Goal: Task Accomplishment & Management: Manage account settings

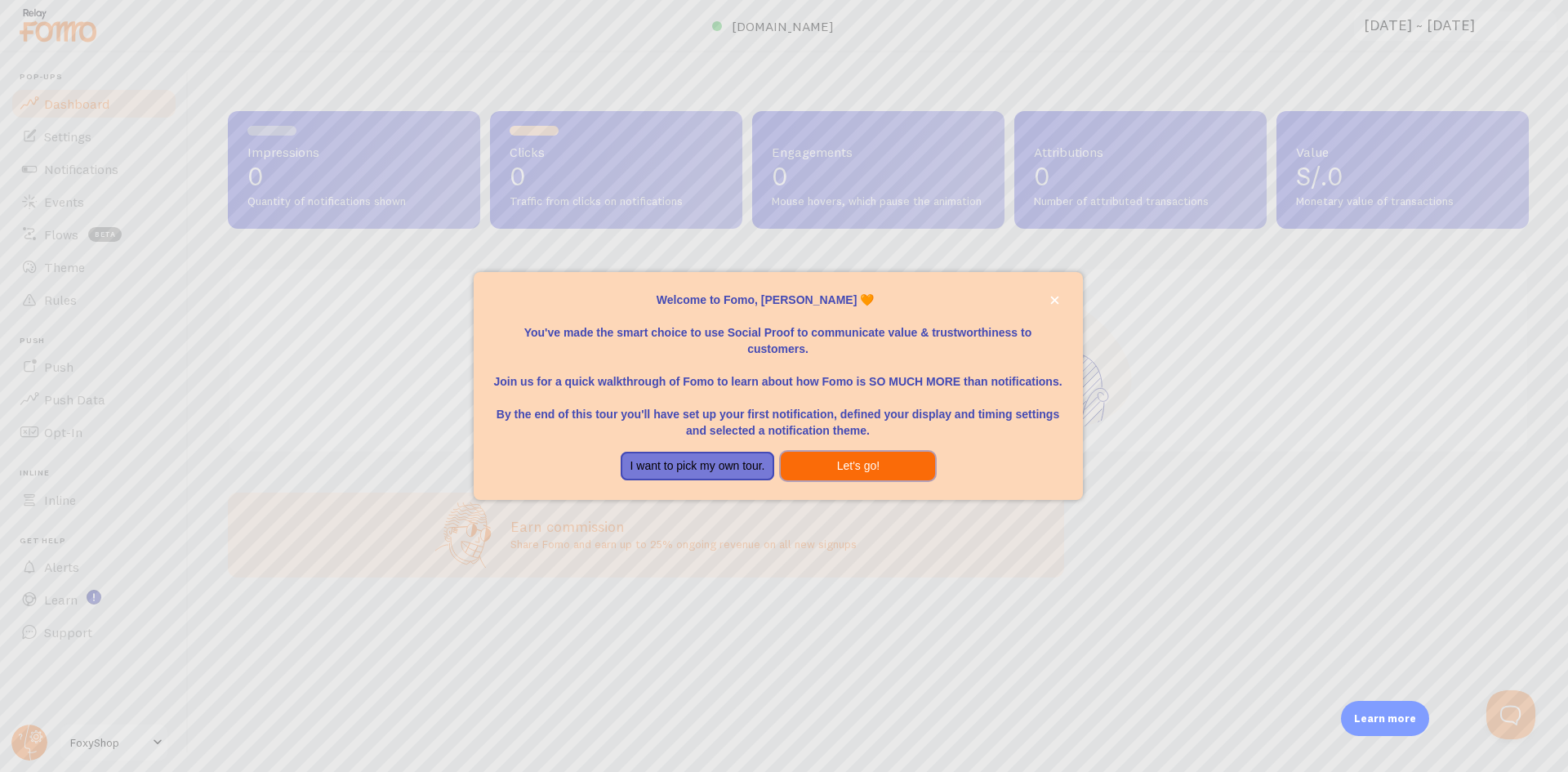
click at [811, 473] on button "Let's go!" at bounding box center [857, 466] width 154 height 29
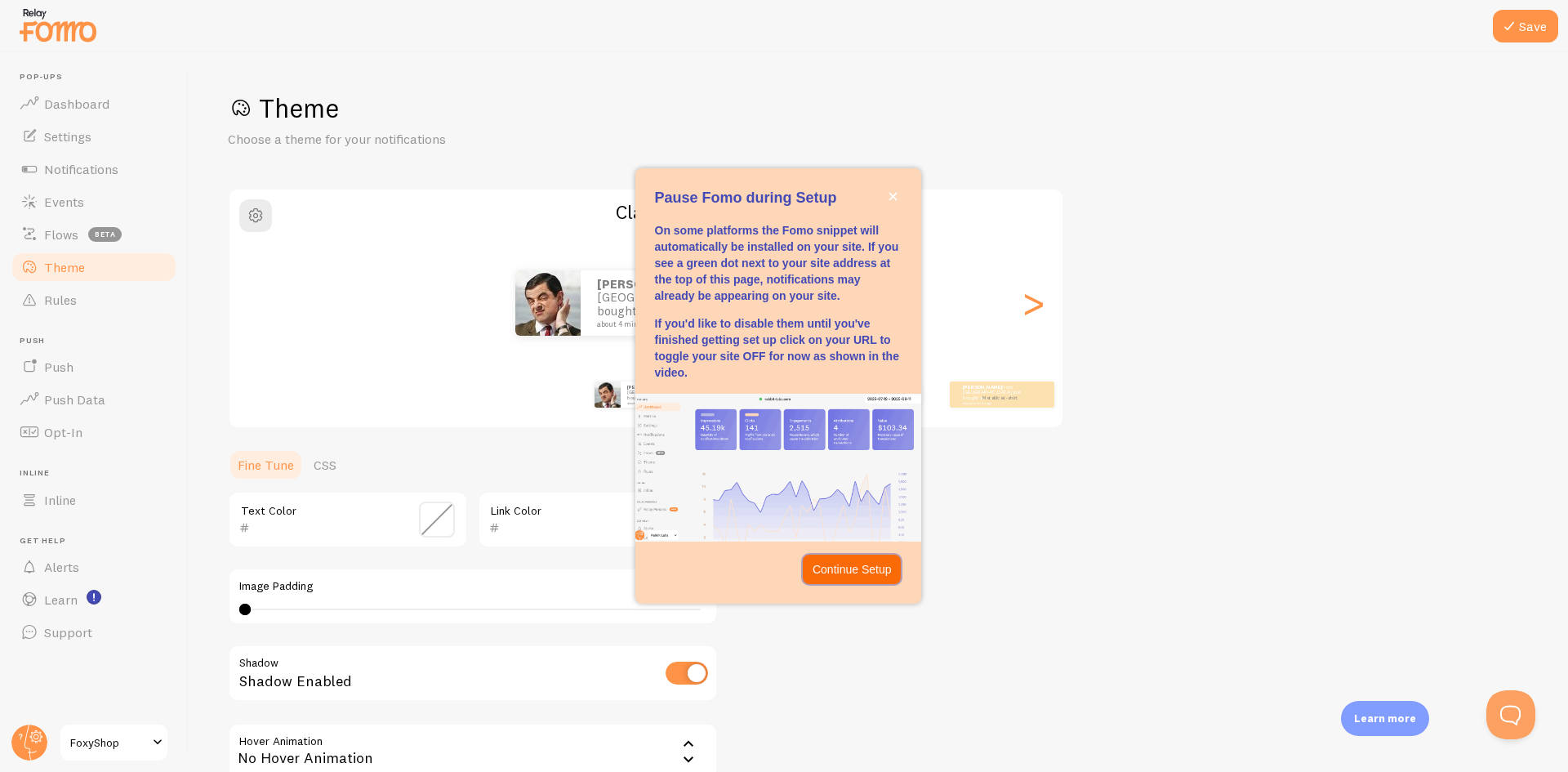
click at [858, 568] on p "Continue Setup" at bounding box center [852, 568] width 79 height 16
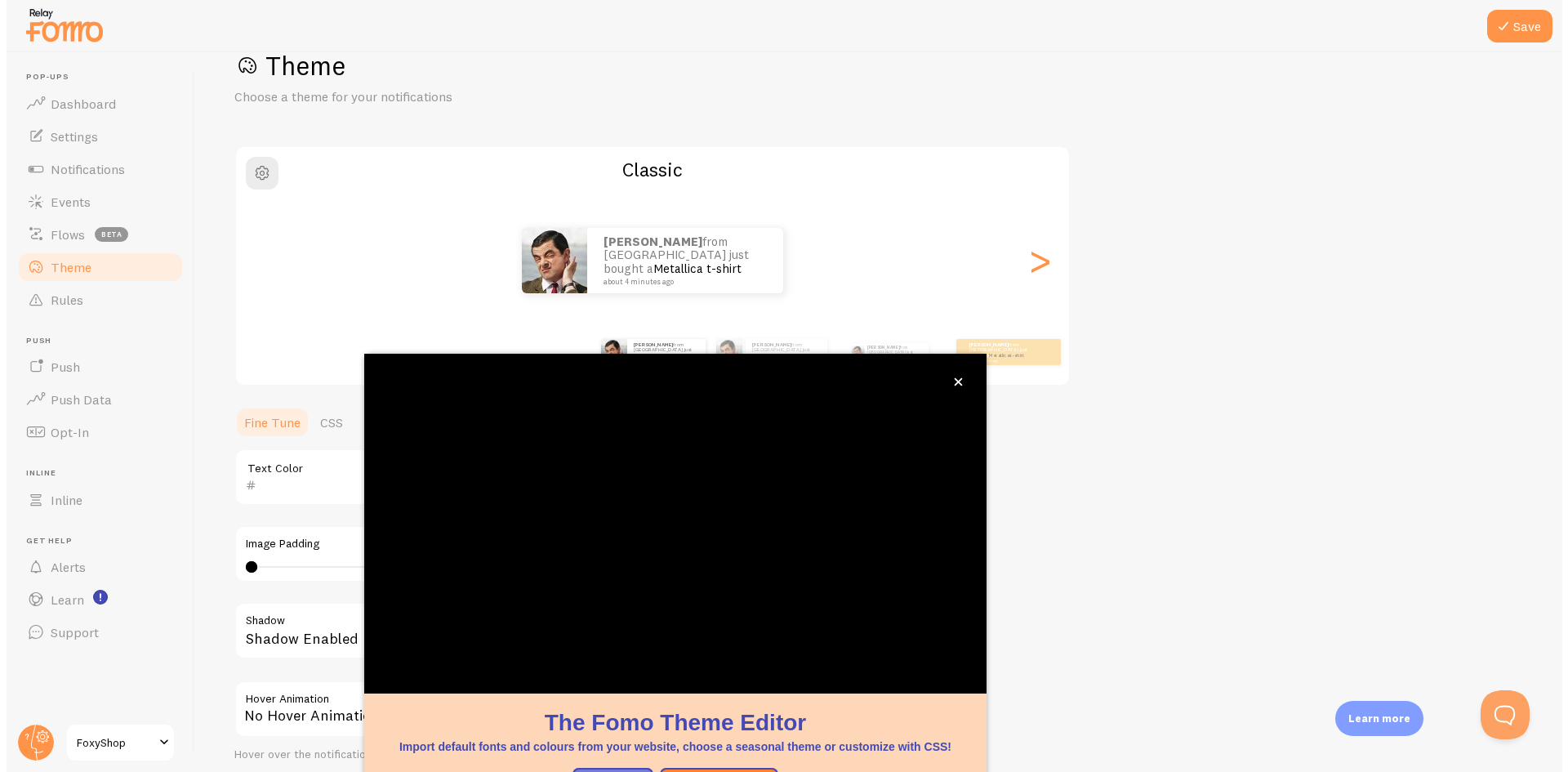
scroll to position [52, 0]
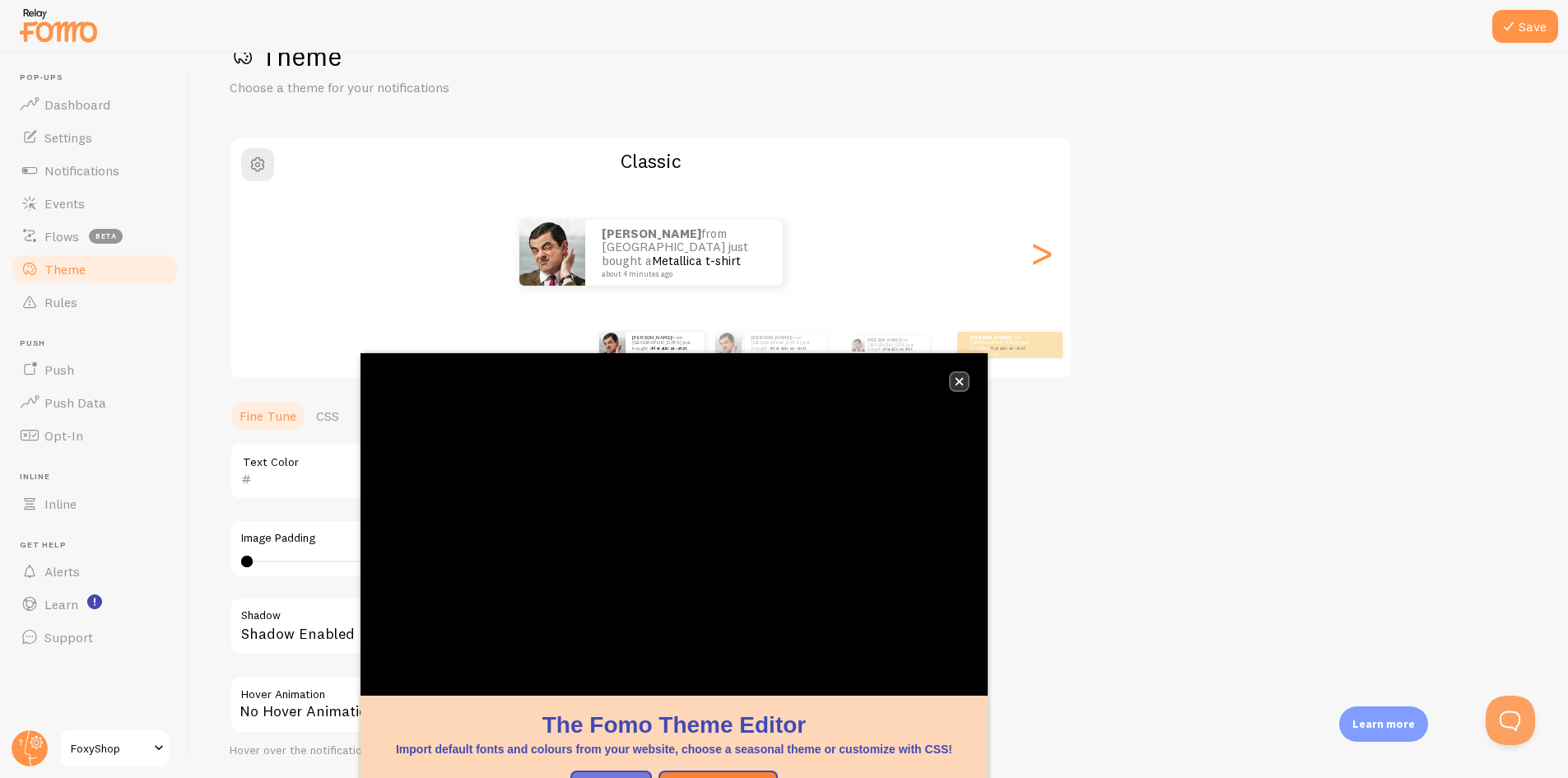
click at [957, 380] on icon "close," at bounding box center [960, 382] width 8 height 8
click at [958, 378] on icon "close," at bounding box center [959, 381] width 9 height 9
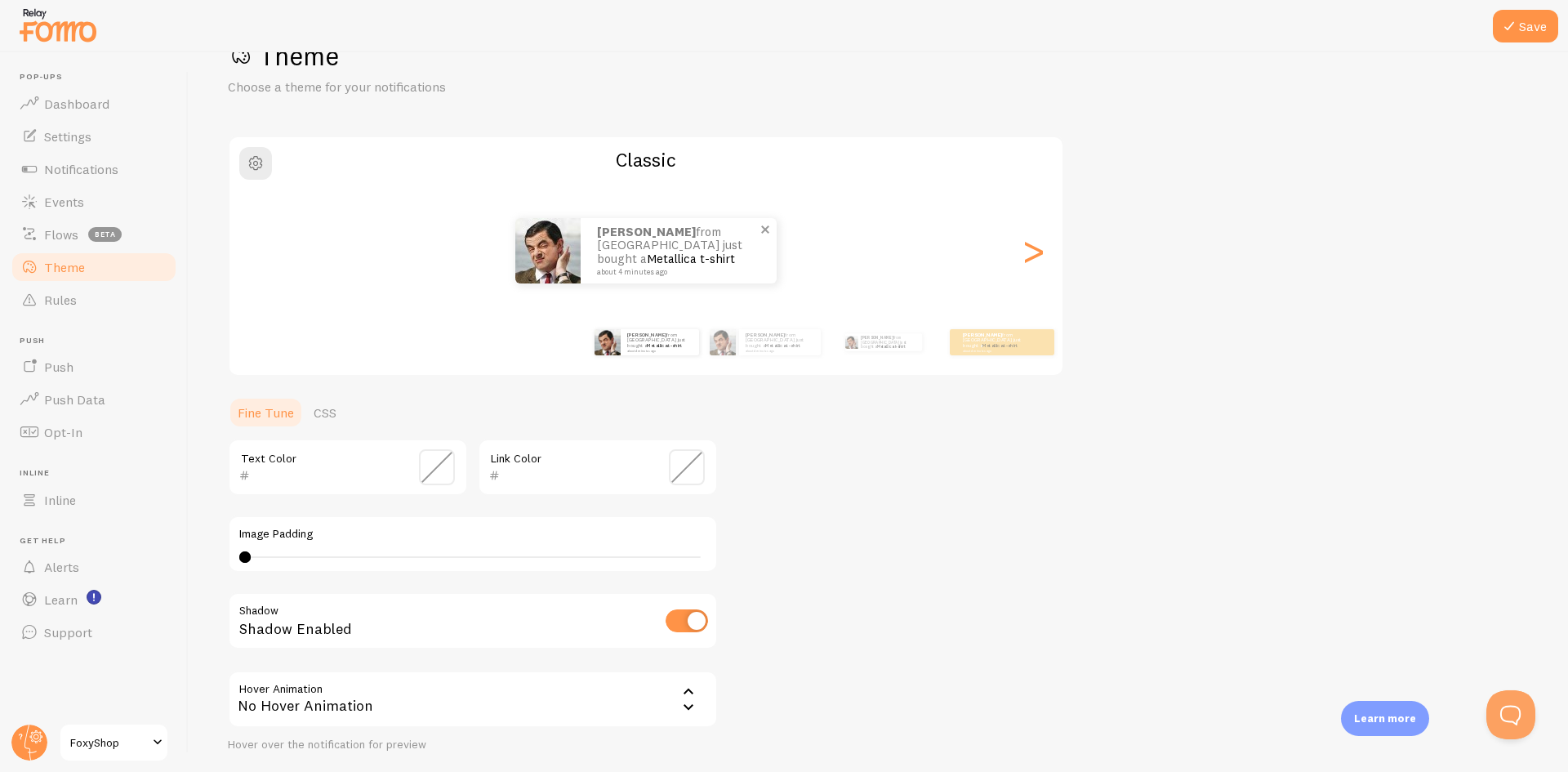
click at [559, 254] on img at bounding box center [548, 251] width 66 height 66
click at [1034, 255] on div ">" at bounding box center [1033, 251] width 19 height 118
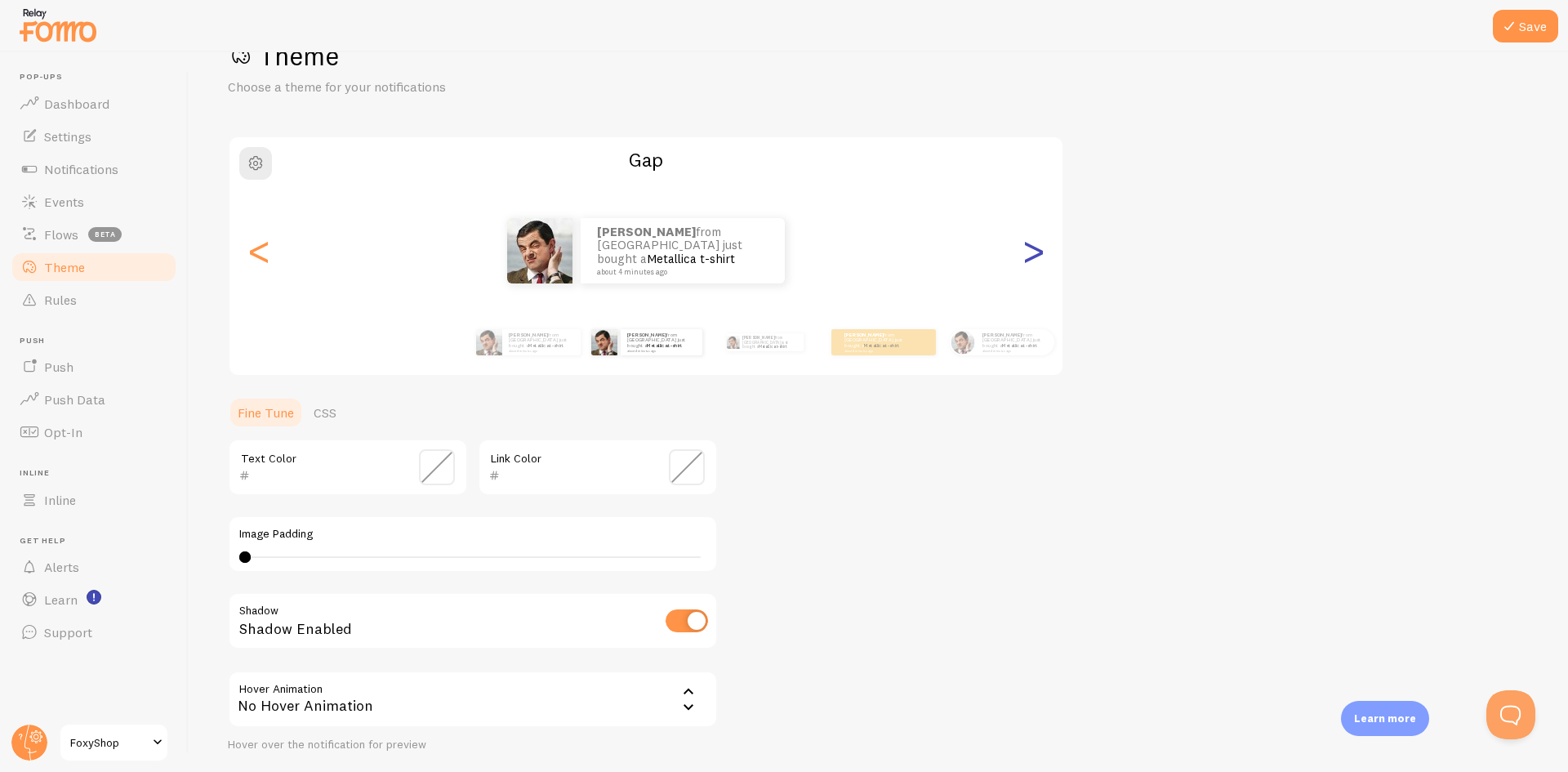
click at [1034, 255] on div ">" at bounding box center [1033, 251] width 19 height 118
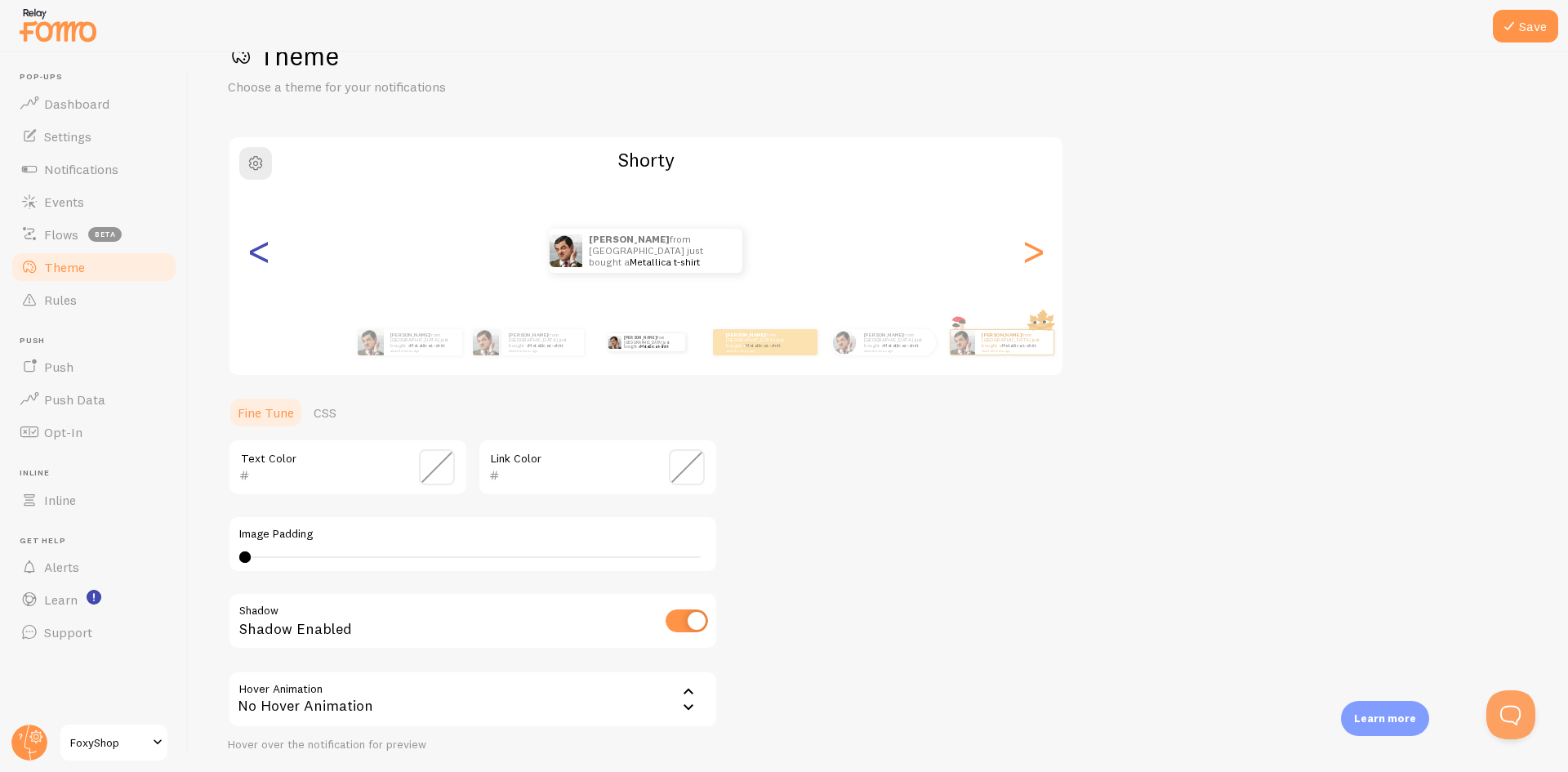
click at [252, 258] on div "<" at bounding box center [258, 251] width 19 height 118
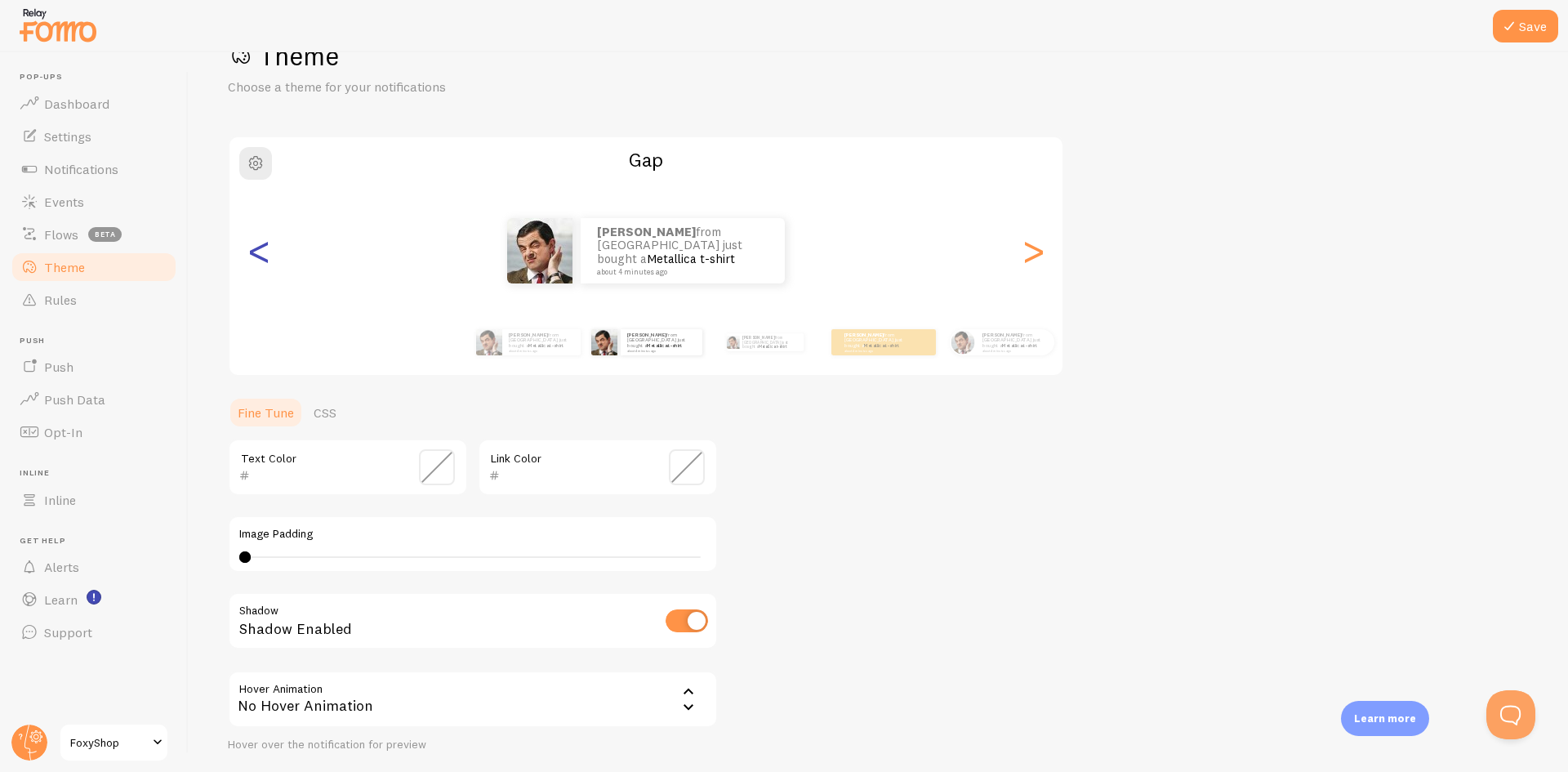
click at [252, 258] on div "<" at bounding box center [258, 251] width 19 height 118
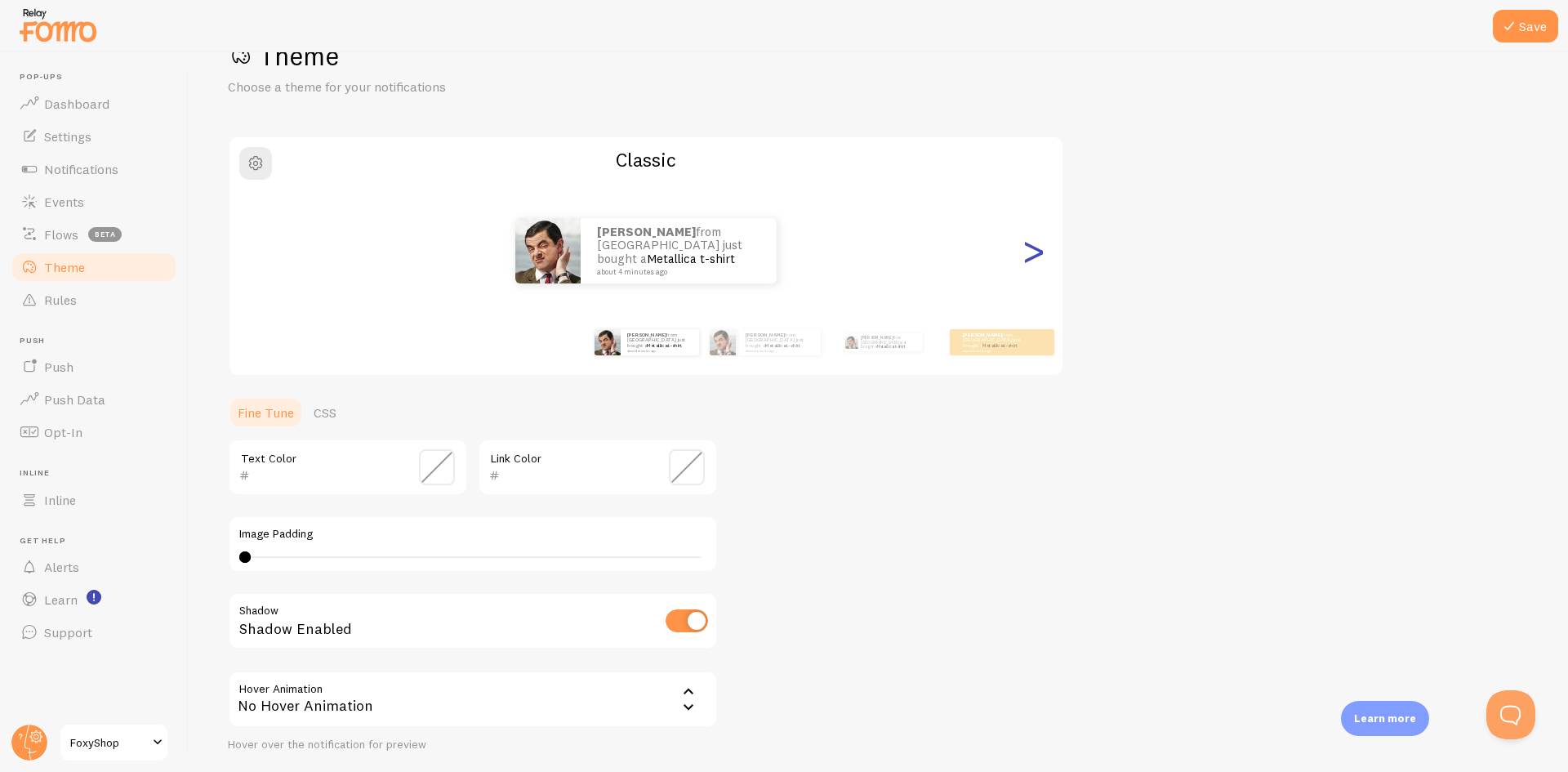
click at [1043, 260] on div ">" at bounding box center [1033, 251] width 19 height 118
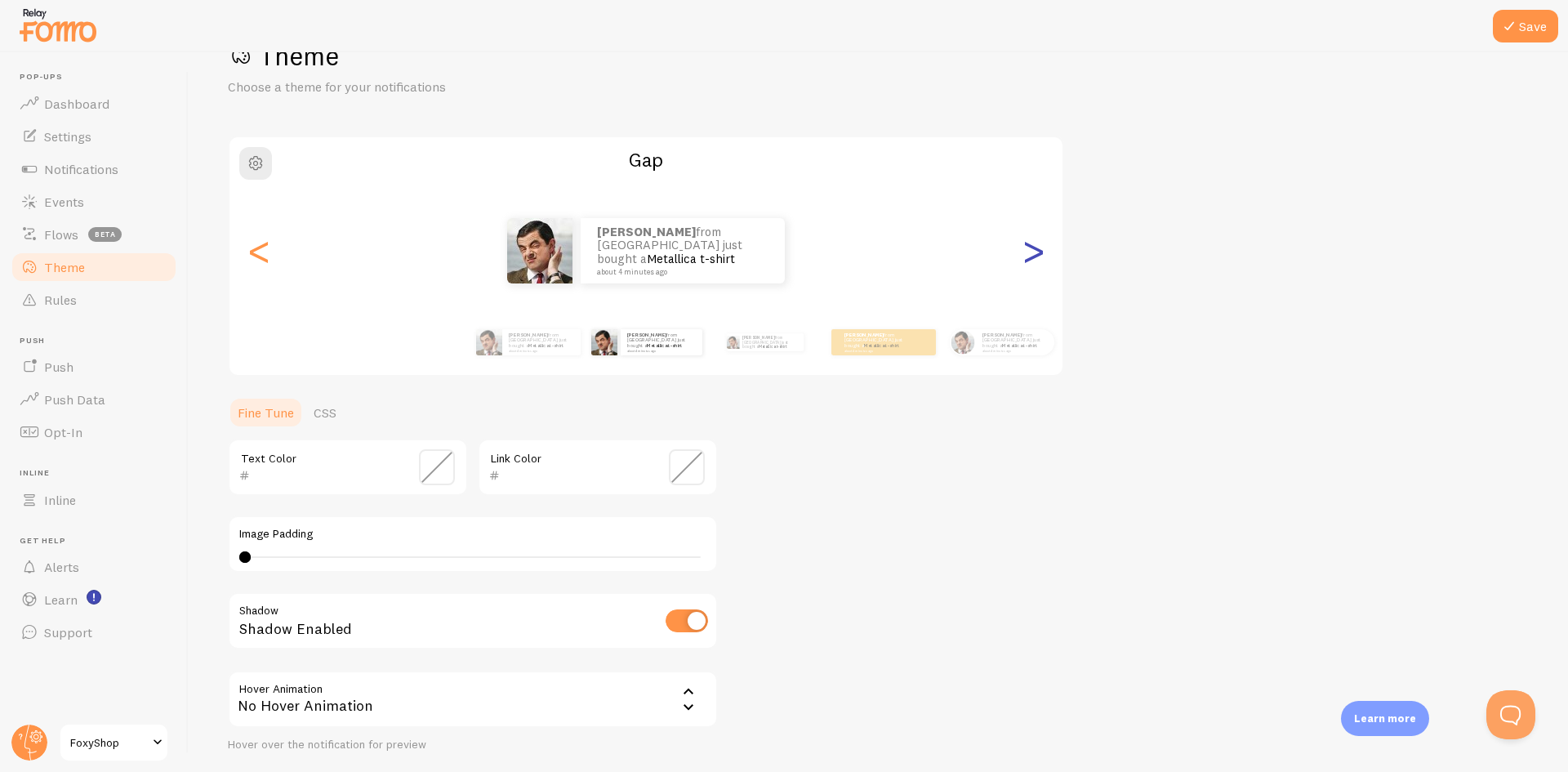
click at [1043, 260] on div ">" at bounding box center [1033, 251] width 19 height 118
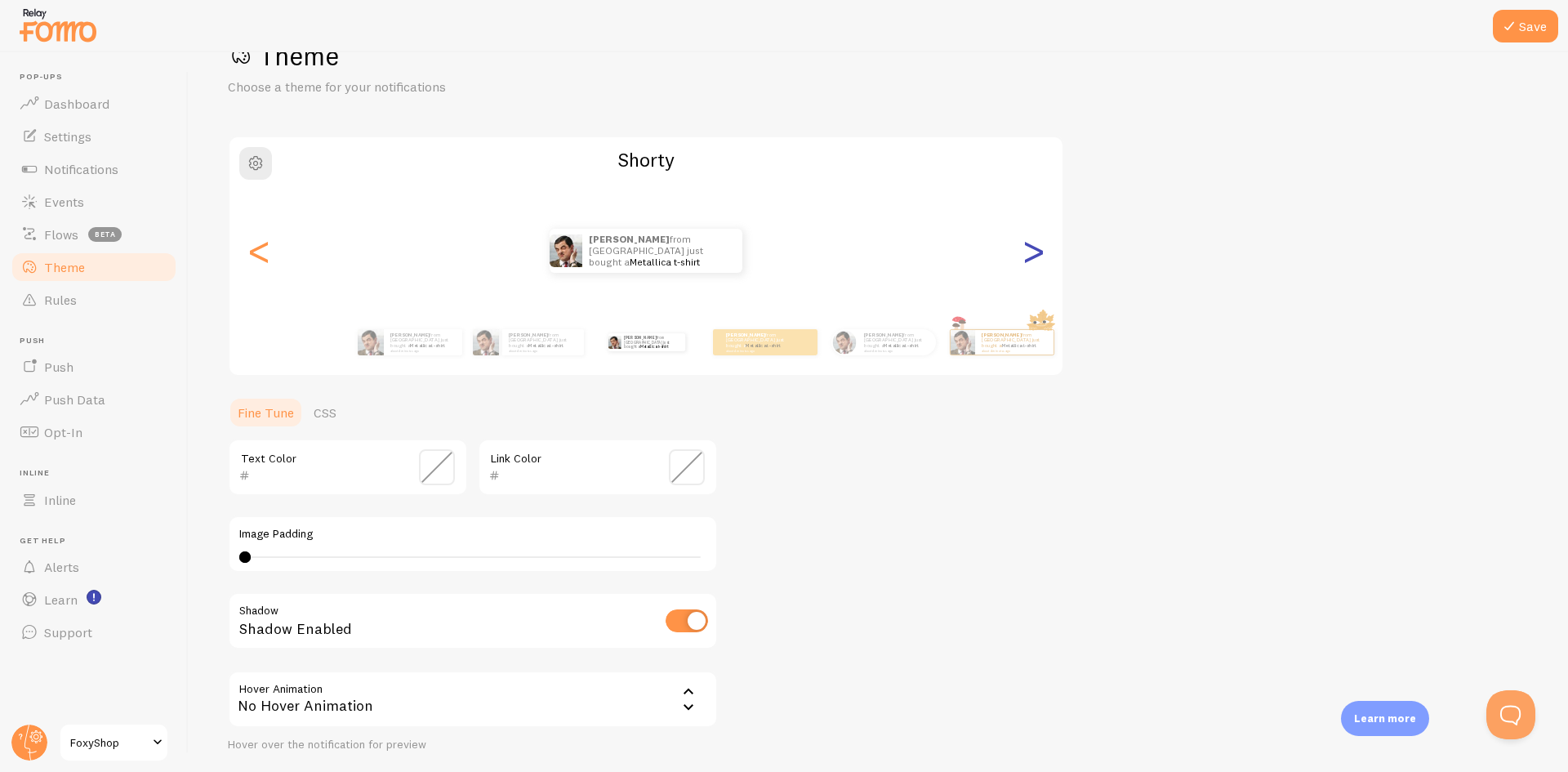
click at [1043, 260] on div ">" at bounding box center [1033, 251] width 19 height 118
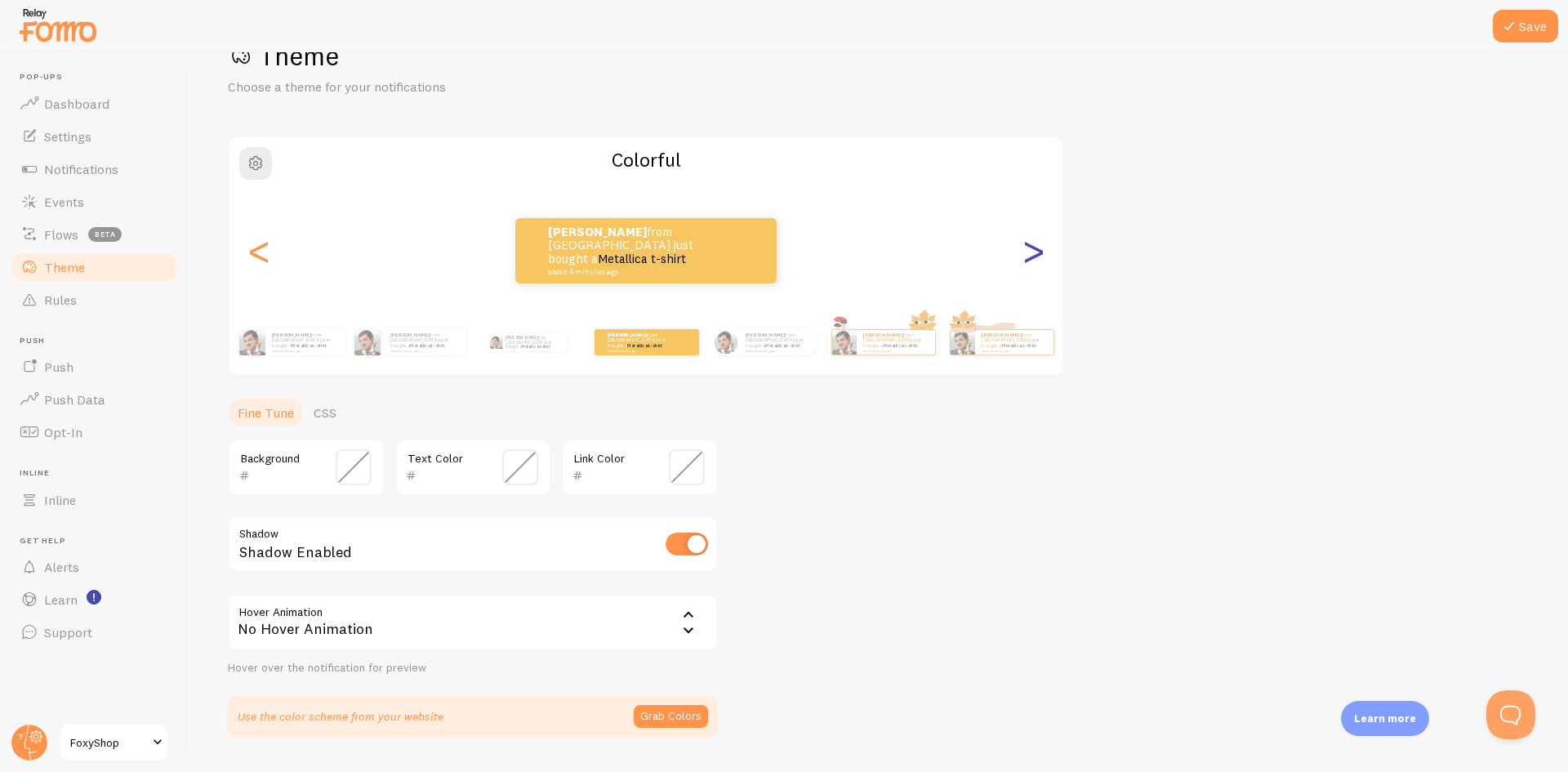
click at [1043, 260] on div ">" at bounding box center [1033, 251] width 19 height 118
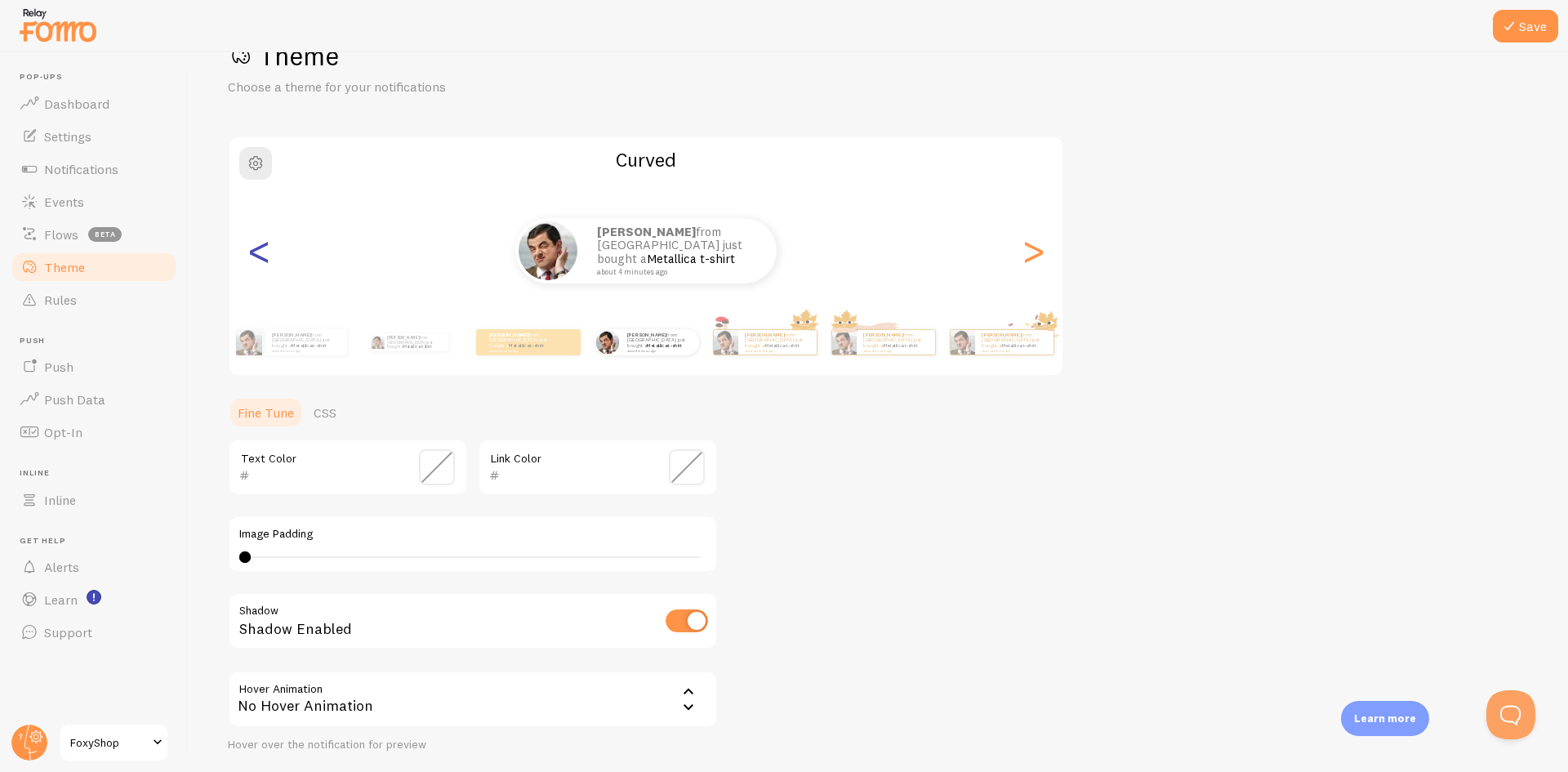
click at [250, 244] on div "<" at bounding box center [258, 251] width 19 height 118
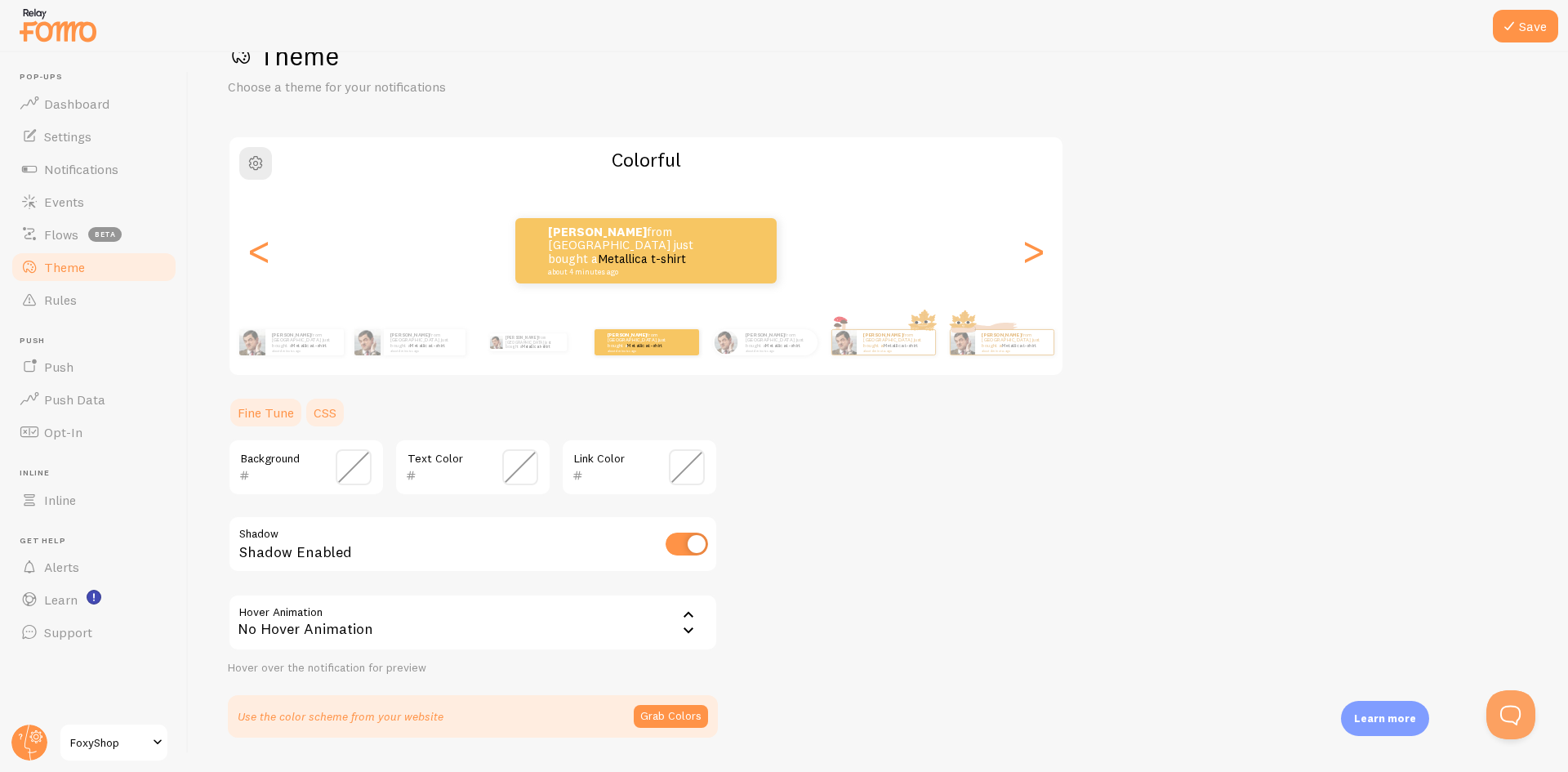
click at [315, 403] on link "CSS" at bounding box center [325, 413] width 42 height 33
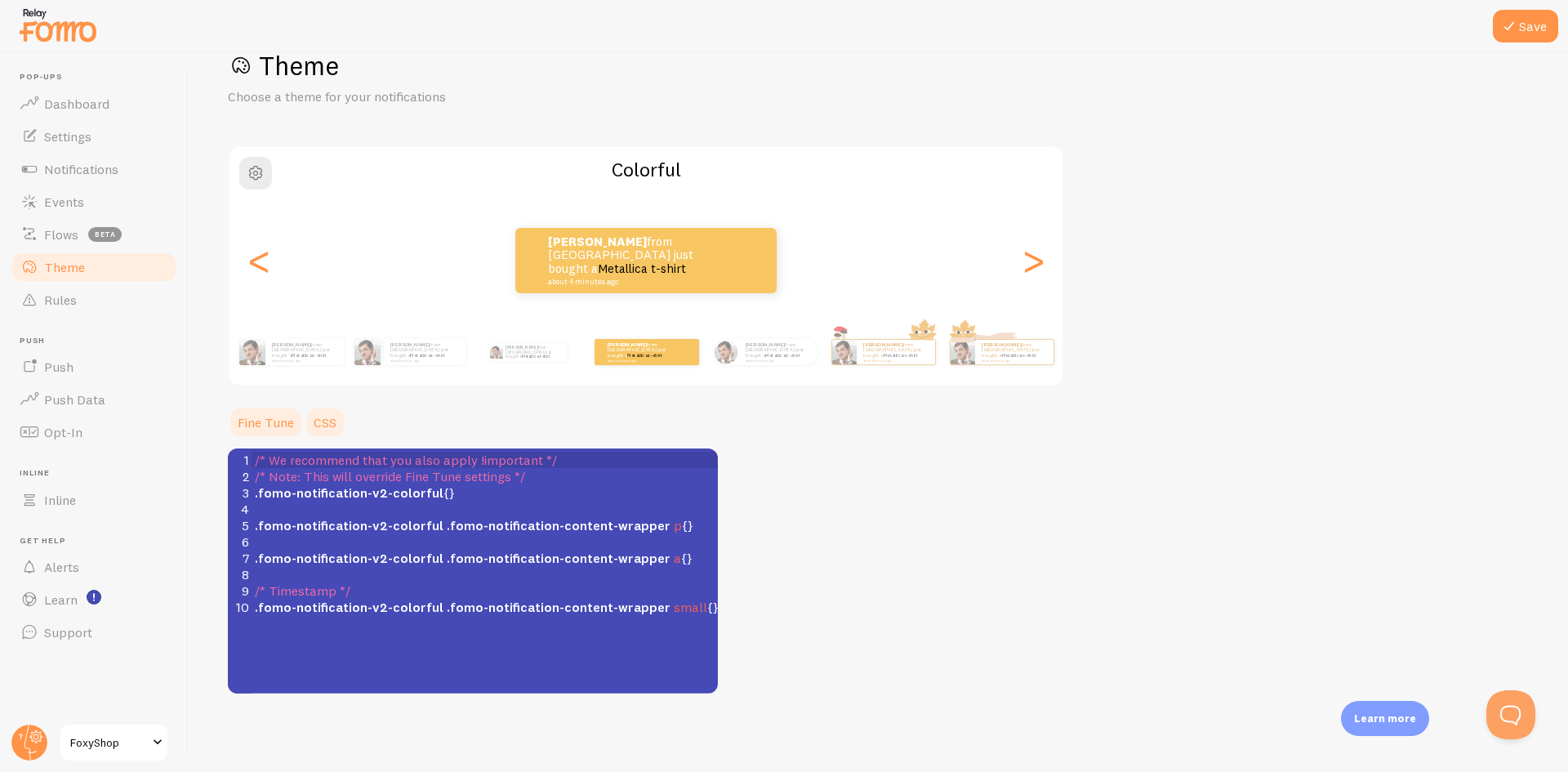
click at [262, 422] on link "Fine Tune" at bounding box center [266, 422] width 76 height 33
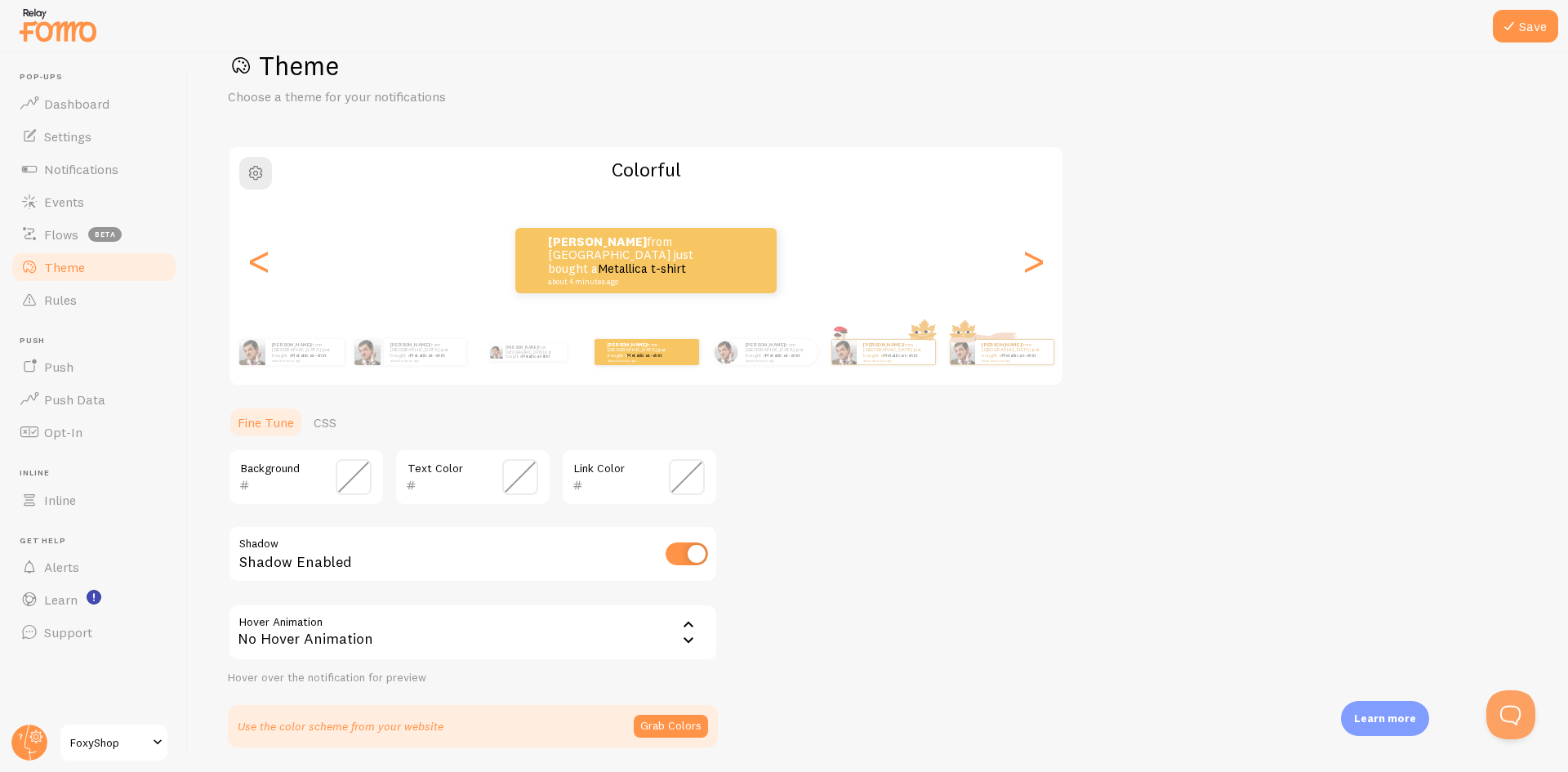
click at [347, 479] on span at bounding box center [353, 477] width 36 height 36
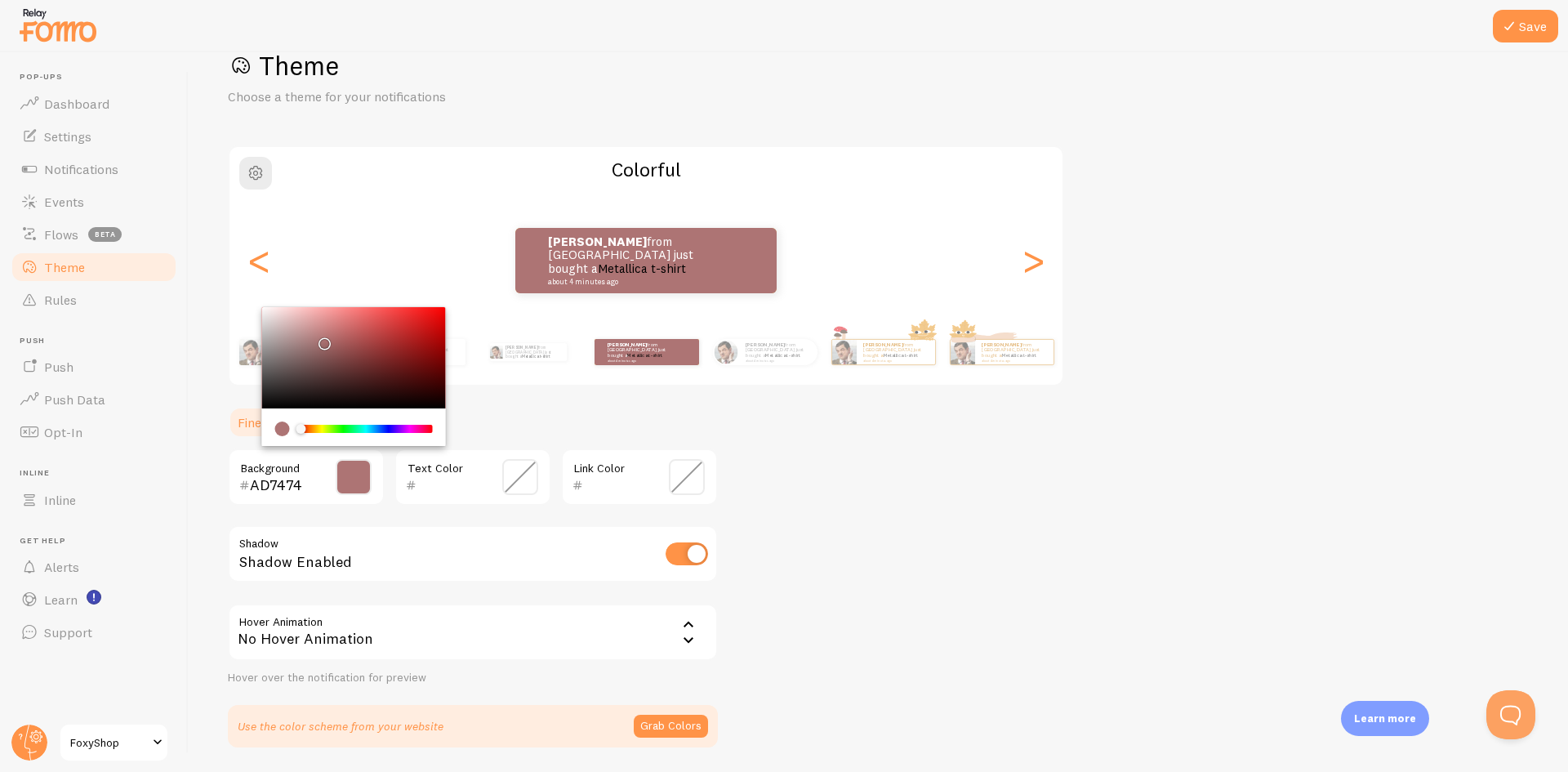
drag, startPoint x: 332, startPoint y: 370, endPoint x: 322, endPoint y: 419, distance: 50.0
click at [322, 347] on div "Chrome color picker" at bounding box center [353, 358] width 183 height 101
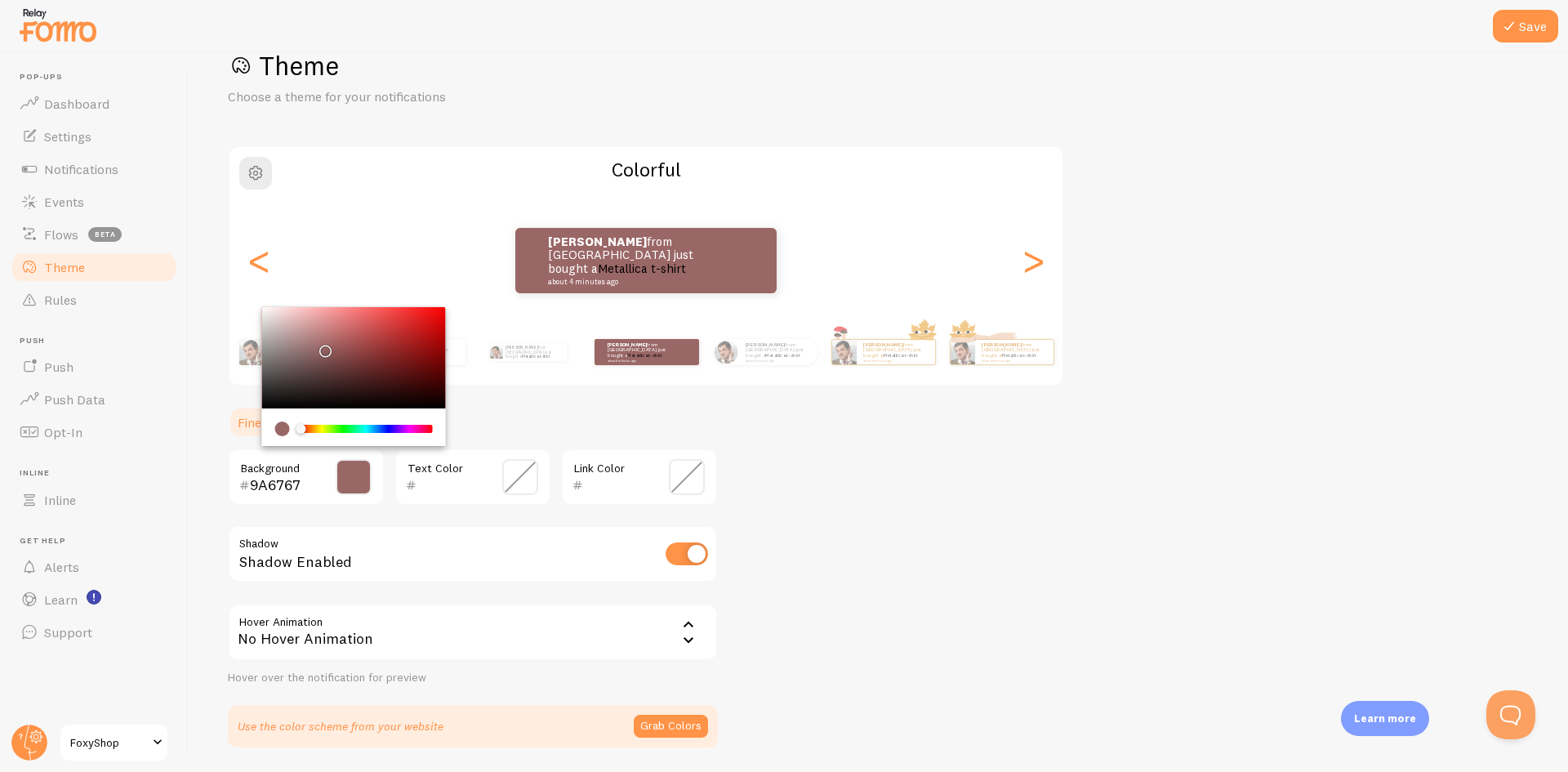
click at [317, 425] on div "Chrome color picker" at bounding box center [366, 429] width 130 height 8
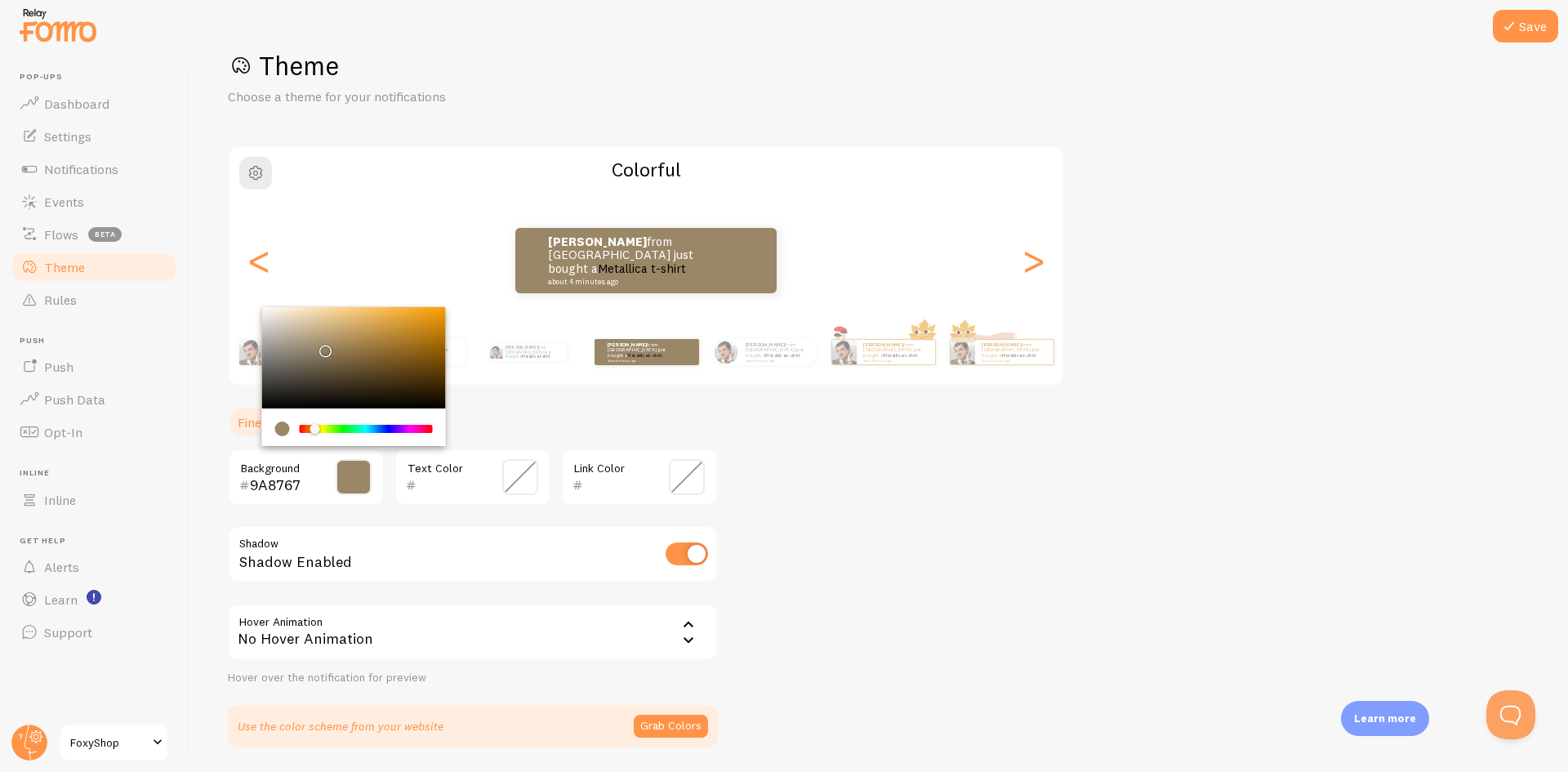
click at [315, 426] on div "Chrome color picker" at bounding box center [315, 429] width 10 height 10
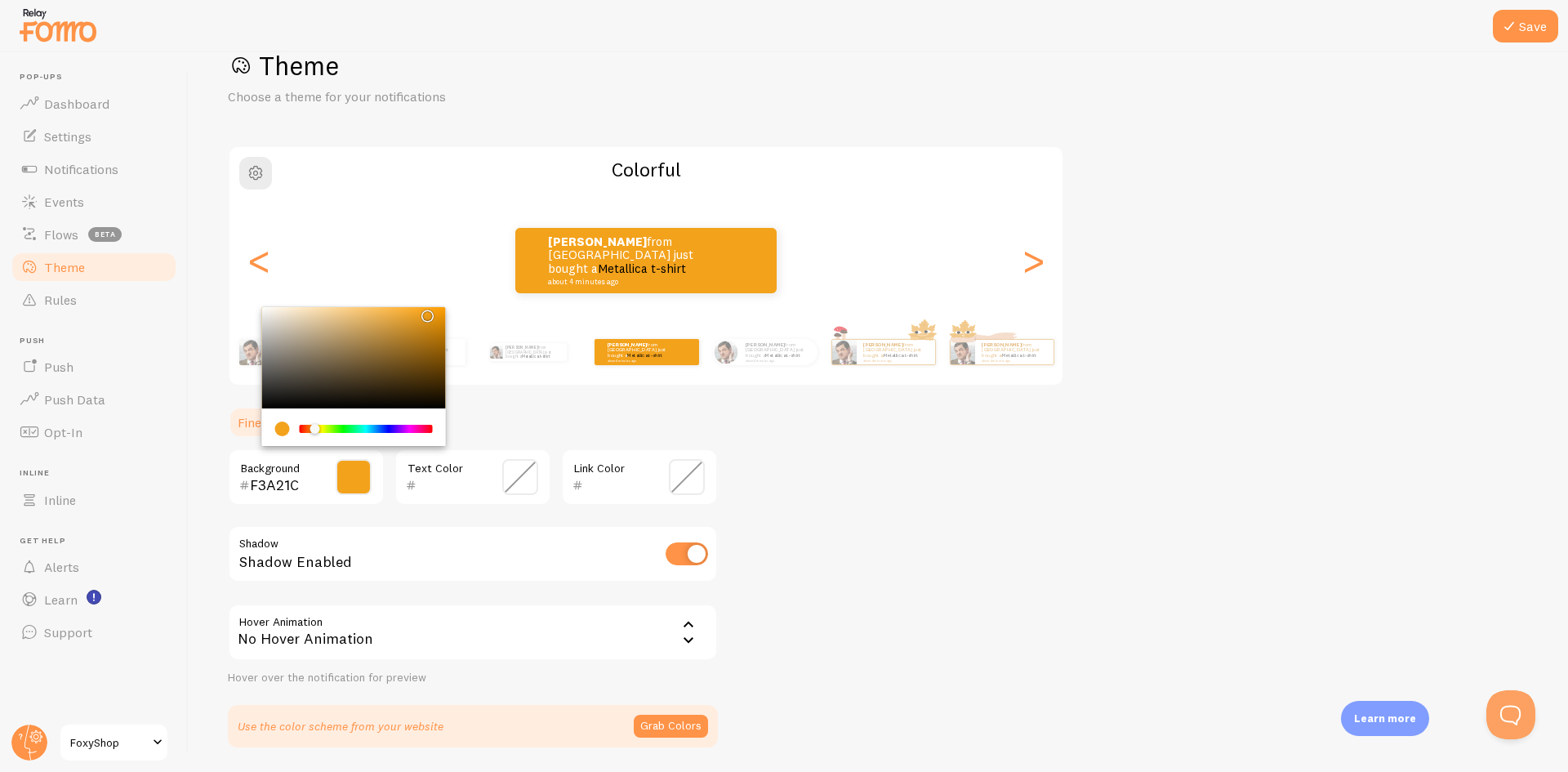
drag, startPoint x: 400, startPoint y: 338, endPoint x: 424, endPoint y: 312, distance: 35.4
click at [424, 312] on div "Chrome color picker" at bounding box center [353, 358] width 183 height 101
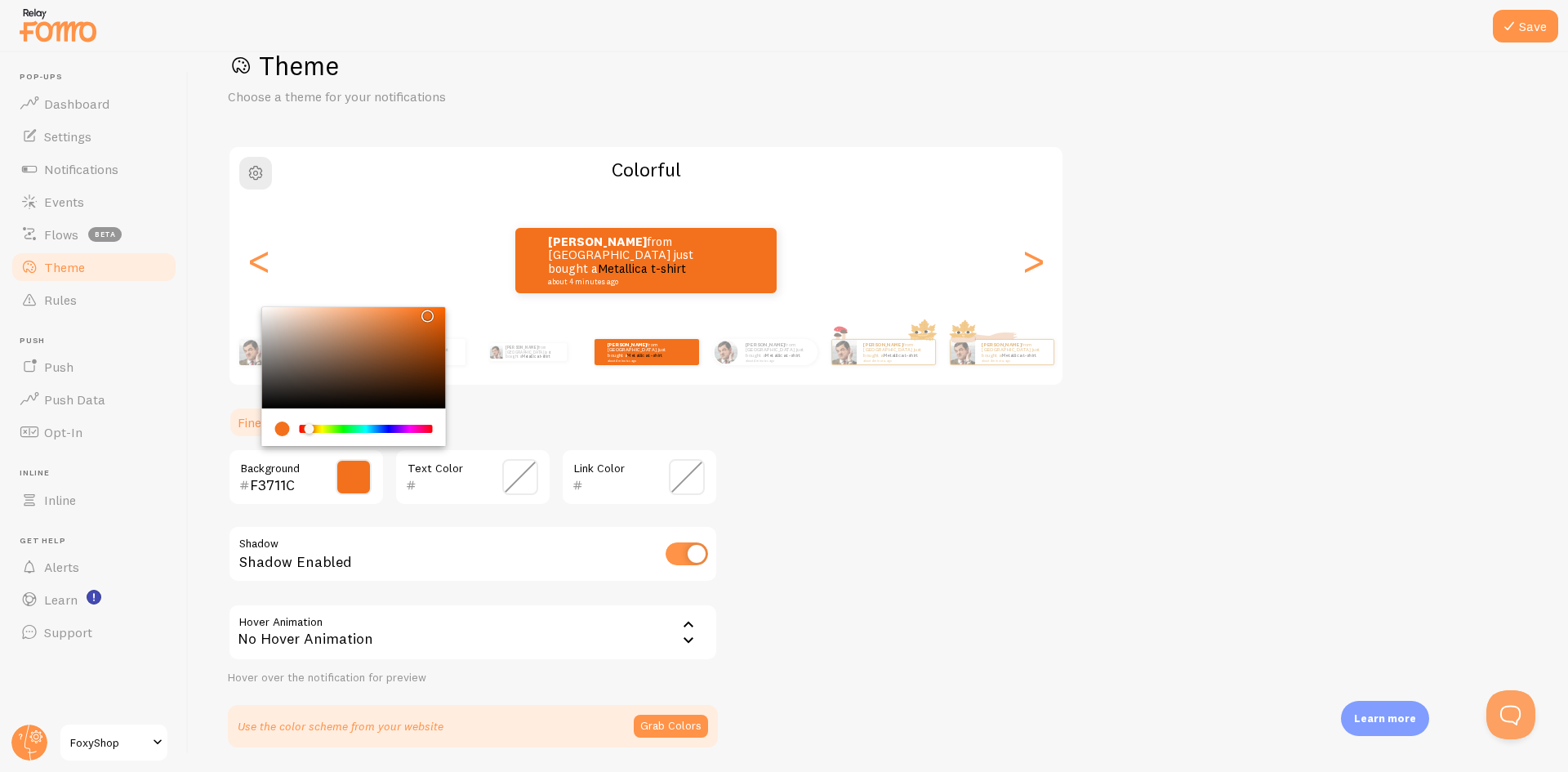
click at [310, 430] on div "Chrome color picker" at bounding box center [310, 429] width 10 height 10
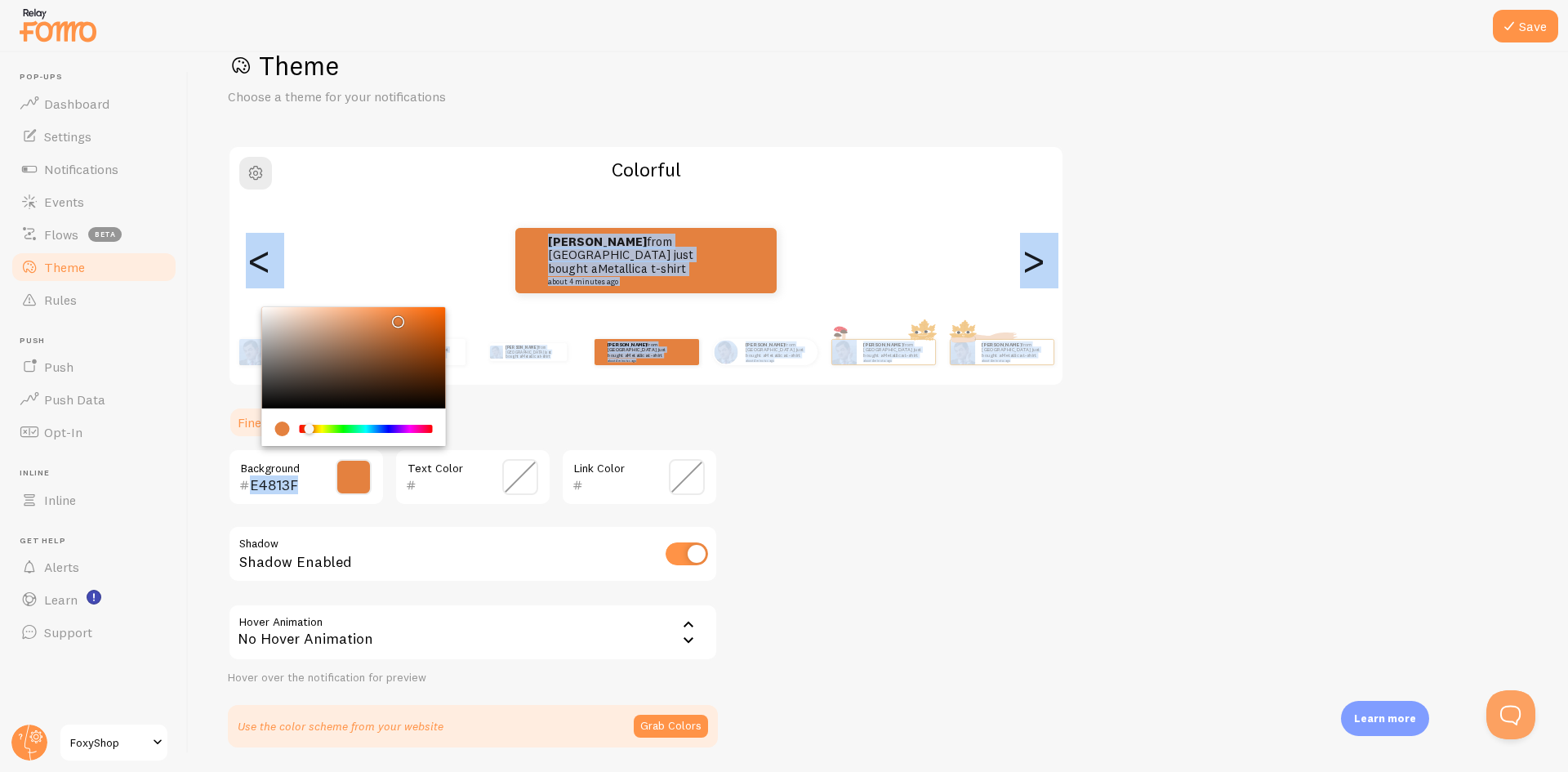
type input "E78240"
drag, startPoint x: 425, startPoint y: 312, endPoint x: 395, endPoint y: 317, distance: 30.4
click at [395, 317] on div "Chrome color picker" at bounding box center [398, 321] width 10 height 10
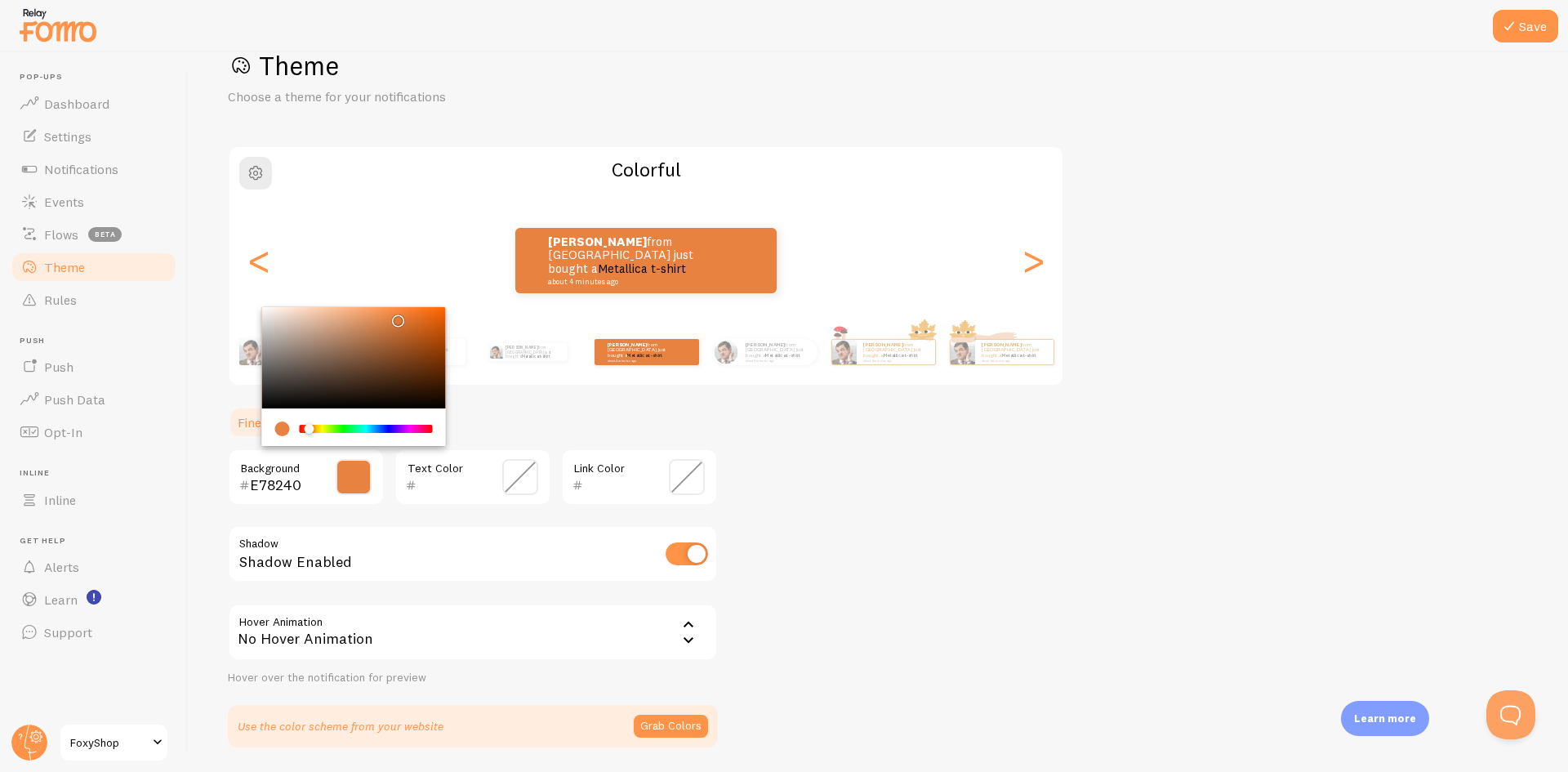
click at [821, 504] on div "Theme Choose a theme for your notifications Colorful [PERSON_NAME] from [GEOGRA…" at bounding box center [878, 397] width 1300 height 698
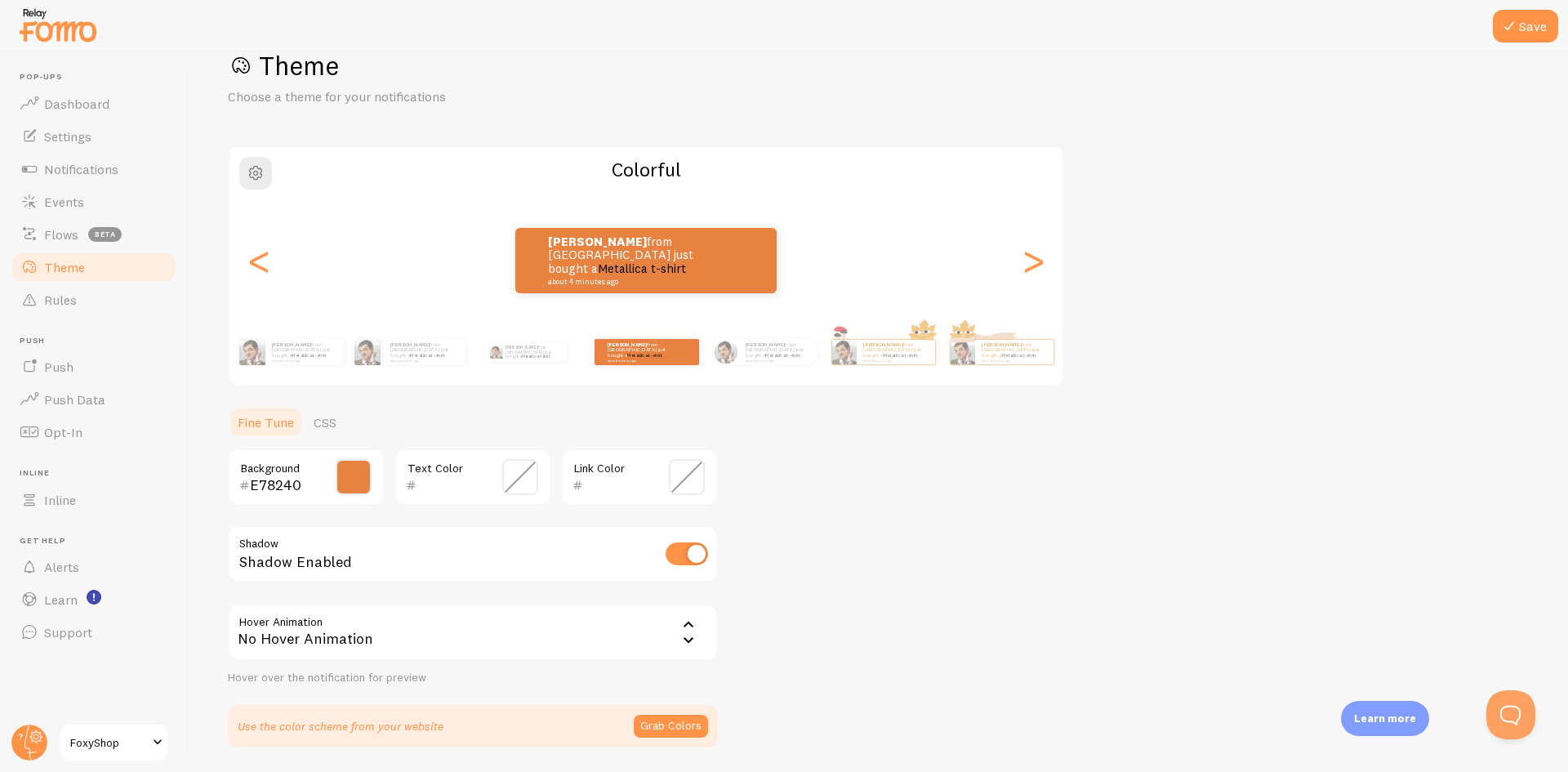
click at [515, 477] on span at bounding box center [520, 477] width 36 height 36
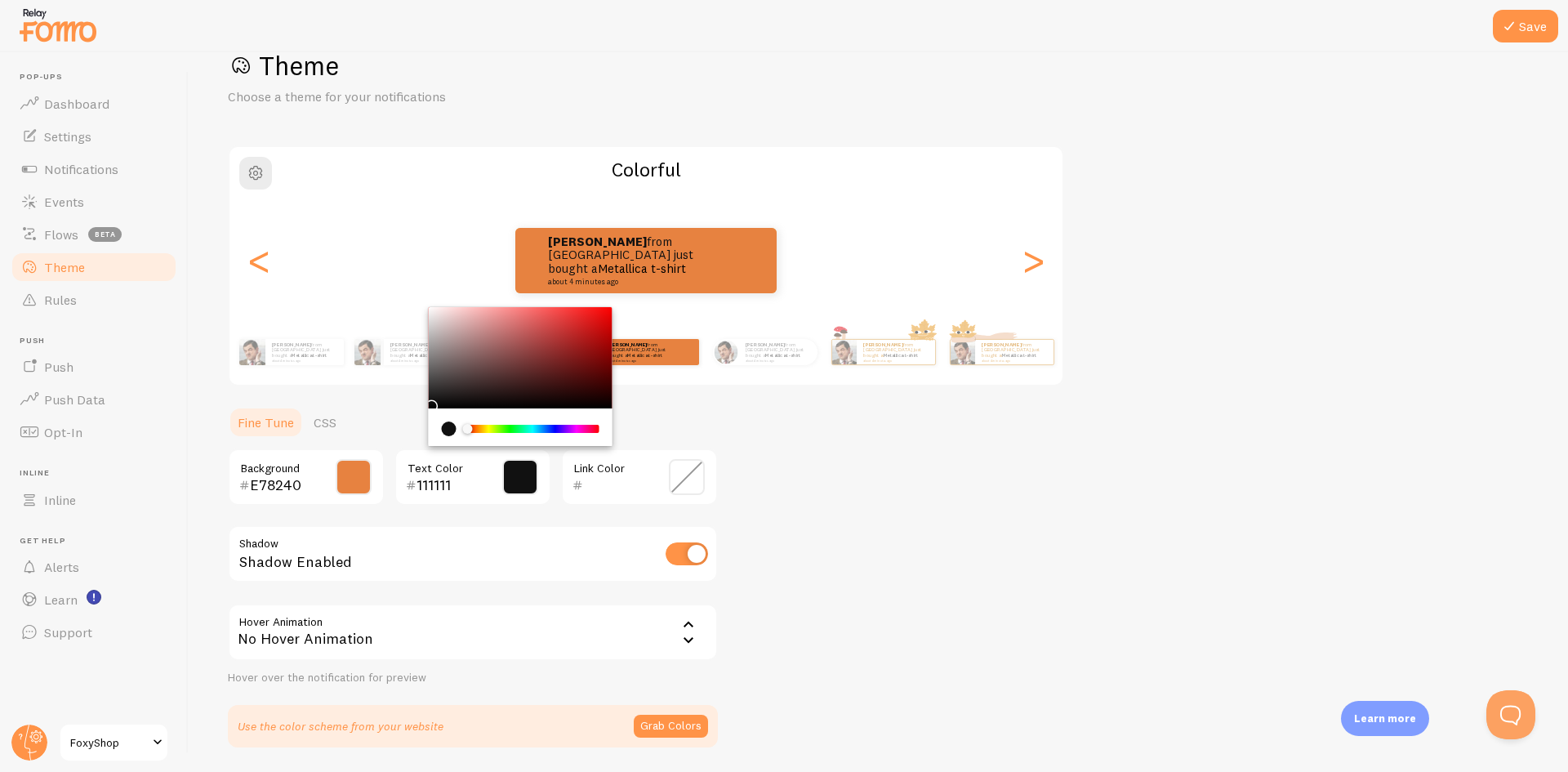
type input "000000"
drag, startPoint x: 406, startPoint y: 408, endPoint x: 411, endPoint y: 434, distance: 26.5
click at [411, 434] on section "Fine Tune CSS E78240 Background 000000 Text Color Link Color Shadow Shadow Enab…" at bounding box center [473, 577] width 490 height 342
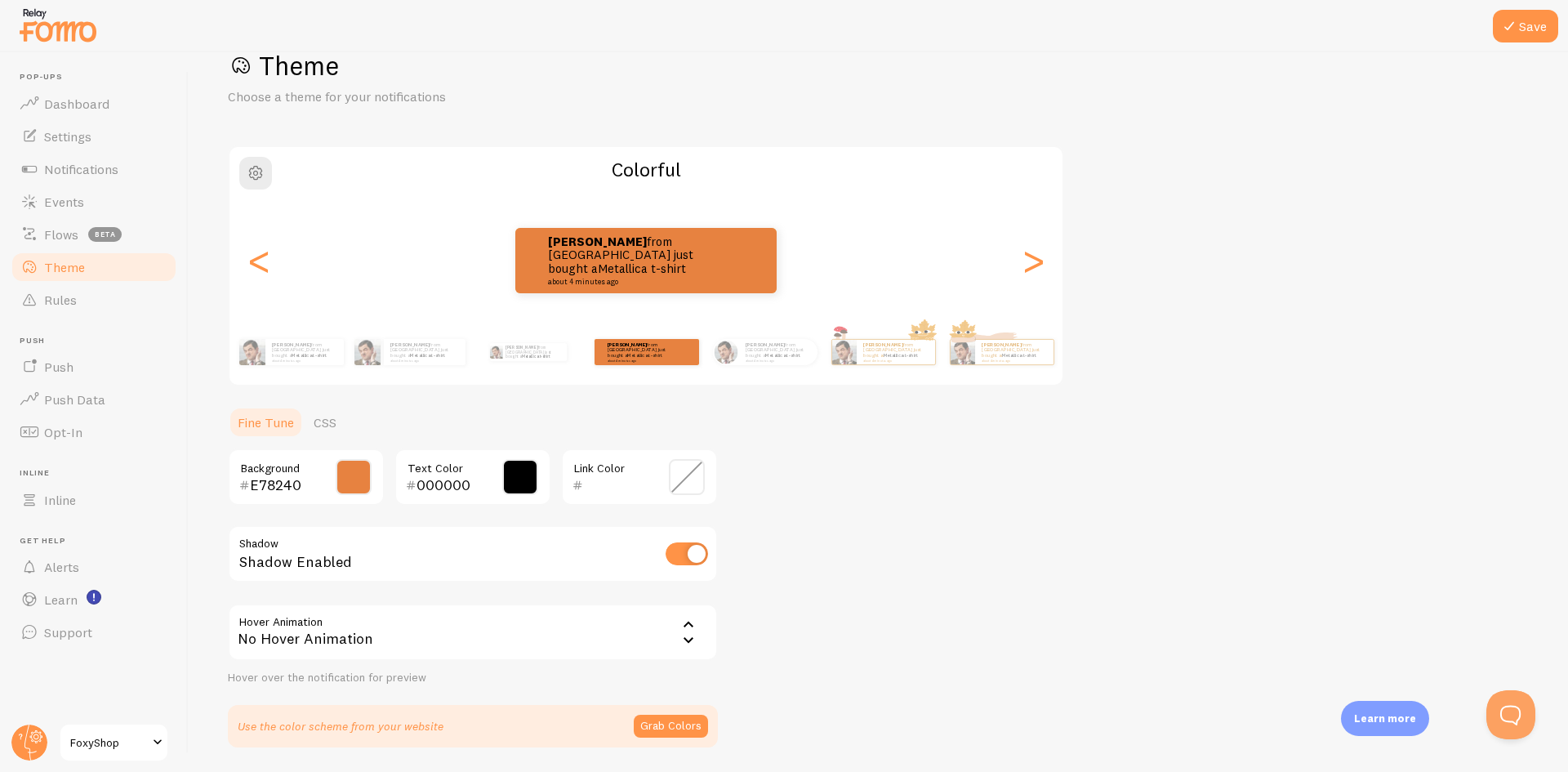
click at [678, 477] on span at bounding box center [687, 477] width 36 height 36
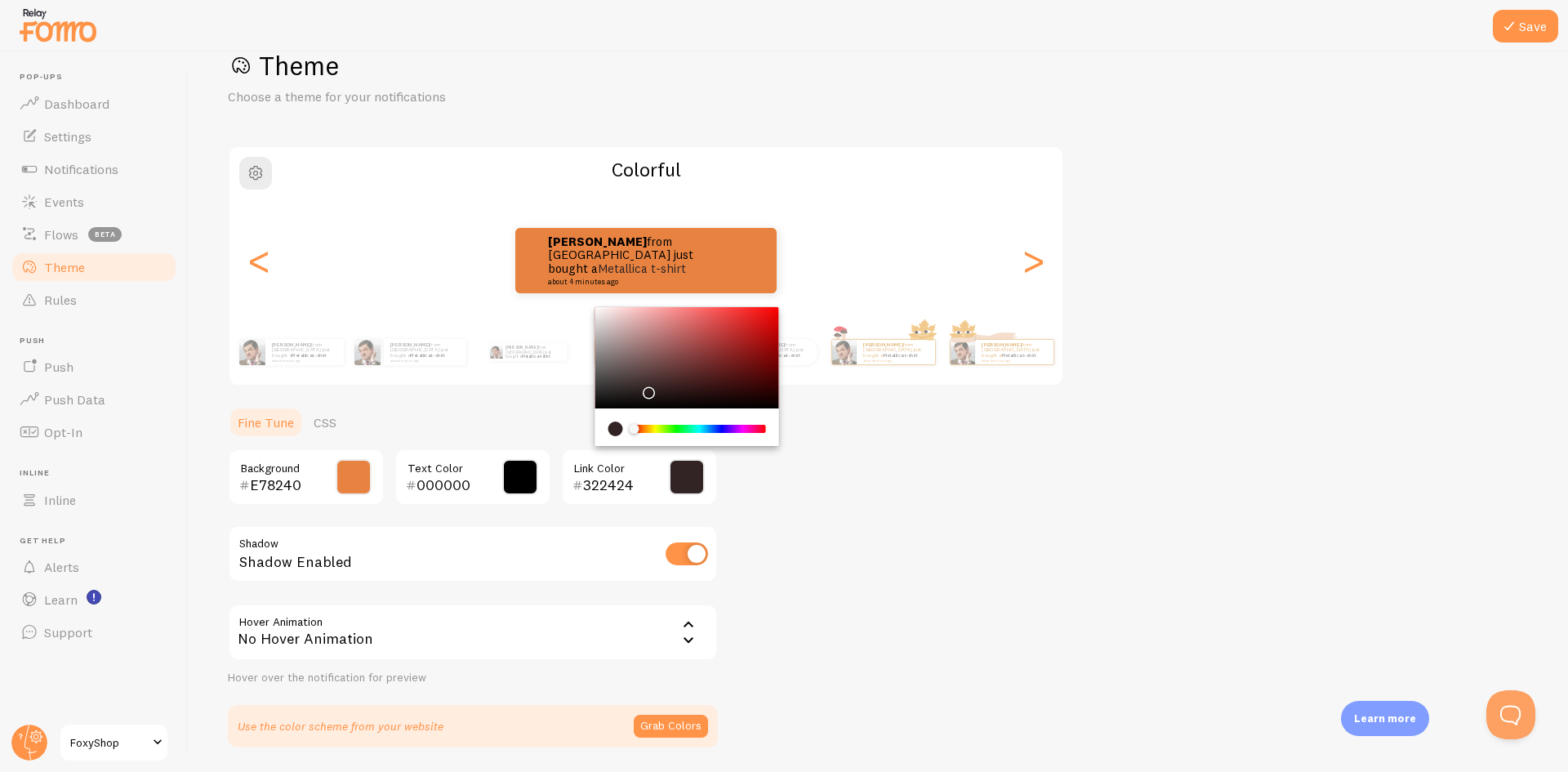
drag, startPoint x: 654, startPoint y: 361, endPoint x: 646, endPoint y: 389, distance: 29.1
click at [646, 389] on div "Chrome color picker" at bounding box center [687, 358] width 183 height 101
type input "FFFFFF"
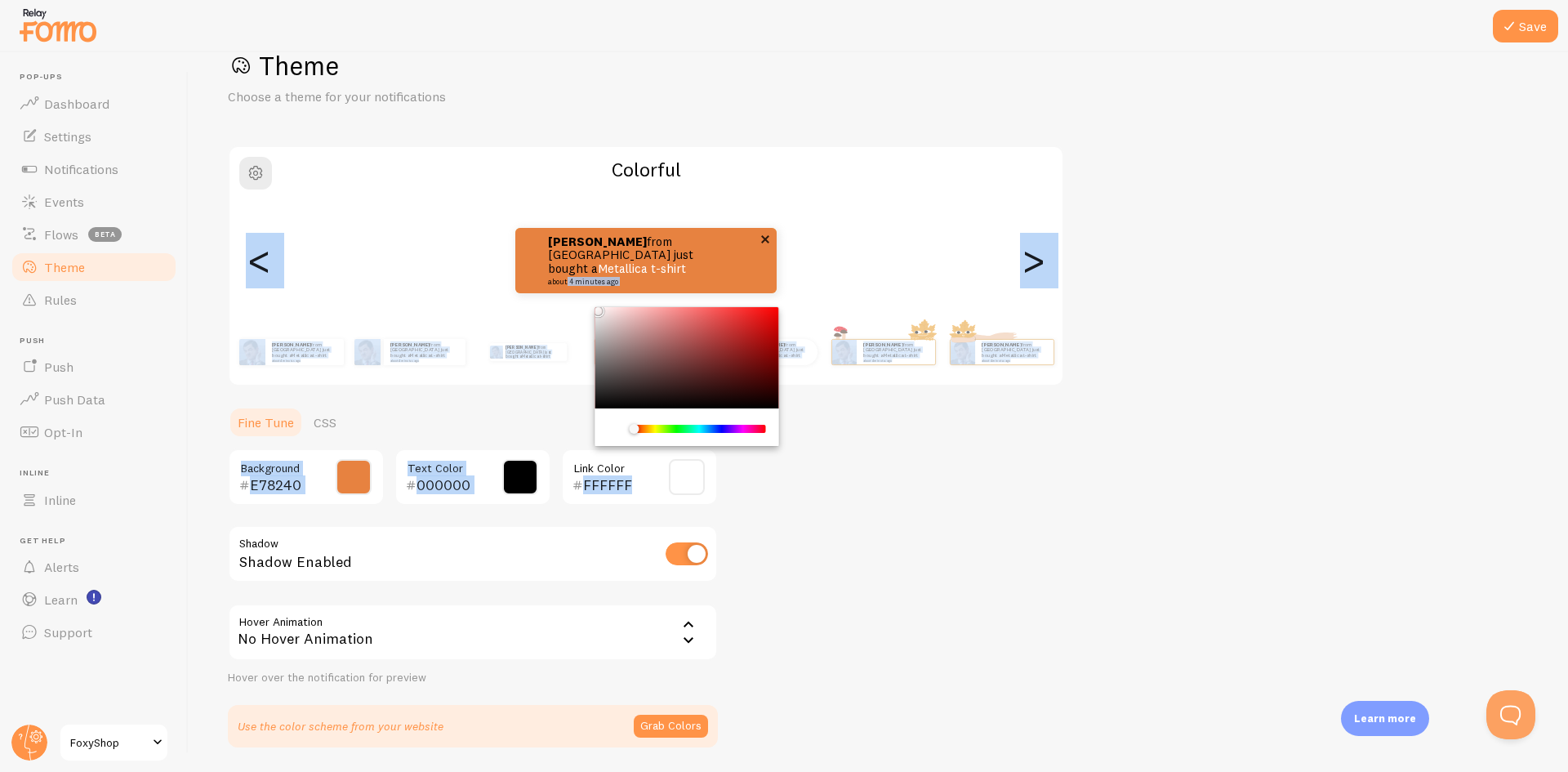
drag, startPoint x: 647, startPoint y: 386, endPoint x: 566, endPoint y: 275, distance: 137.4
click at [566, 275] on div "Theme Choose a theme for your notifications Colorful [PERSON_NAME] from [GEOGRA…" at bounding box center [878, 397] width 1300 height 698
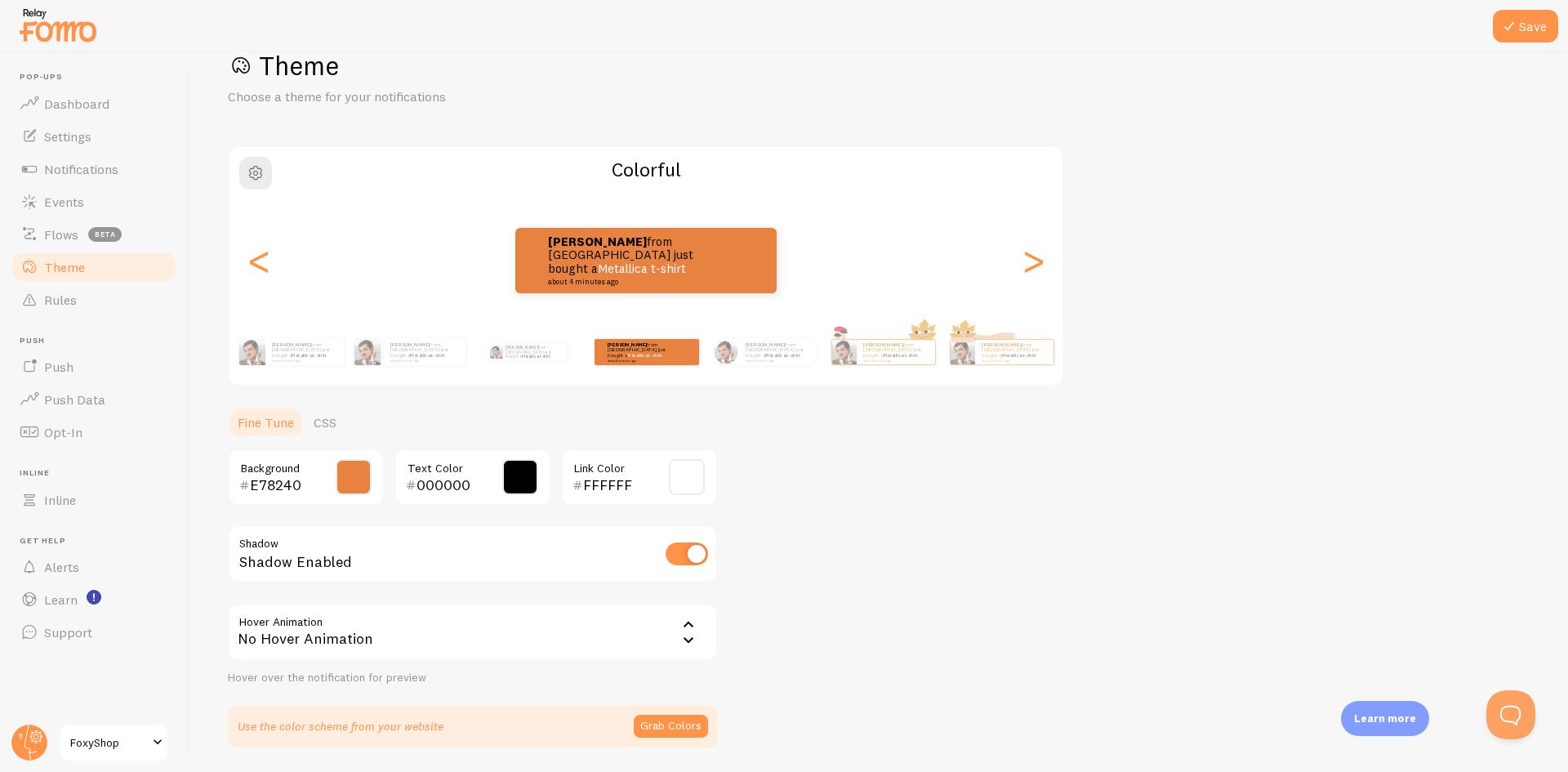
click at [858, 517] on div "Theme Choose a theme for your notifications Colorful [PERSON_NAME] from [GEOGRA…" at bounding box center [878, 397] width 1300 height 698
click at [691, 561] on input "checkbox" at bounding box center [687, 553] width 42 height 23
click at [690, 561] on input "checkbox" at bounding box center [687, 553] width 42 height 23
checkbox input "true"
click at [686, 623] on icon at bounding box center [688, 625] width 19 height 19
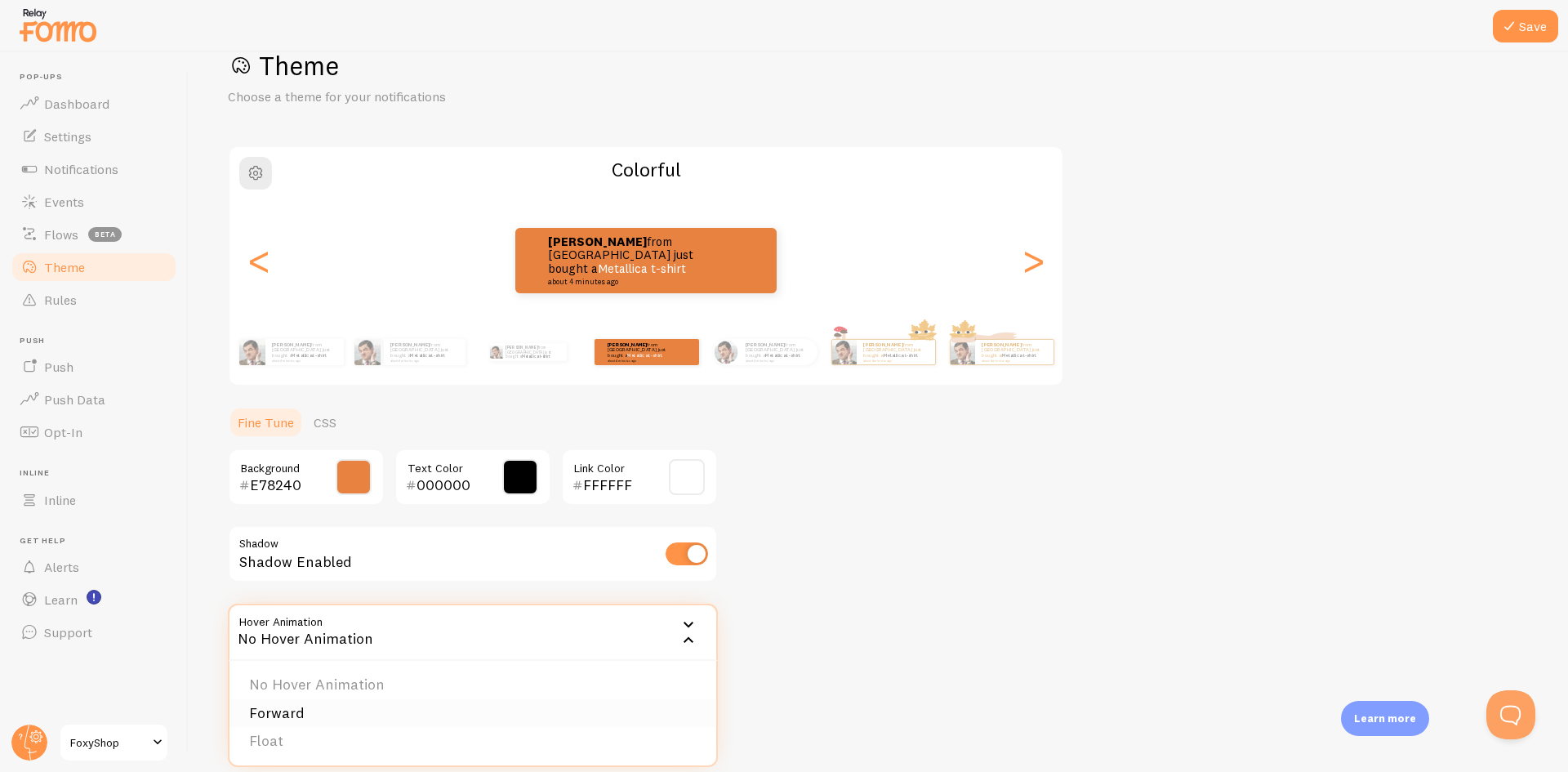
click at [340, 718] on li "Forward" at bounding box center [473, 713] width 486 height 29
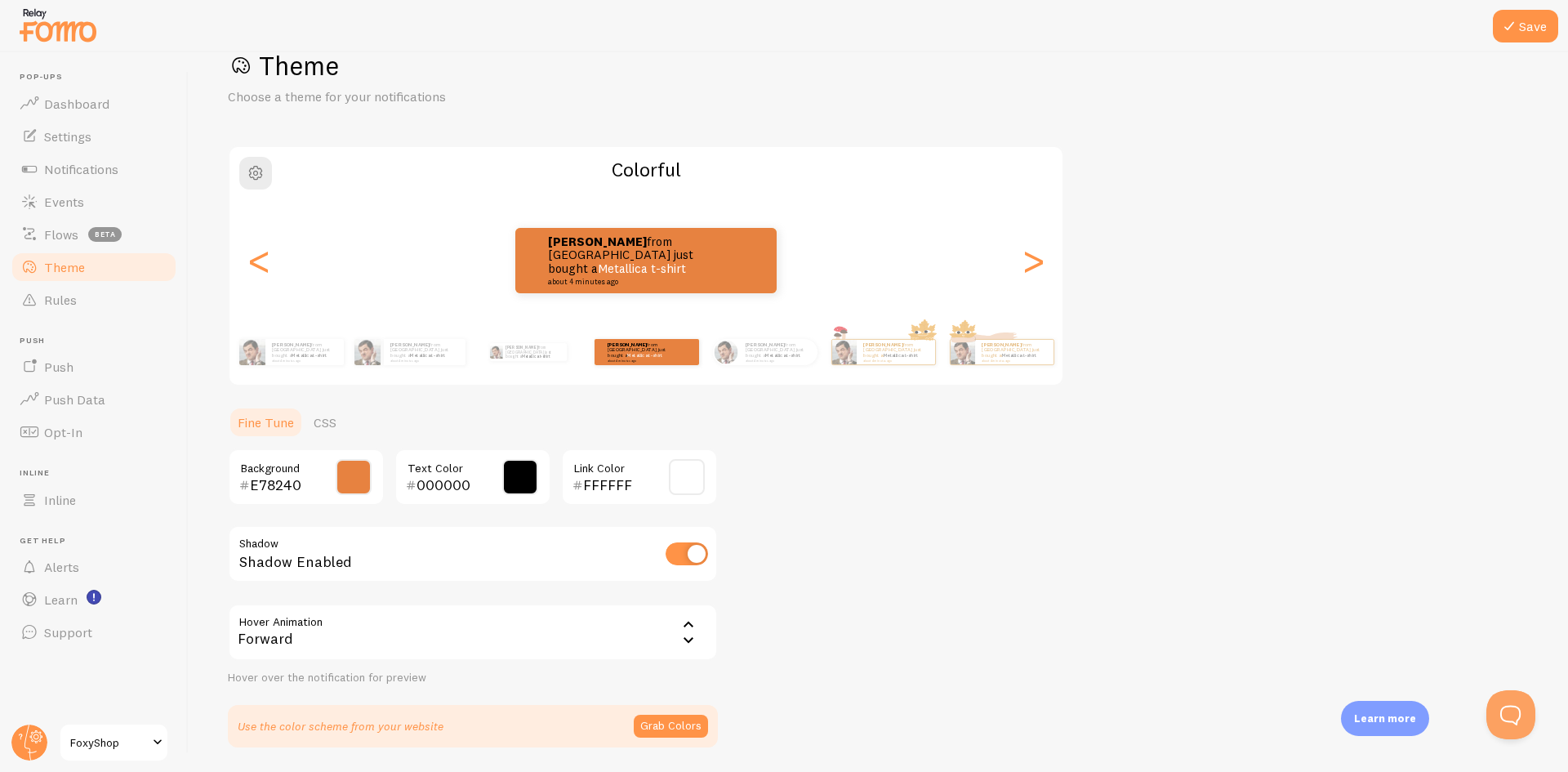
click at [693, 650] on div "Forward" at bounding box center [473, 632] width 490 height 57
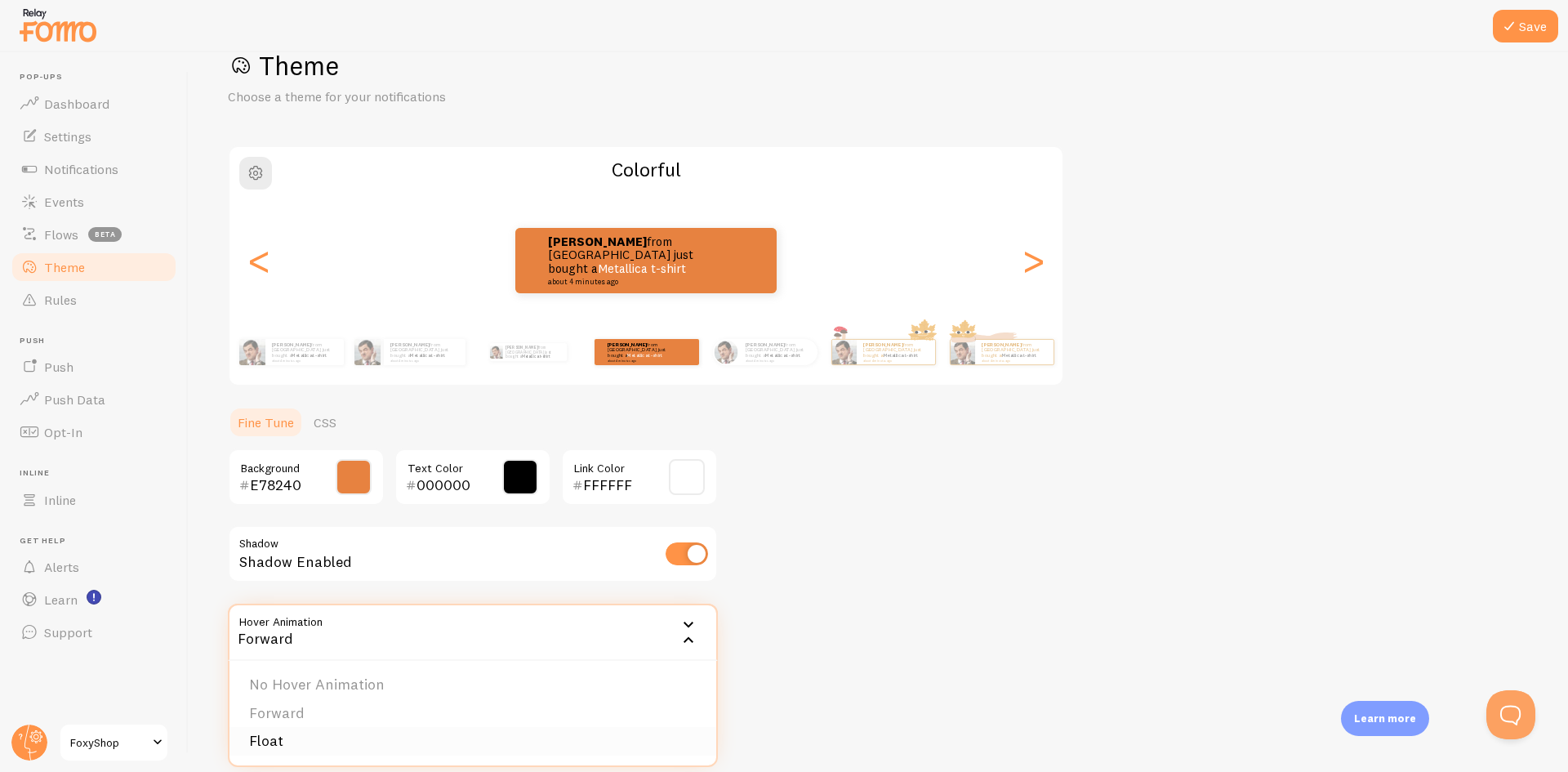
click at [432, 732] on li "Float" at bounding box center [473, 741] width 486 height 29
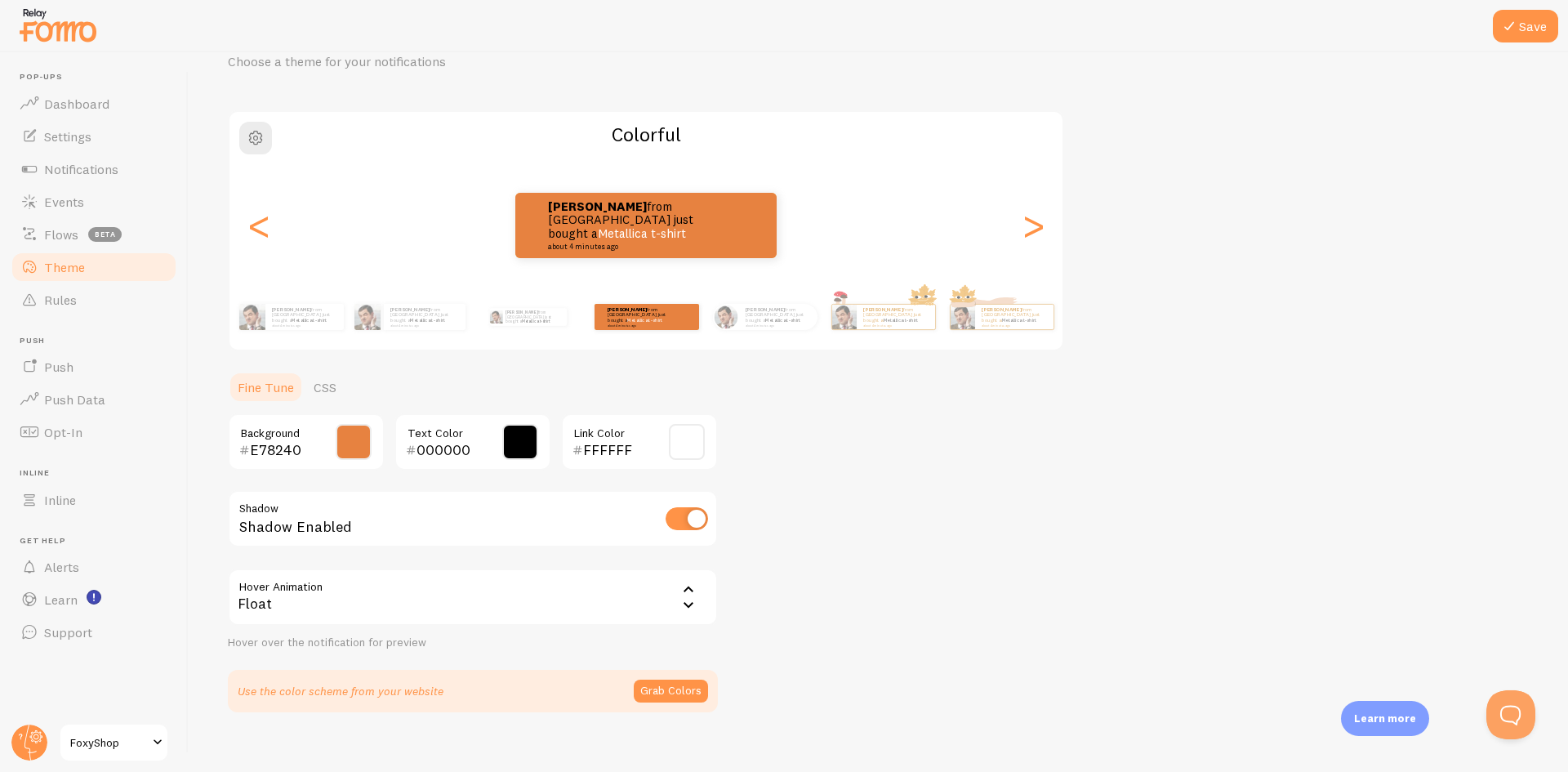
scroll to position [96, 0]
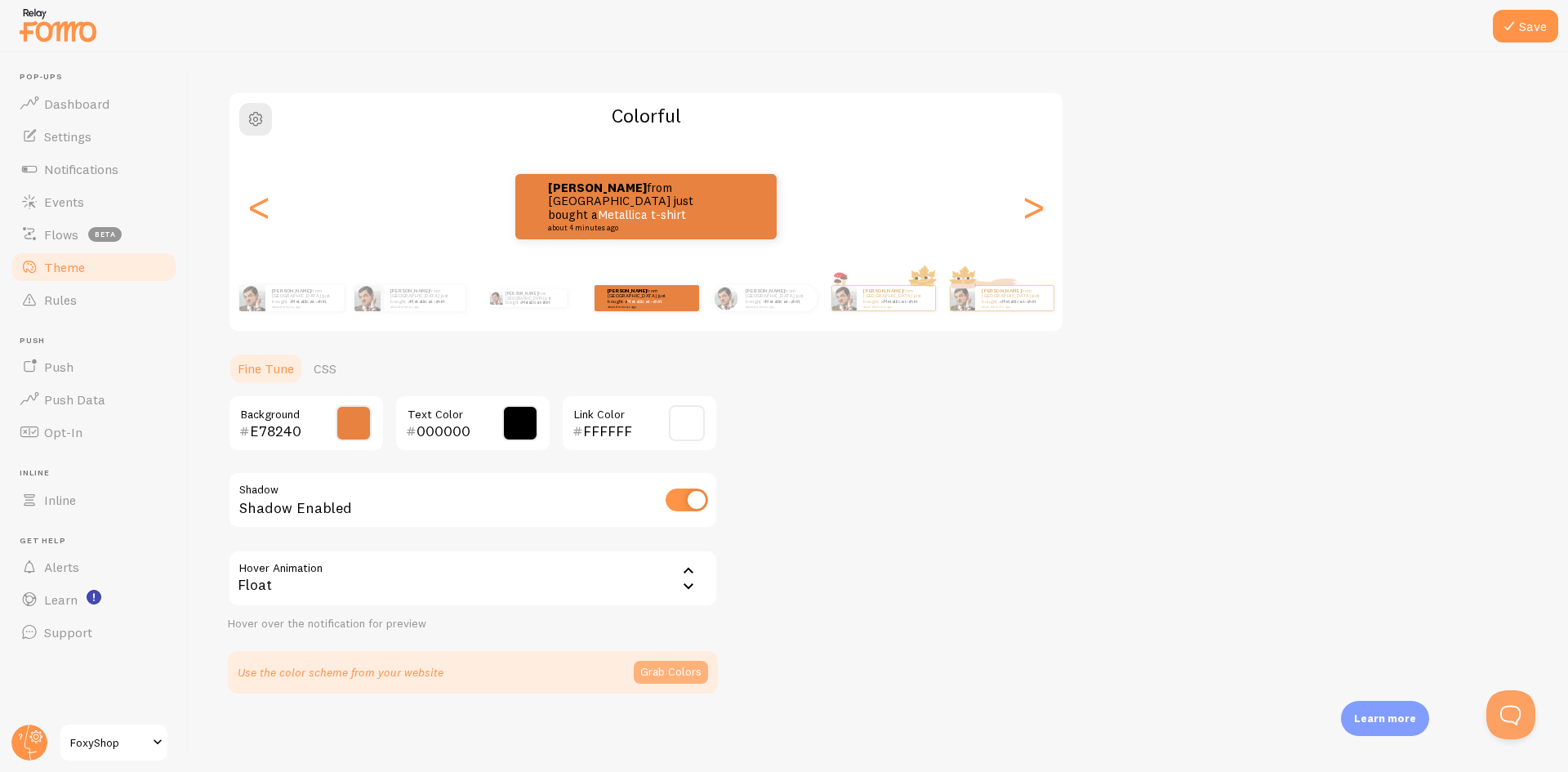
click at [670, 672] on button "Grab Colors" at bounding box center [671, 672] width 74 height 23
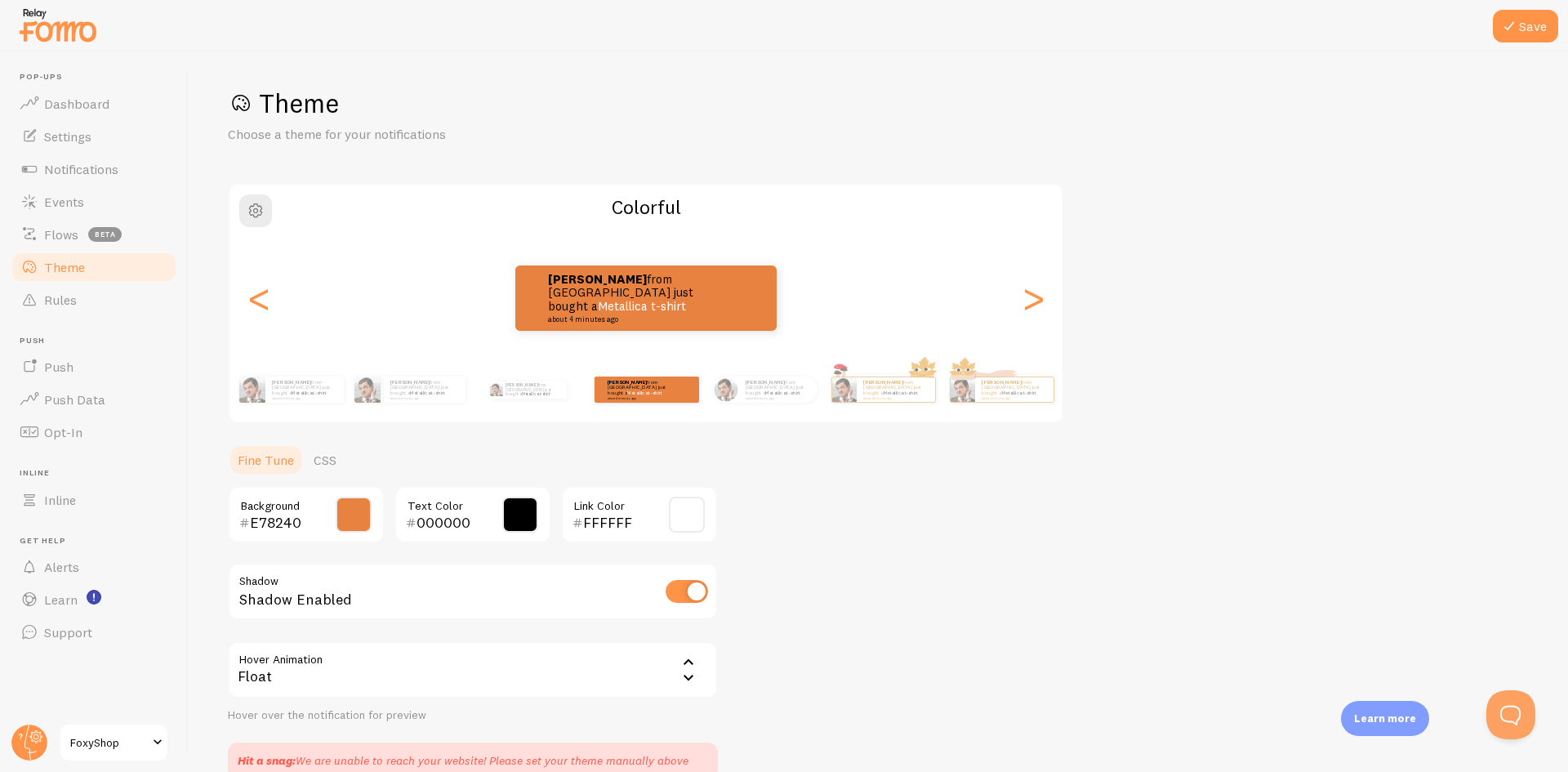
scroll to position [0, 0]
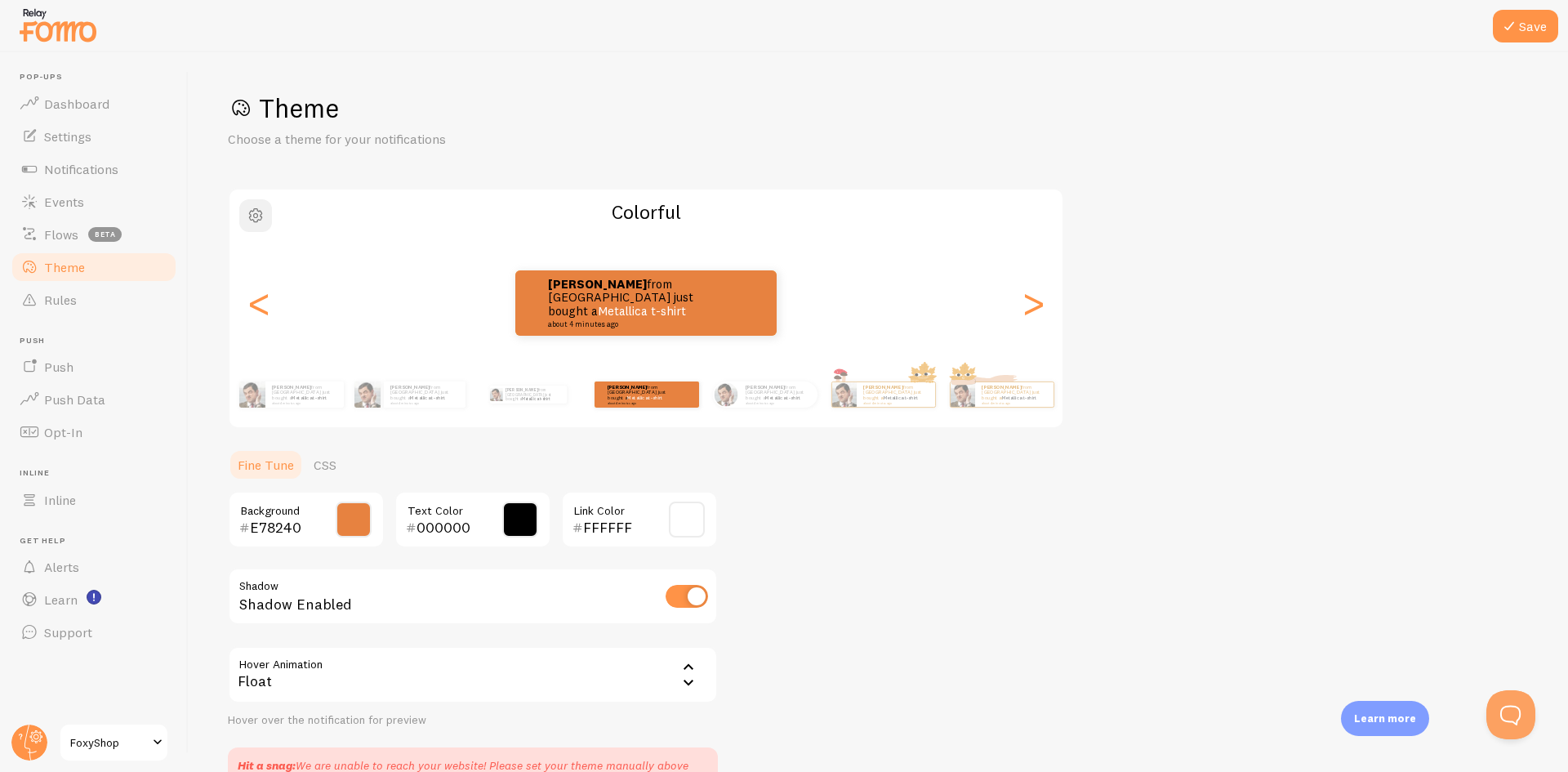
click at [268, 222] on button "button" at bounding box center [255, 216] width 33 height 33
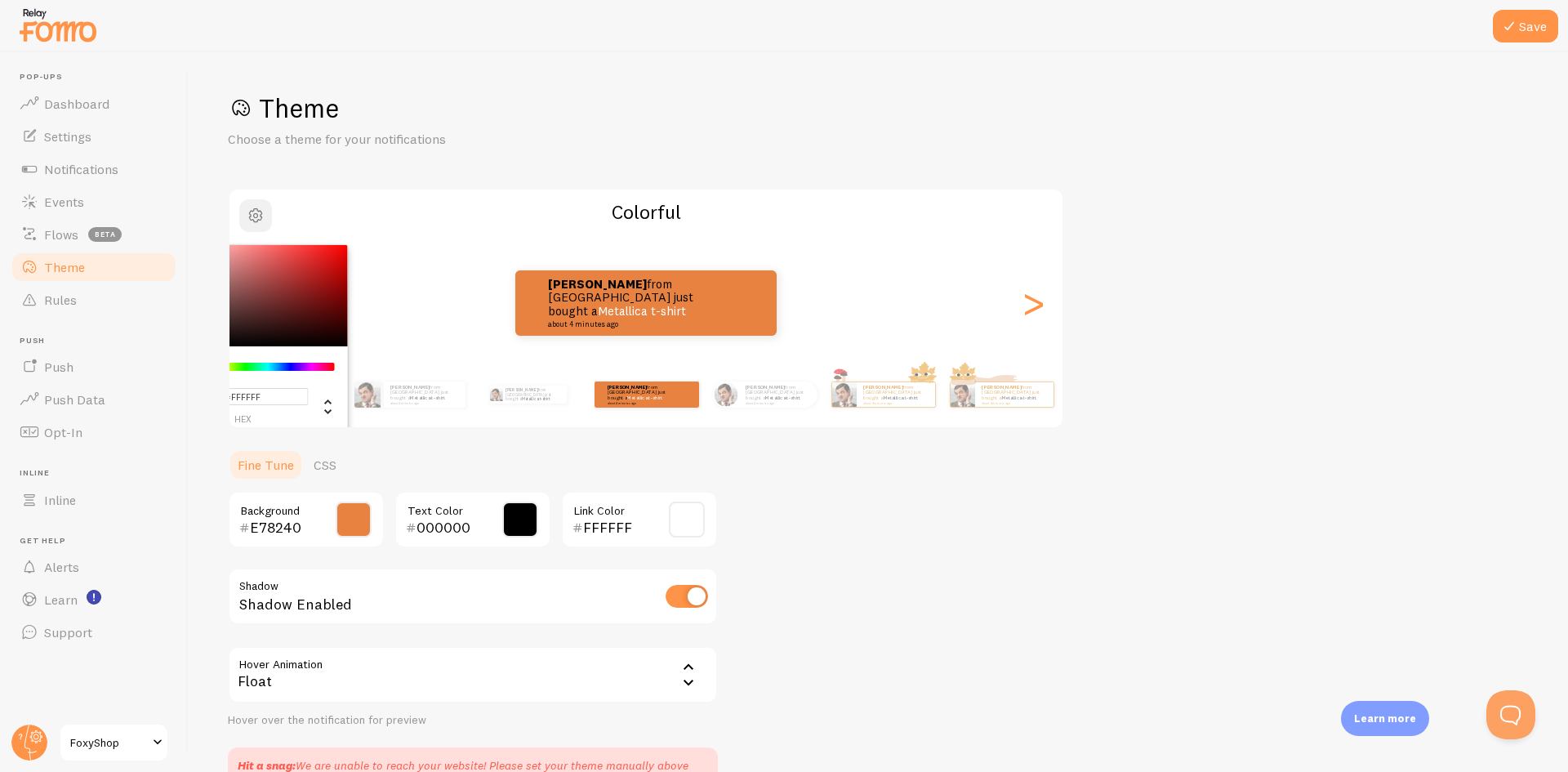
click at [266, 226] on button "button" at bounding box center [255, 216] width 33 height 33
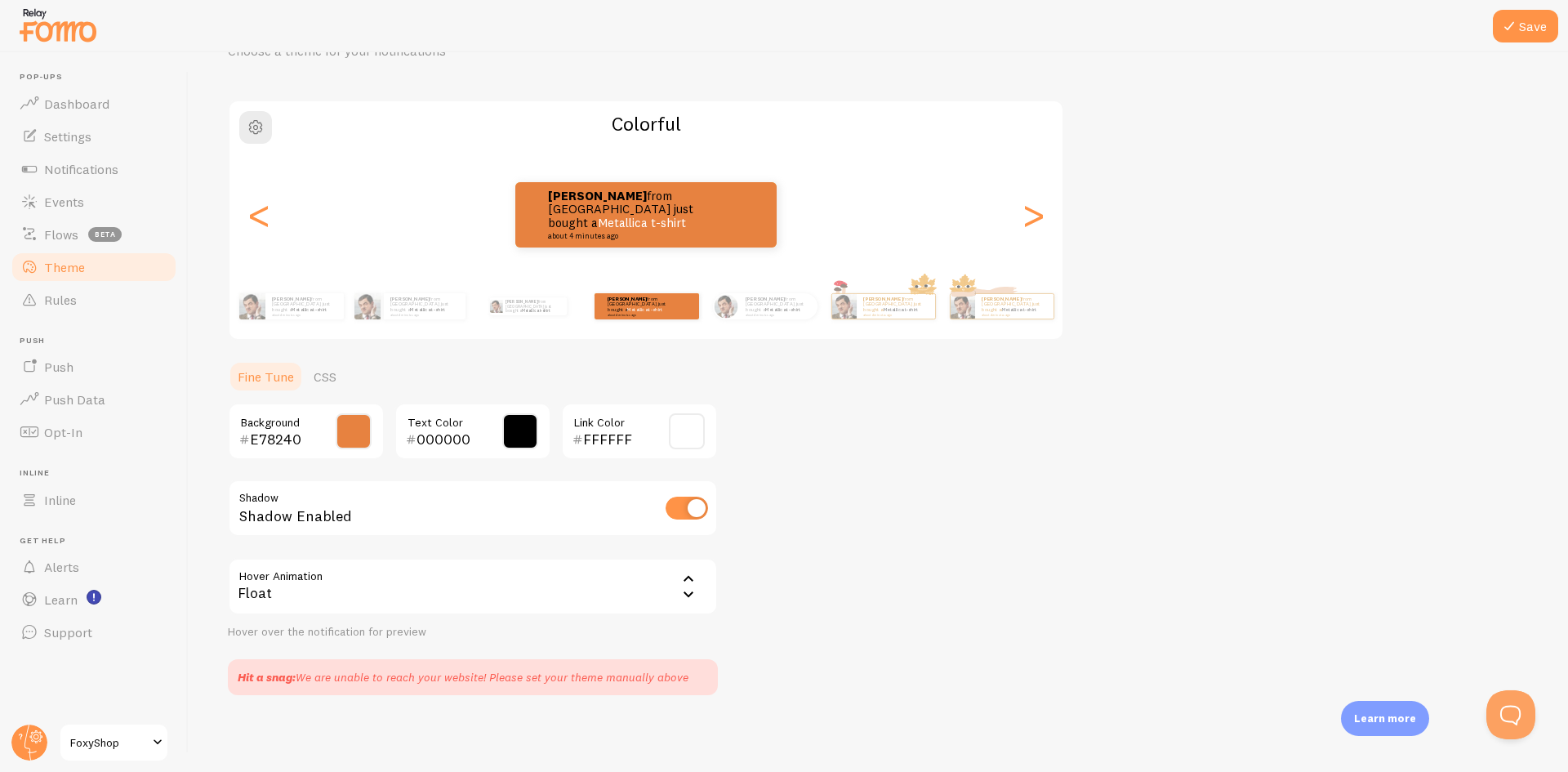
scroll to position [90, 0]
click at [117, 728] on link "FoxyShop" at bounding box center [114, 743] width 110 height 40
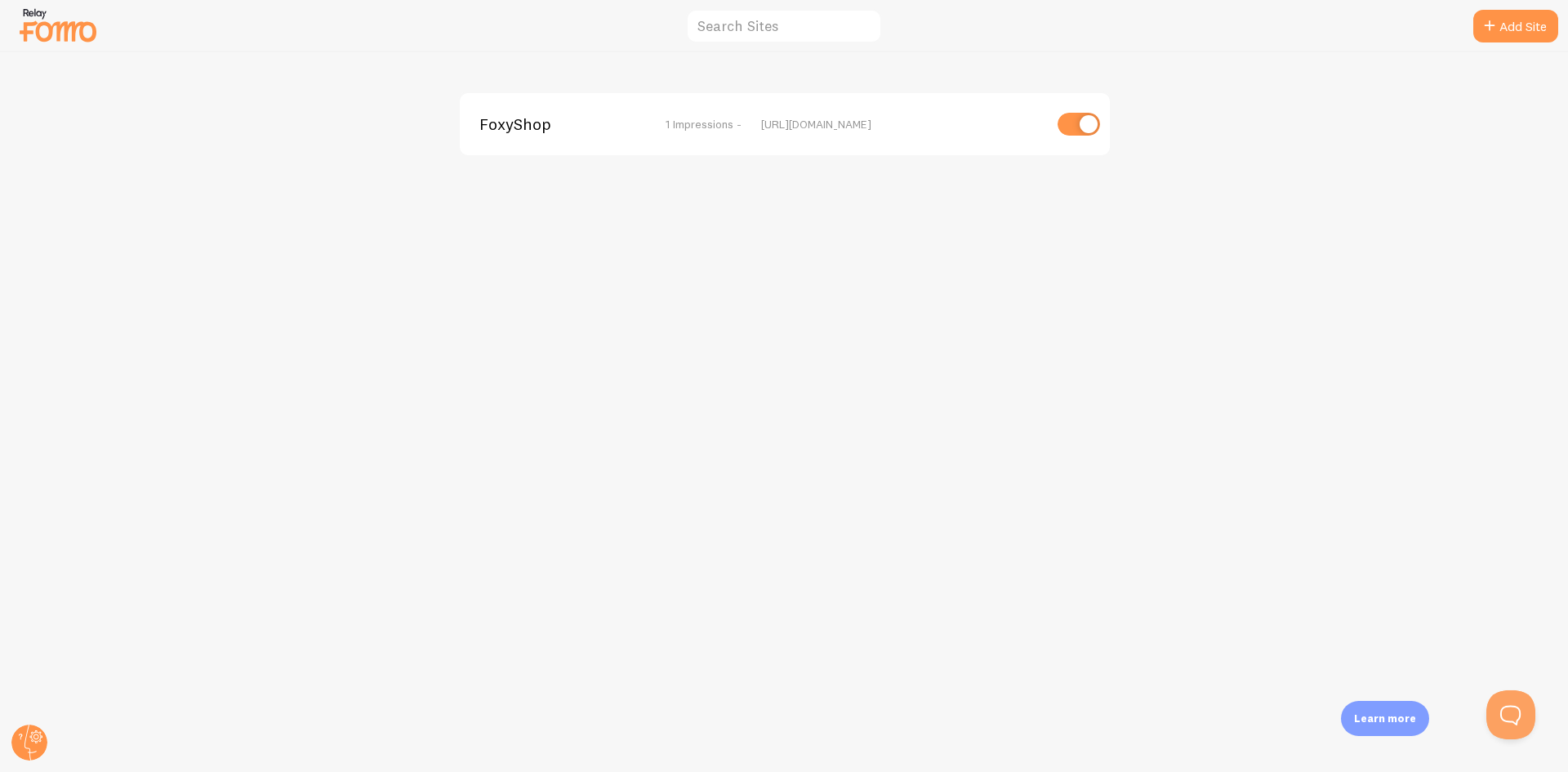
click at [511, 130] on span "FoxyShop" at bounding box center [545, 124] width 131 height 14
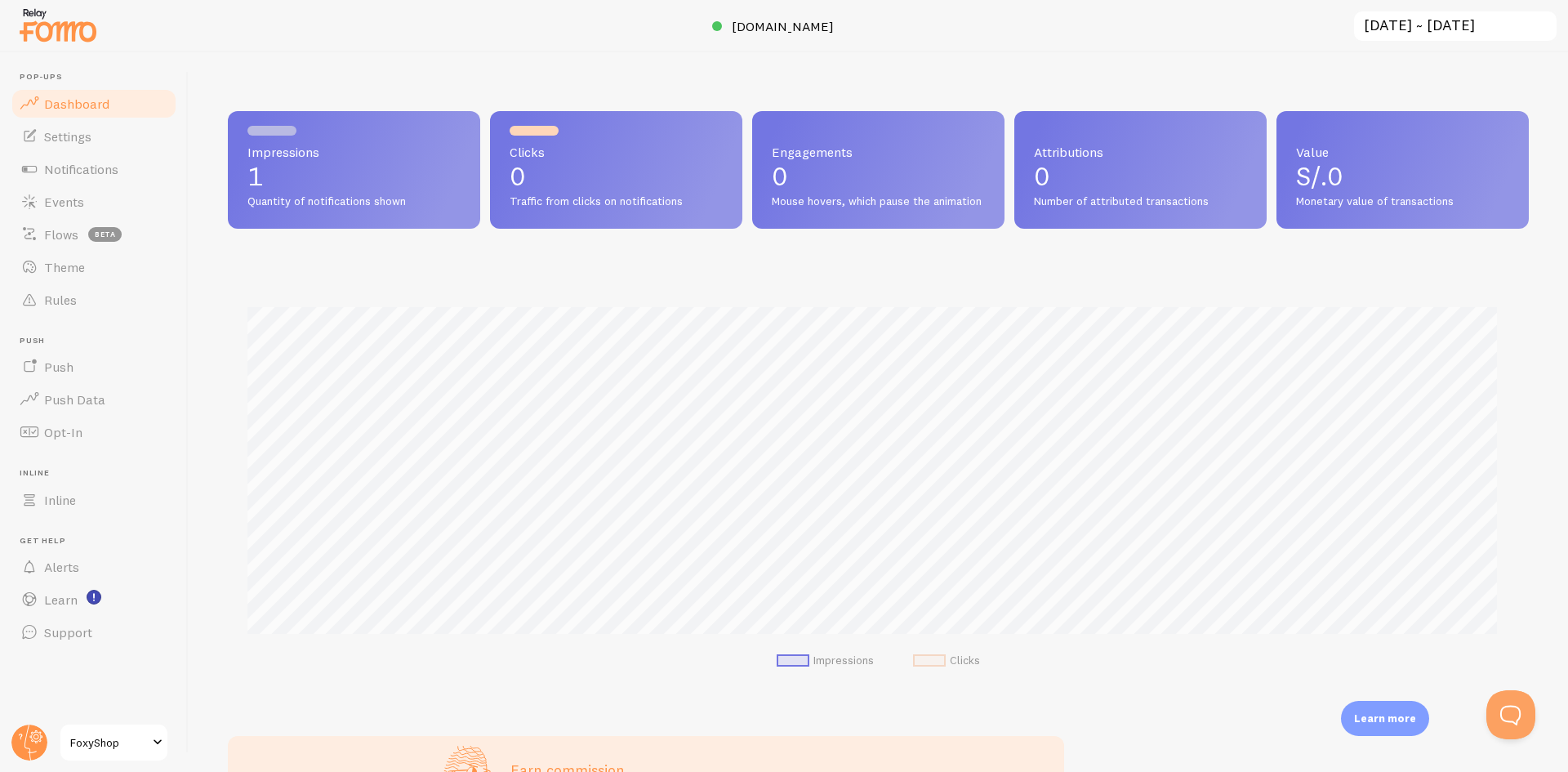
scroll to position [429, 1289]
click at [56, 262] on span "Theme" at bounding box center [64, 267] width 41 height 16
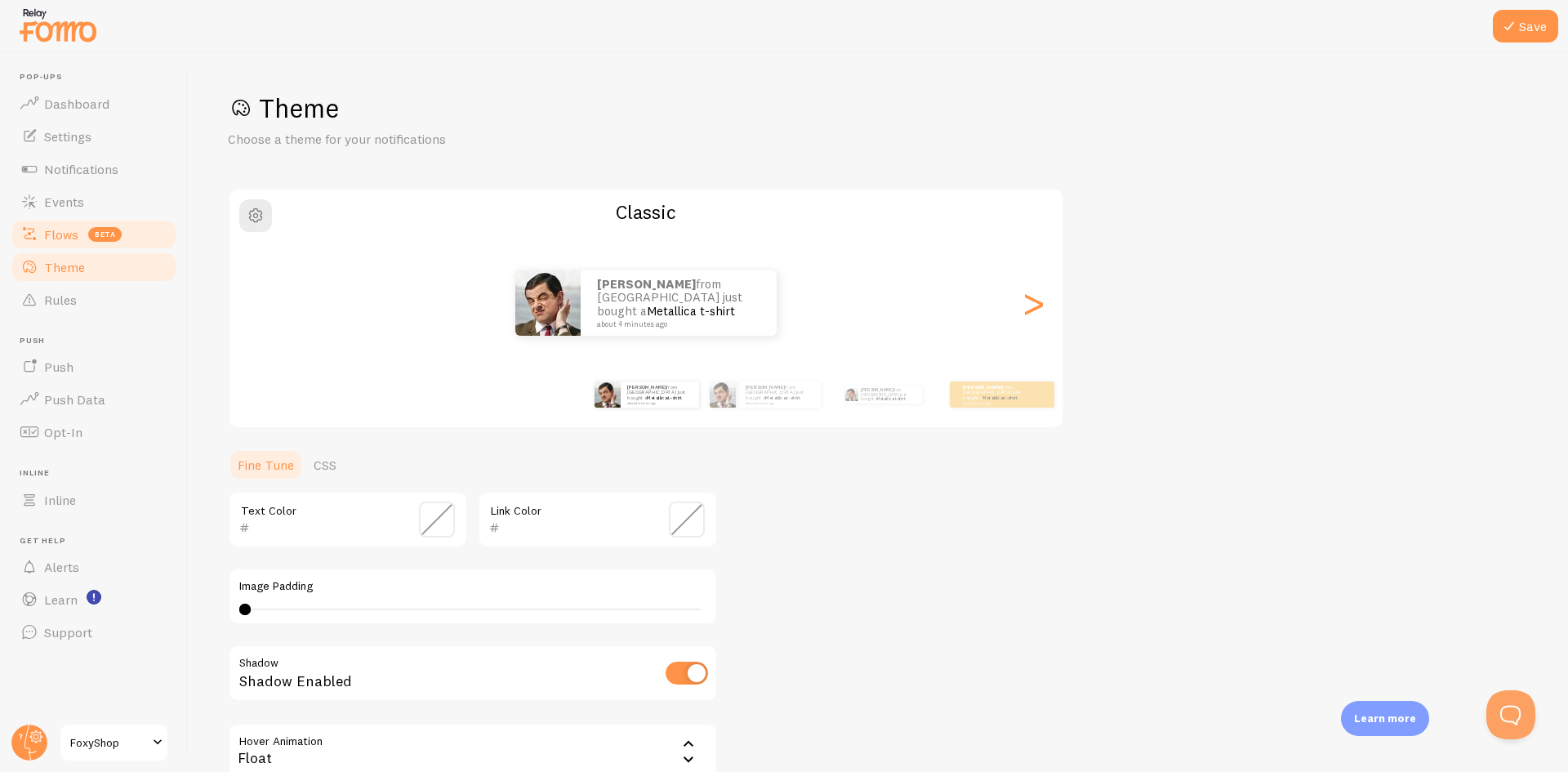
click at [61, 234] on span "Flows" at bounding box center [61, 234] width 35 height 16
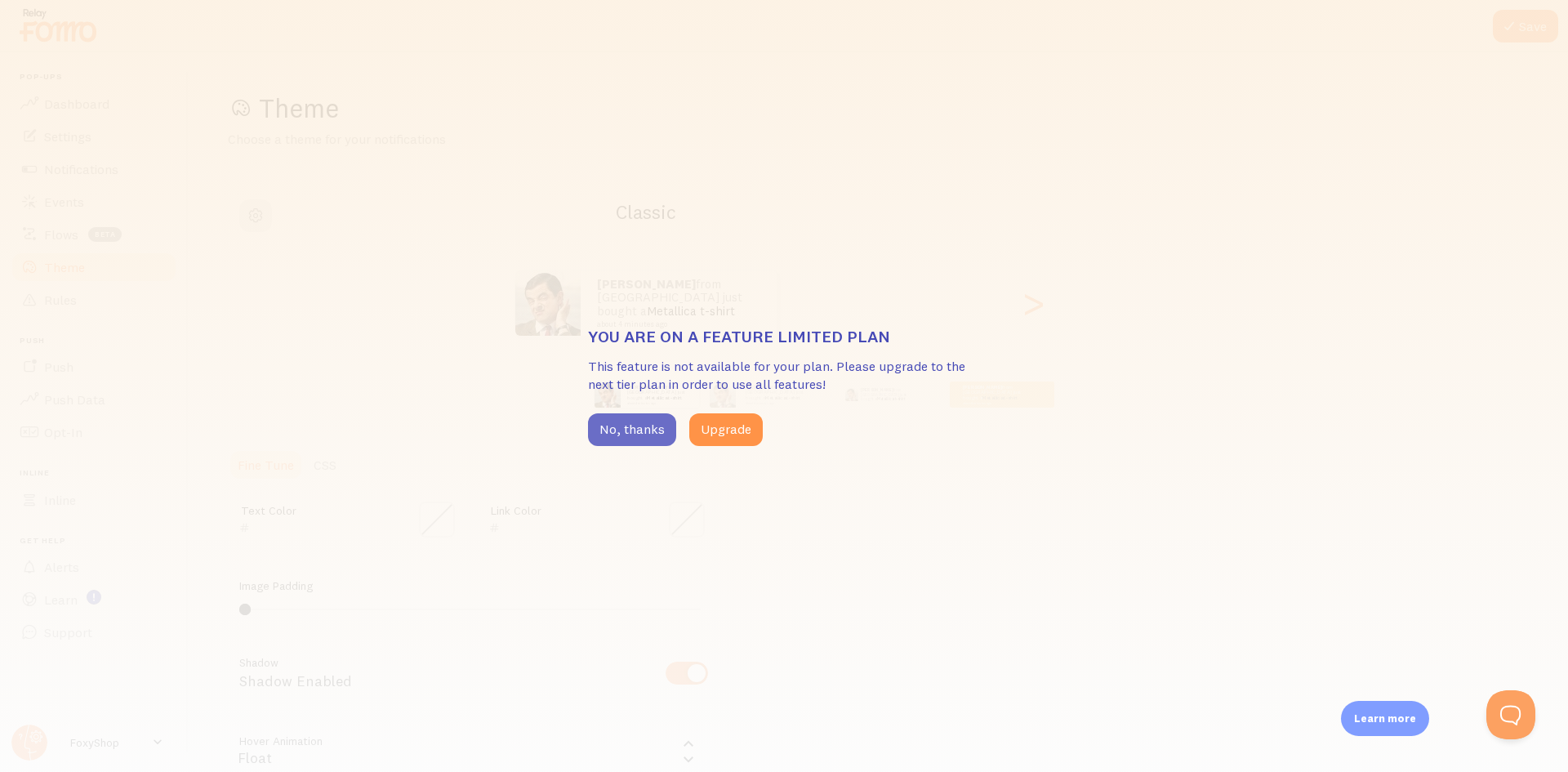
click at [647, 424] on button "No, thanks" at bounding box center [632, 429] width 88 height 33
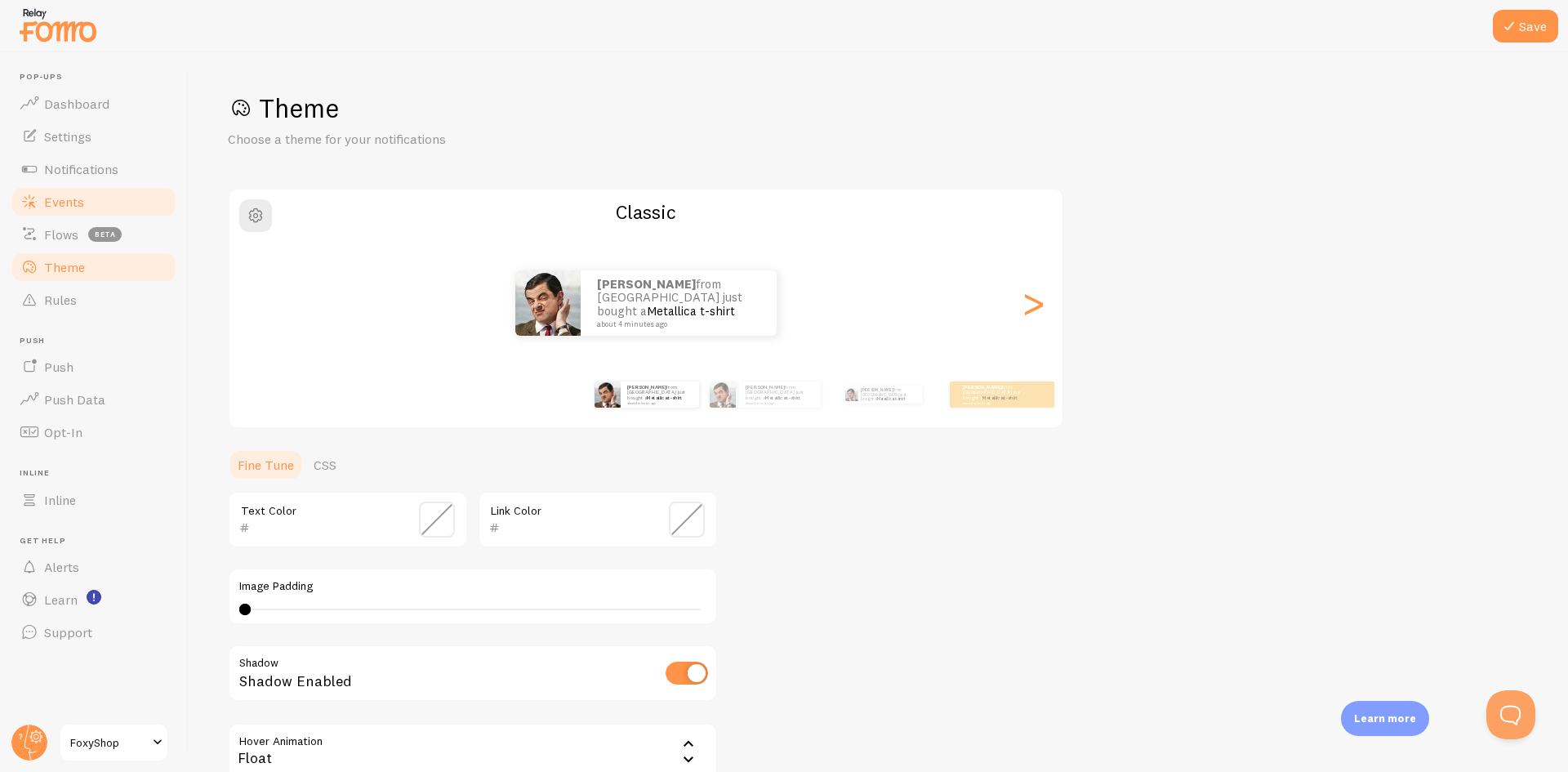
click at [73, 199] on span "Events" at bounding box center [64, 201] width 40 height 16
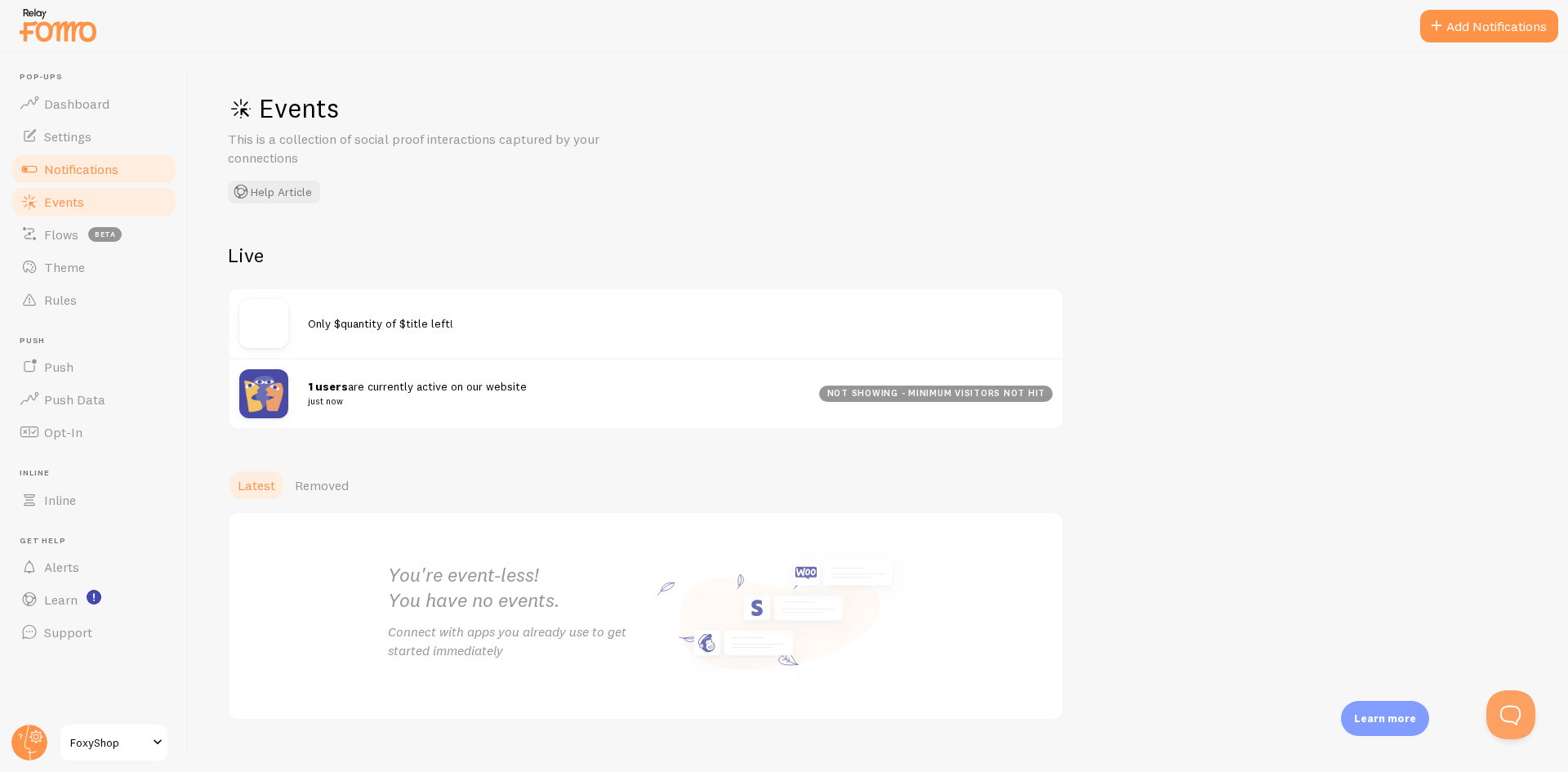
click at [82, 164] on span "Notifications" at bounding box center [81, 168] width 74 height 16
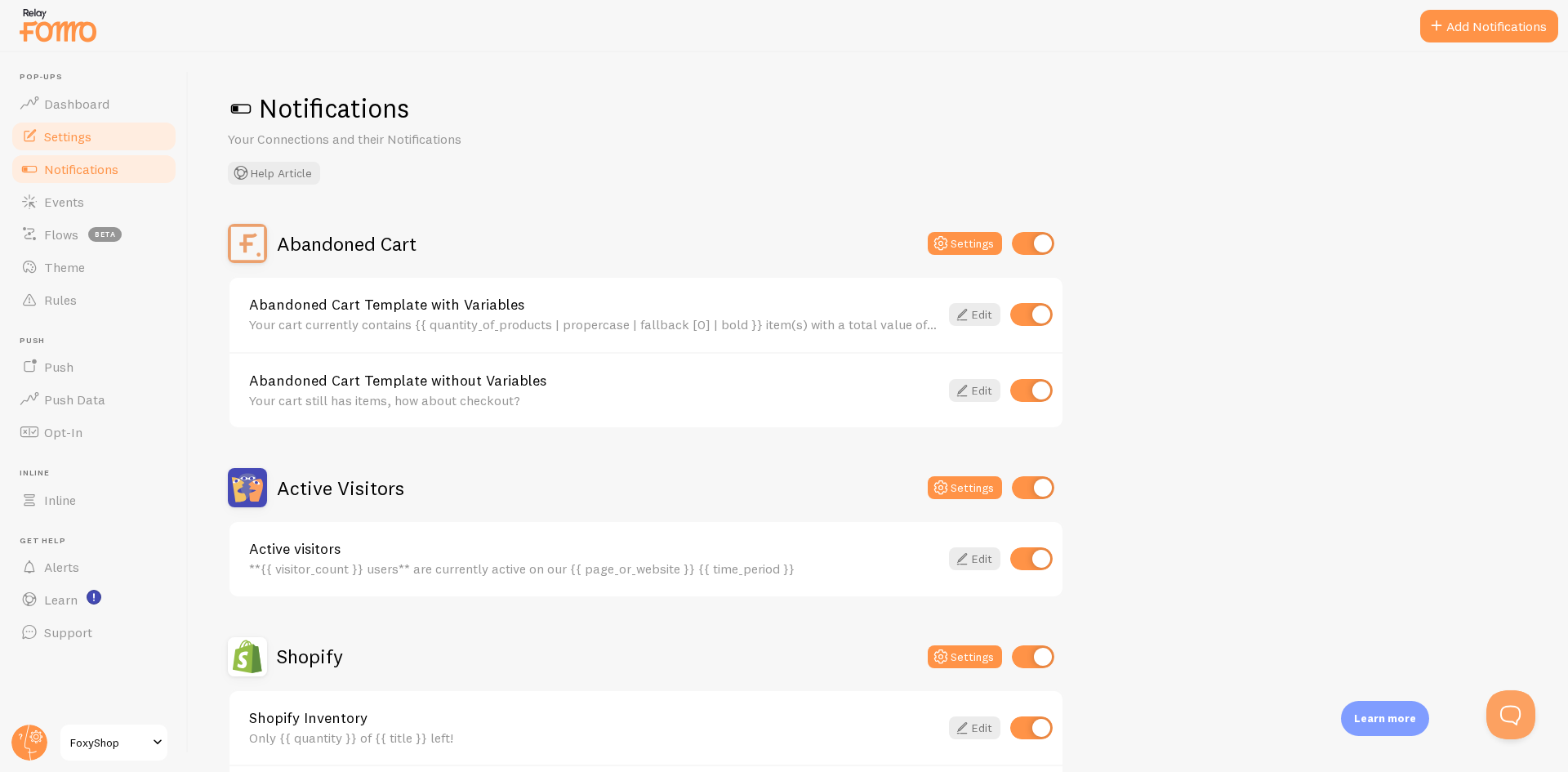
click at [105, 138] on link "Settings" at bounding box center [94, 136] width 168 height 33
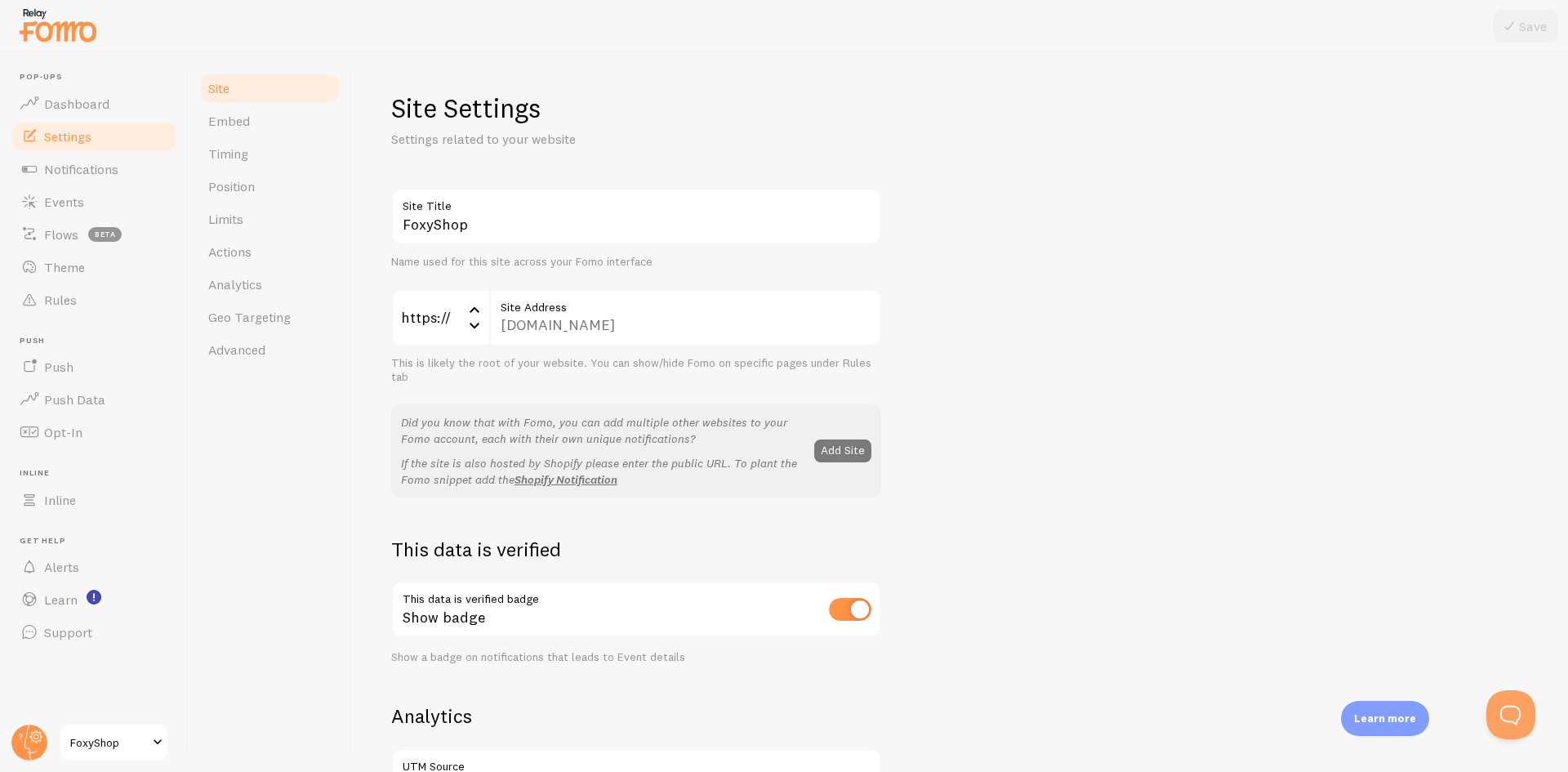
click at [825, 450] on button "Add Site" at bounding box center [842, 450] width 57 height 23
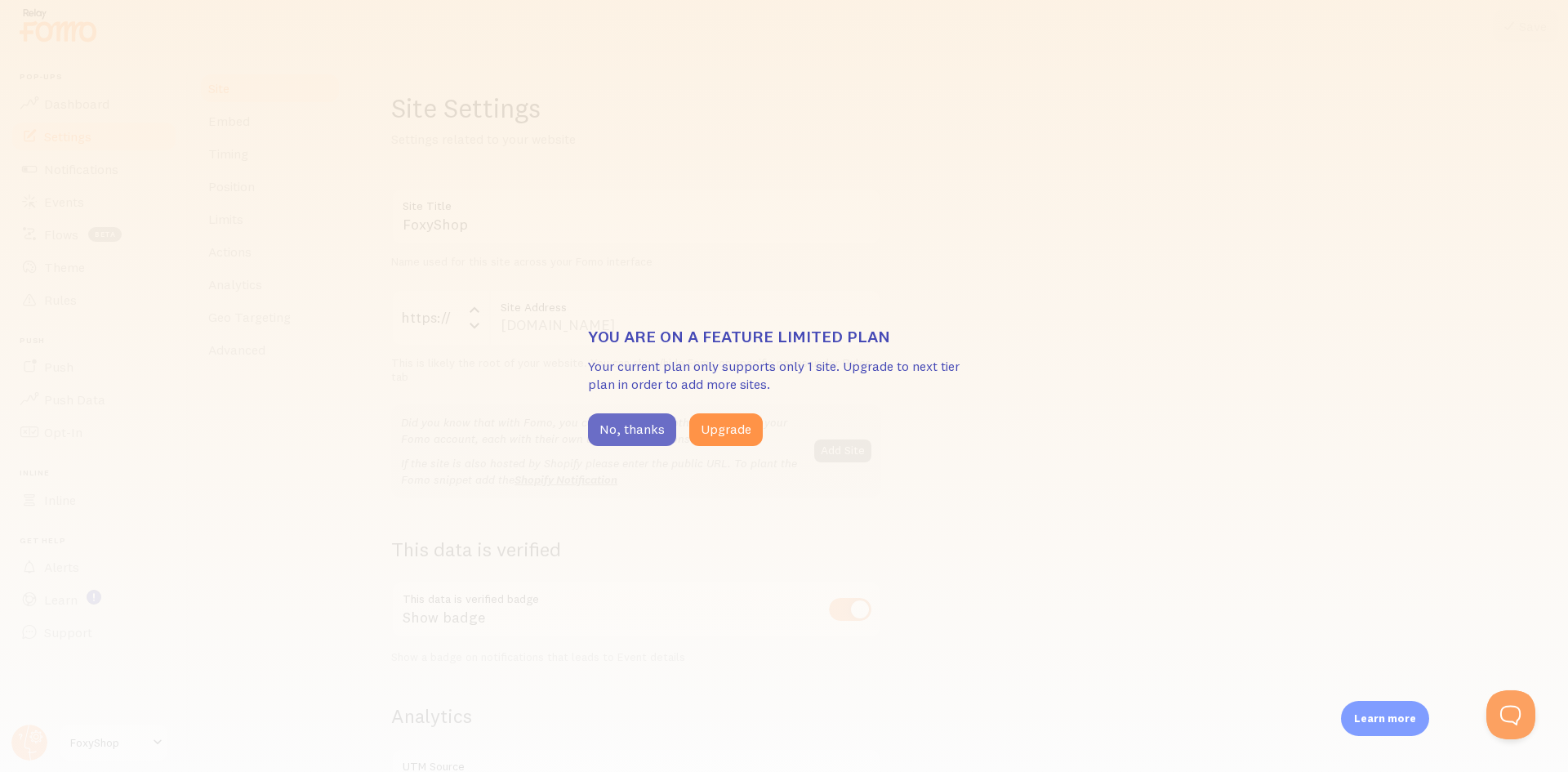
click at [636, 431] on button "No, thanks" at bounding box center [632, 429] width 88 height 33
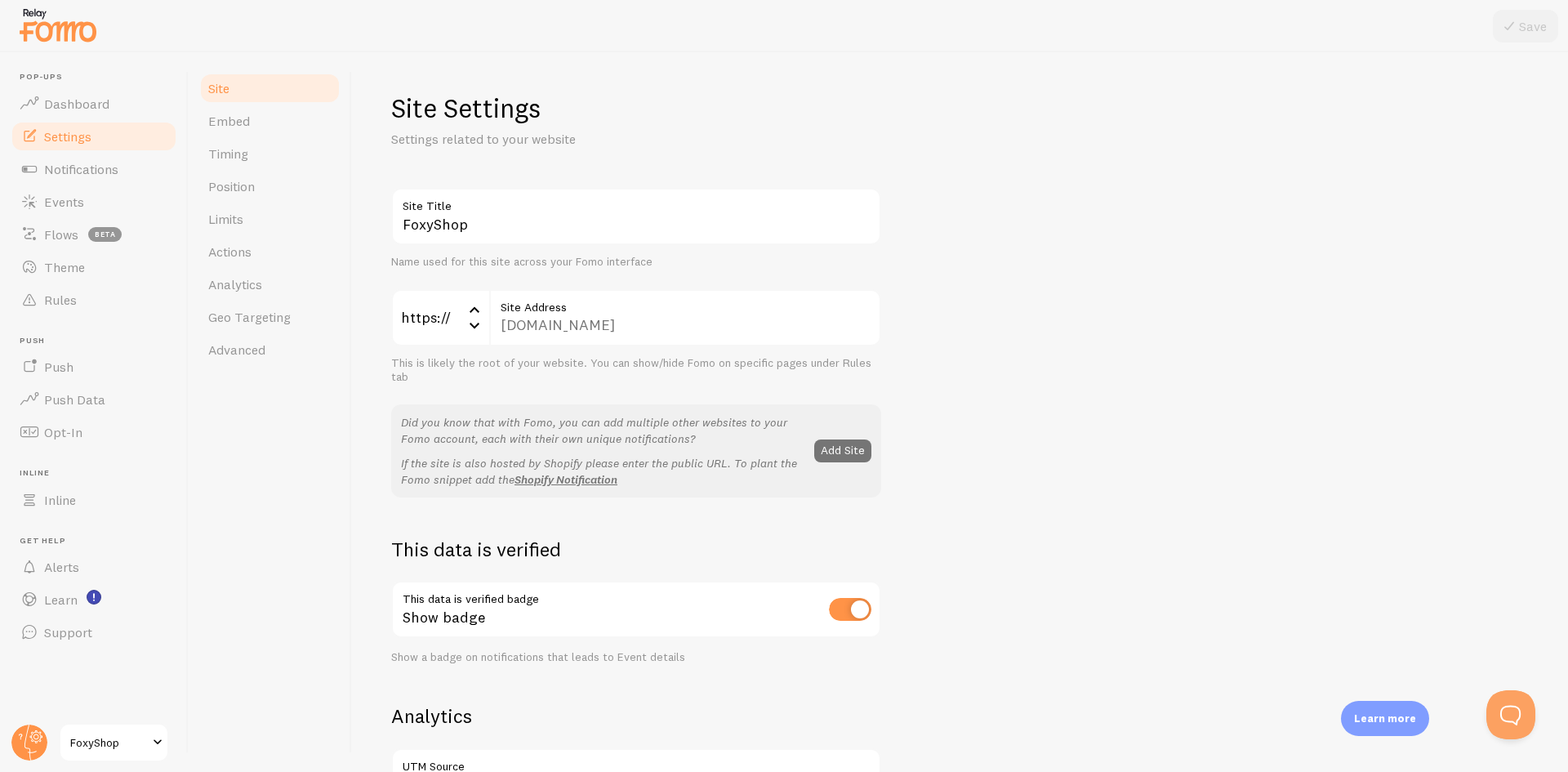
click at [570, 315] on label "Site Address" at bounding box center [685, 302] width 392 height 28
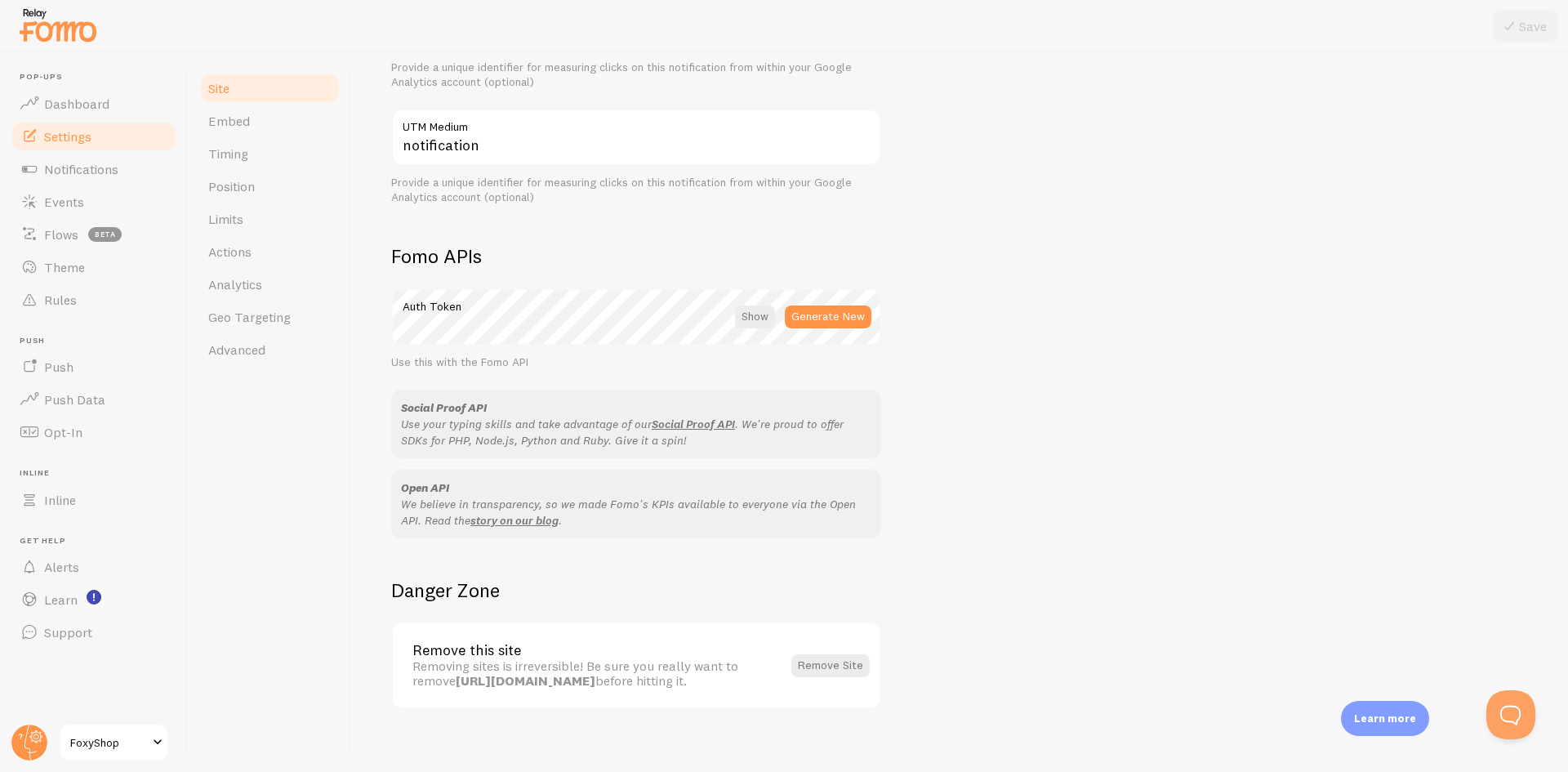
scroll to position [770, 0]
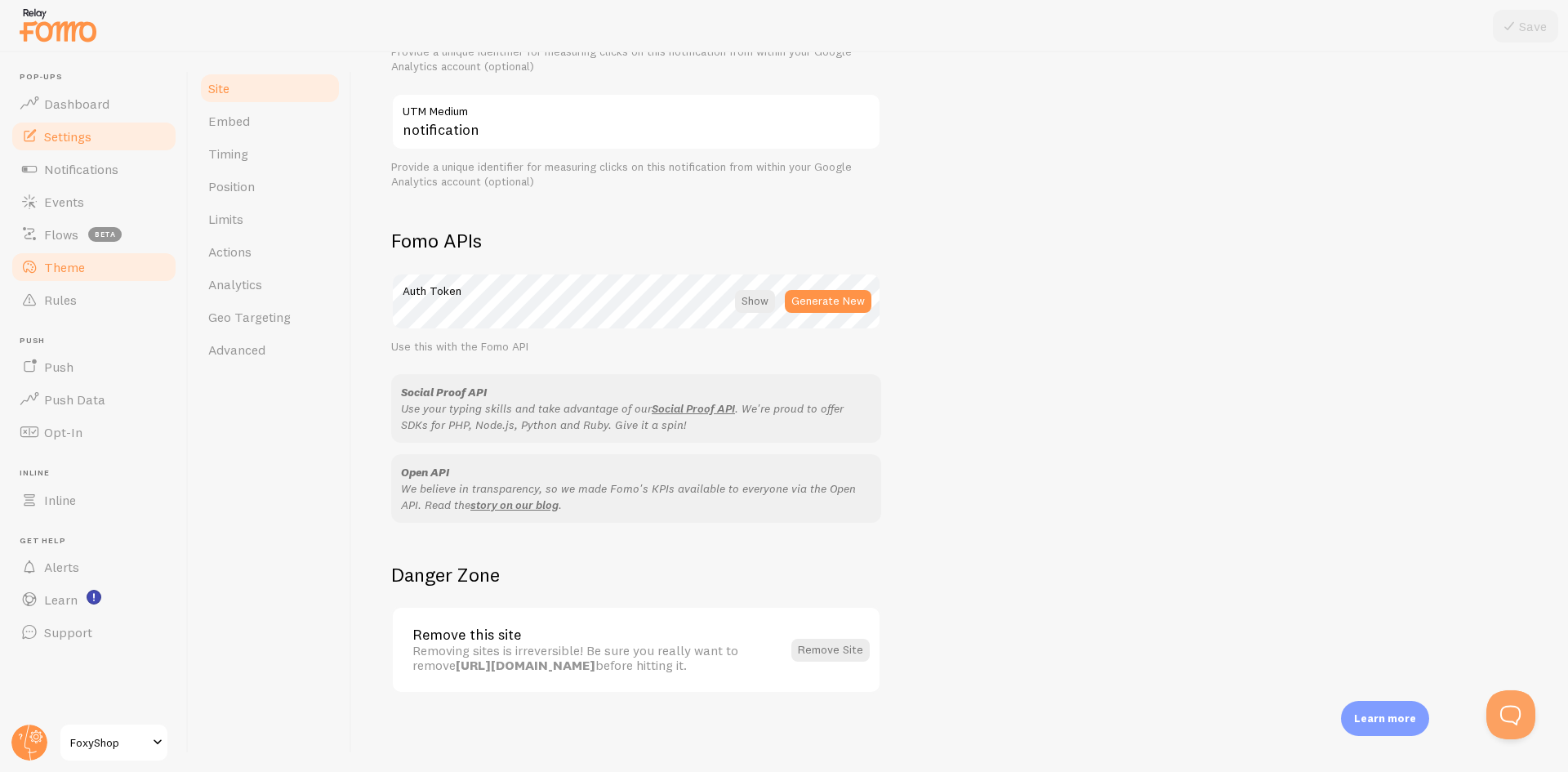
click at [88, 267] on link "Theme" at bounding box center [94, 267] width 168 height 33
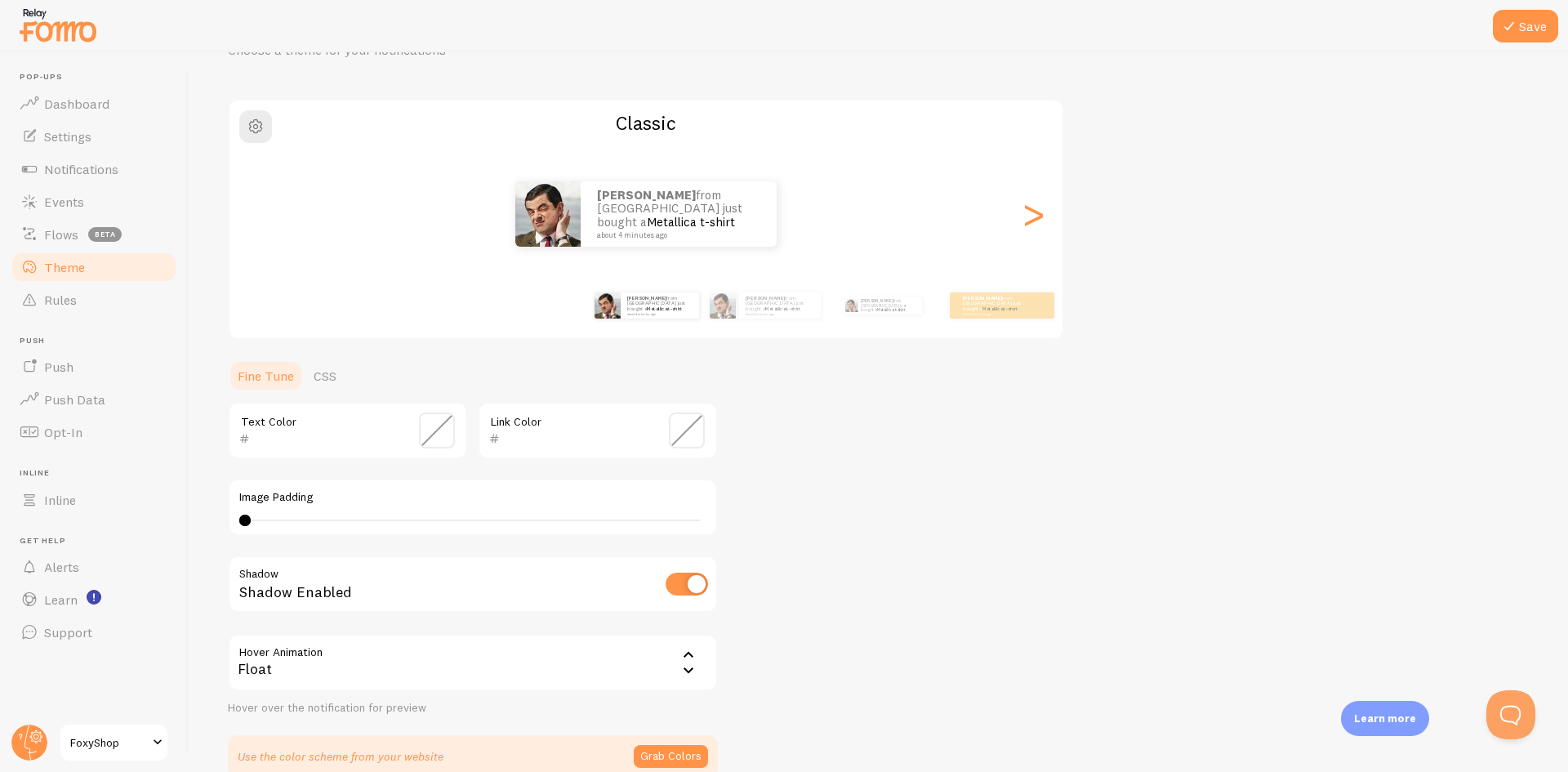
scroll to position [173, 0]
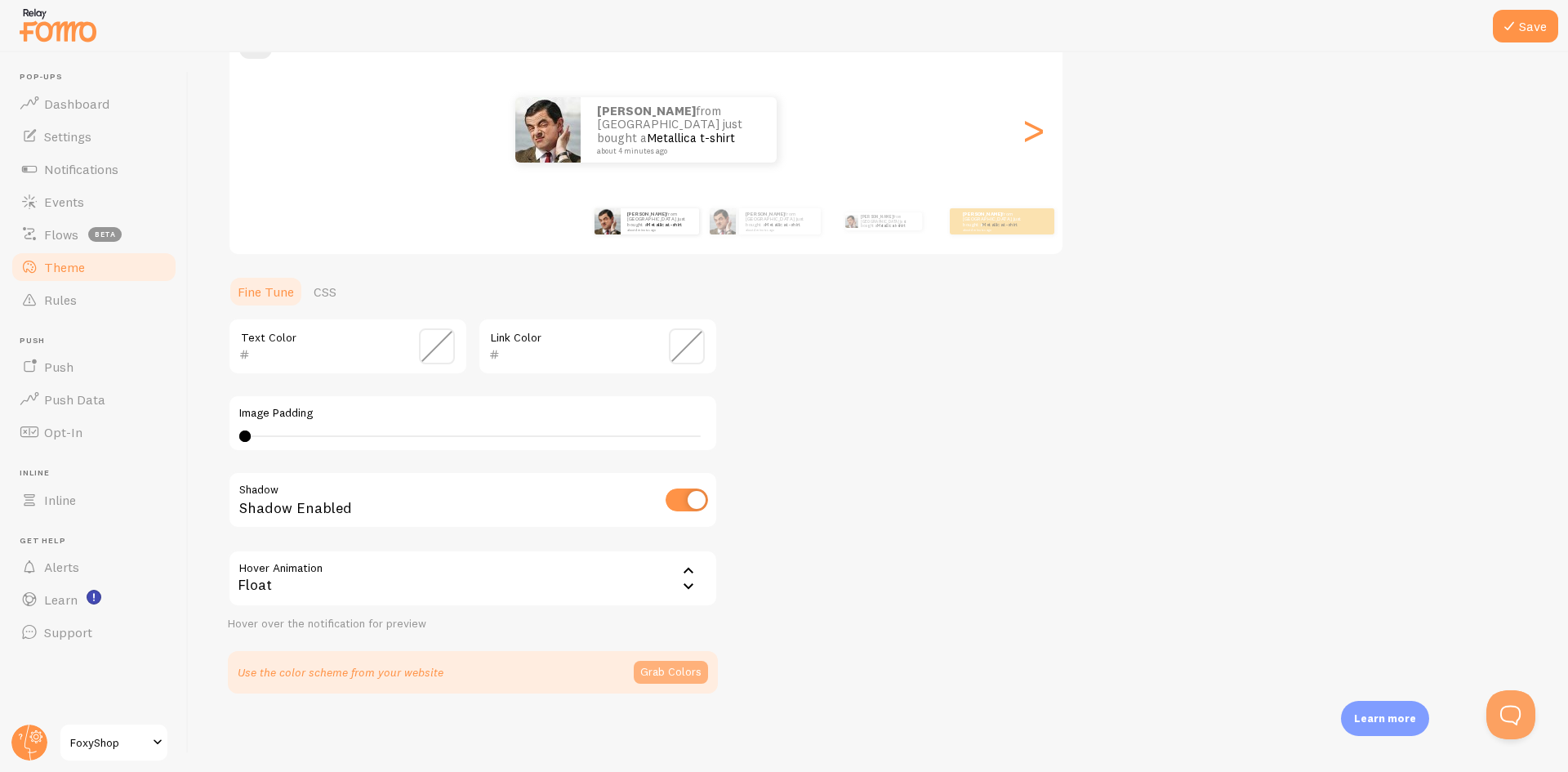
click at [669, 676] on button "Grab Colors" at bounding box center [671, 672] width 74 height 23
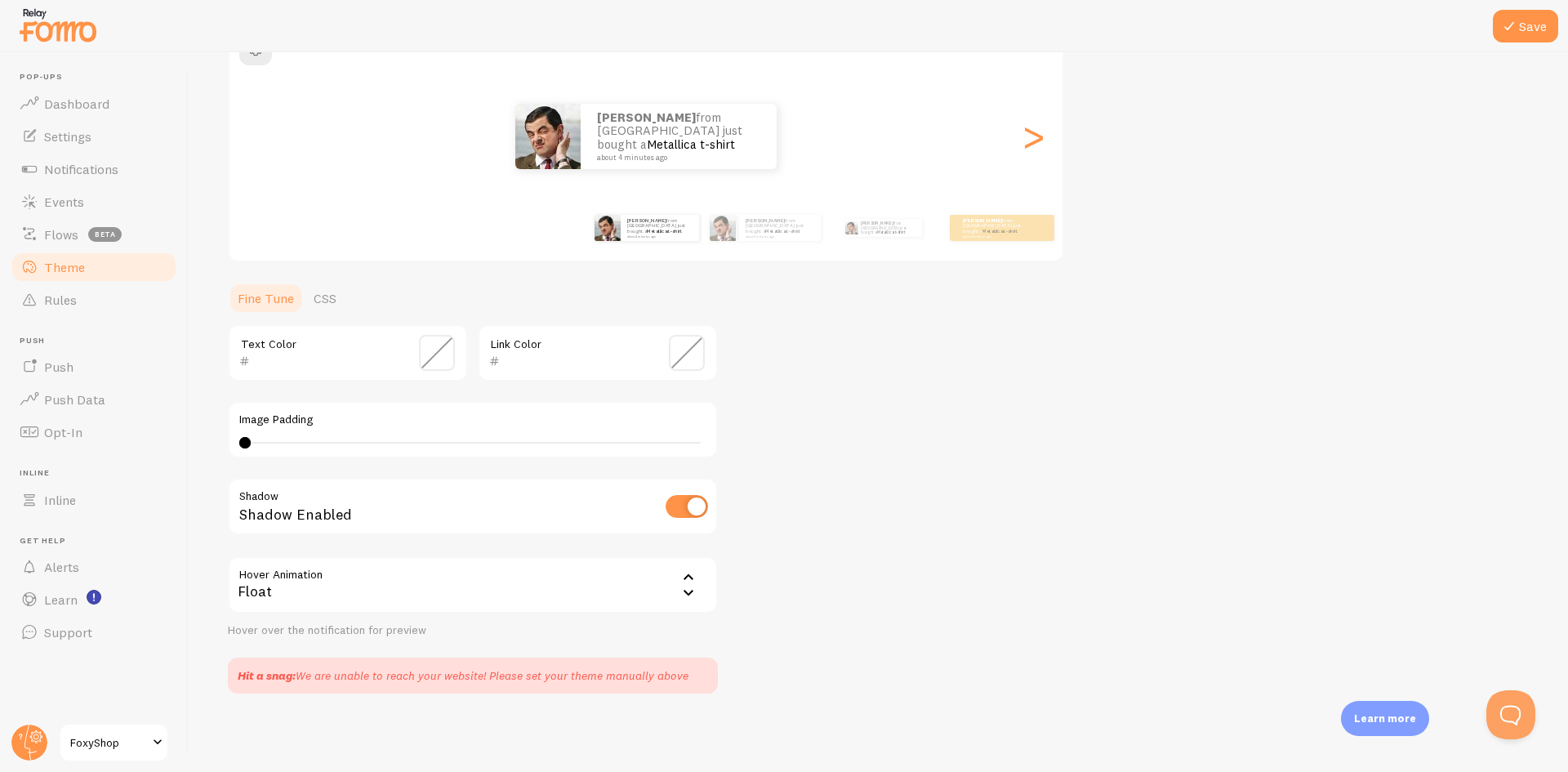
scroll to position [167, 0]
click at [1512, 35] on icon at bounding box center [1508, 25] width 19 height 19
drag, startPoint x: 279, startPoint y: 679, endPoint x: 252, endPoint y: 680, distance: 27.0
click at [252, 680] on div "Hit a snag: We are unable to reach your website! Please set your theme manually…" at bounding box center [463, 675] width 451 height 16
click at [290, 668] on strong "Hit a snag:" at bounding box center [266, 675] width 58 height 14
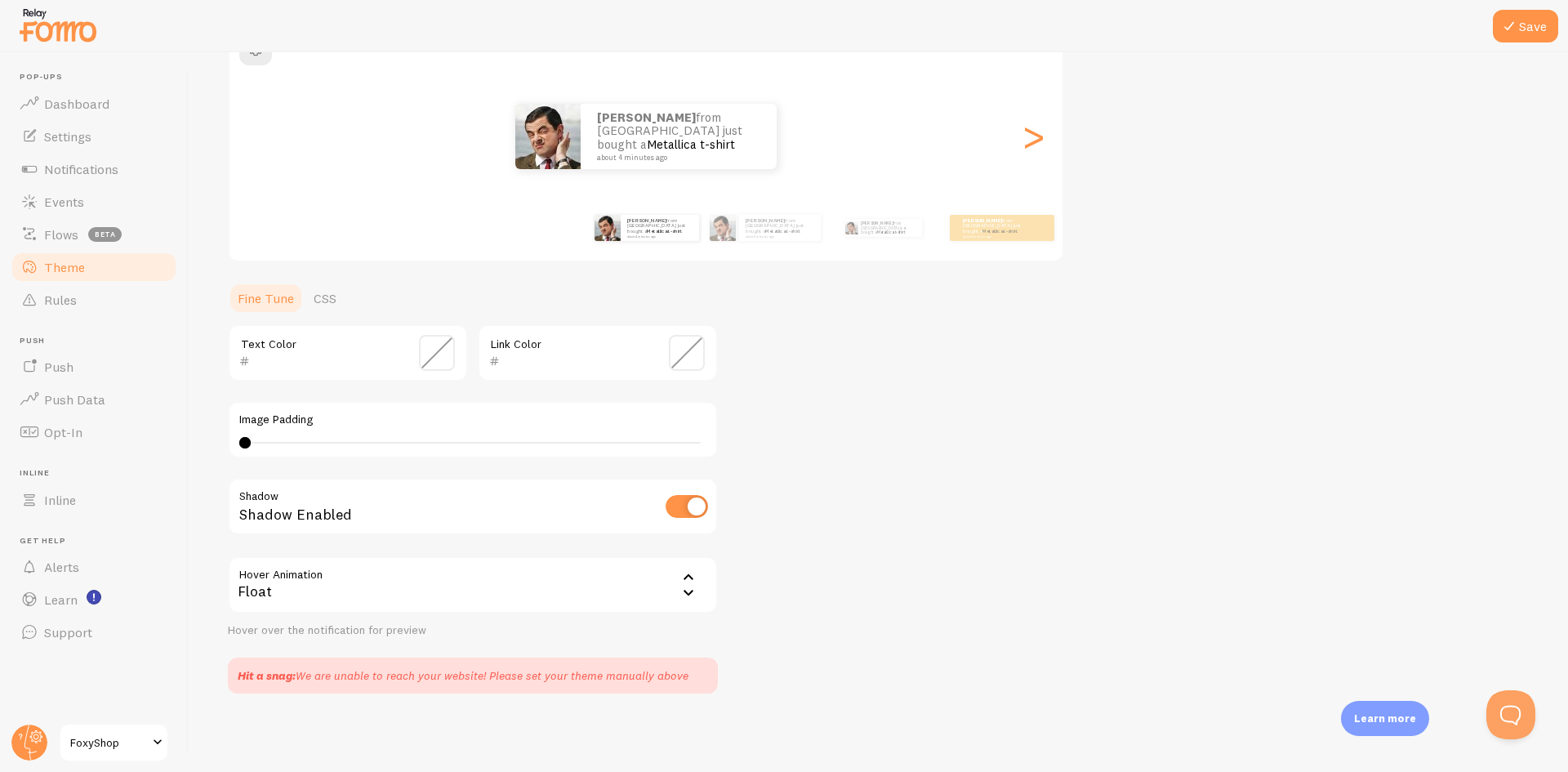
click at [74, 269] on span "Theme" at bounding box center [64, 267] width 41 height 16
click at [73, 301] on span "Rules" at bounding box center [60, 299] width 33 height 16
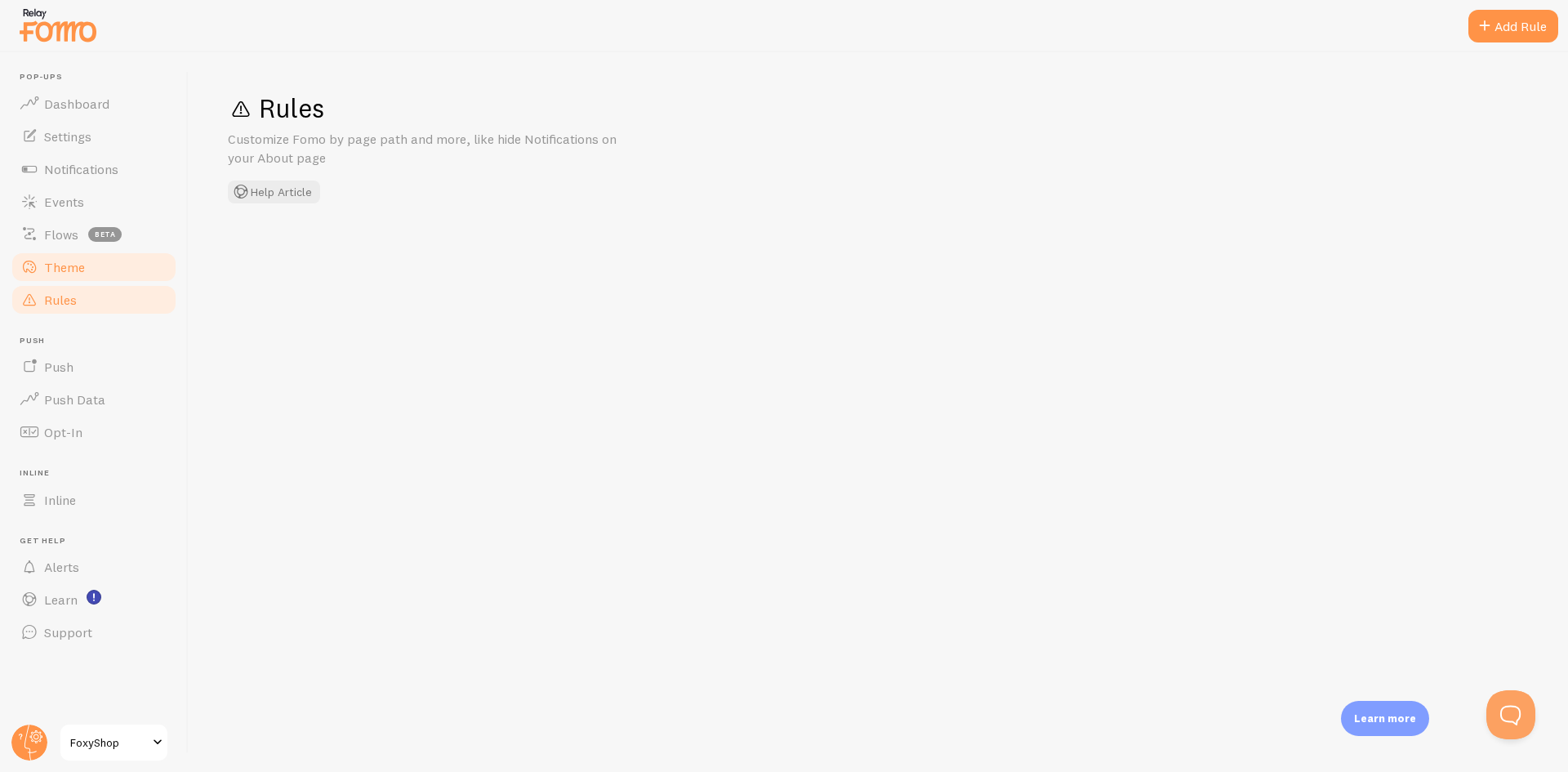
click at [81, 277] on link "Theme" at bounding box center [94, 267] width 168 height 33
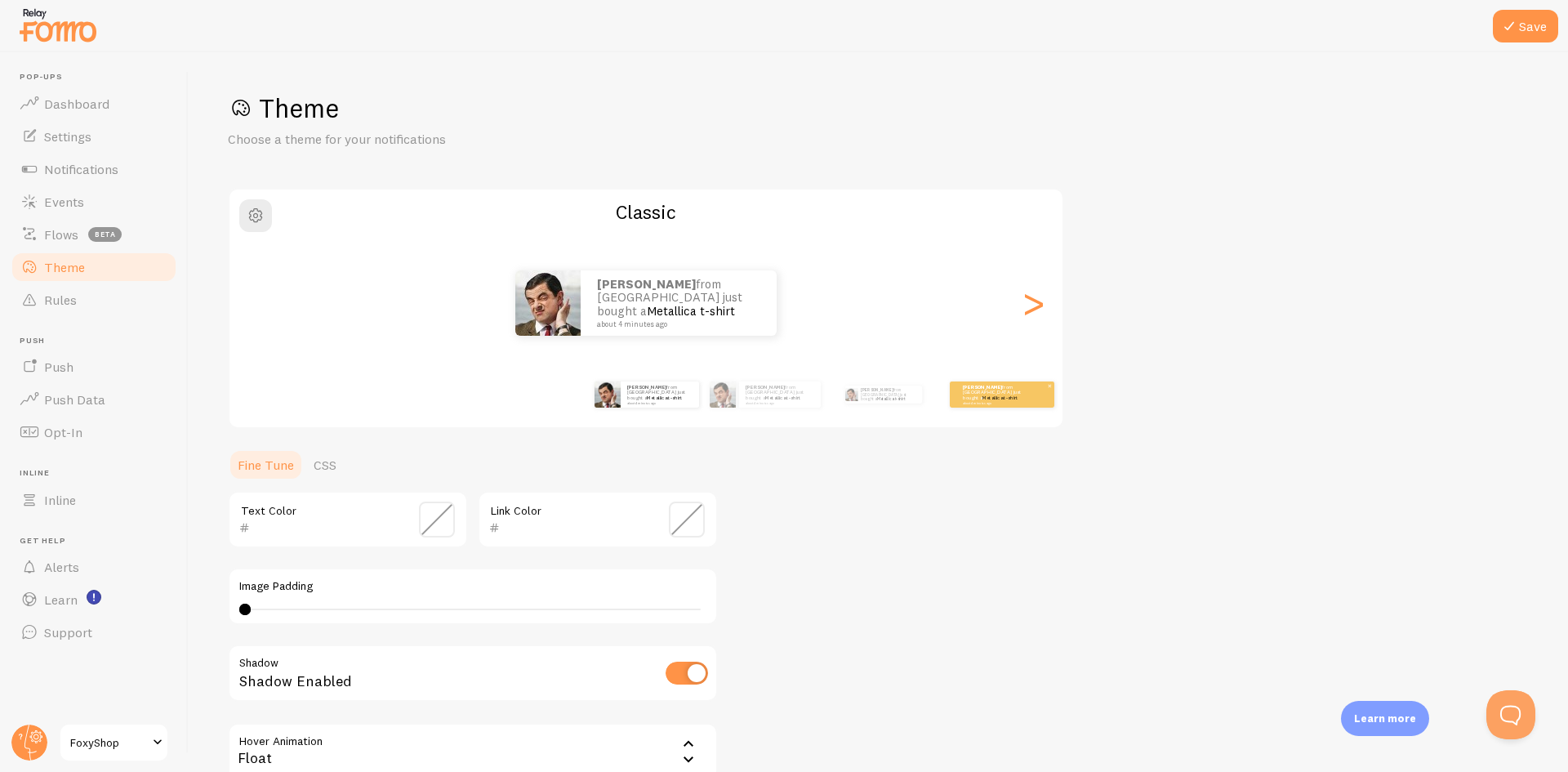
click at [996, 397] on link "Metallica t-shirt" at bounding box center [1000, 398] width 35 height 7
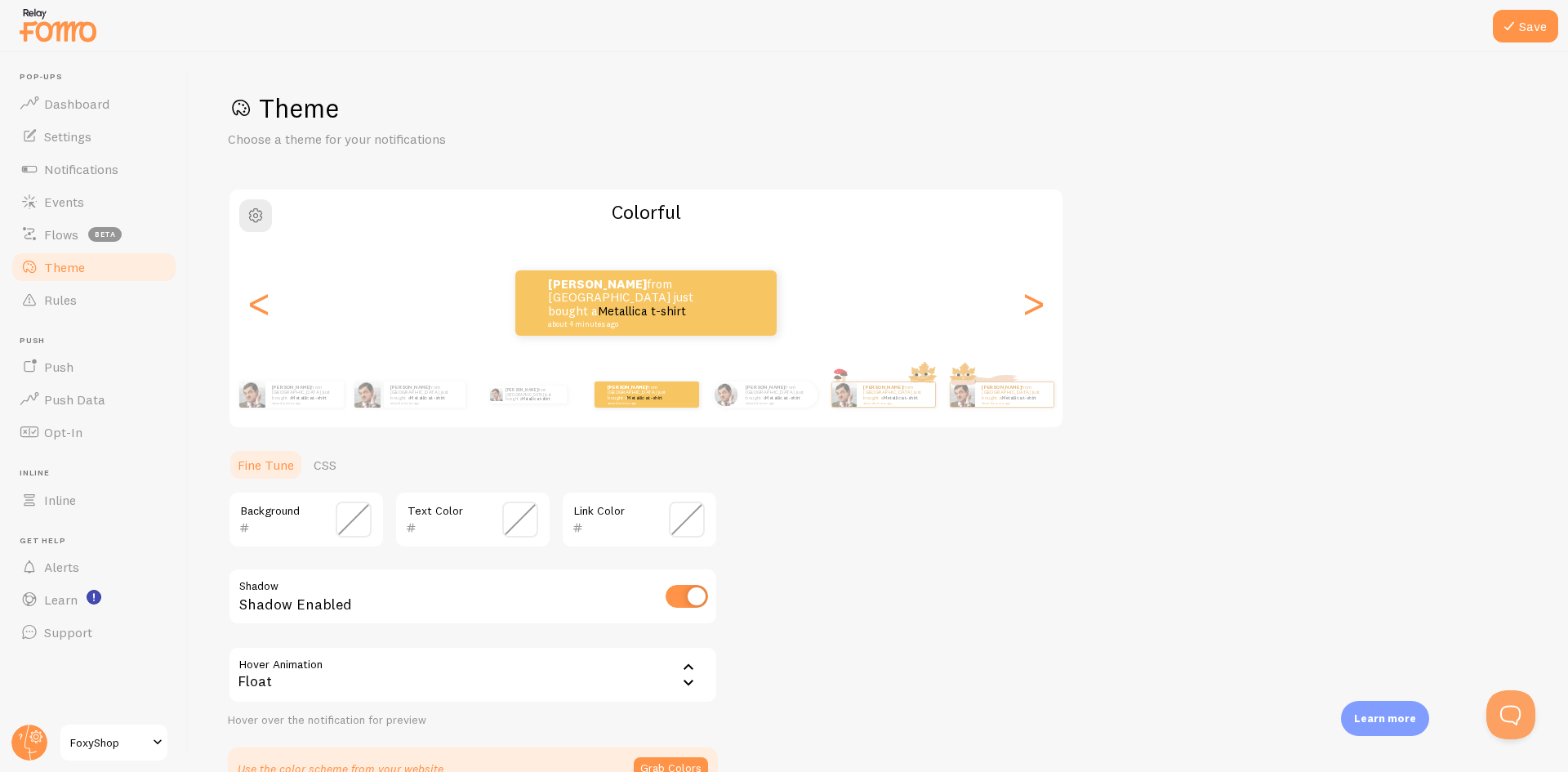
scroll to position [82, 0]
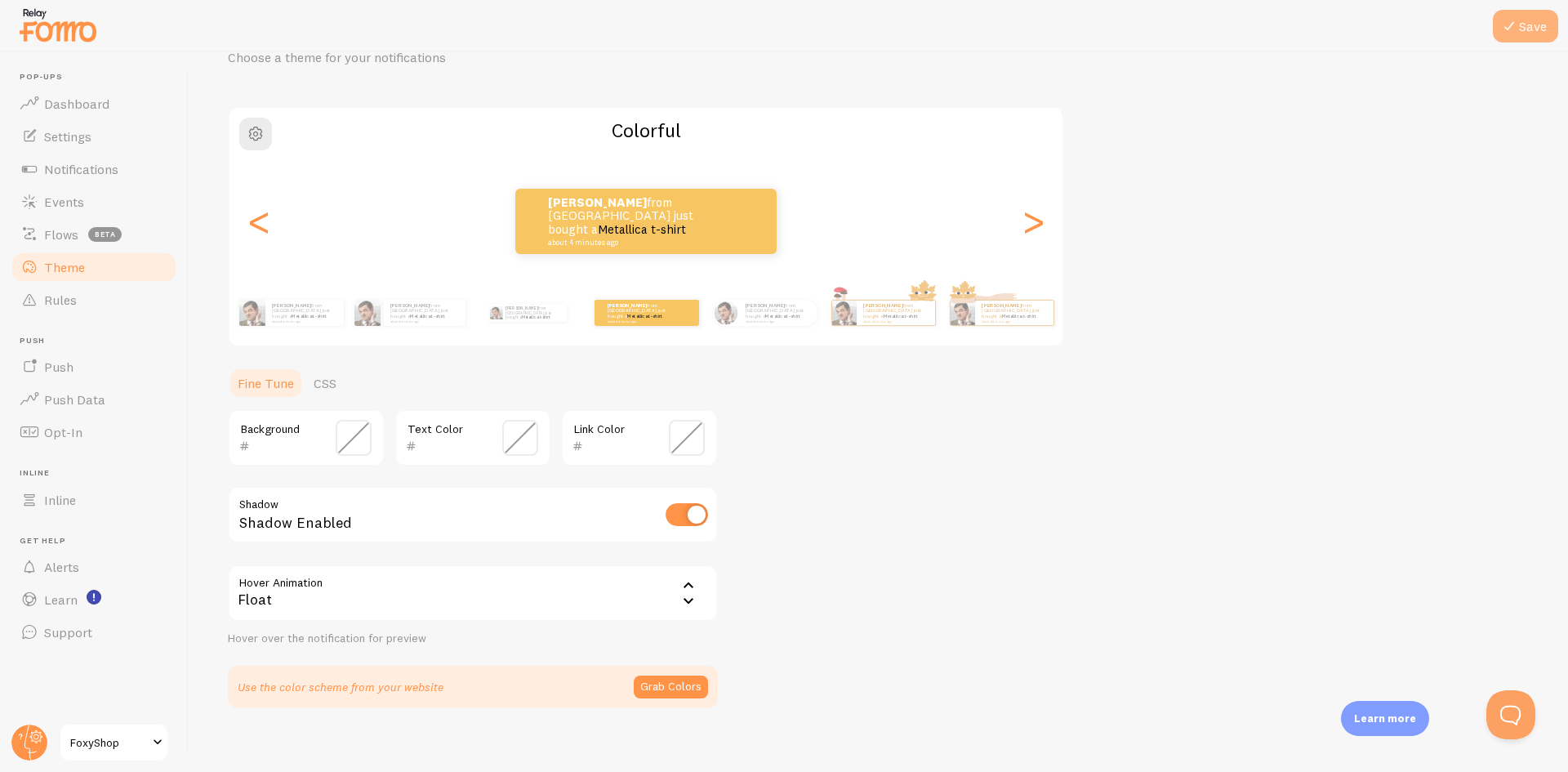
click at [1510, 40] on button "Save" at bounding box center [1525, 26] width 66 height 33
click at [1524, 31] on button "Save" at bounding box center [1525, 26] width 66 height 33
click at [661, 689] on button "Grab Colors" at bounding box center [671, 686] width 74 height 23
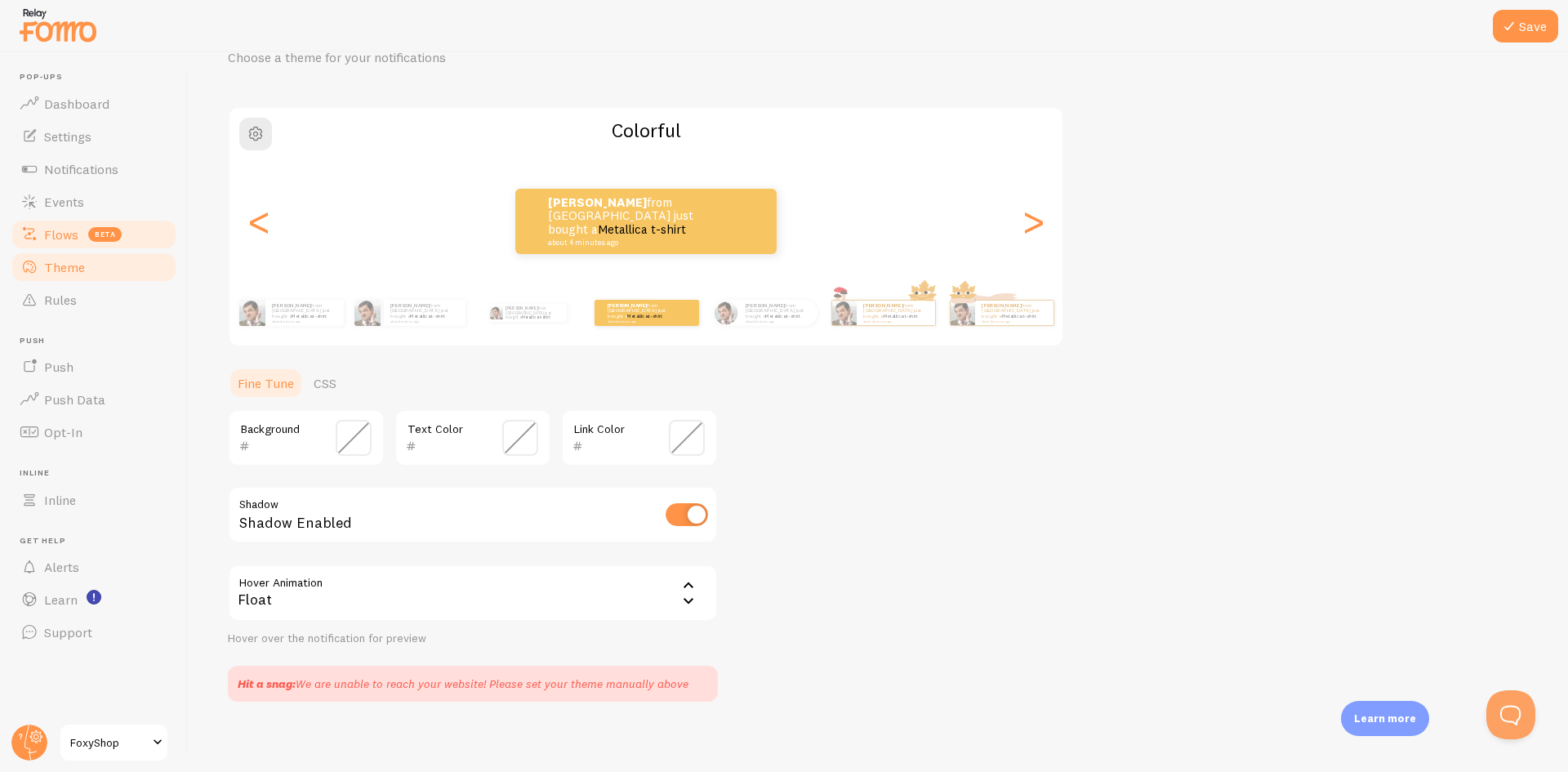
click at [72, 236] on span "Flows" at bounding box center [61, 234] width 35 height 16
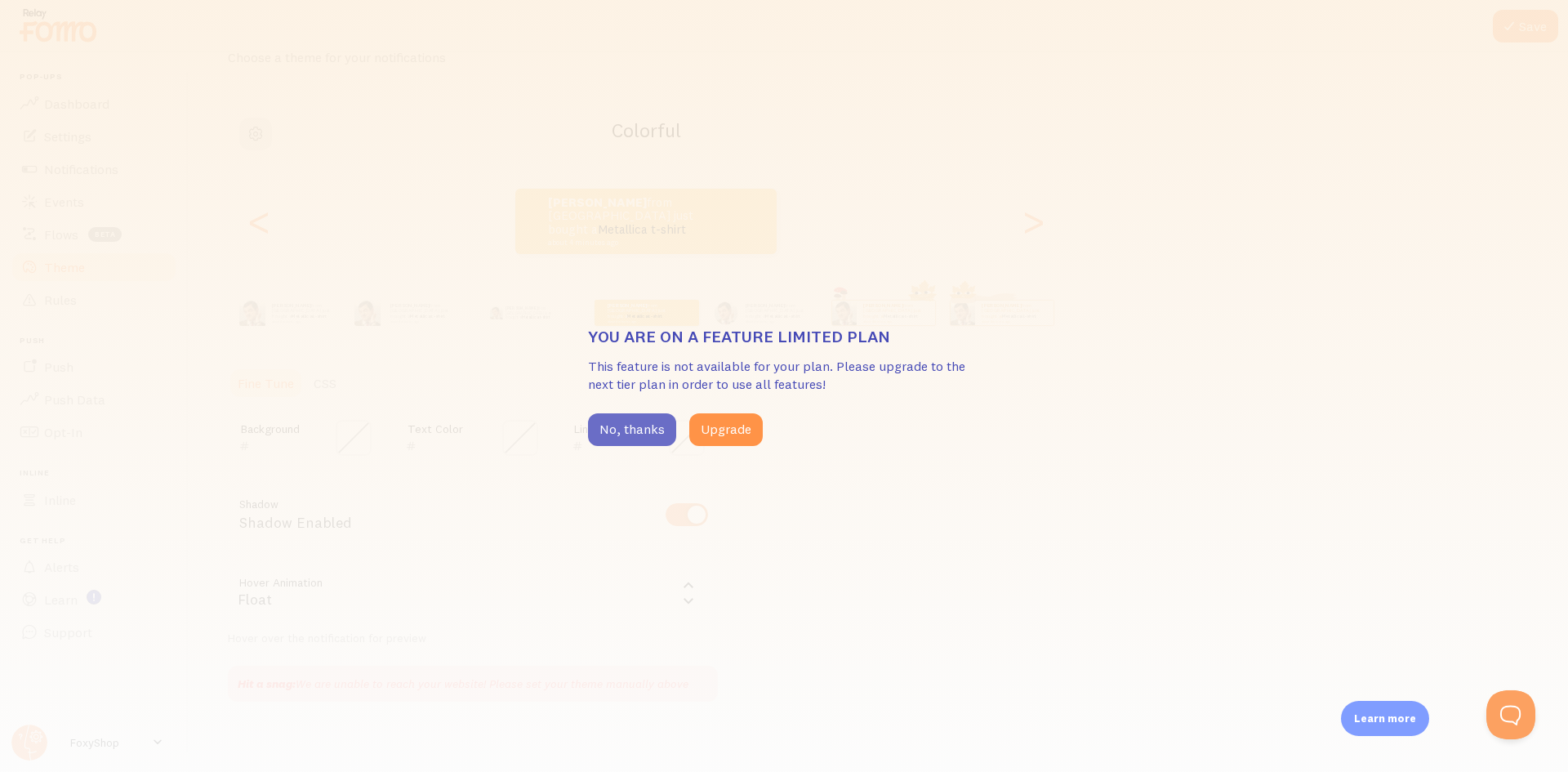
click at [613, 420] on button "No, thanks" at bounding box center [632, 429] width 88 height 33
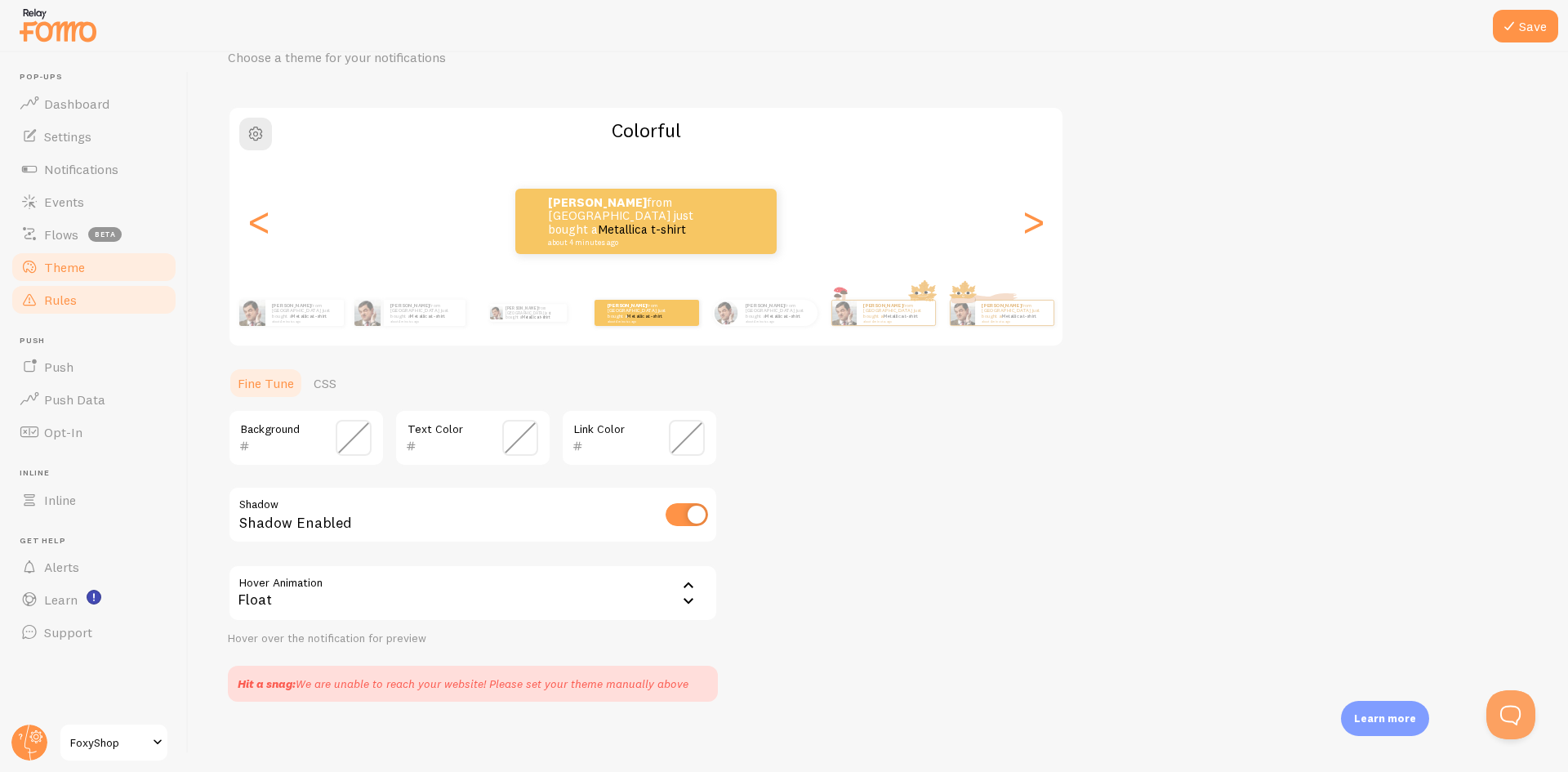
click at [82, 305] on link "Rules" at bounding box center [94, 300] width 168 height 33
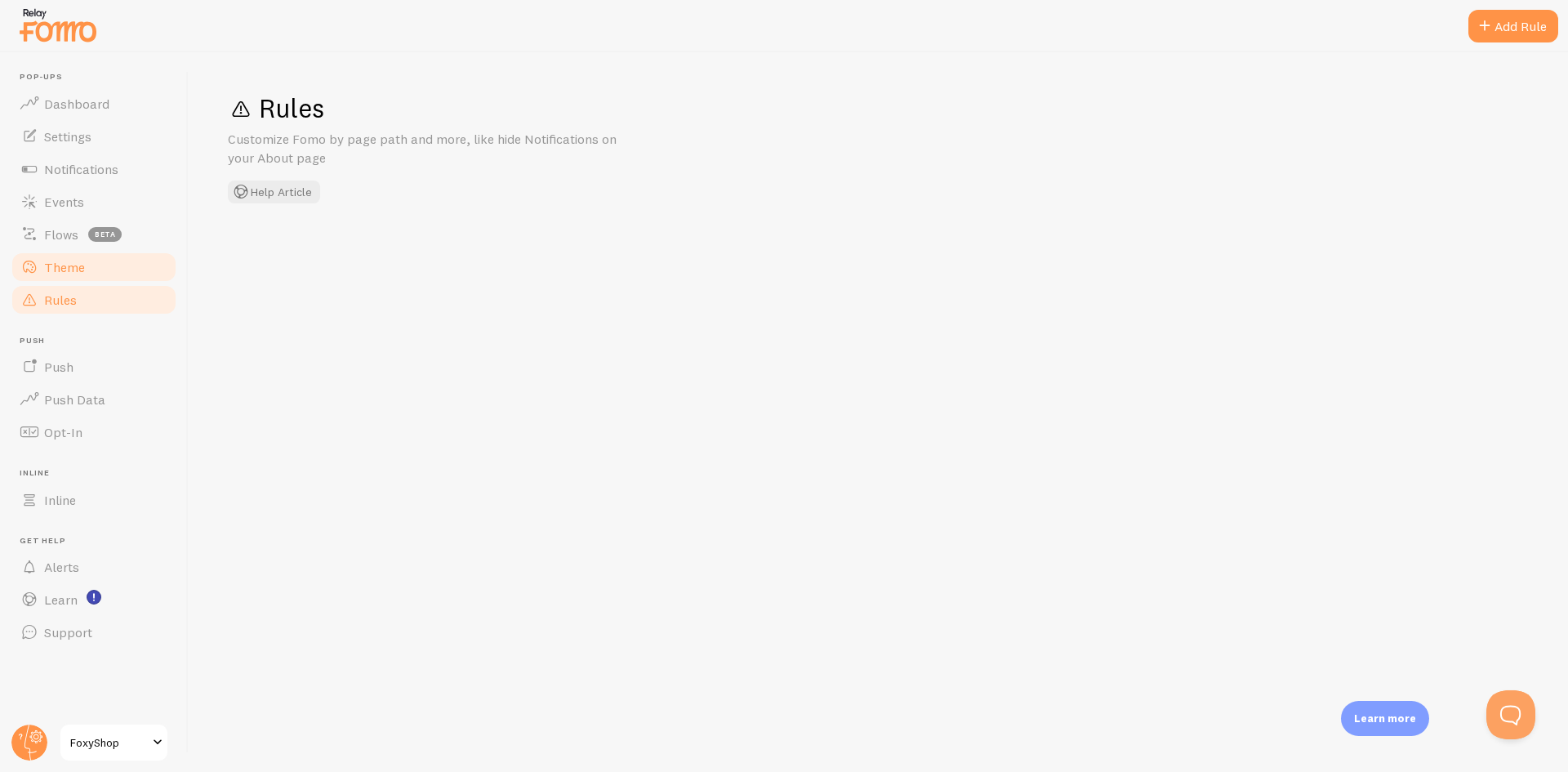
click at [77, 265] on span "Theme" at bounding box center [64, 267] width 41 height 16
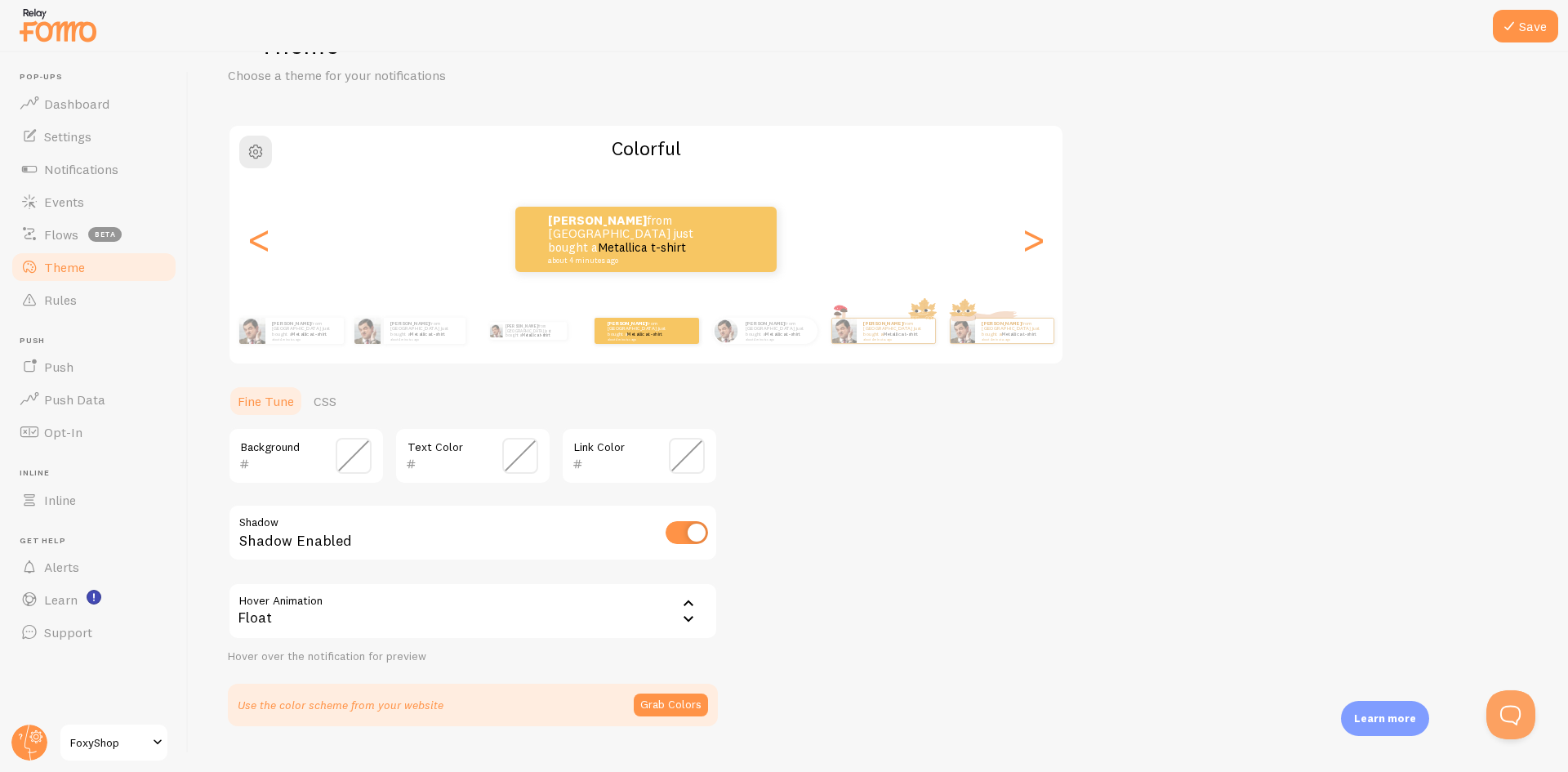
scroll to position [96, 0]
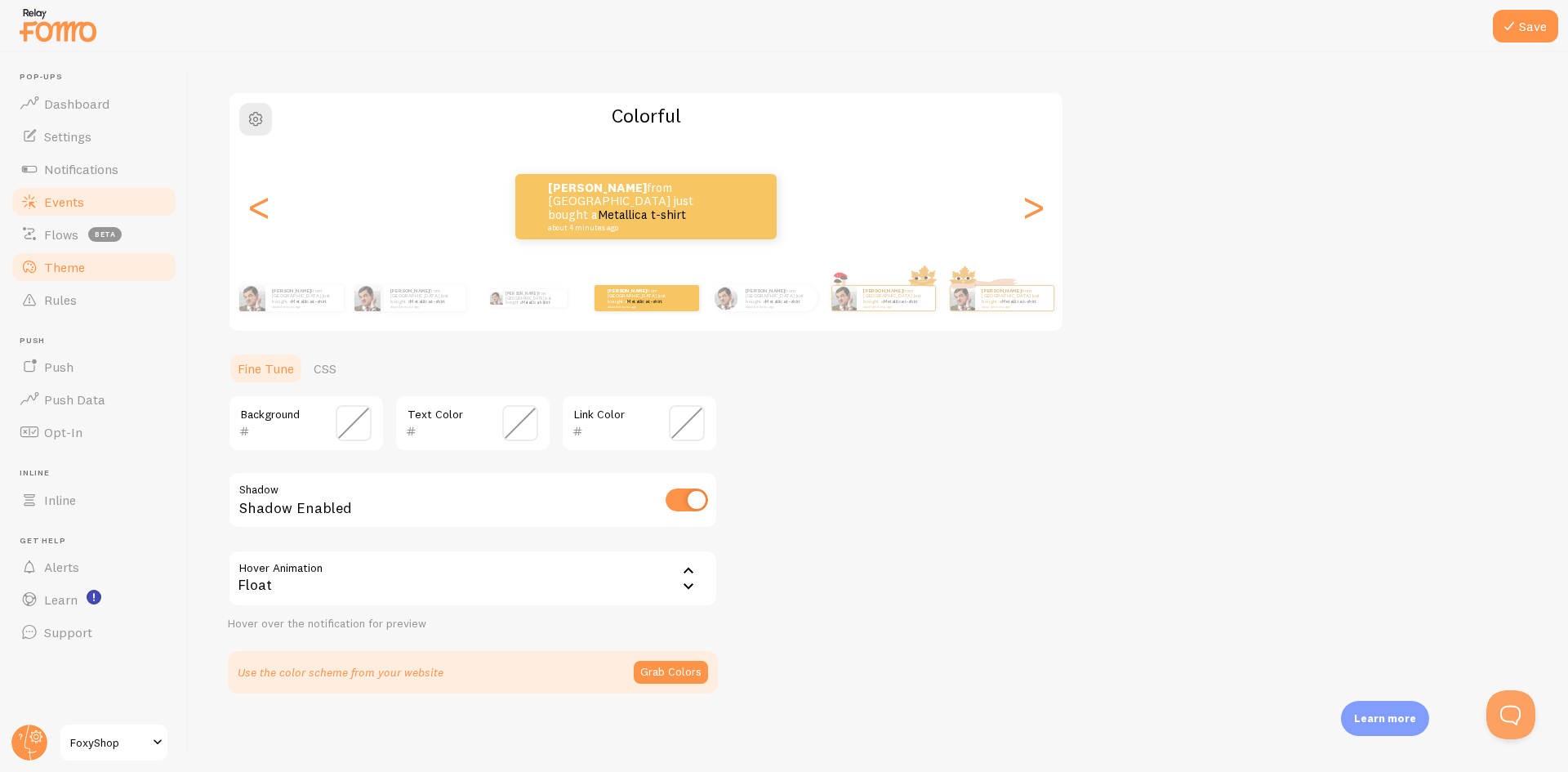
click at [66, 205] on span "Events" at bounding box center [64, 201] width 40 height 16
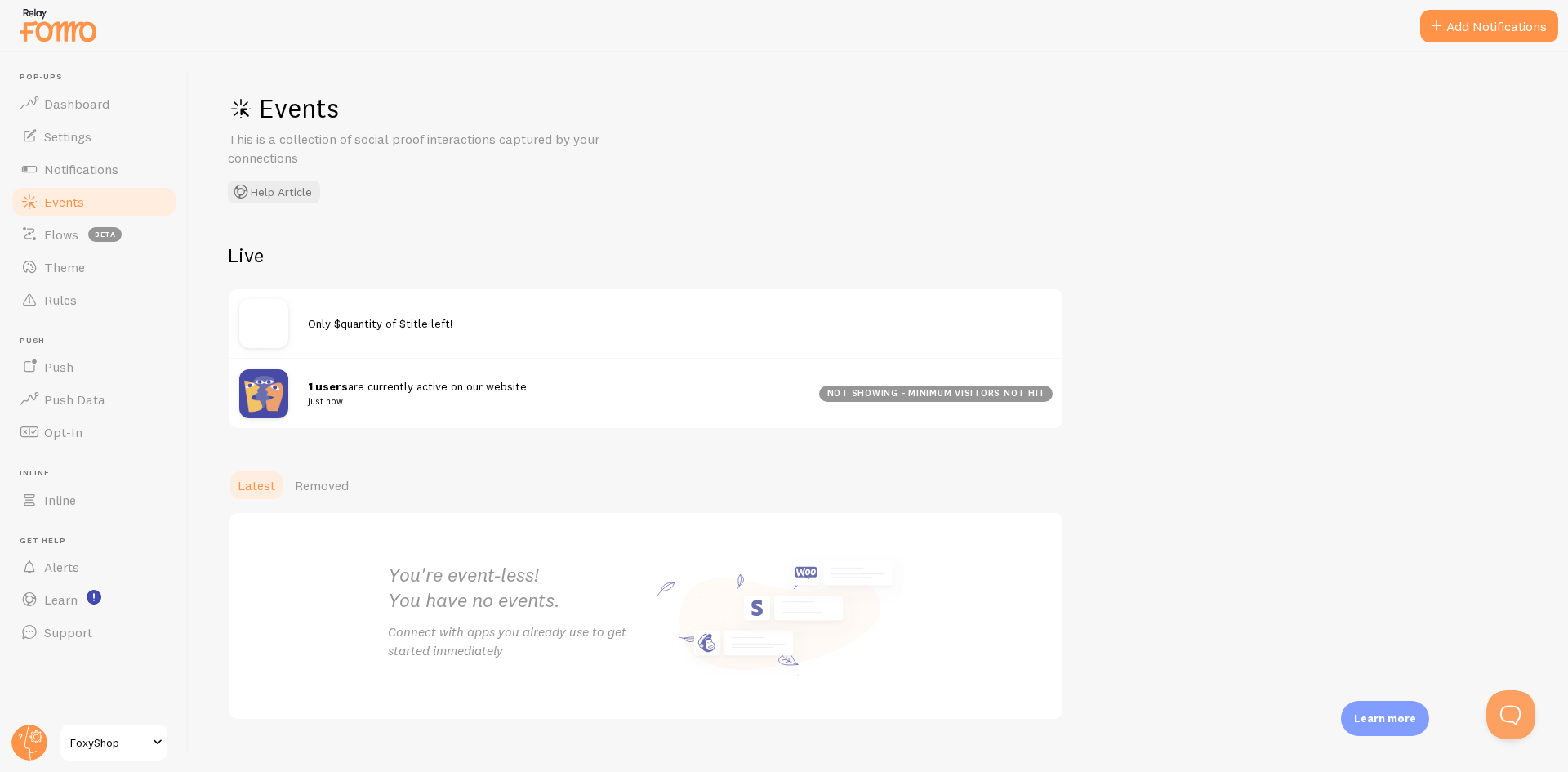
drag, startPoint x: 345, startPoint y: 386, endPoint x: 569, endPoint y: 388, distance: 224.0
click at [567, 388] on div "1 users are currently active on our website just now" at bounding box center [563, 393] width 511 height 31
click at [719, 397] on small "just now" at bounding box center [554, 401] width 492 height 14
click at [320, 483] on span "Removed" at bounding box center [322, 485] width 54 height 16
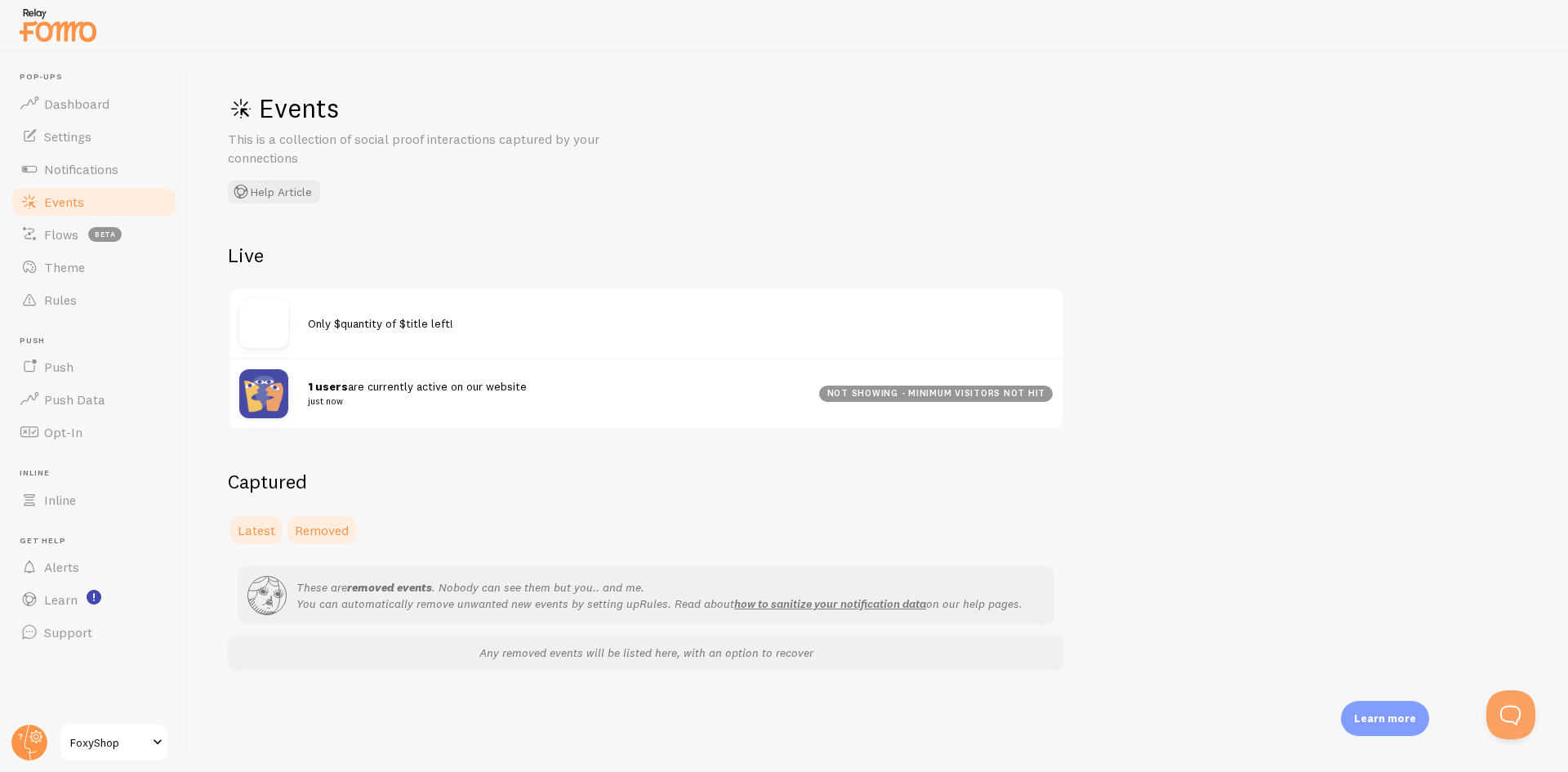
click at [246, 522] on span "Latest" at bounding box center [256, 530] width 38 height 16
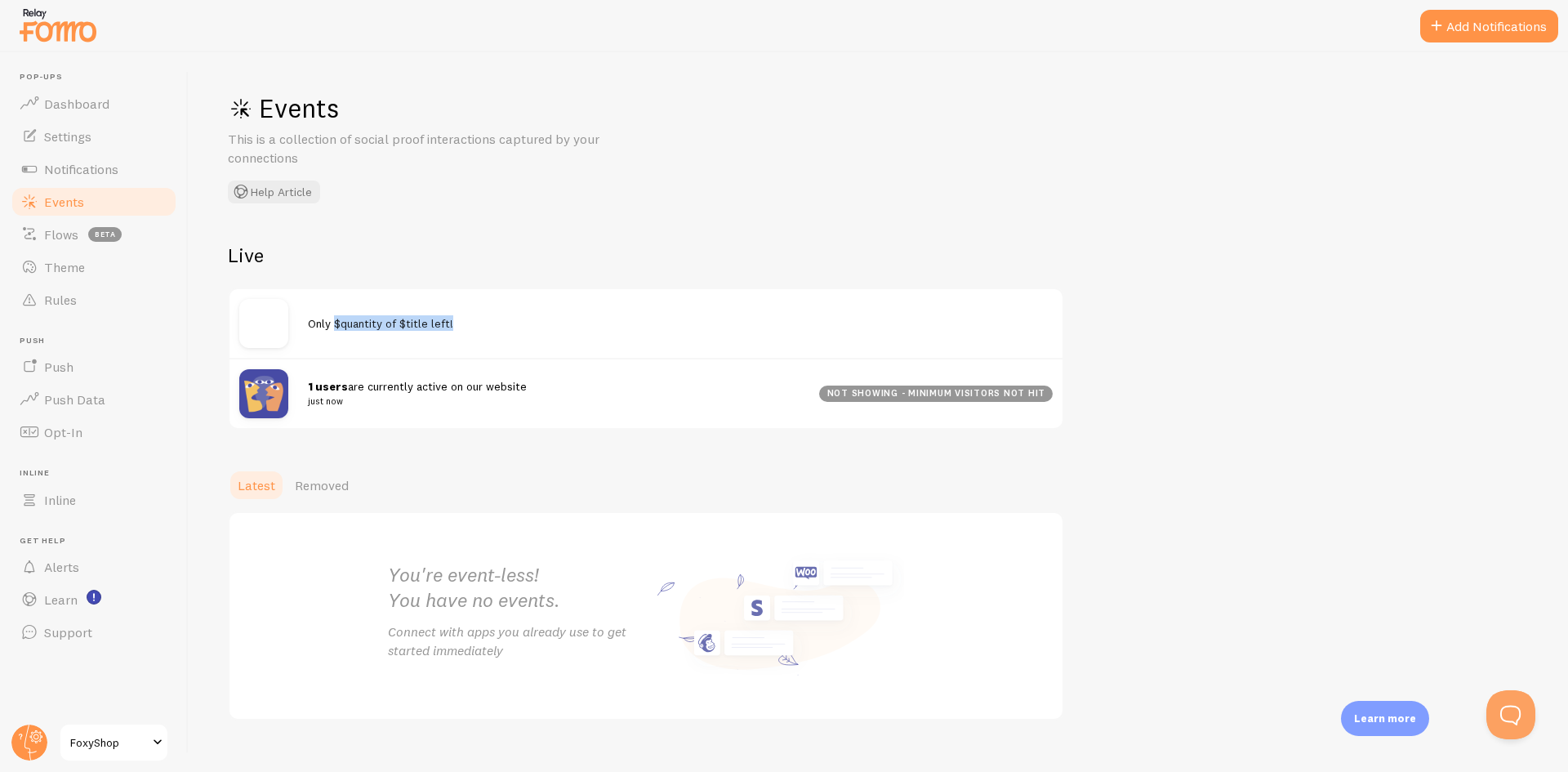
drag, startPoint x: 337, startPoint y: 326, endPoint x: 451, endPoint y: 324, distance: 114.0
click at [451, 324] on div "Only $quantity of $title left!" at bounding box center [680, 322] width 745 height 15
click at [251, 244] on h2 "Live" at bounding box center [646, 255] width 836 height 25
click at [890, 395] on div "not showing - minimum visitors not hit" at bounding box center [935, 393] width 233 height 16
click at [1428, 19] on span at bounding box center [1436, 25] width 19 height 19
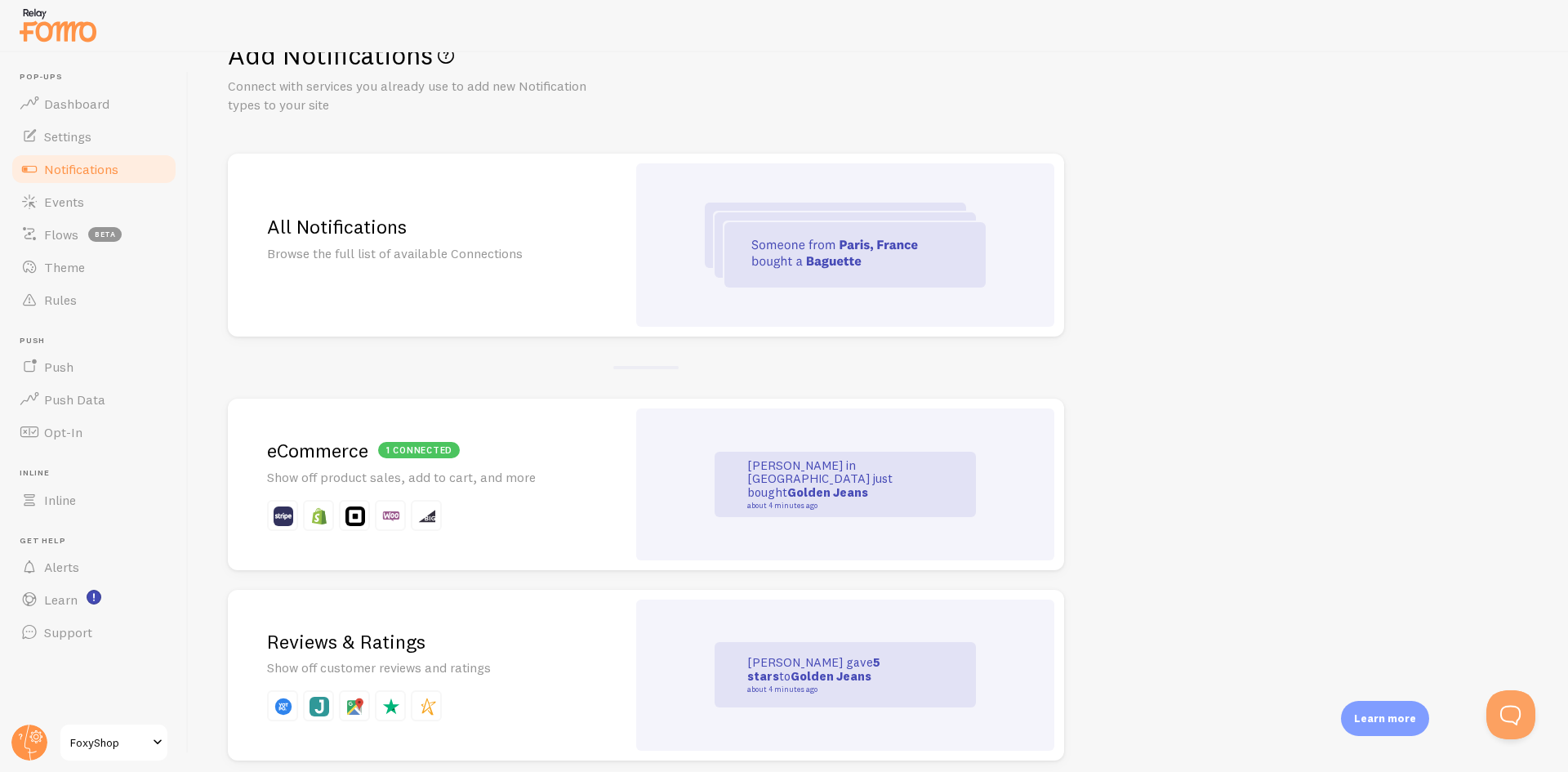
scroll to position [82, 0]
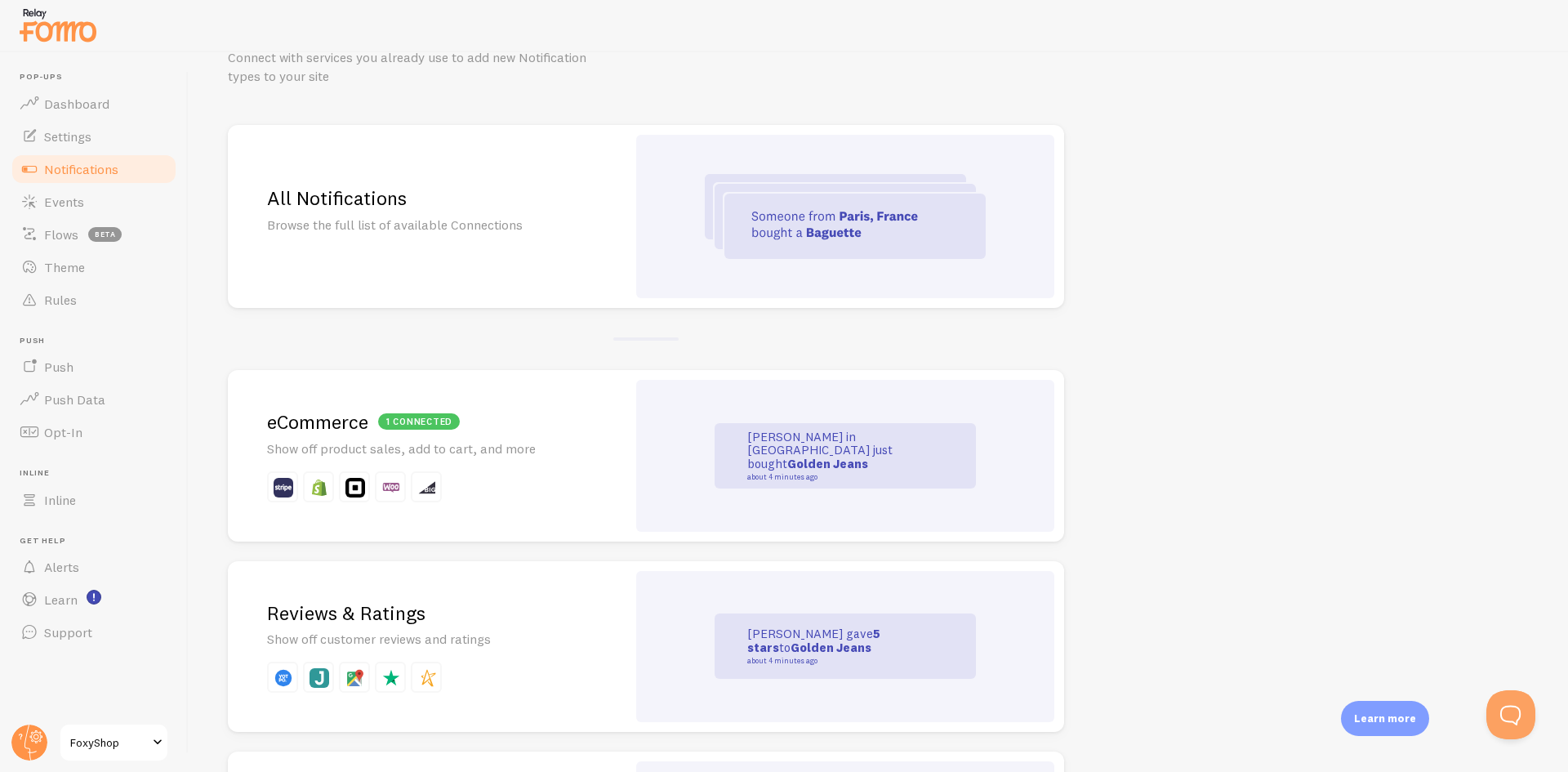
click at [460, 207] on h2 "All Notifications" at bounding box center [427, 198] width 320 height 25
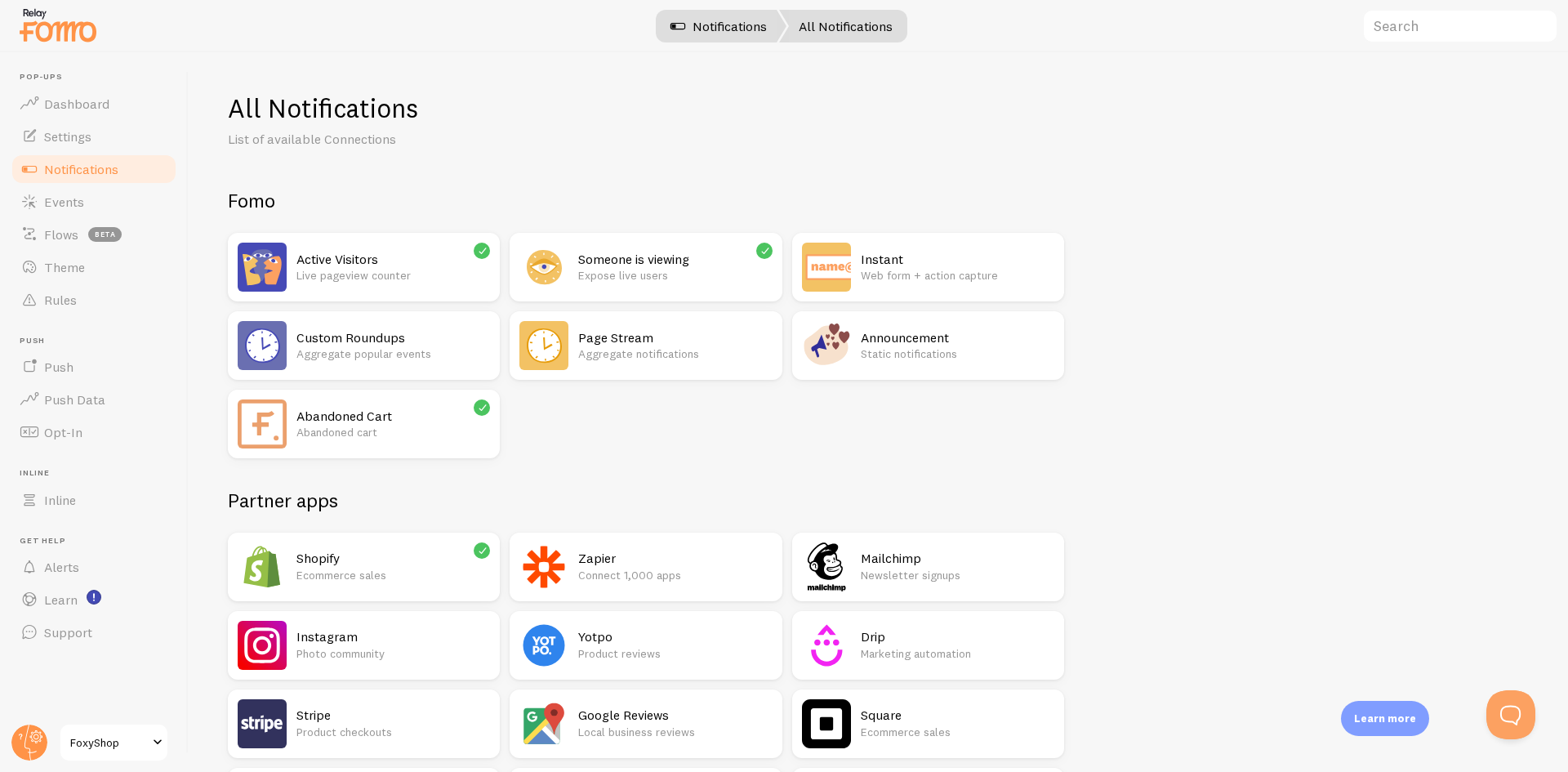
click at [725, 32] on link "Notifications" at bounding box center [718, 26] width 136 height 33
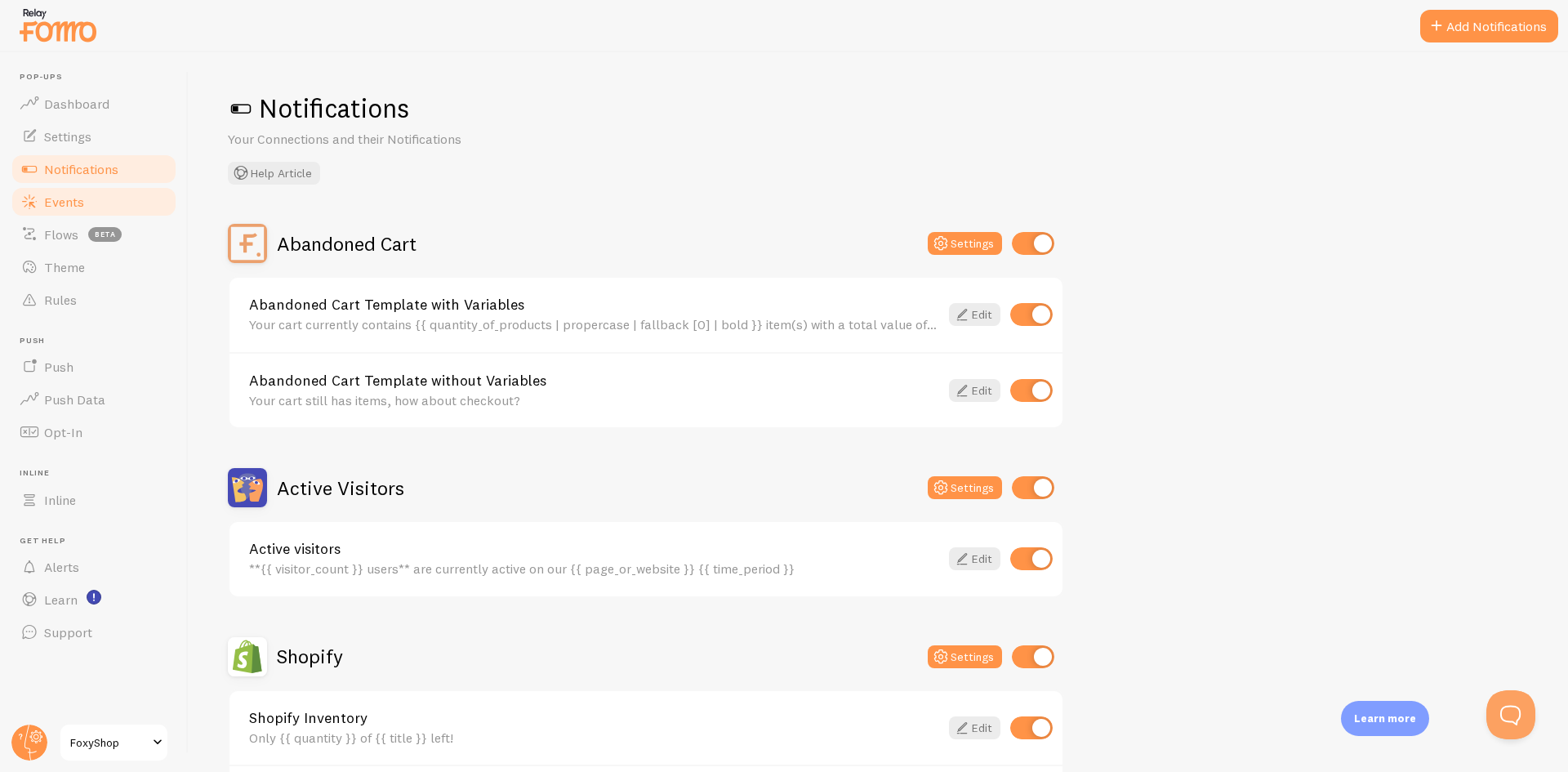
click at [56, 196] on span "Events" at bounding box center [64, 201] width 40 height 16
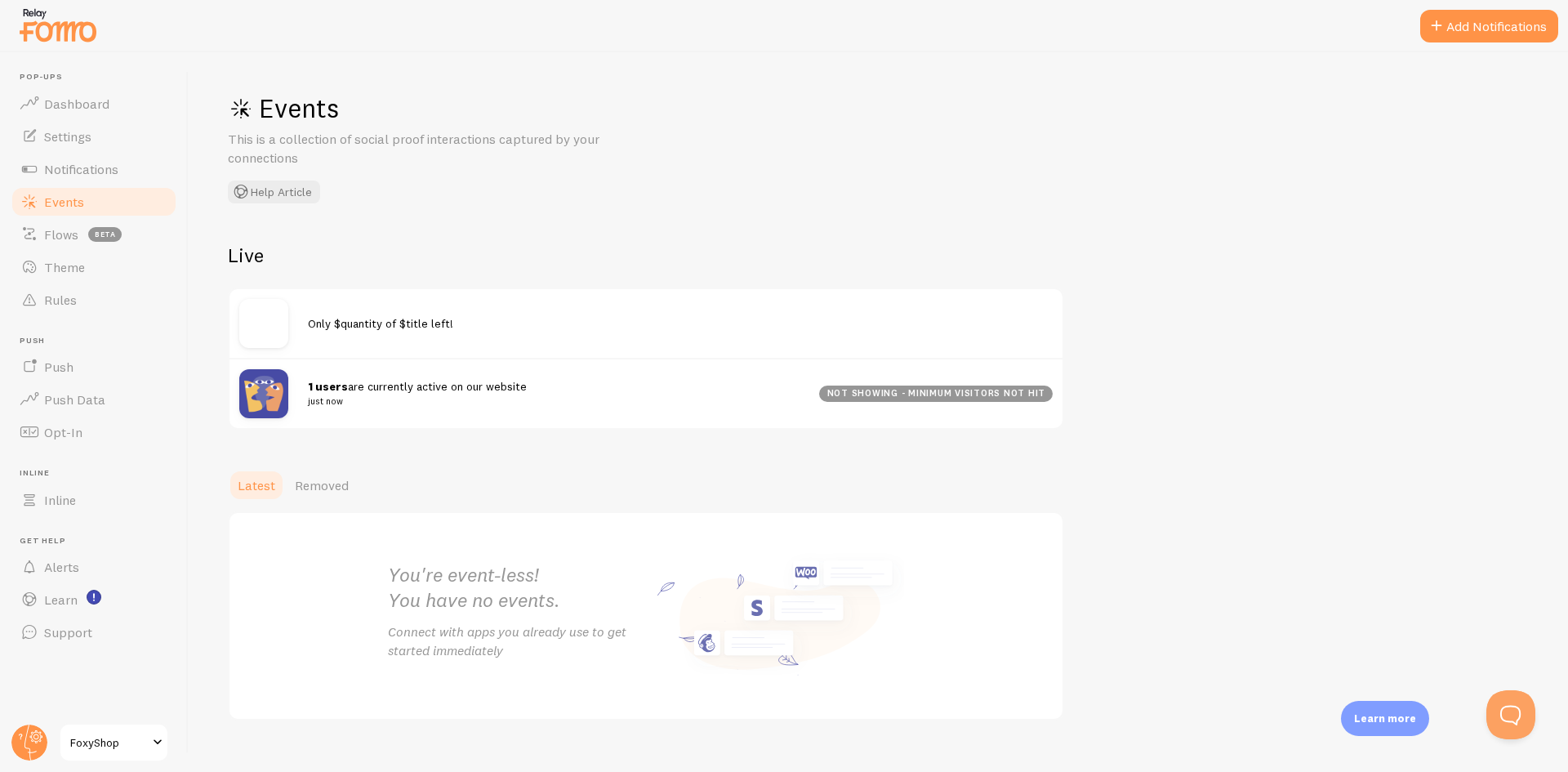
drag, startPoint x: 910, startPoint y: 385, endPoint x: 1017, endPoint y: 395, distance: 107.5
click at [1016, 395] on div "1 users are currently active on our website just now not showing - minimum visi…" at bounding box center [646, 392] width 833 height 70
click at [876, 399] on div "not showing - minimum visitors not hit" at bounding box center [935, 393] width 233 height 16
click at [86, 267] on link "Theme" at bounding box center [94, 267] width 168 height 33
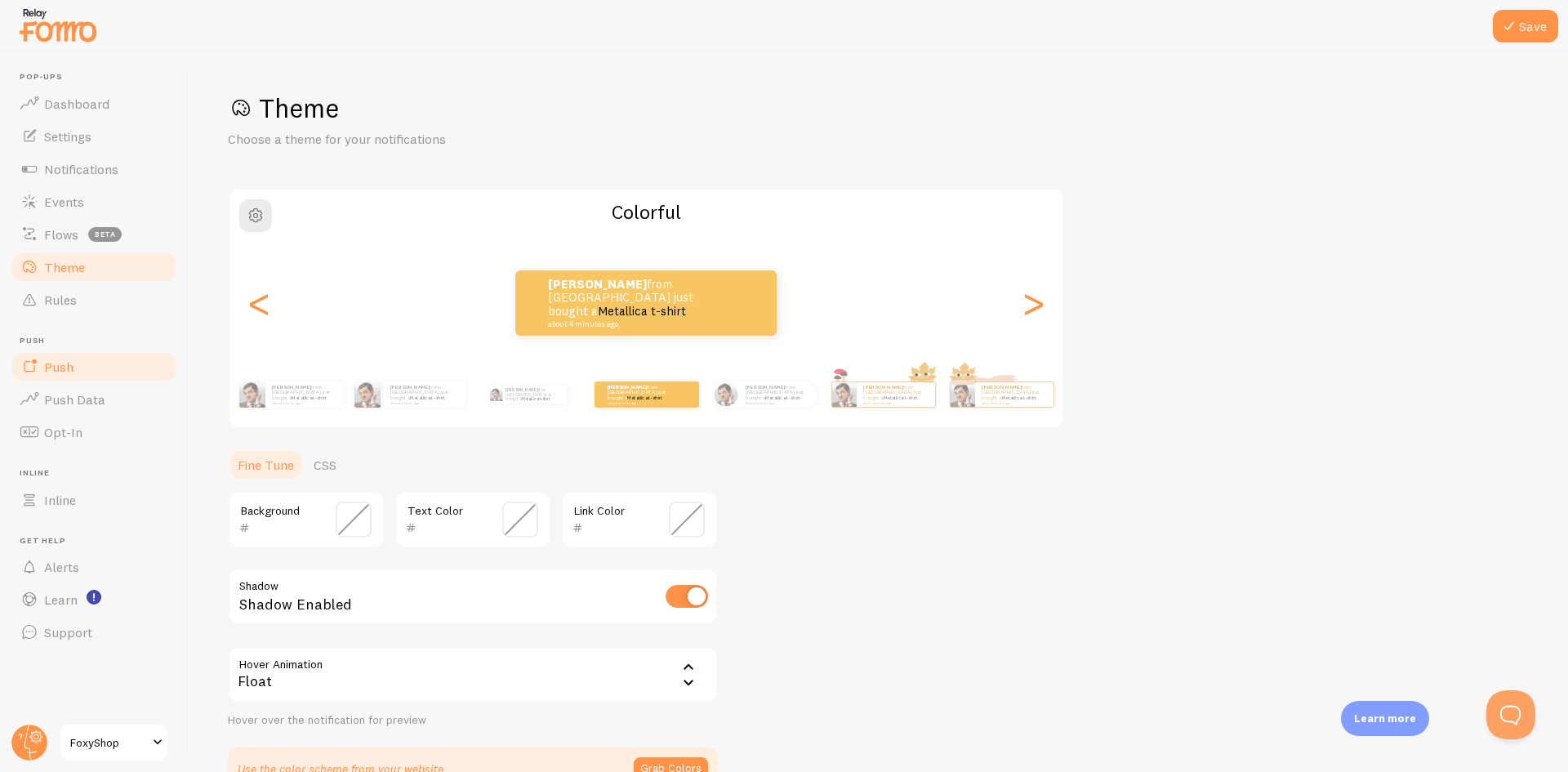
click at [61, 360] on span "Push" at bounding box center [58, 366] width 29 height 16
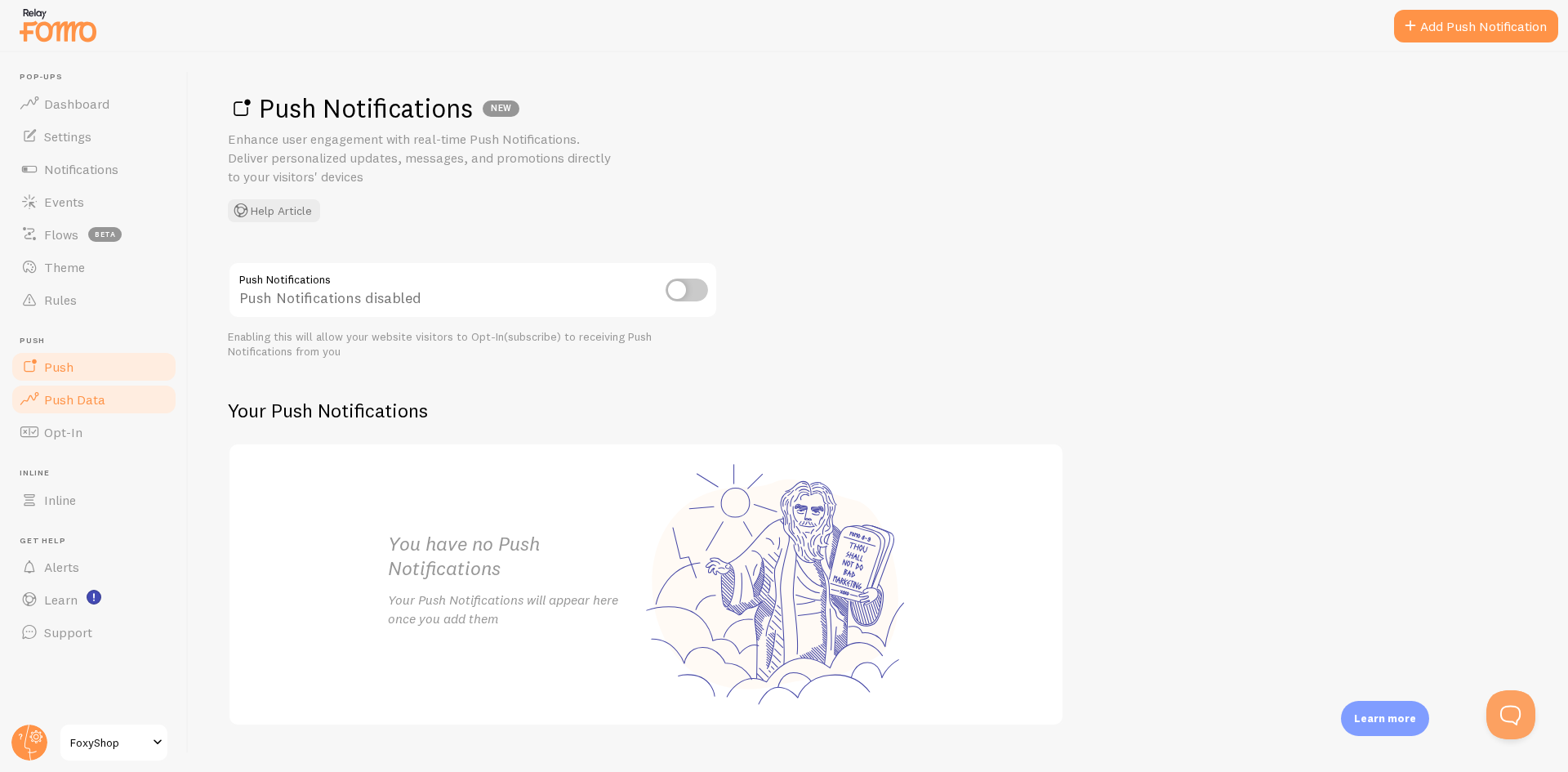
click at [61, 388] on link "Push Data" at bounding box center [94, 399] width 168 height 33
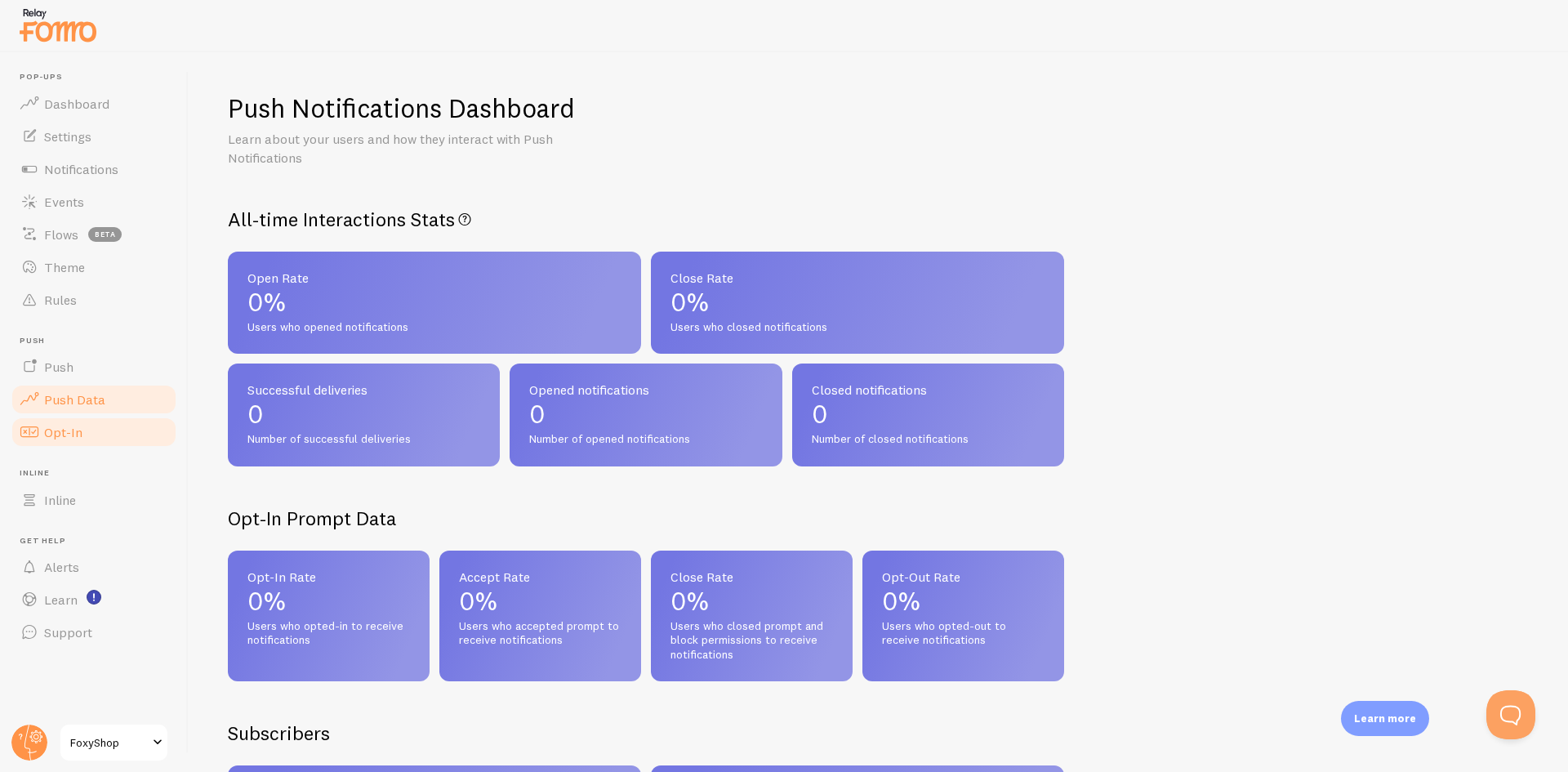
click at [58, 432] on span "Opt-In" at bounding box center [63, 432] width 39 height 16
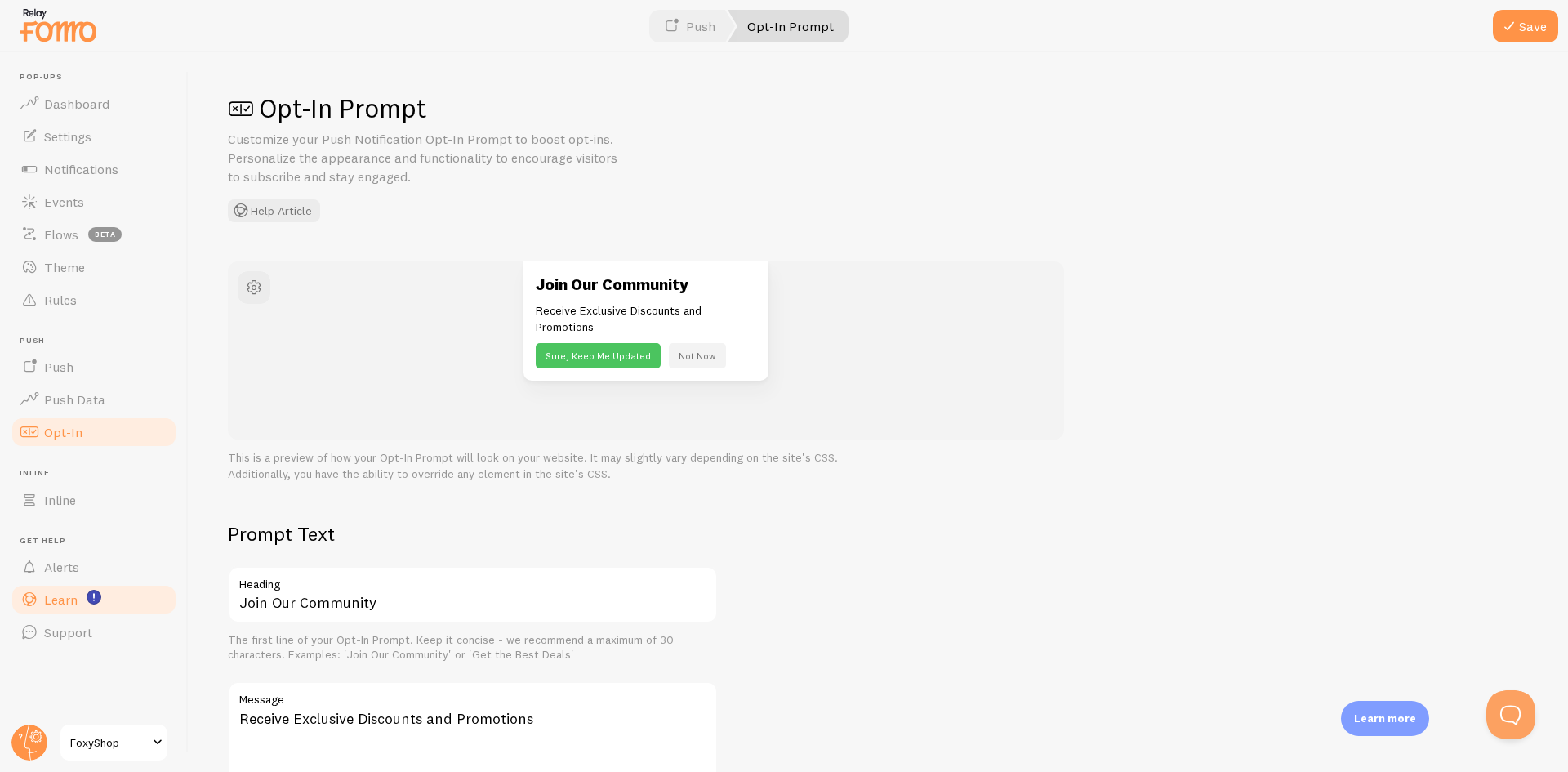
click at [80, 597] on link "Learn" at bounding box center [94, 599] width 168 height 33
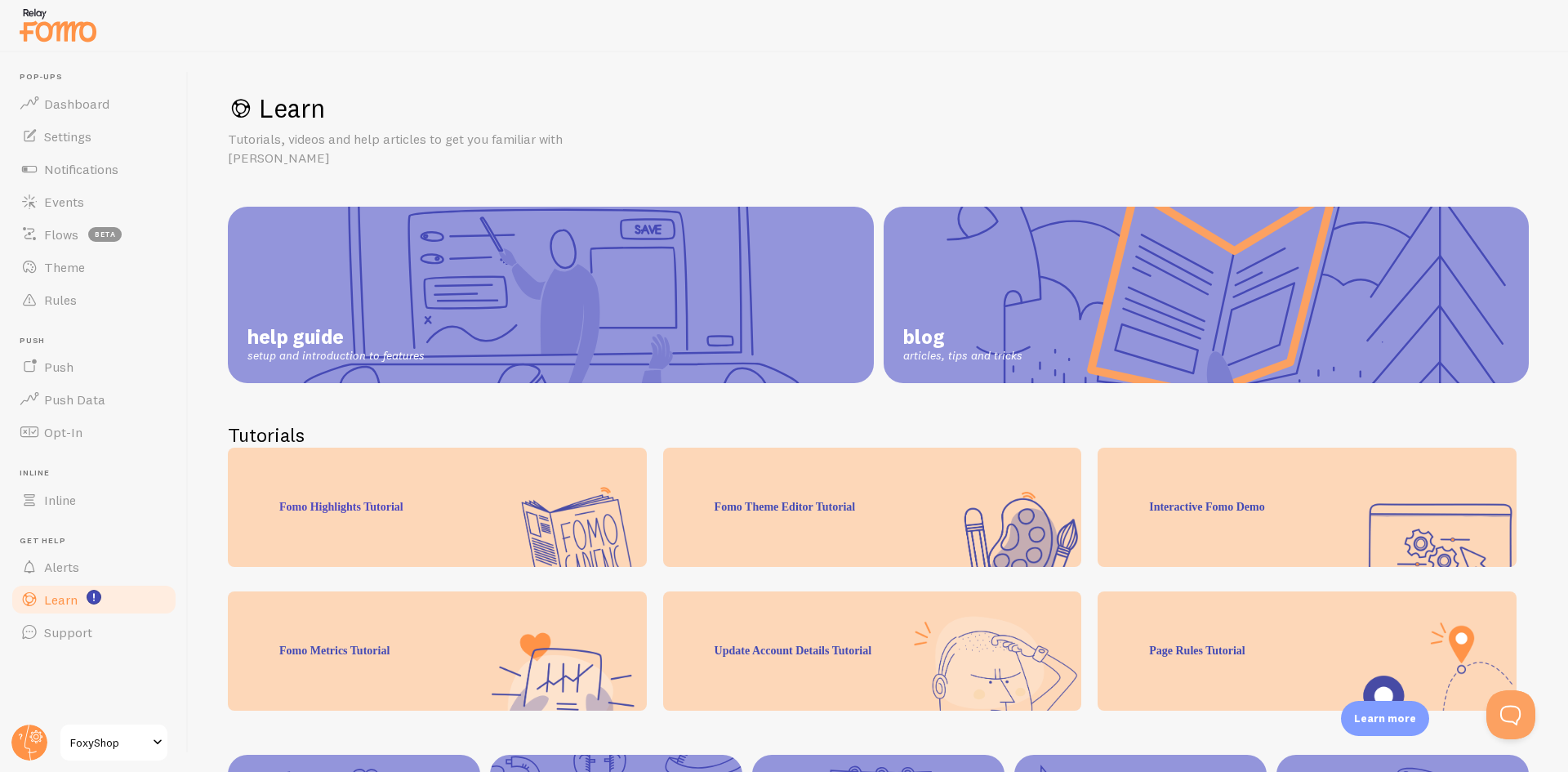
click at [487, 300] on link "help guide setup and introduction to features" at bounding box center [550, 295] width 646 height 177
click at [68, 134] on span "Settings" at bounding box center [67, 136] width 47 height 16
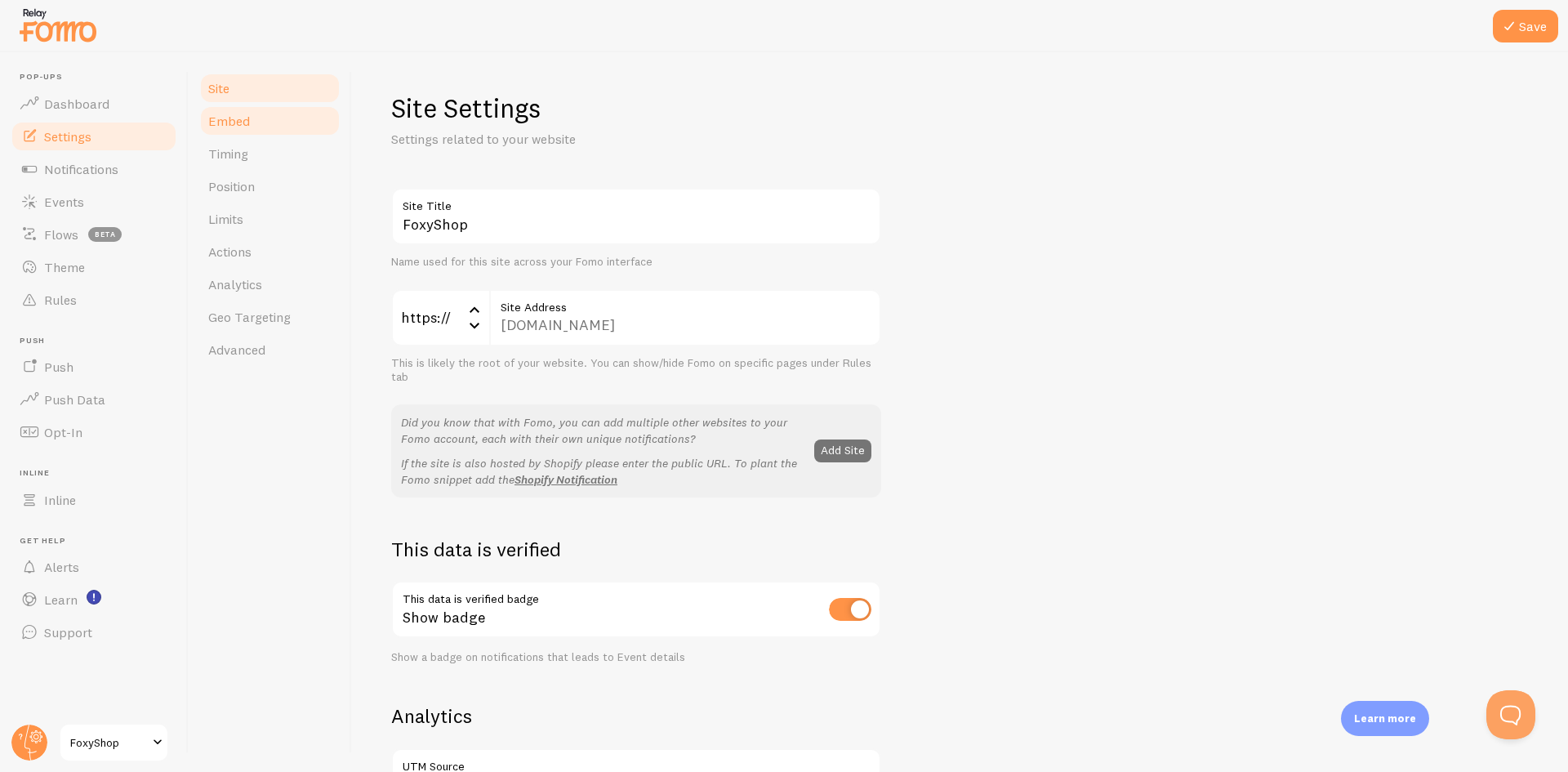
click at [257, 123] on link "Embed" at bounding box center [270, 120] width 143 height 33
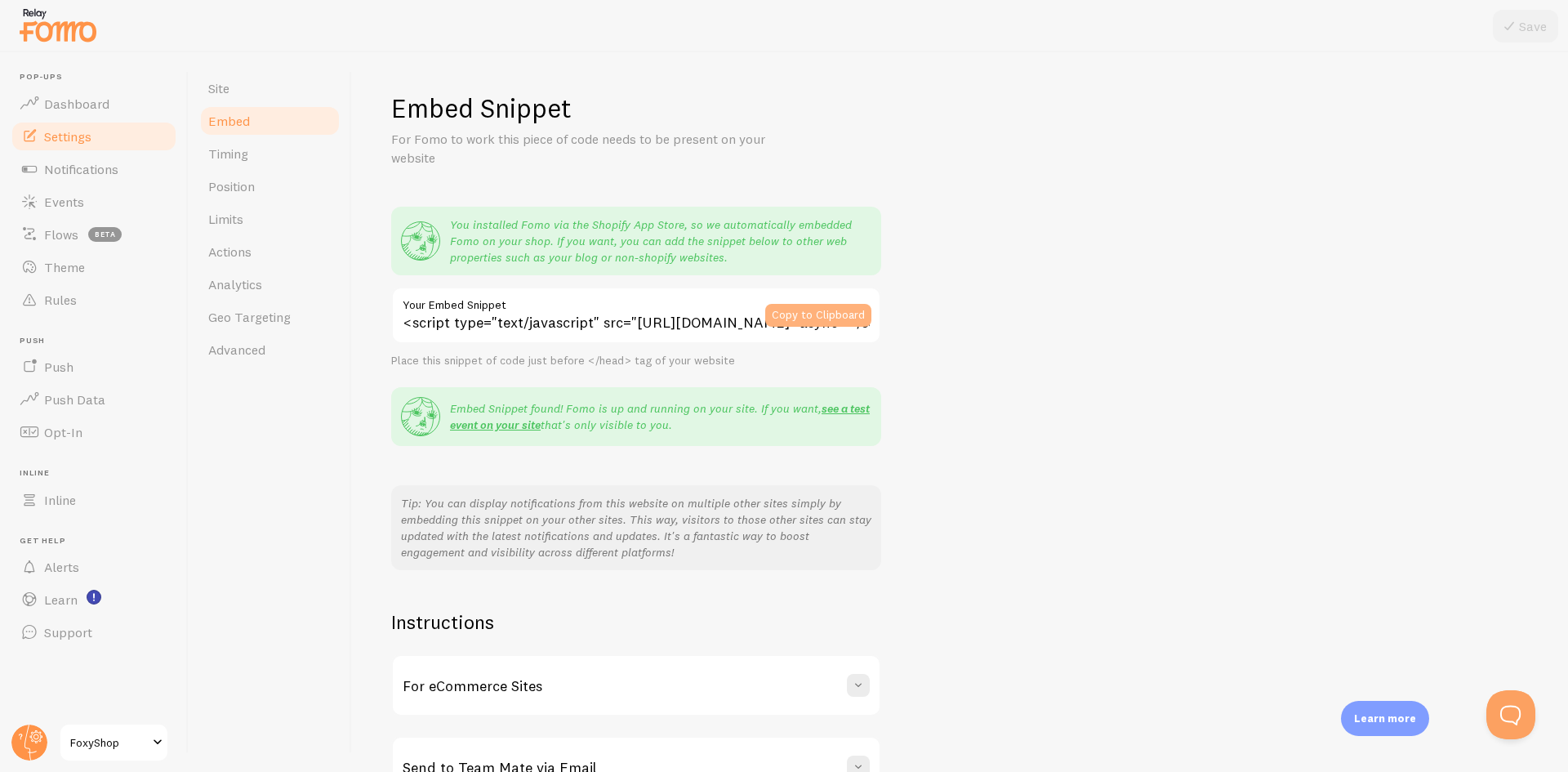
click at [804, 316] on button "Copy to Clipboard" at bounding box center [818, 315] width 106 height 23
click at [83, 269] on span "Theme" at bounding box center [64, 267] width 41 height 16
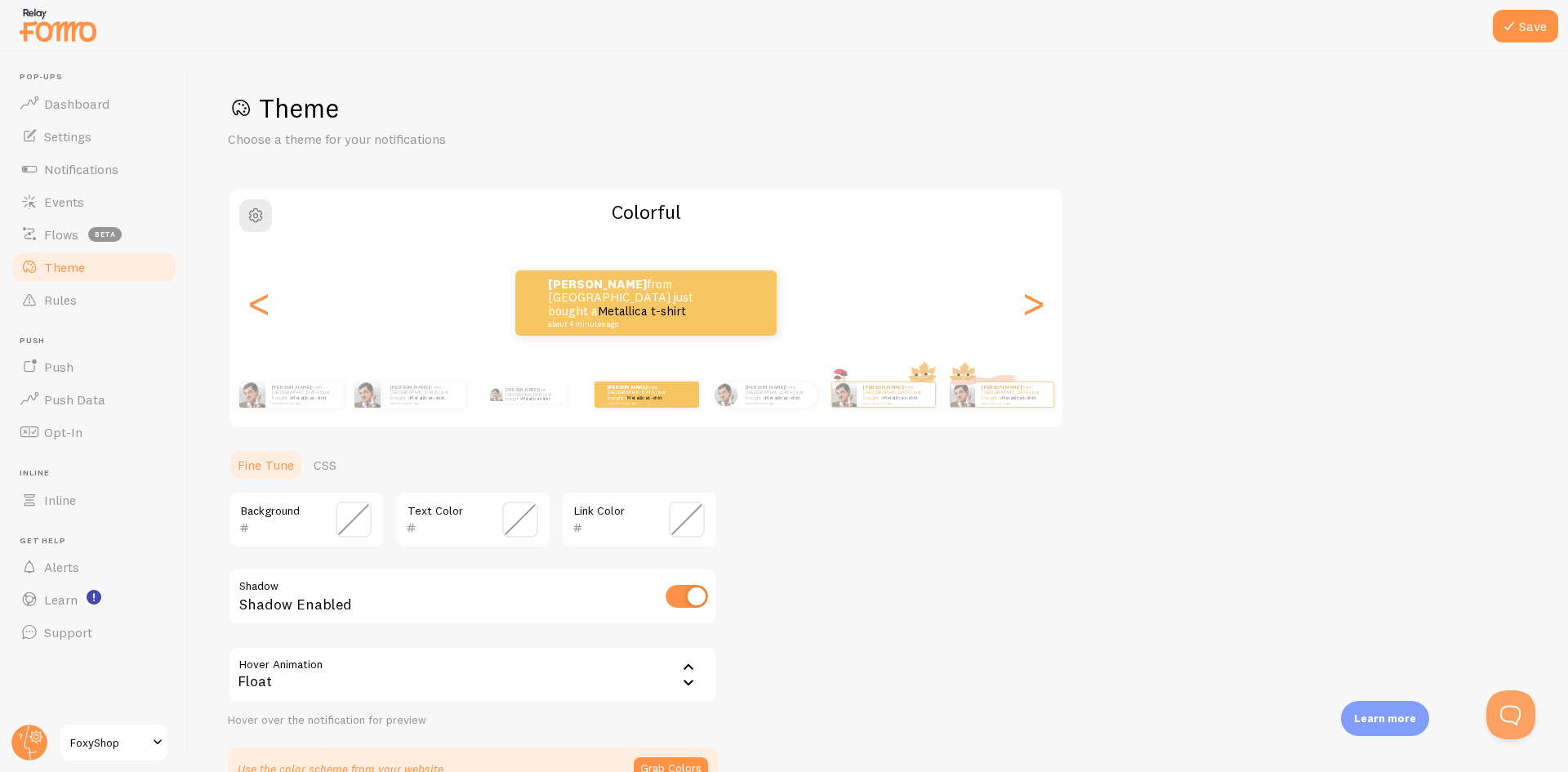
scroll to position [96, 0]
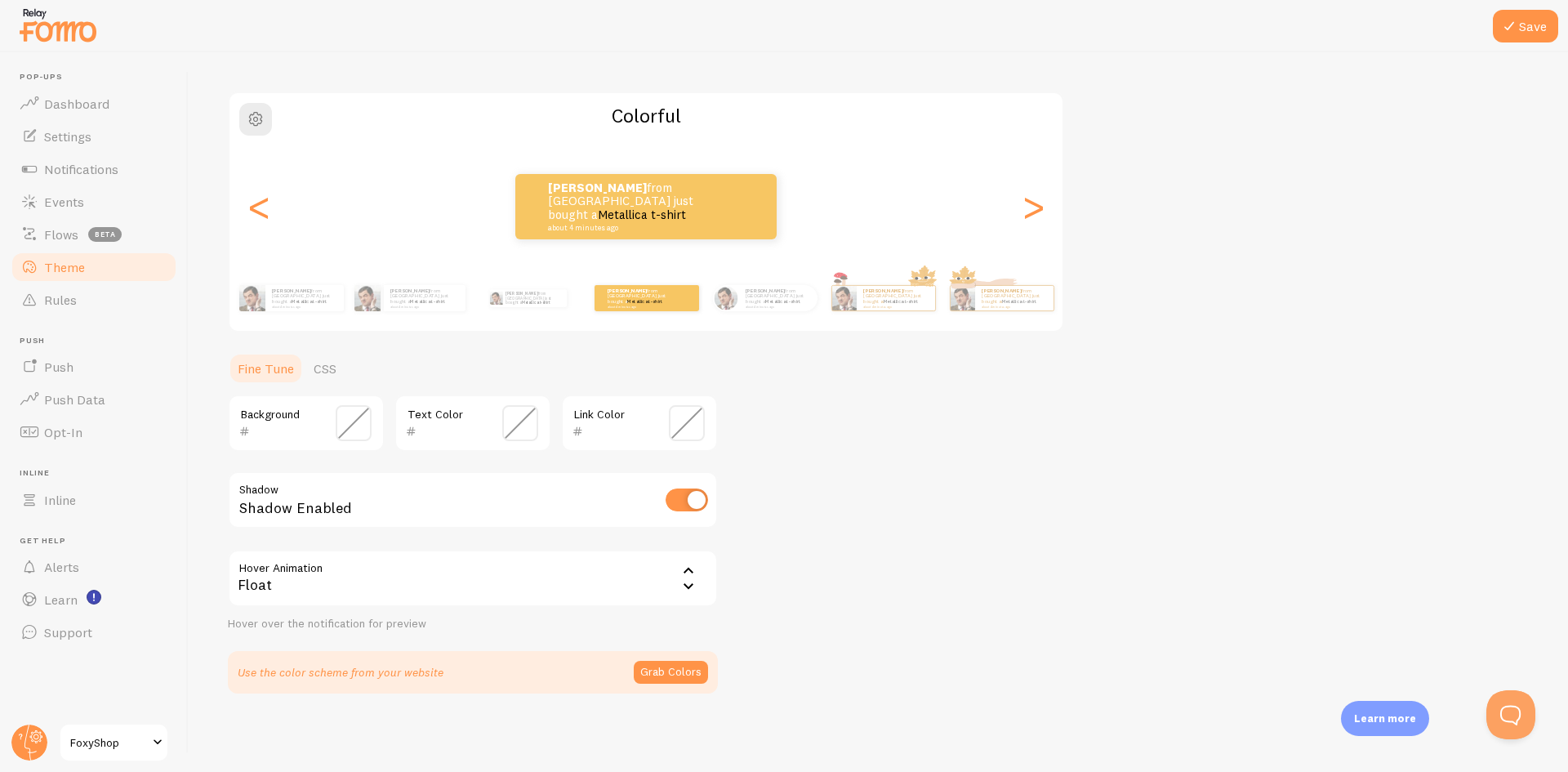
click at [338, 424] on span at bounding box center [353, 423] width 36 height 36
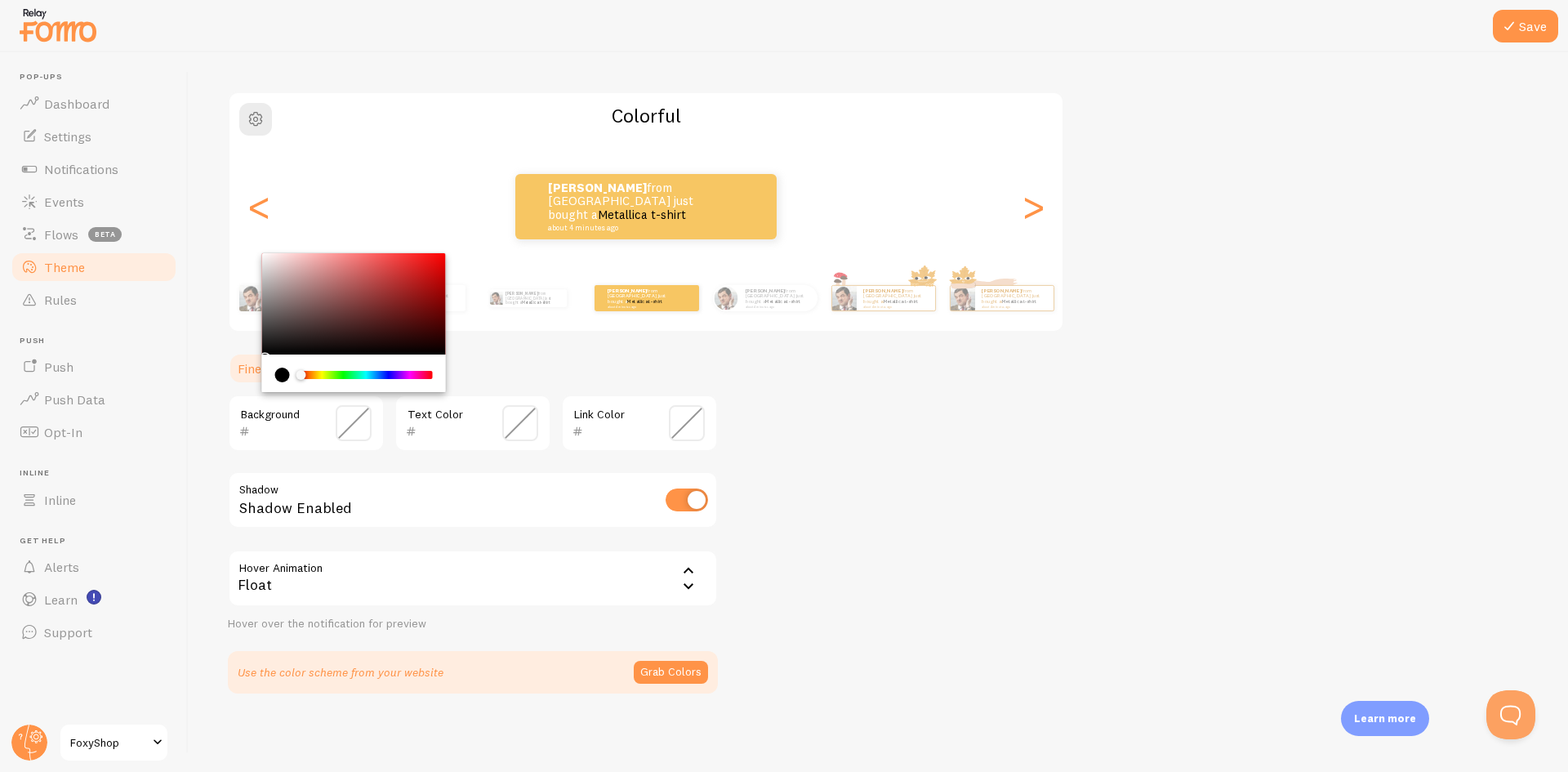
click at [317, 373] on div "Chrome color picker" at bounding box center [366, 375] width 130 height 8
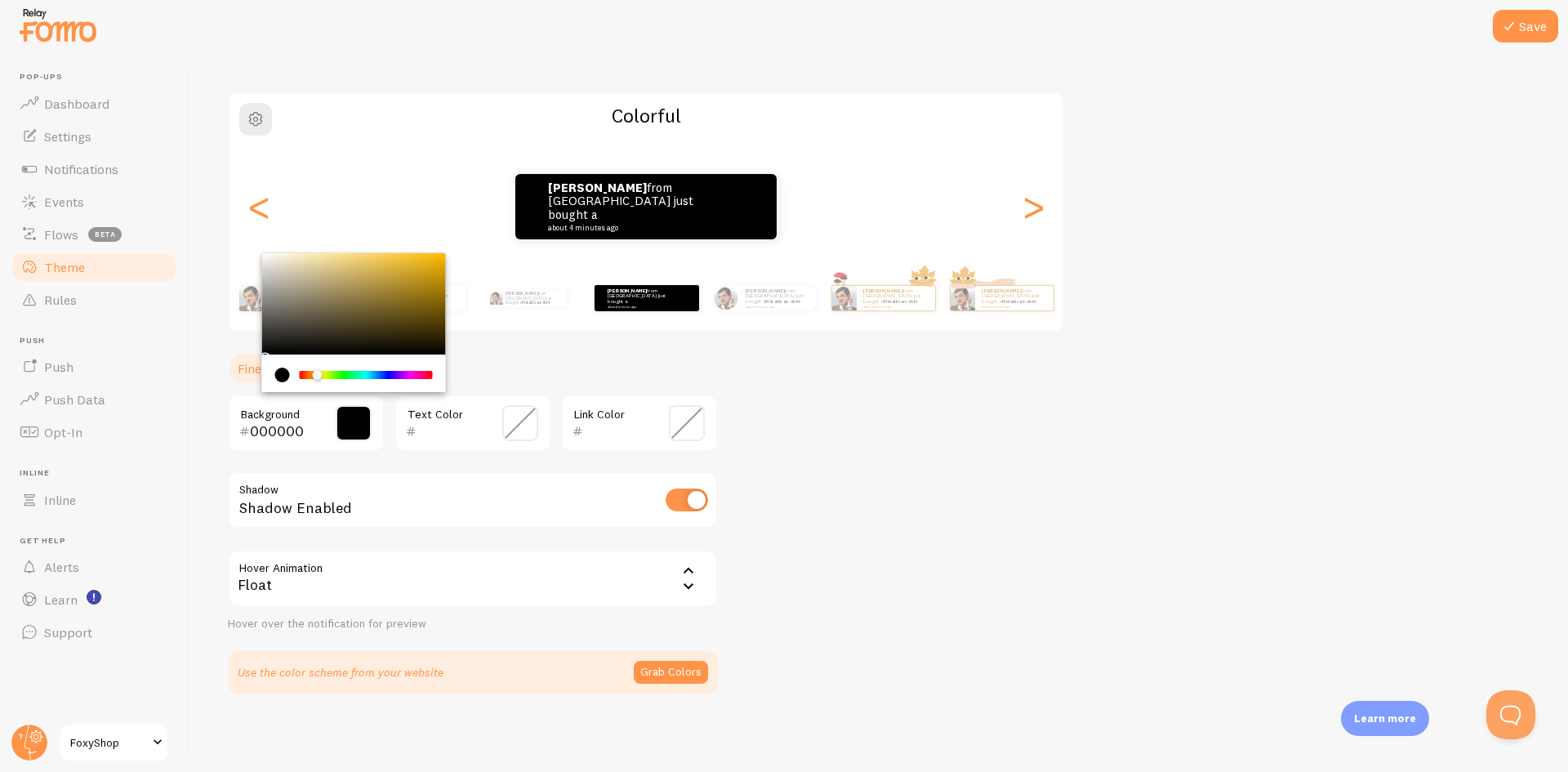
click at [316, 377] on div "Chrome color picker" at bounding box center [317, 375] width 10 height 10
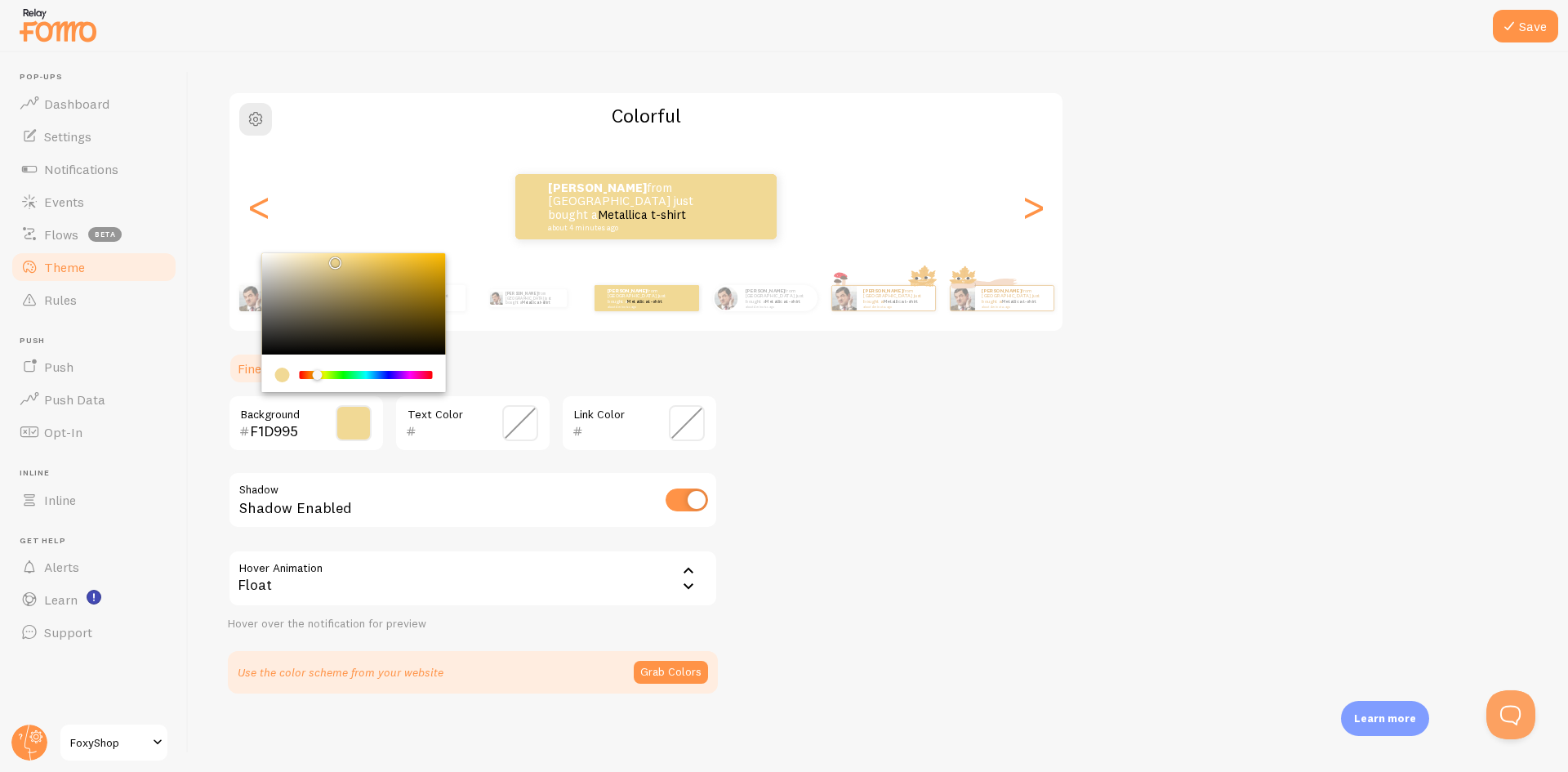
drag, startPoint x: 417, startPoint y: 272, endPoint x: 342, endPoint y: 329, distance: 94.2
click at [342, 262] on div "Chrome color picker" at bounding box center [353, 304] width 183 height 101
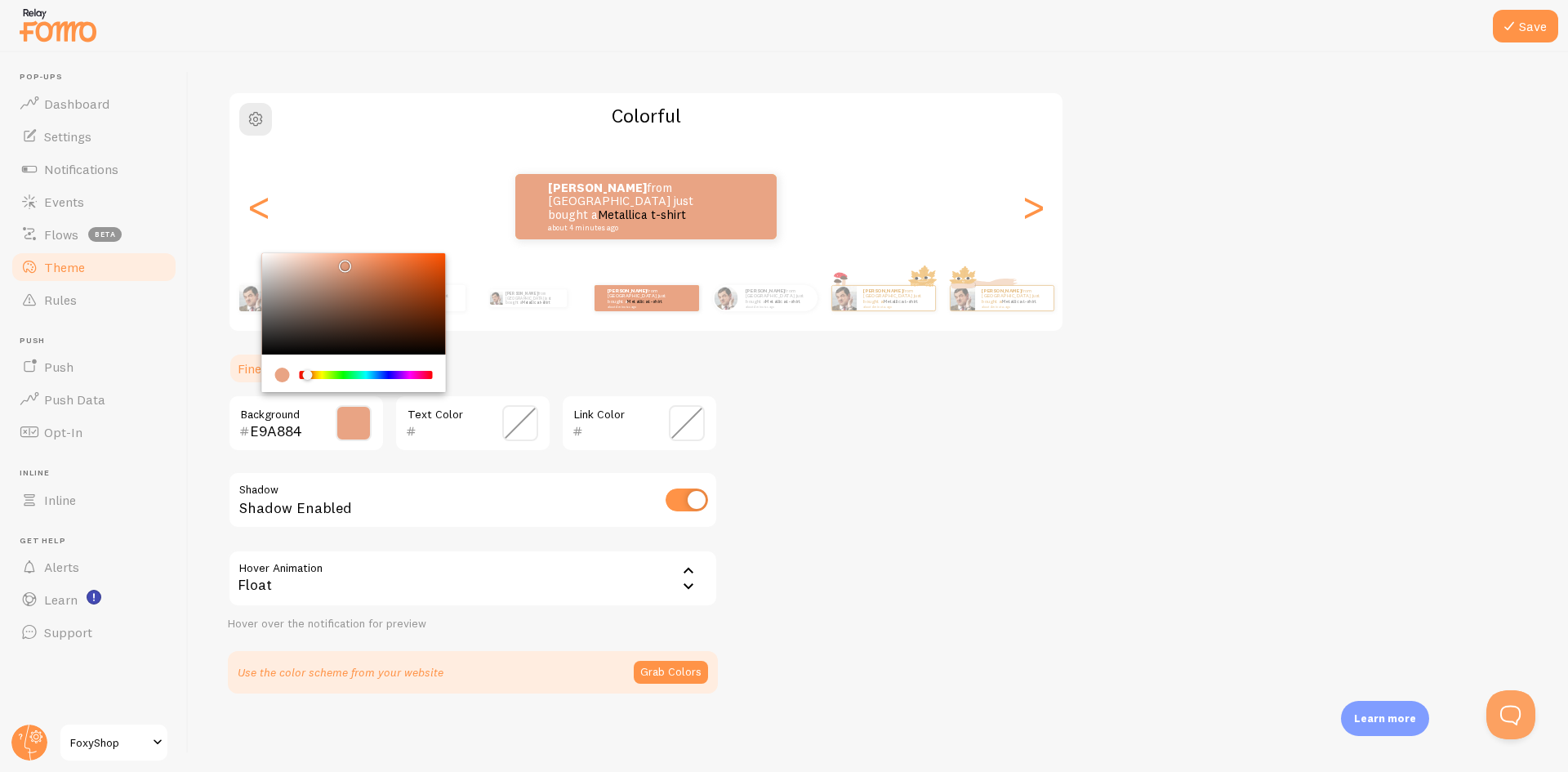
click at [308, 374] on div "Chrome color picker" at bounding box center [308, 375] width 10 height 10
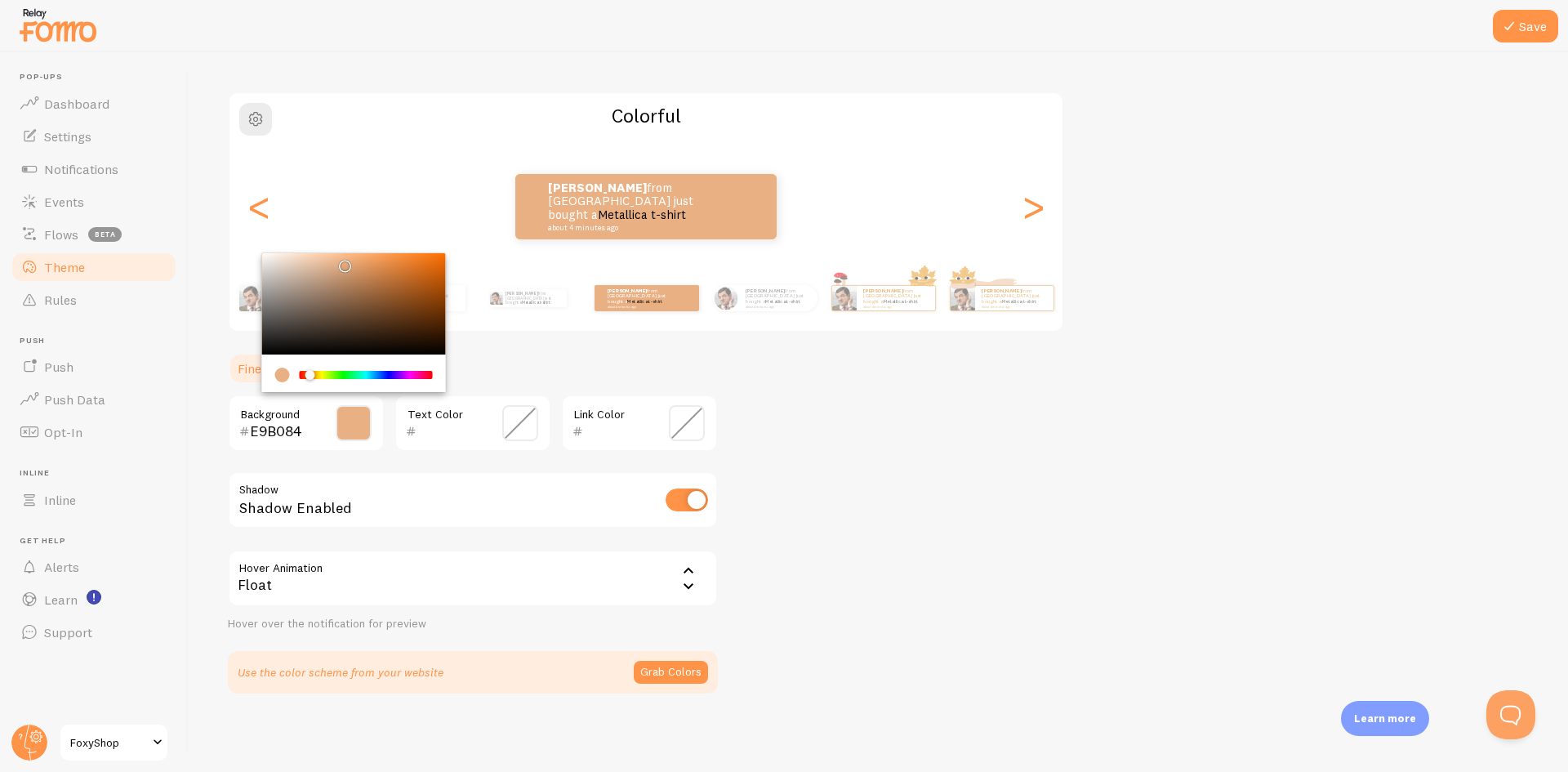
click at [311, 376] on div "Chrome color picker" at bounding box center [311, 375] width 10 height 10
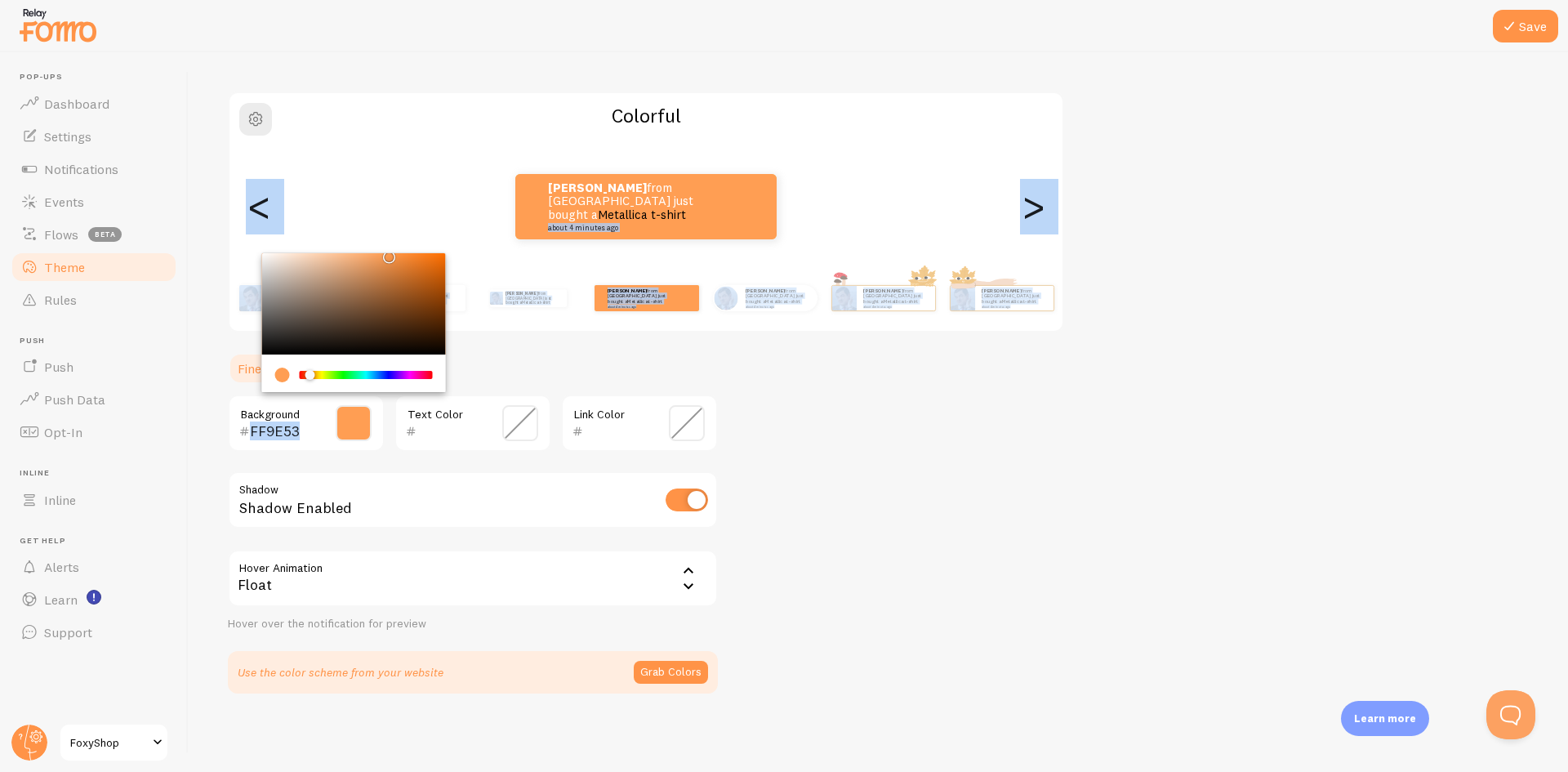
type input "FF9F56"
drag, startPoint x: 372, startPoint y: 271, endPoint x: 384, endPoint y: 232, distance: 40.8
click at [384, 232] on div "Theme Choose a theme for your notifications Colorful [PERSON_NAME] from [GEOGRA…" at bounding box center [878, 343] width 1300 height 698
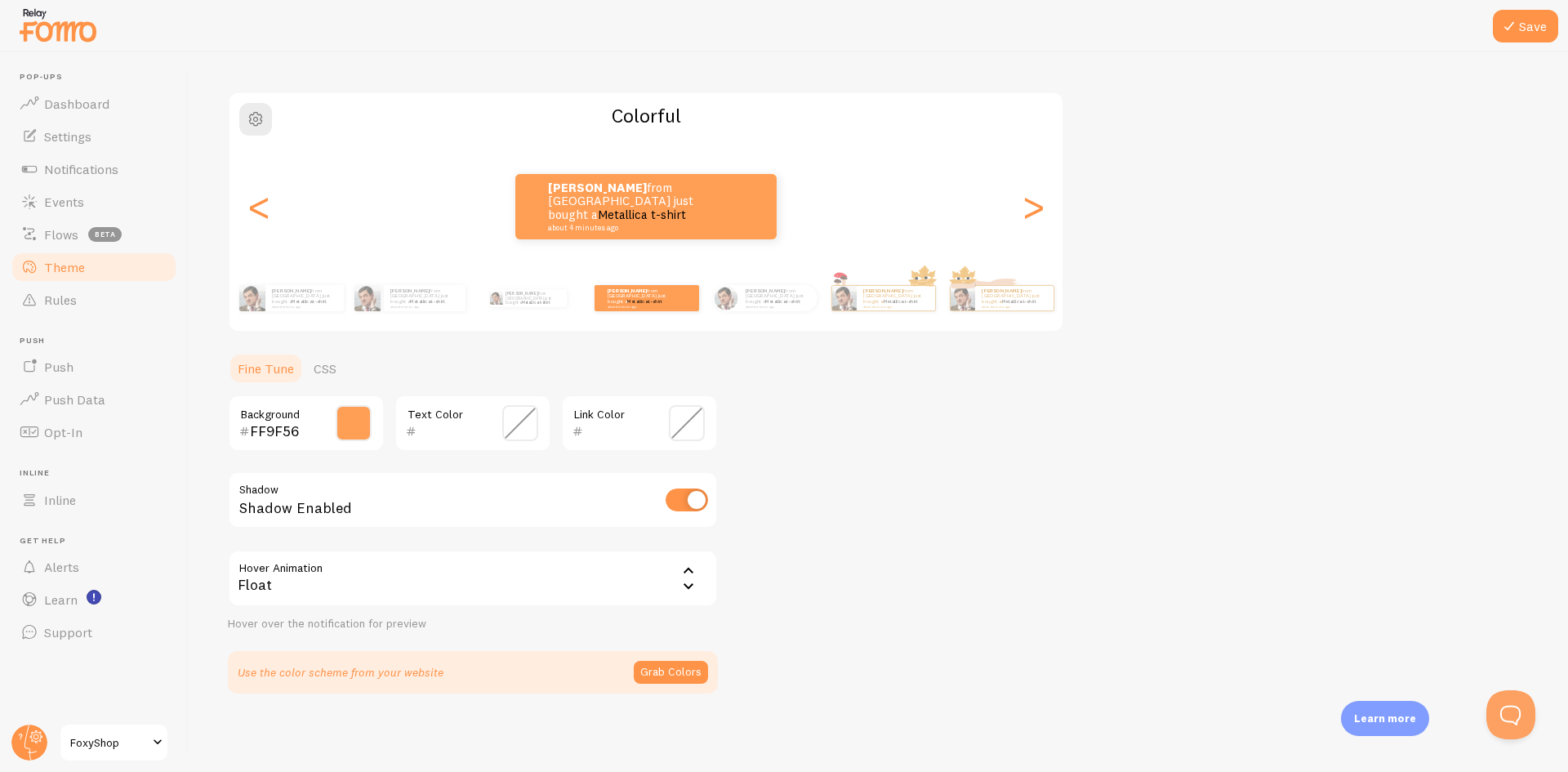
click at [526, 424] on span at bounding box center [520, 423] width 36 height 36
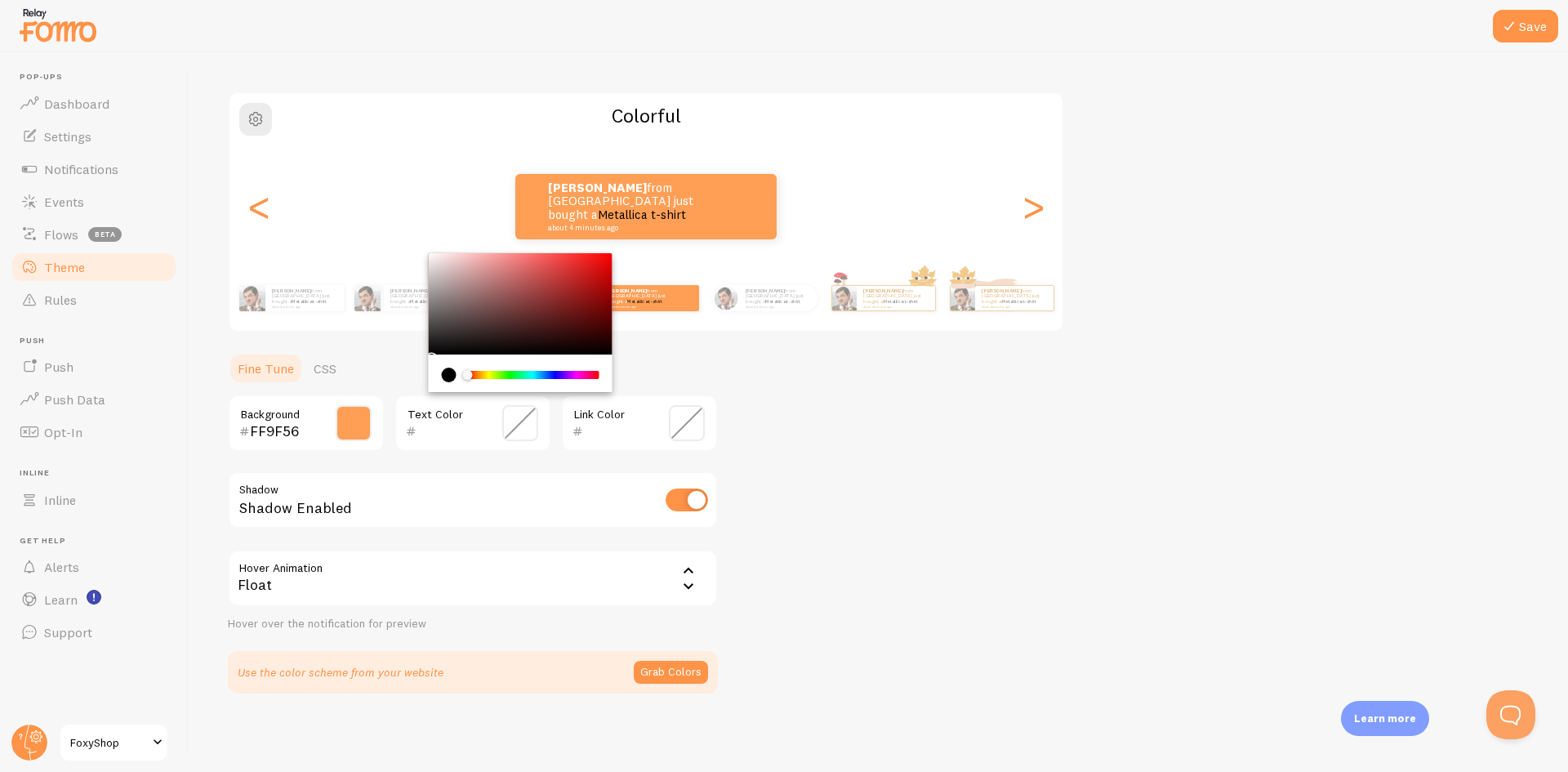
type input "000000"
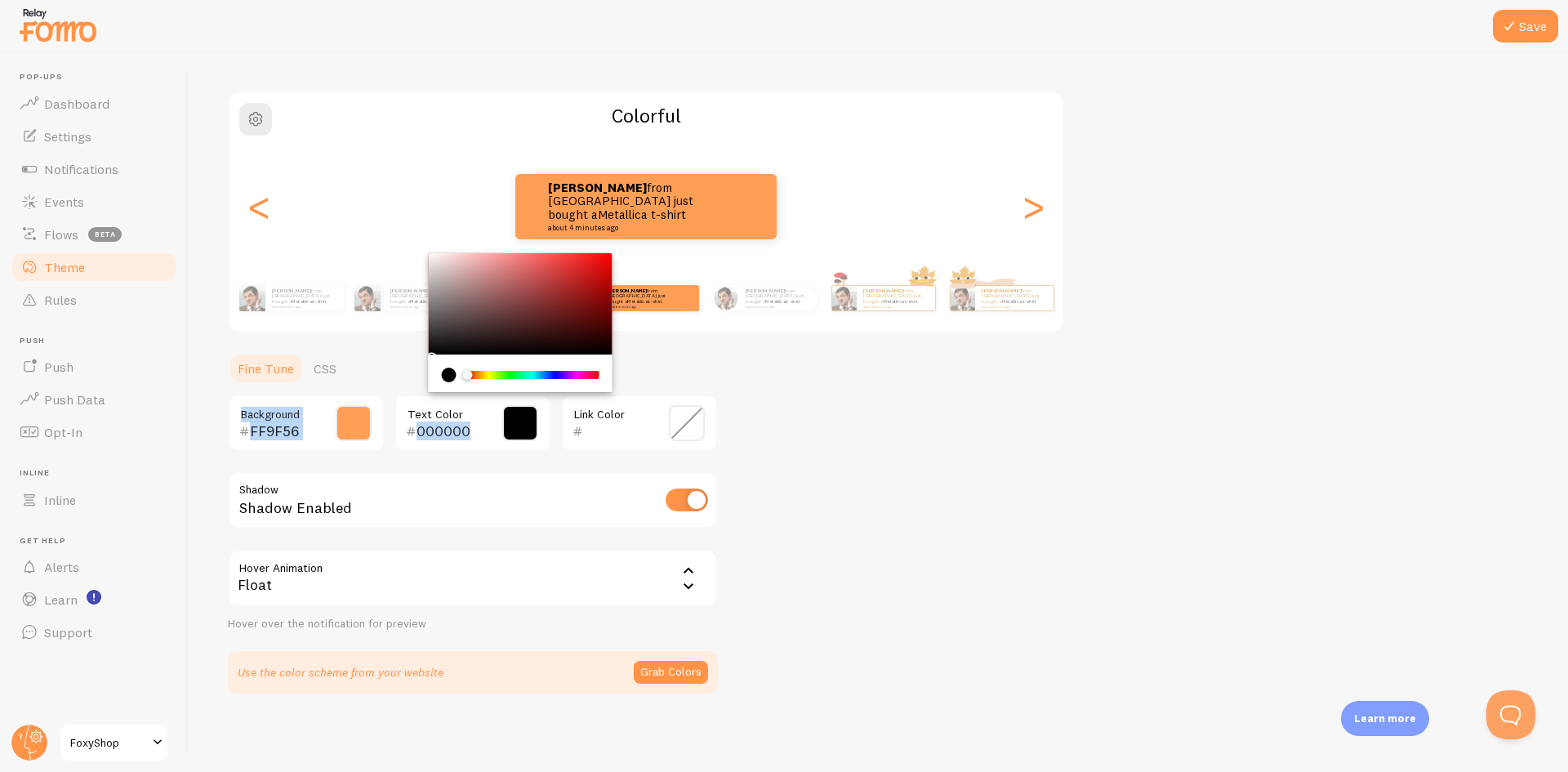
drag, startPoint x: 434, startPoint y: 350, endPoint x: 389, endPoint y: 365, distance: 47.4
click at [389, 365] on section "Fine Tune CSS FF9F56 Background 000000 Text Color Link Color Shadow Shadow Enab…" at bounding box center [473, 523] width 490 height 342
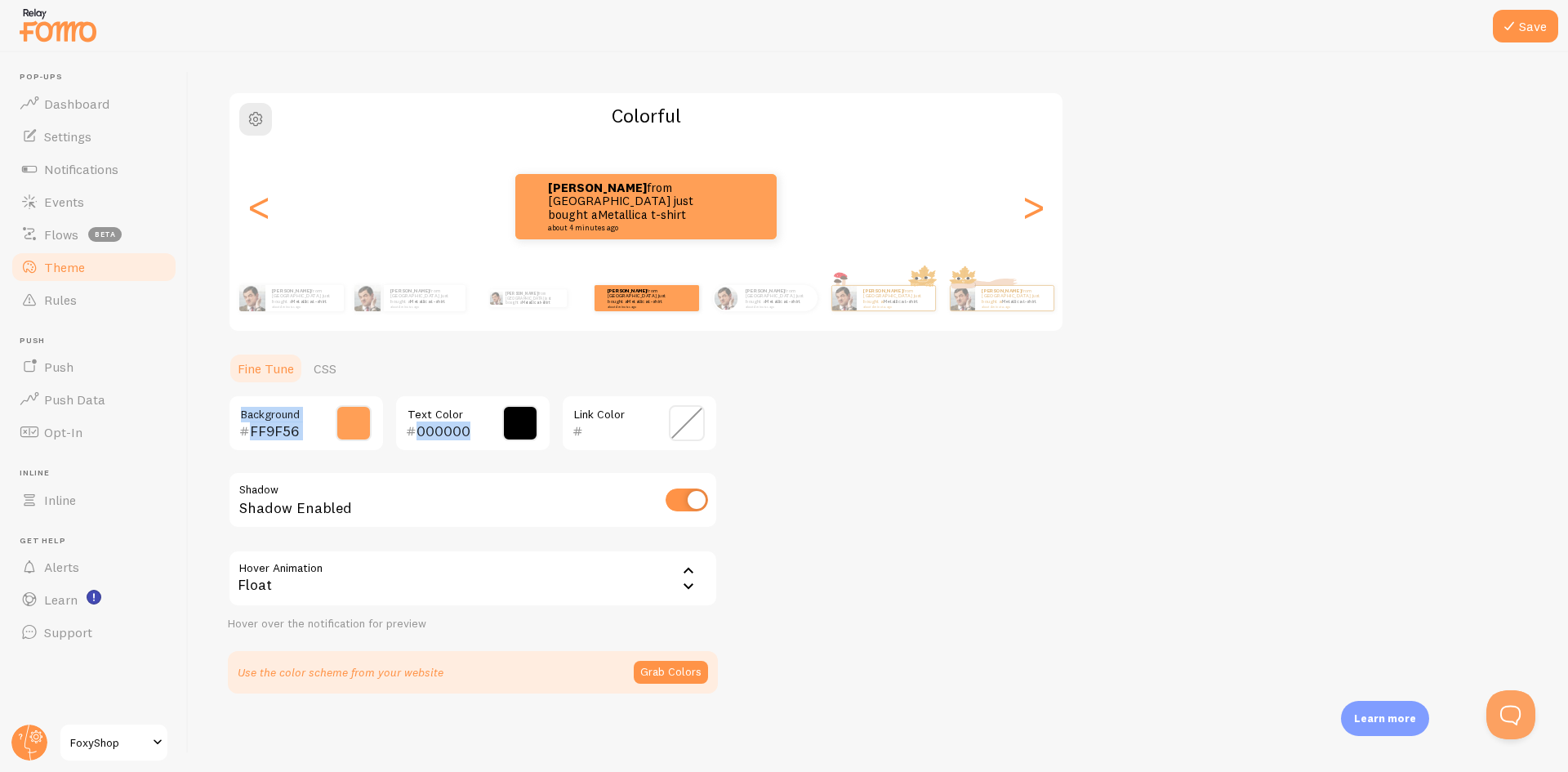
click at [644, 431] on input "text" at bounding box center [616, 431] width 66 height 19
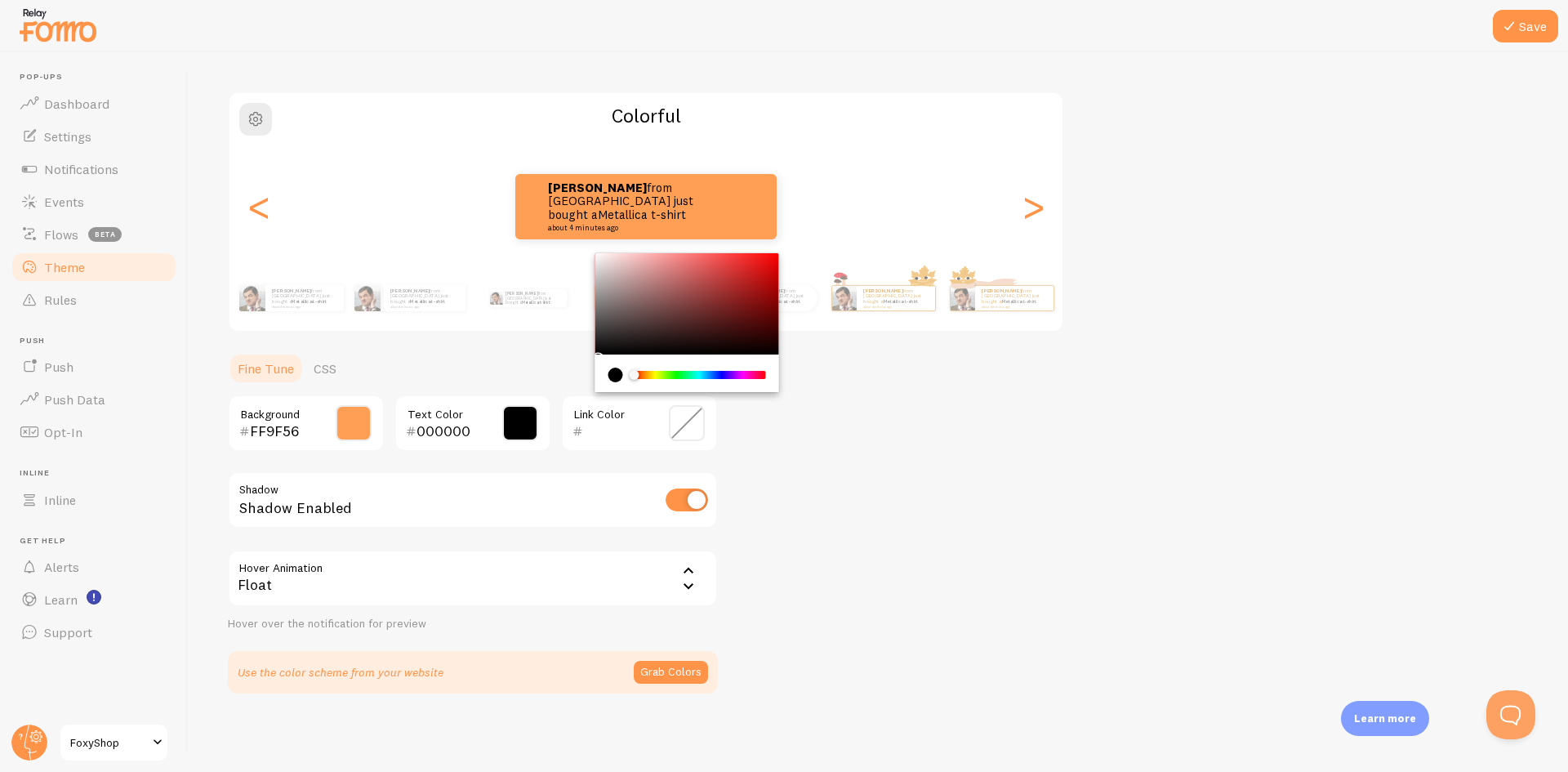
click at [678, 422] on span at bounding box center [687, 423] width 36 height 36
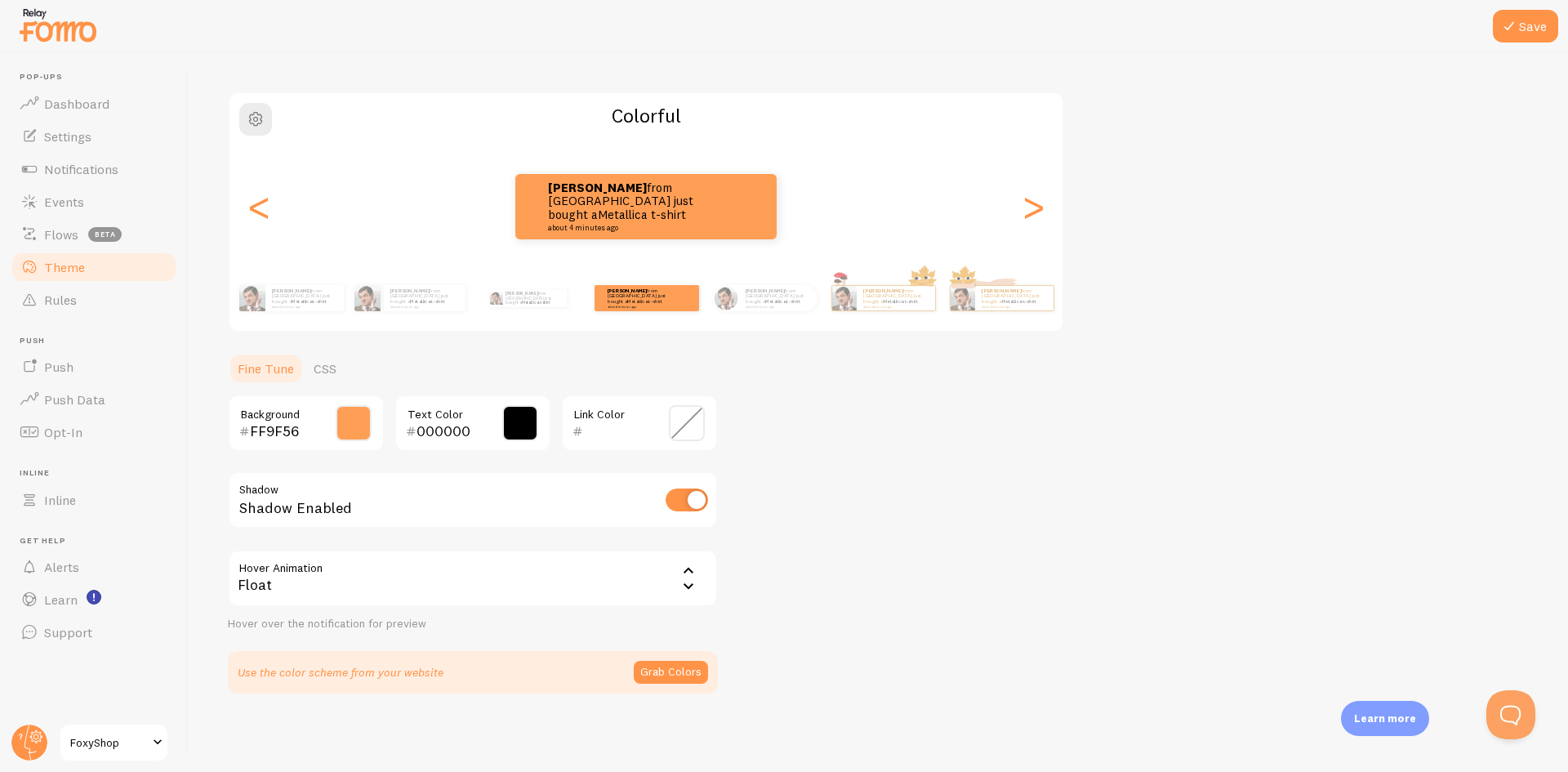
click at [696, 427] on span at bounding box center [687, 423] width 36 height 36
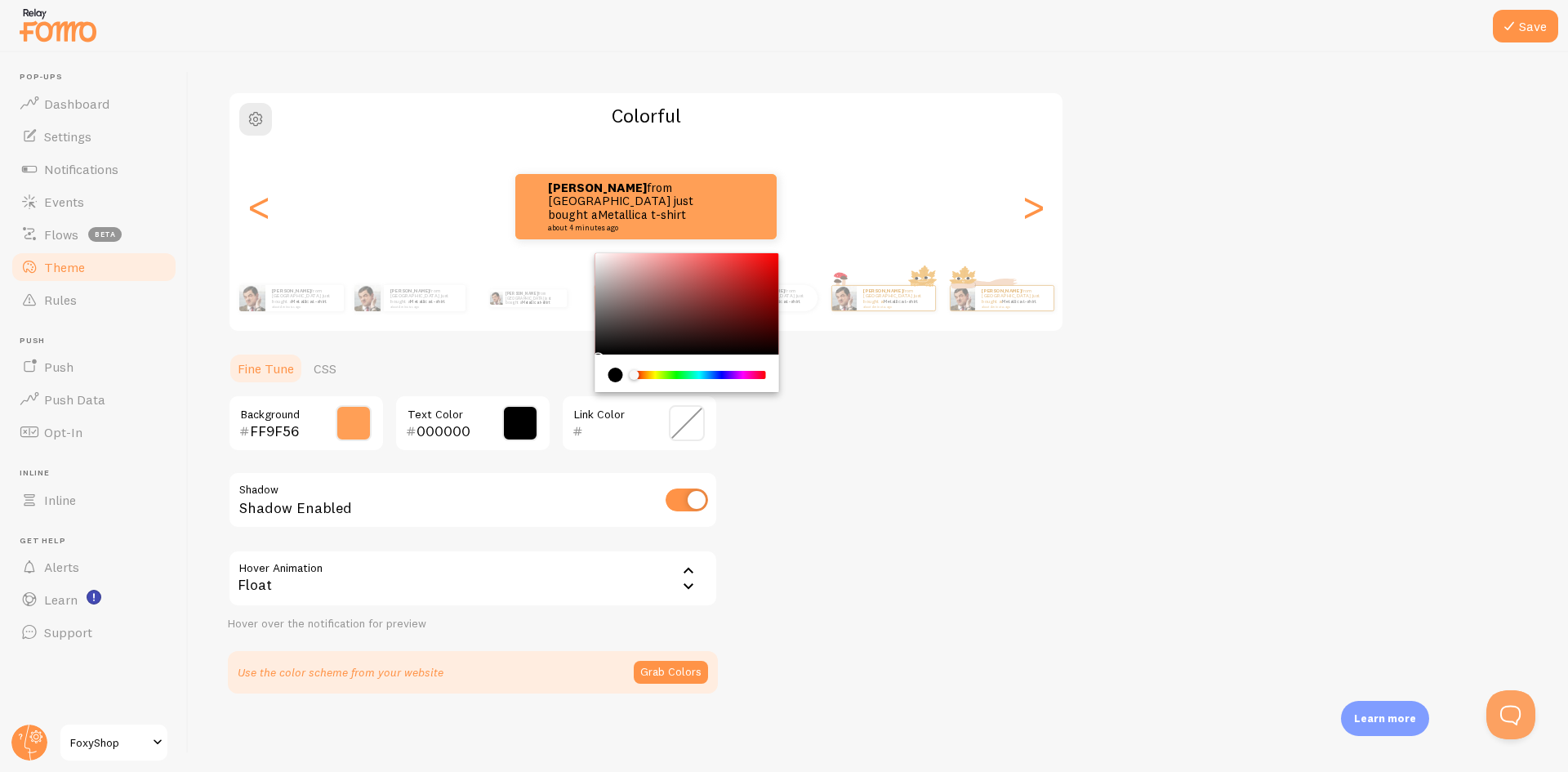
type input "FFFFFF"
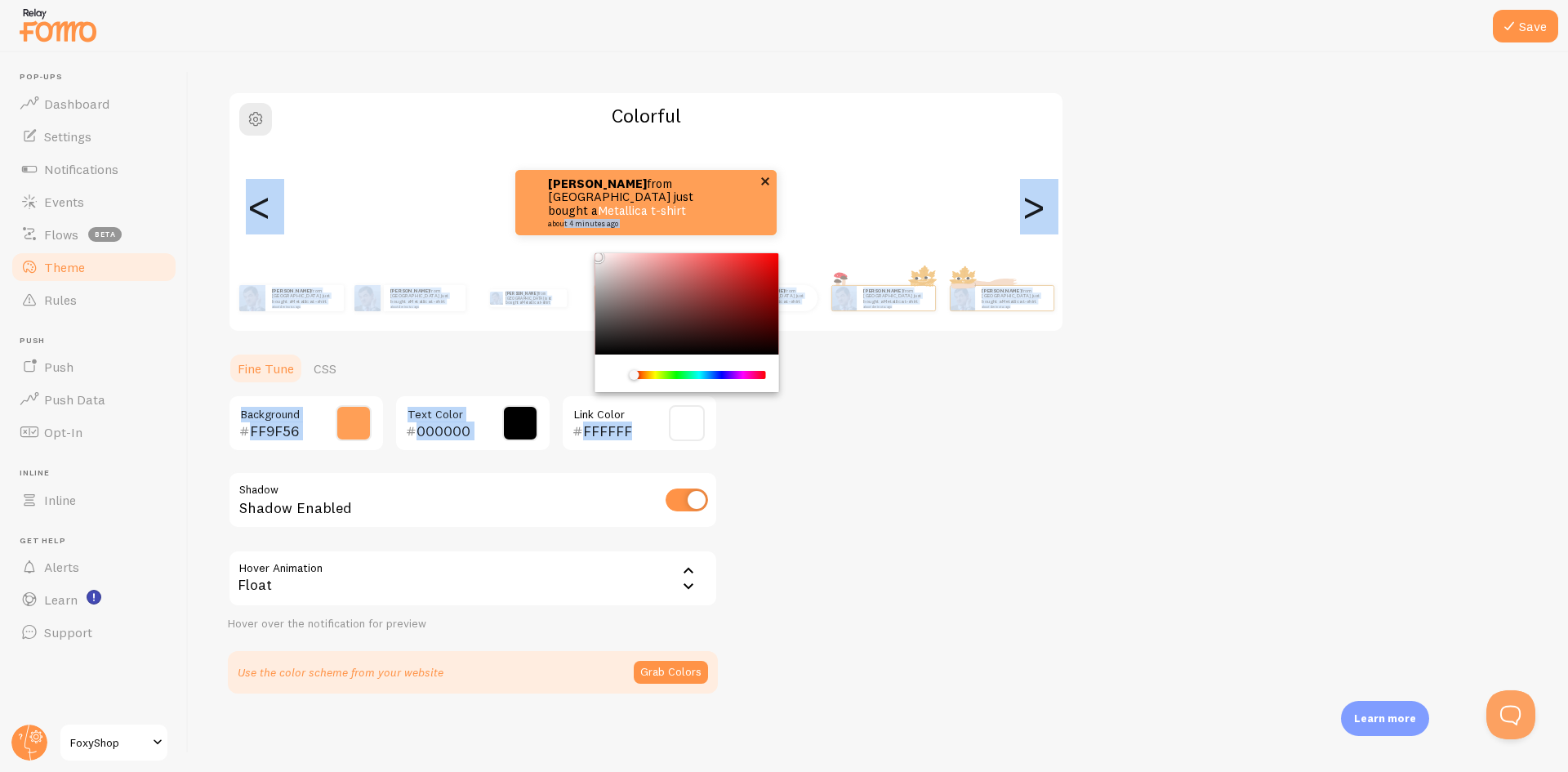
drag, startPoint x: 563, startPoint y: 242, endPoint x: 564, endPoint y: 228, distance: 14.0
click at [564, 228] on div "Theme Choose a theme for your notifications Colorful [PERSON_NAME] from [GEOGRA…" at bounding box center [878, 343] width 1300 height 698
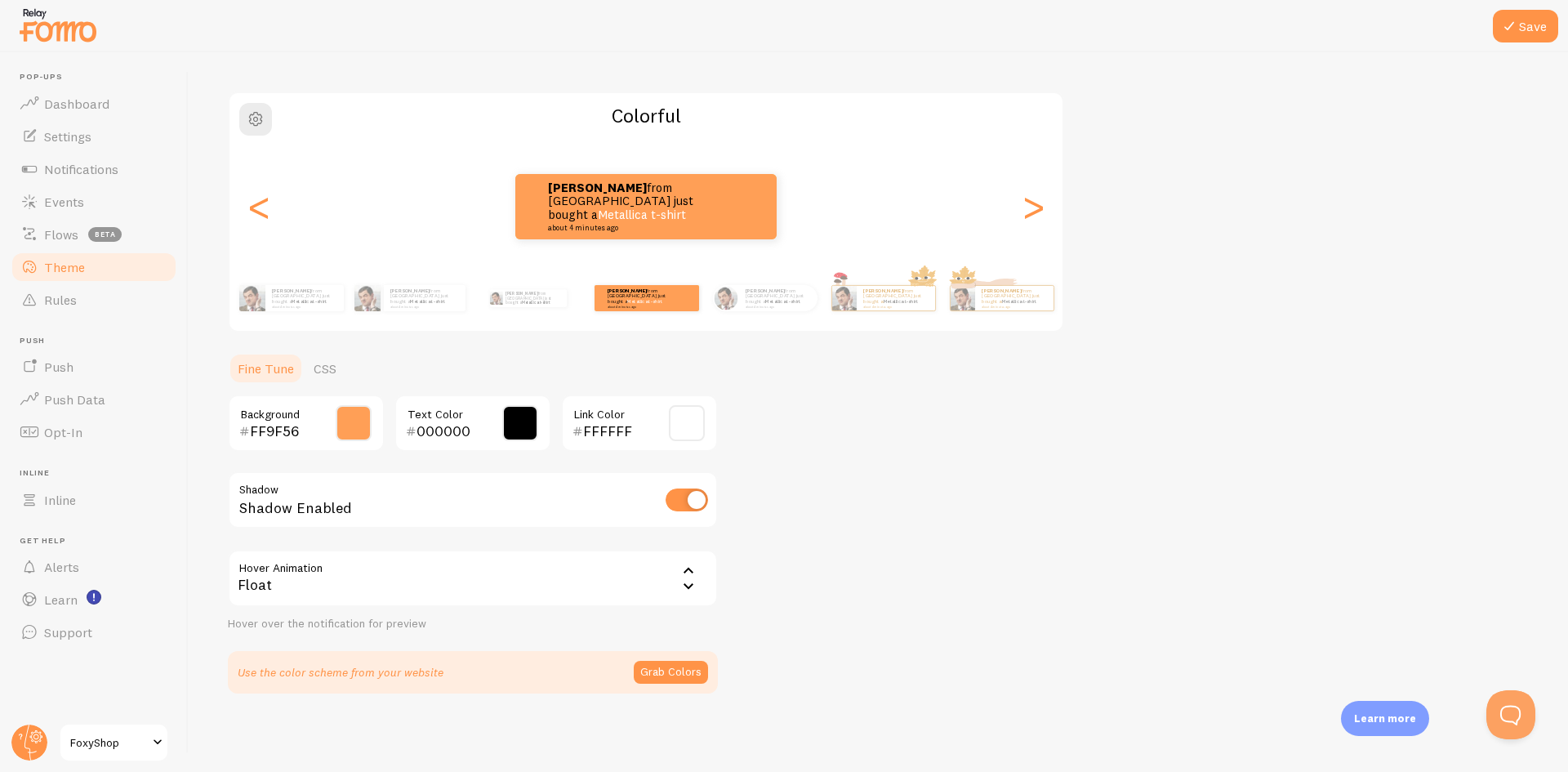
click at [1023, 457] on div "Theme Choose a theme for your notifications Colorful [PERSON_NAME] from [GEOGRA…" at bounding box center [878, 343] width 1300 height 698
click at [683, 667] on button "Grab Colors" at bounding box center [671, 672] width 74 height 23
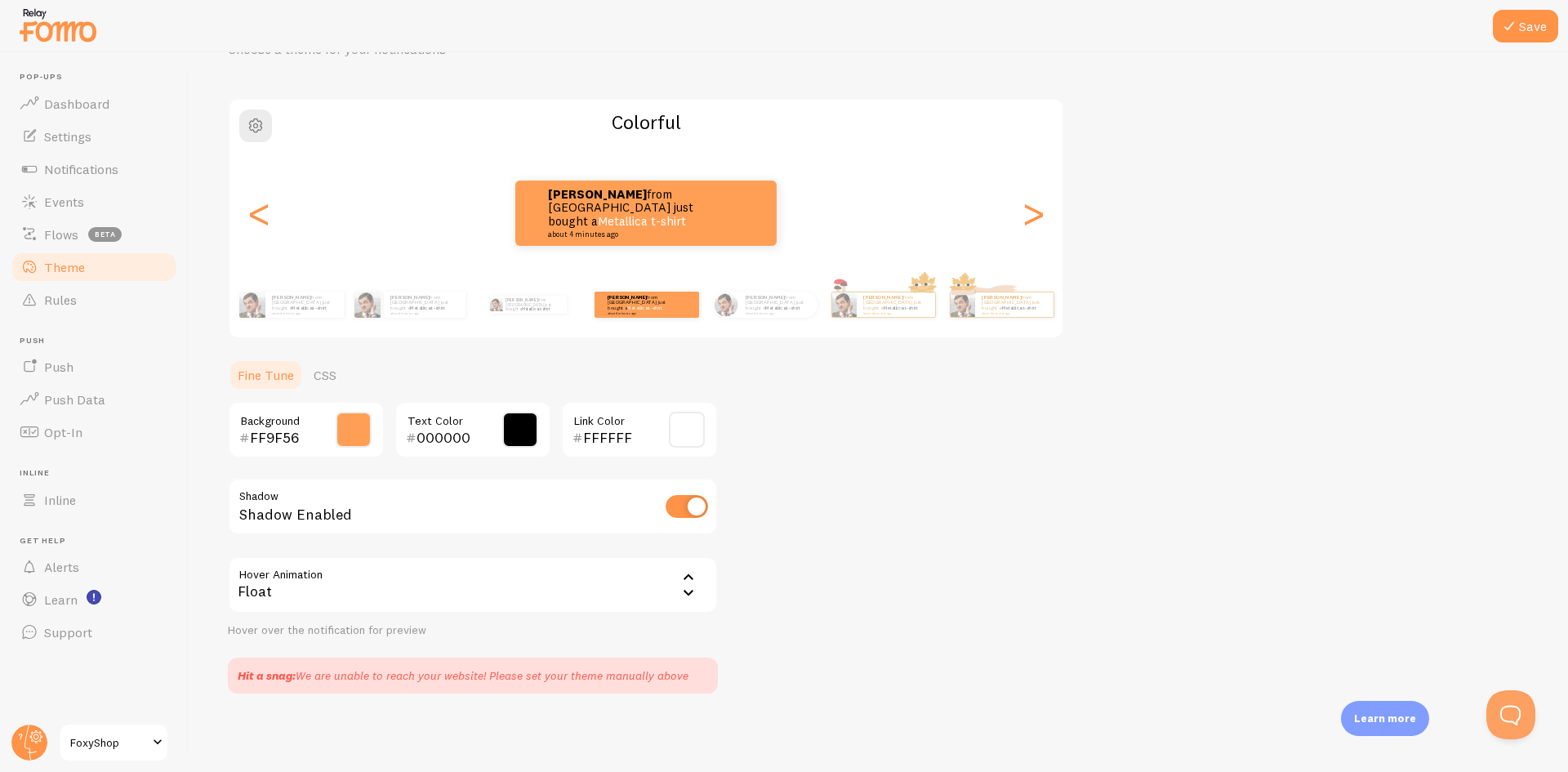
scroll to position [90, 0]
click at [1523, 39] on button "Save" at bounding box center [1525, 26] width 66 height 33
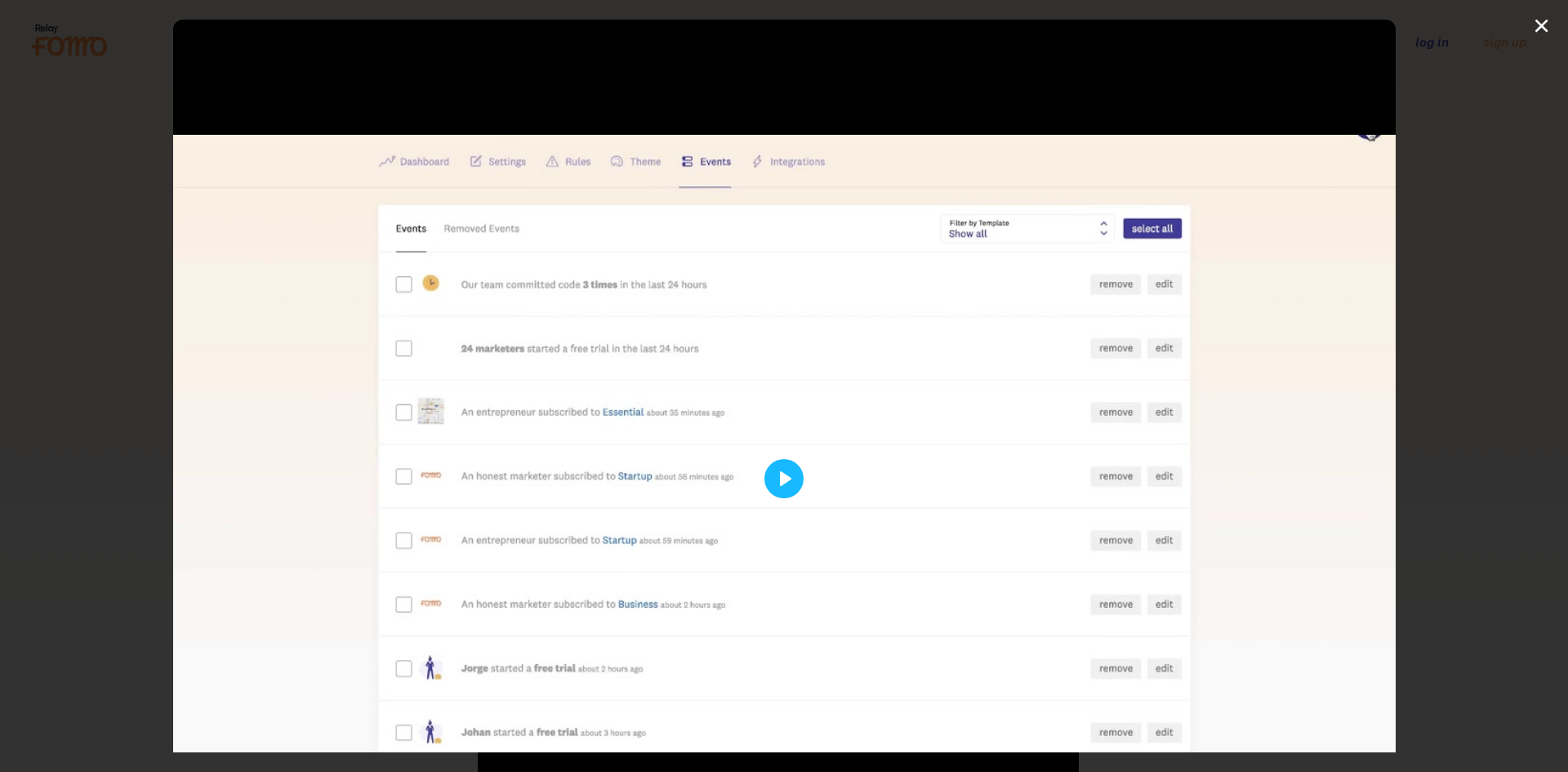
click at [765, 422] on div at bounding box center [784, 477] width 1223 height 917
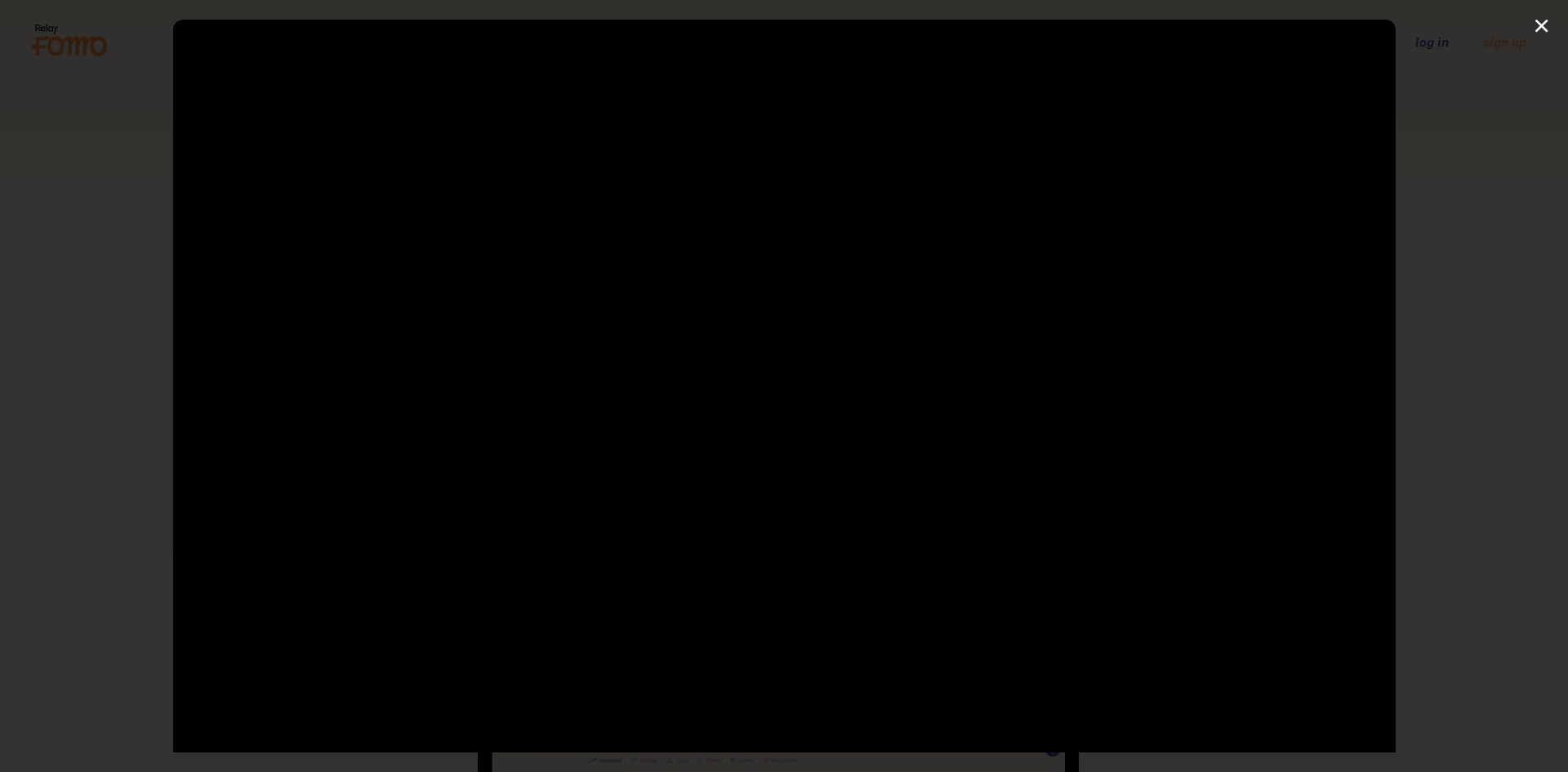
click at [757, 430] on div at bounding box center [784, 477] width 1223 height 917
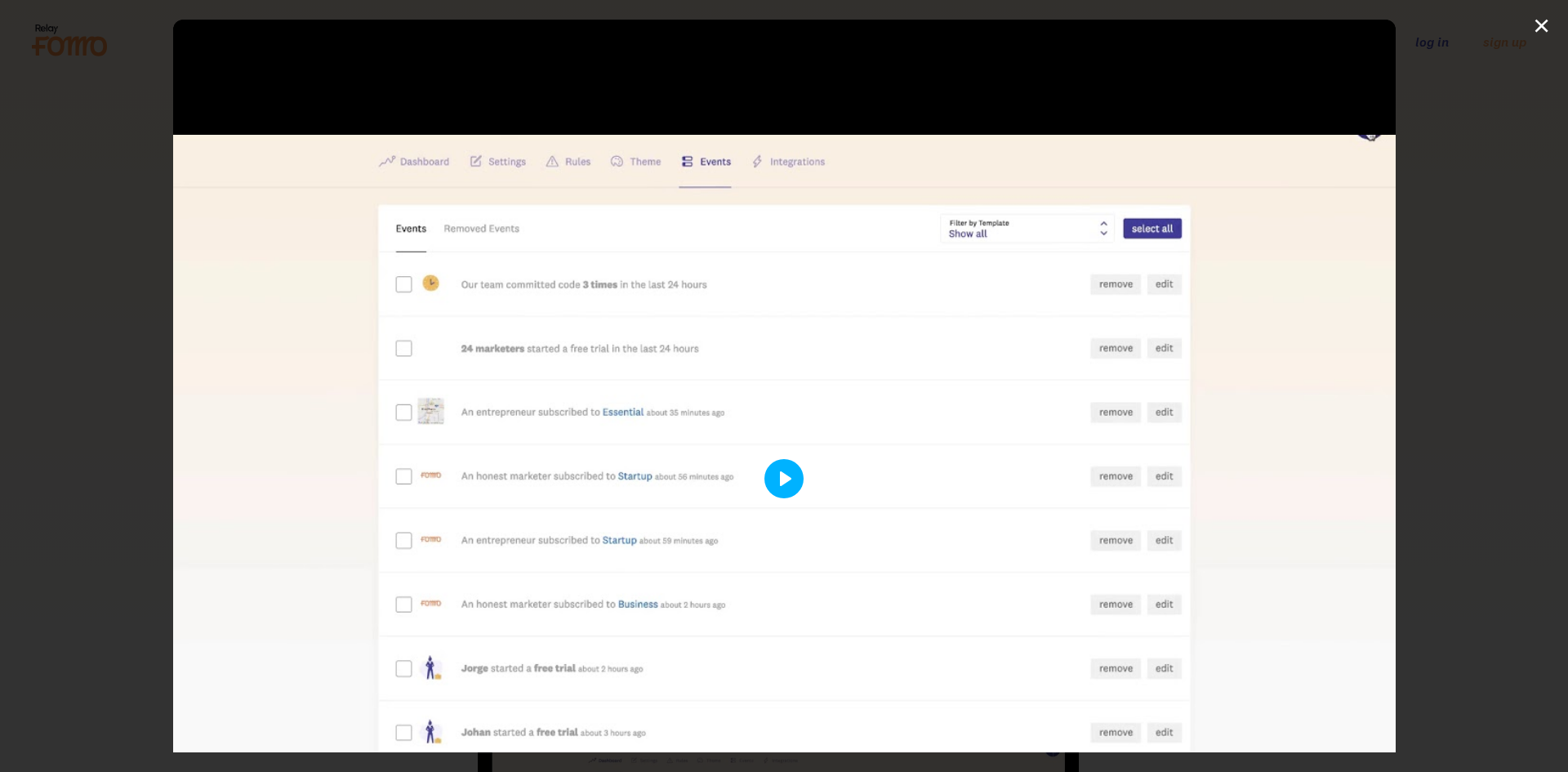
click at [775, 479] on button "Play" at bounding box center [784, 478] width 40 height 40
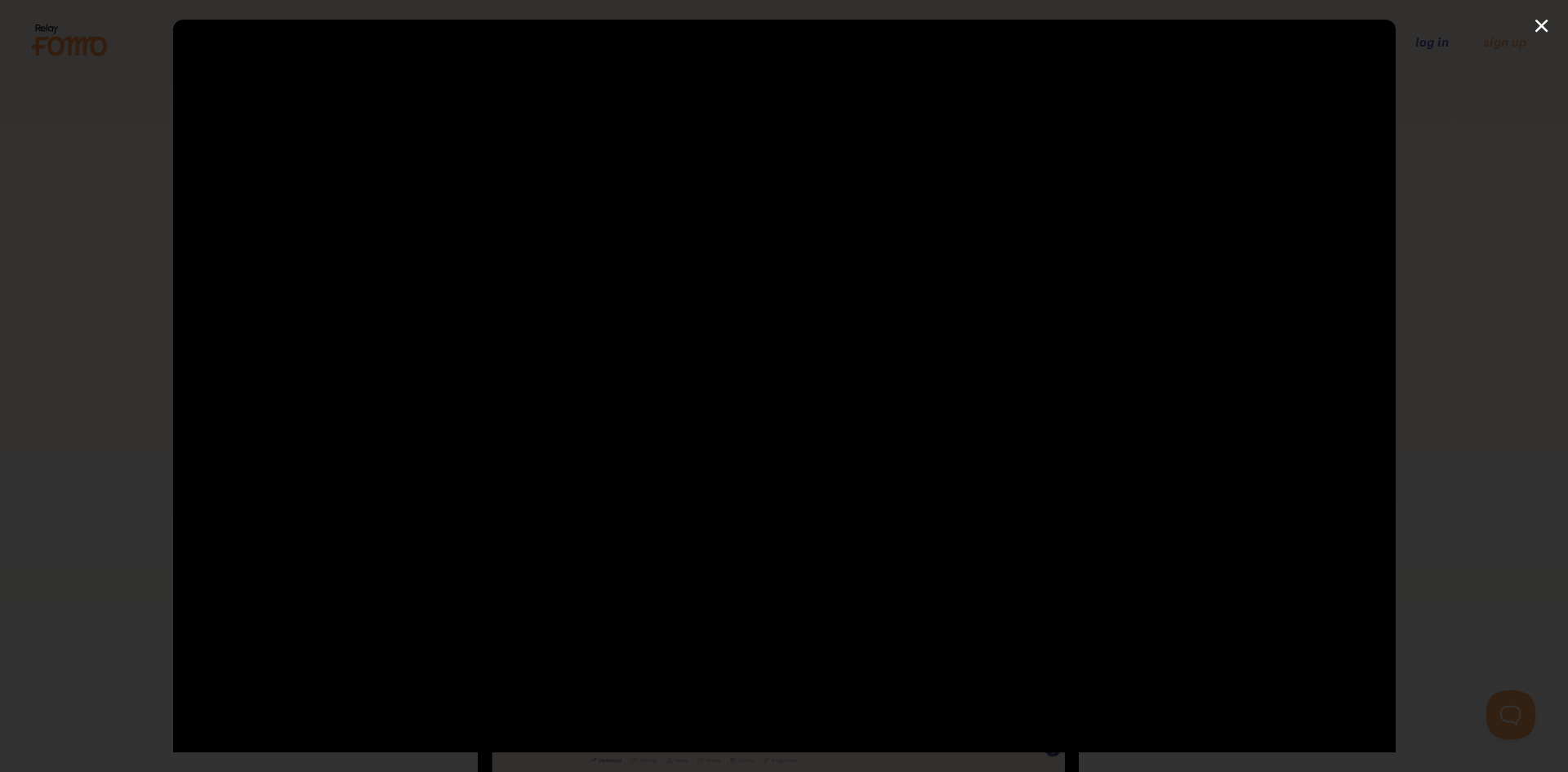
click at [416, 523] on div at bounding box center [784, 477] width 1223 height 917
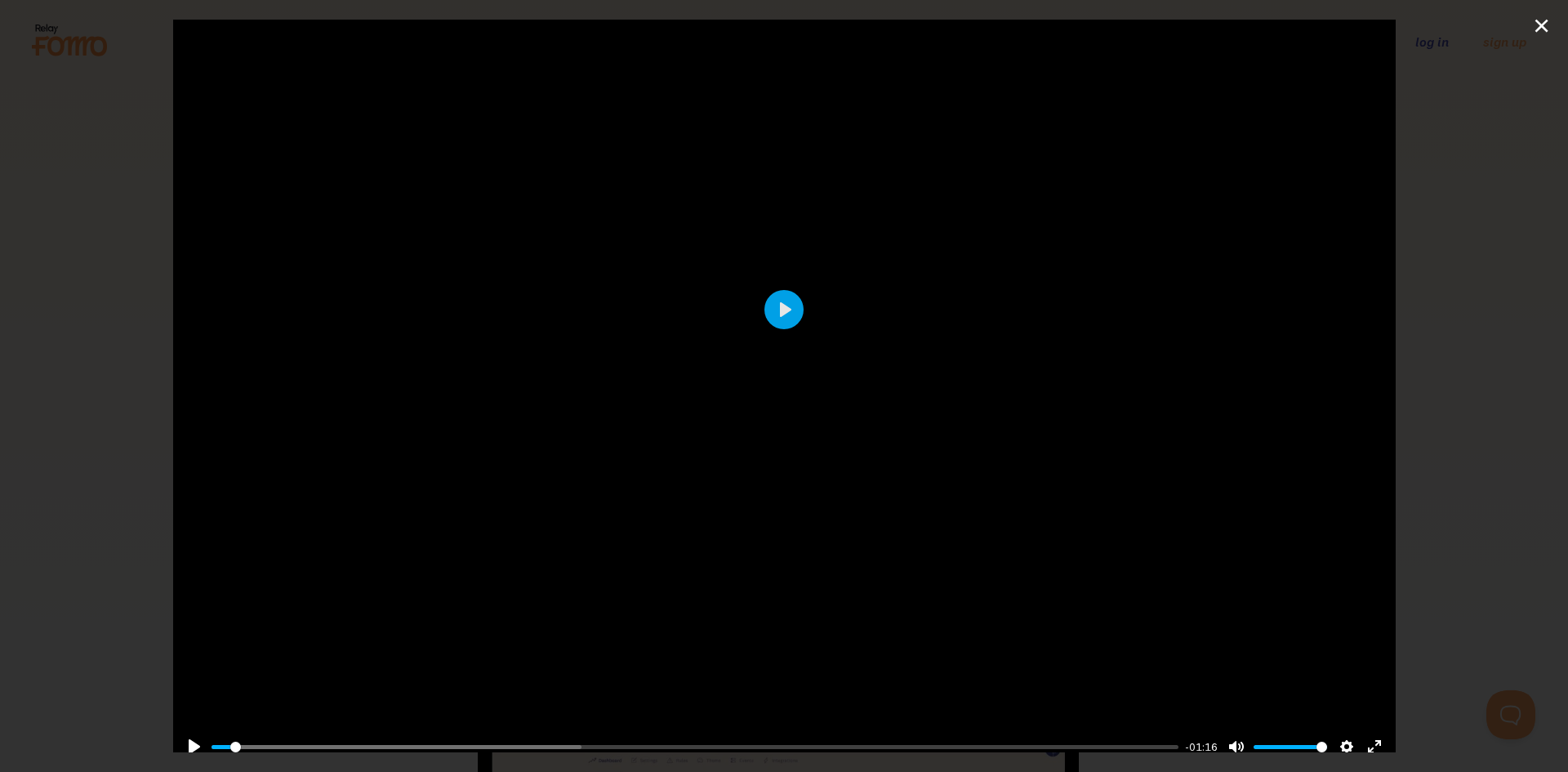
scroll to position [176, 0]
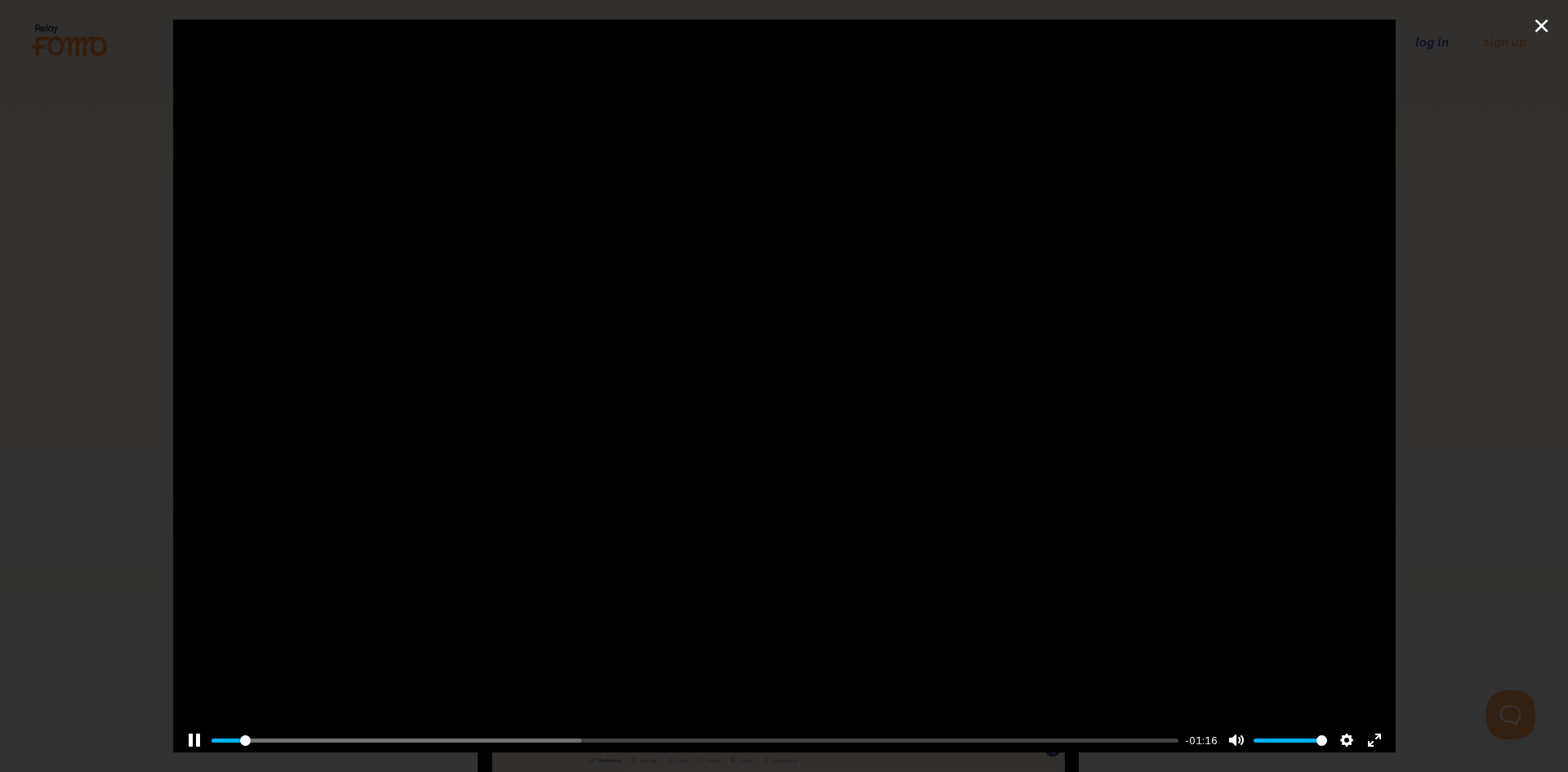
type input "3.07"
type input "0.85"
type input "3.21"
type input "0.8"
type input "3.27"
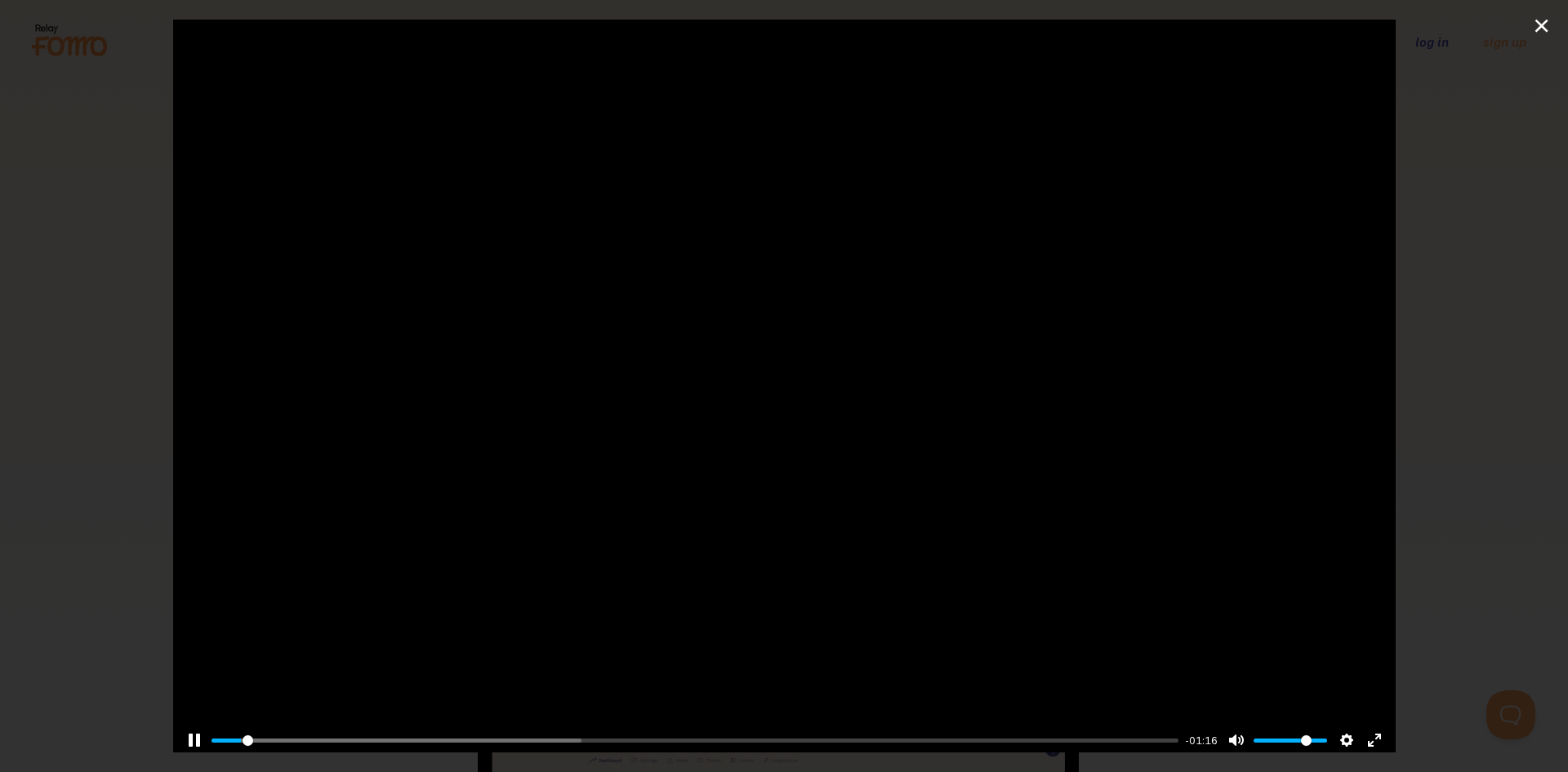
type input "0.7"
type input "3.32"
type input "0.65"
type input "3.46"
type input "0.6"
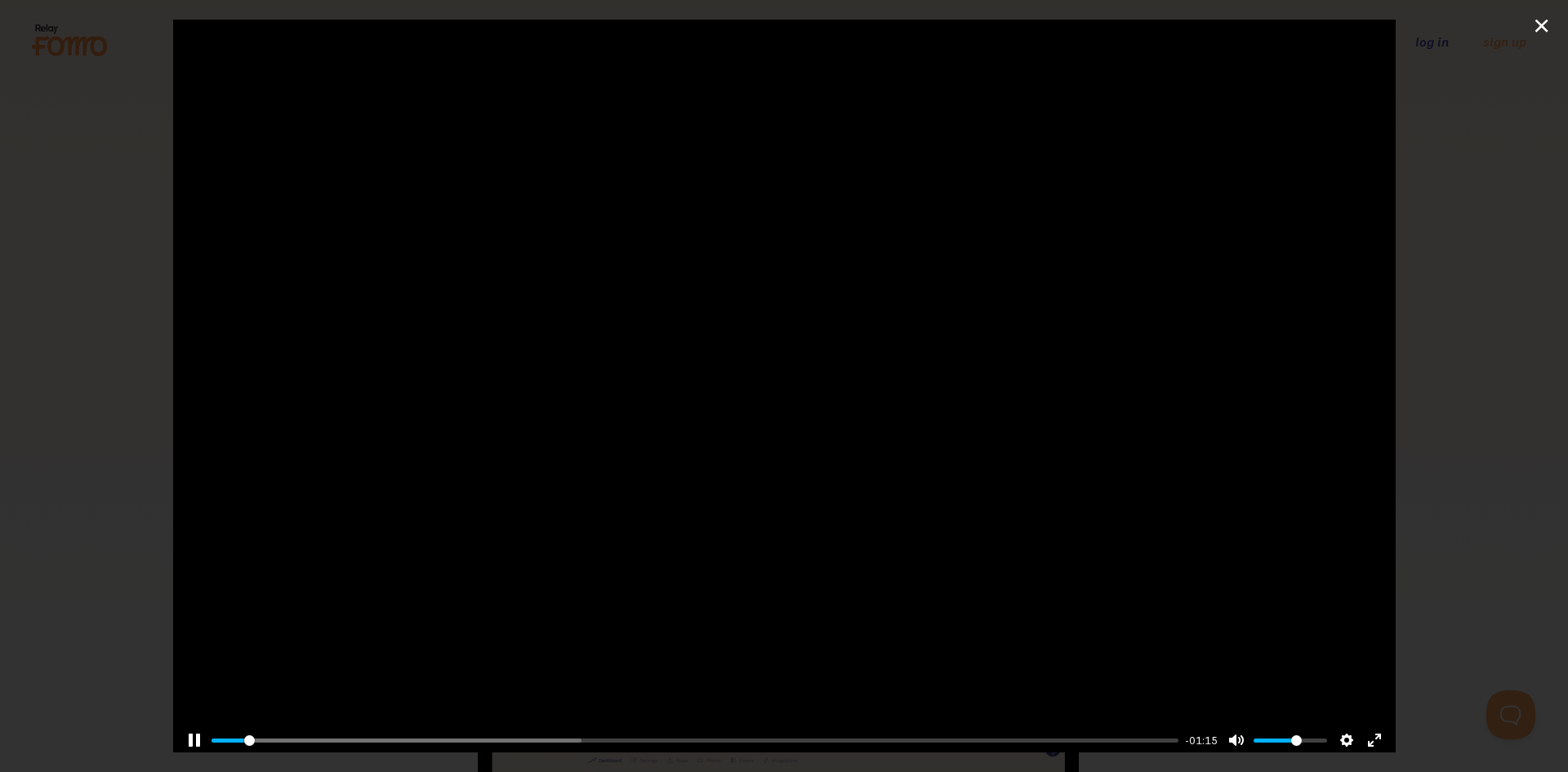
type input "3.51"
type input "0.55"
type input "3.58"
type input "0.5"
type input "3.71"
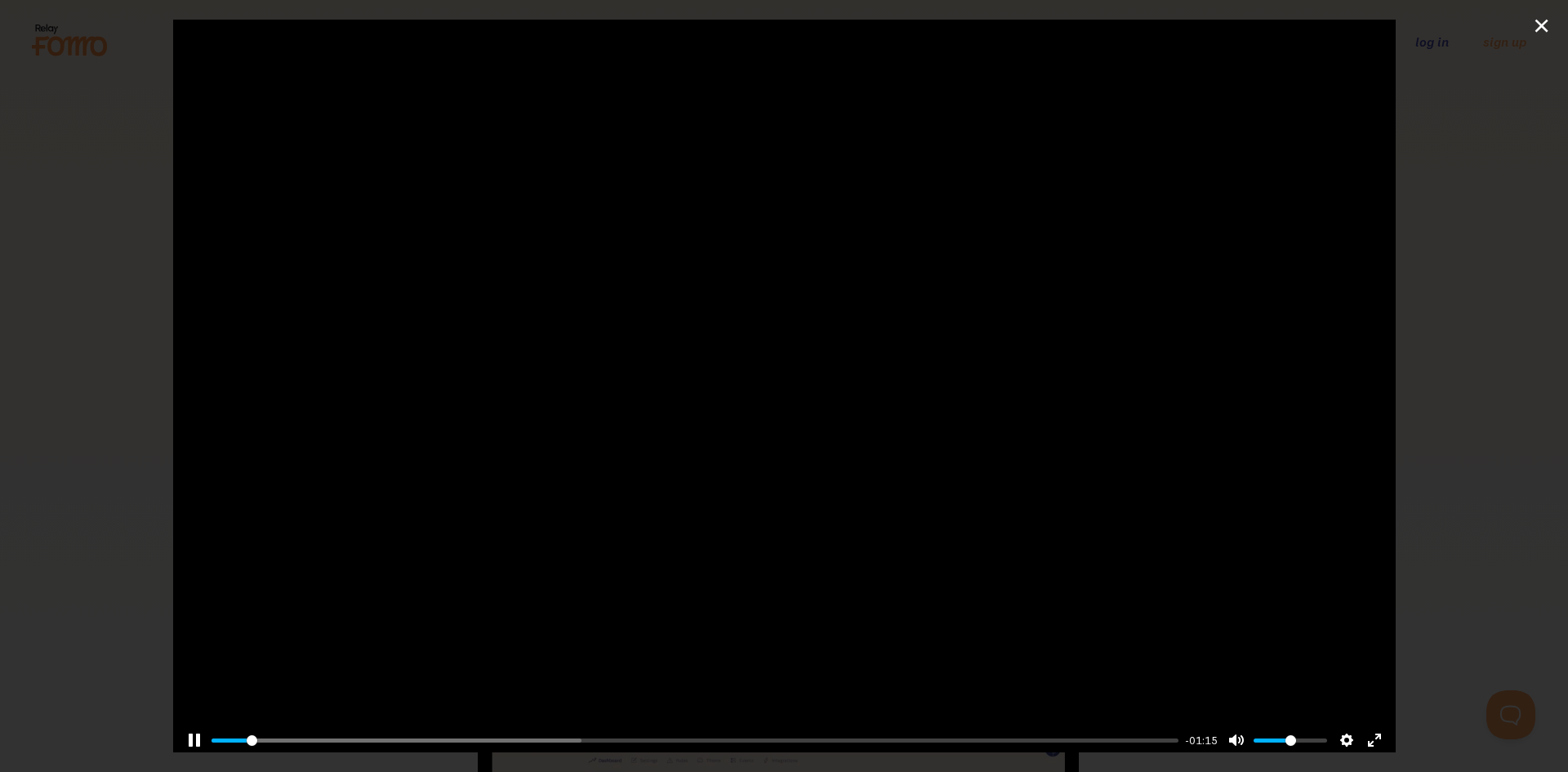
type input "0.45"
type input "4.66"
drag, startPoint x: 1300, startPoint y: 730, endPoint x: 1276, endPoint y: 730, distance: 24.0
type input "0.45"
click at [1276, 732] on input "Volume" at bounding box center [1289, 740] width 73 height 15
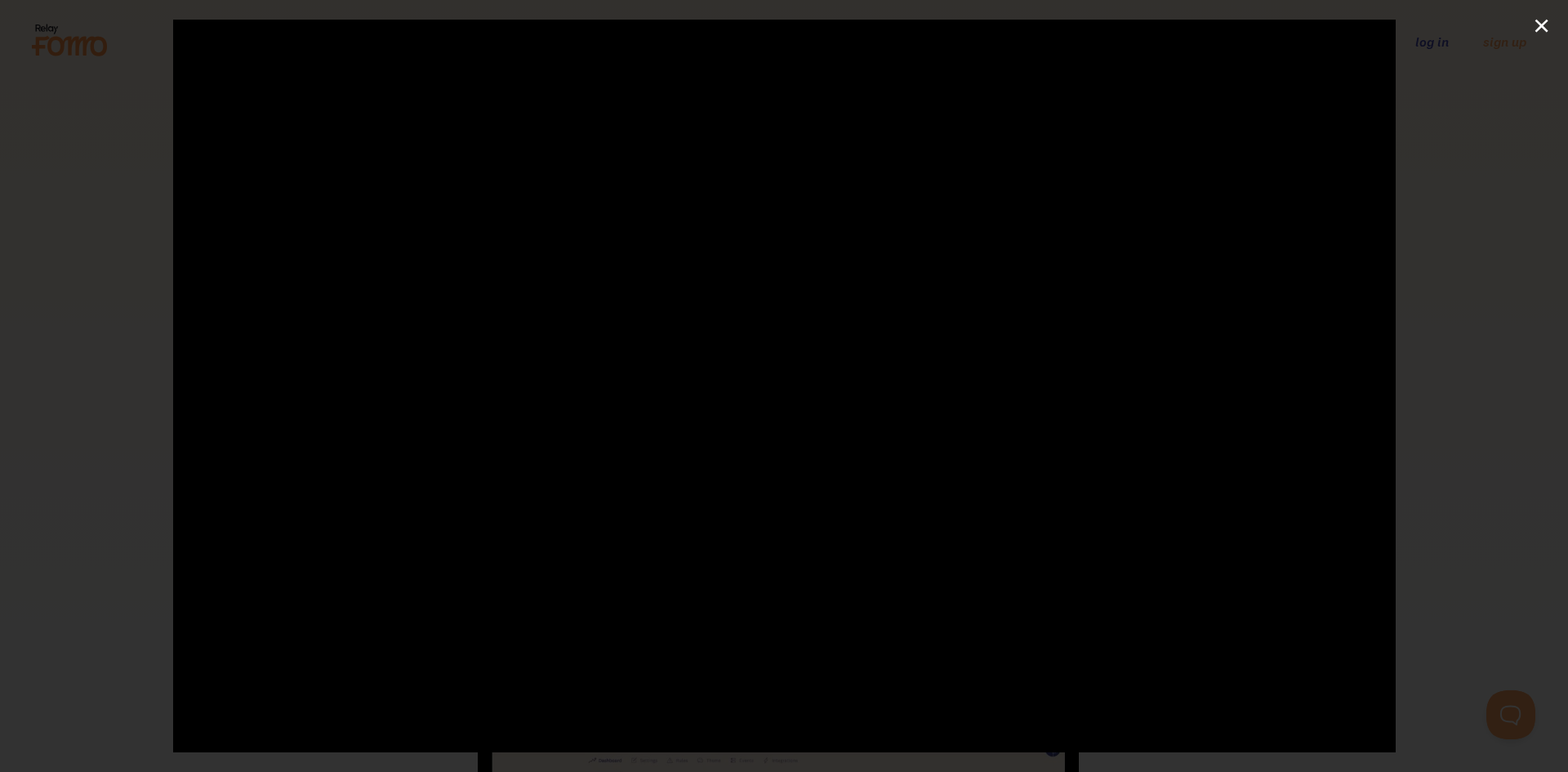
scroll to position [0, 0]
click at [610, 333] on div at bounding box center [784, 477] width 1223 height 917
click at [813, 387] on div at bounding box center [784, 477] width 1223 height 917
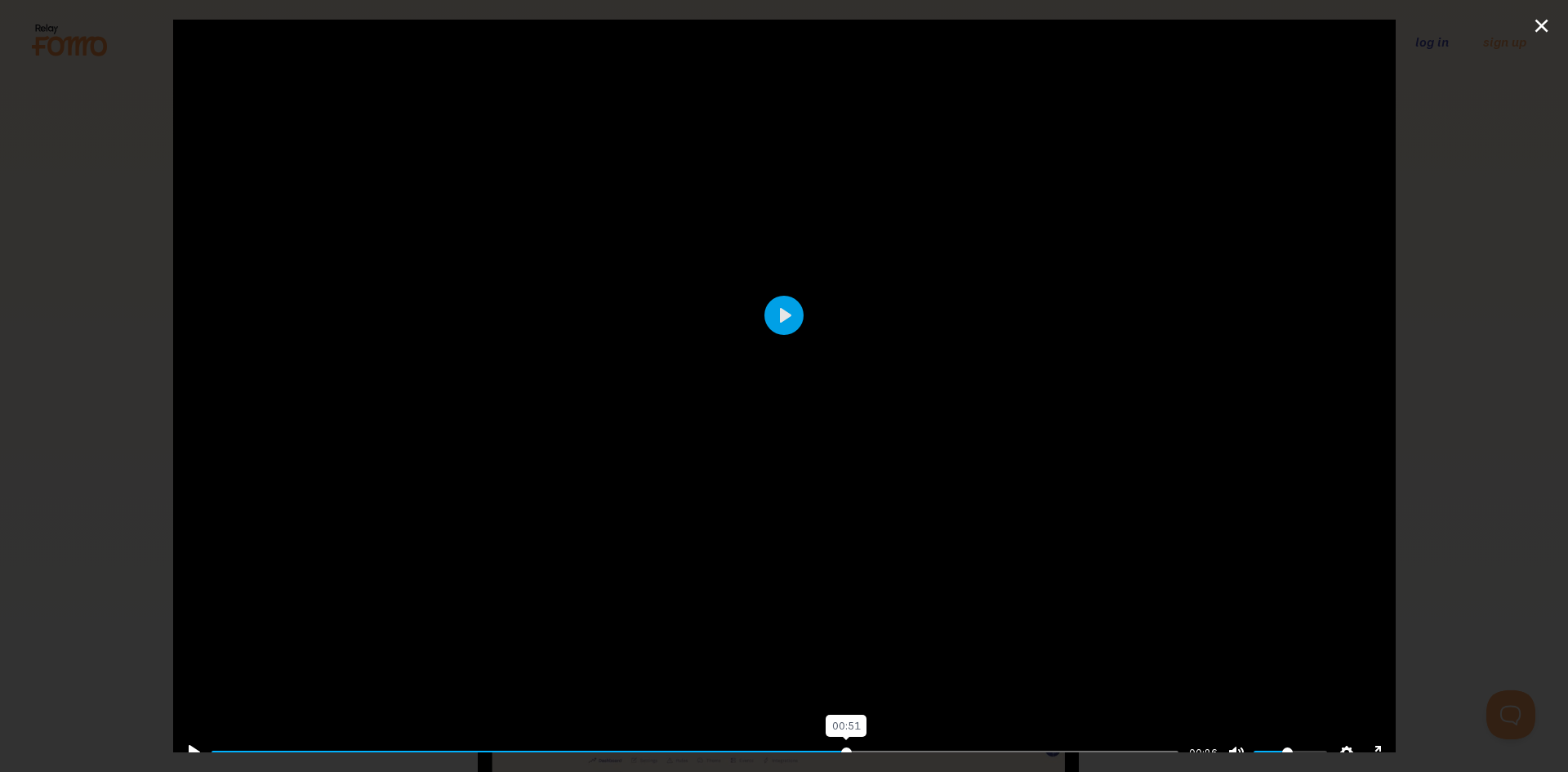
click at [837, 745] on input "Seek" at bounding box center [695, 753] width 968 height 15
click at [799, 745] on input "Seek" at bounding box center [695, 753] width 968 height 15
click at [778, 745] on input "Seek" at bounding box center [695, 753] width 968 height 15
click at [732, 746] on input "Seek" at bounding box center [695, 753] width 968 height 15
click at [742, 745] on input "Seek" at bounding box center [695, 753] width 968 height 15
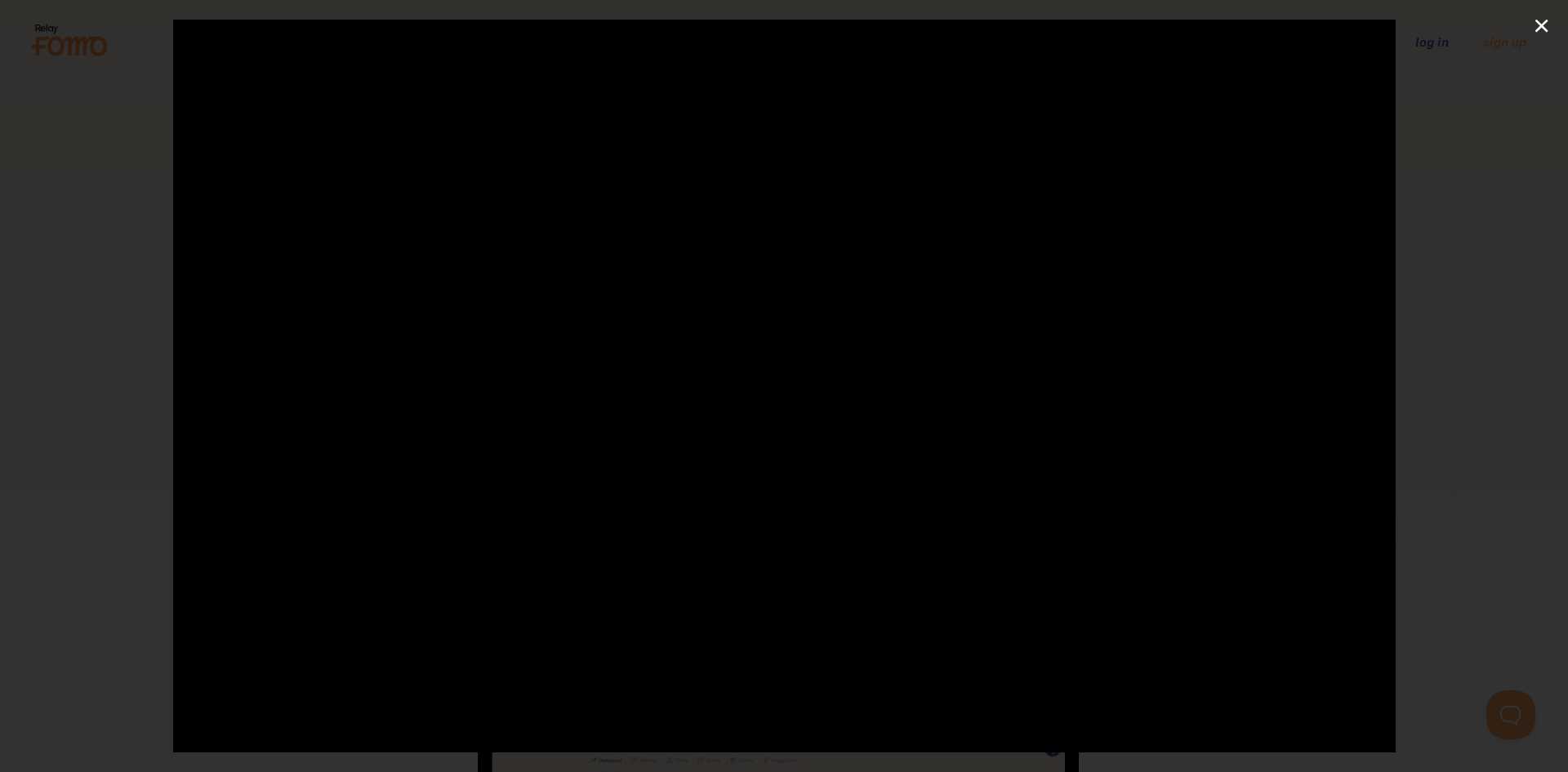
scroll to position [0, 0]
click at [642, 552] on div at bounding box center [784, 477] width 1223 height 917
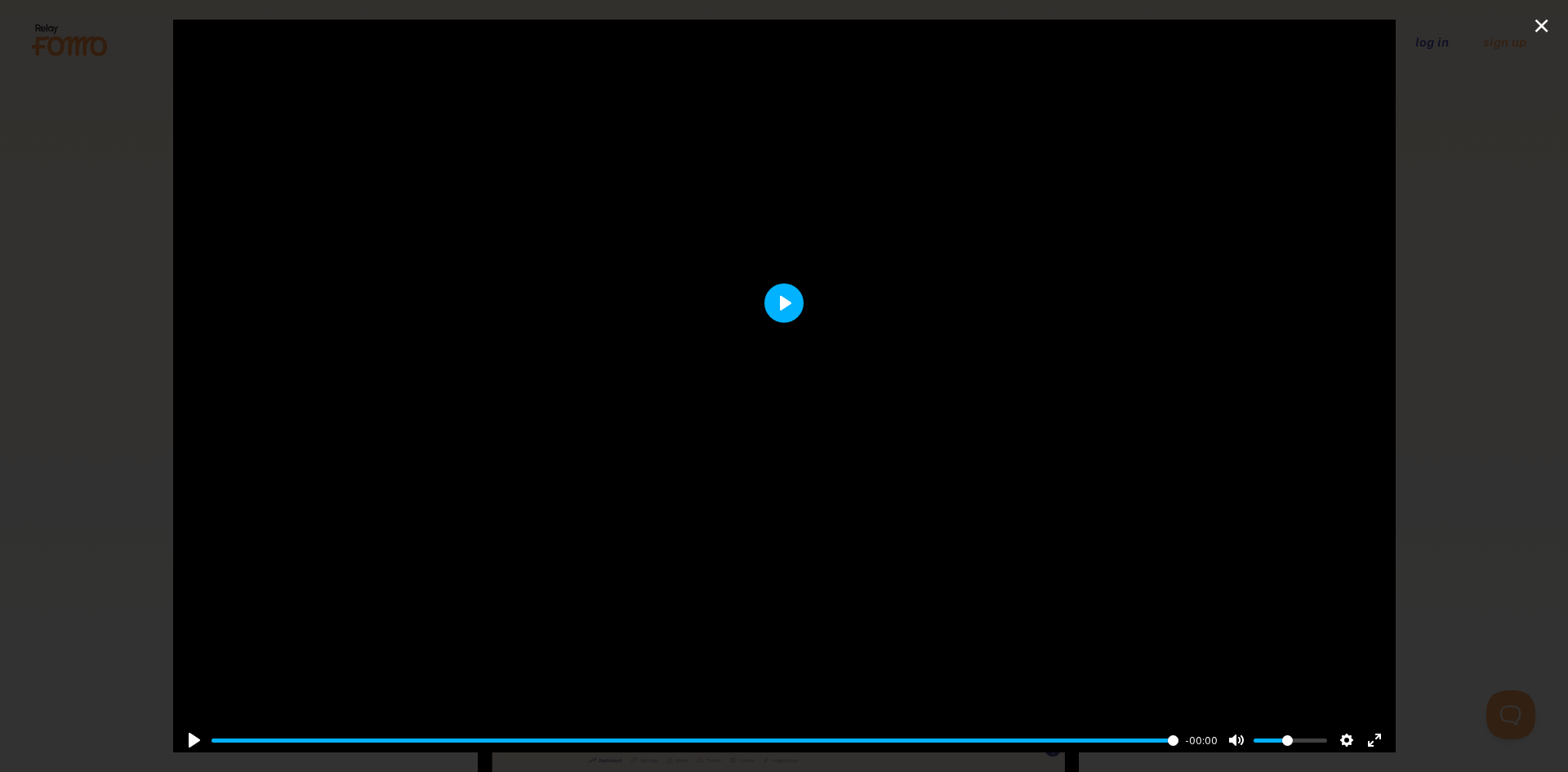
click at [779, 299] on button "Play" at bounding box center [784, 303] width 40 height 40
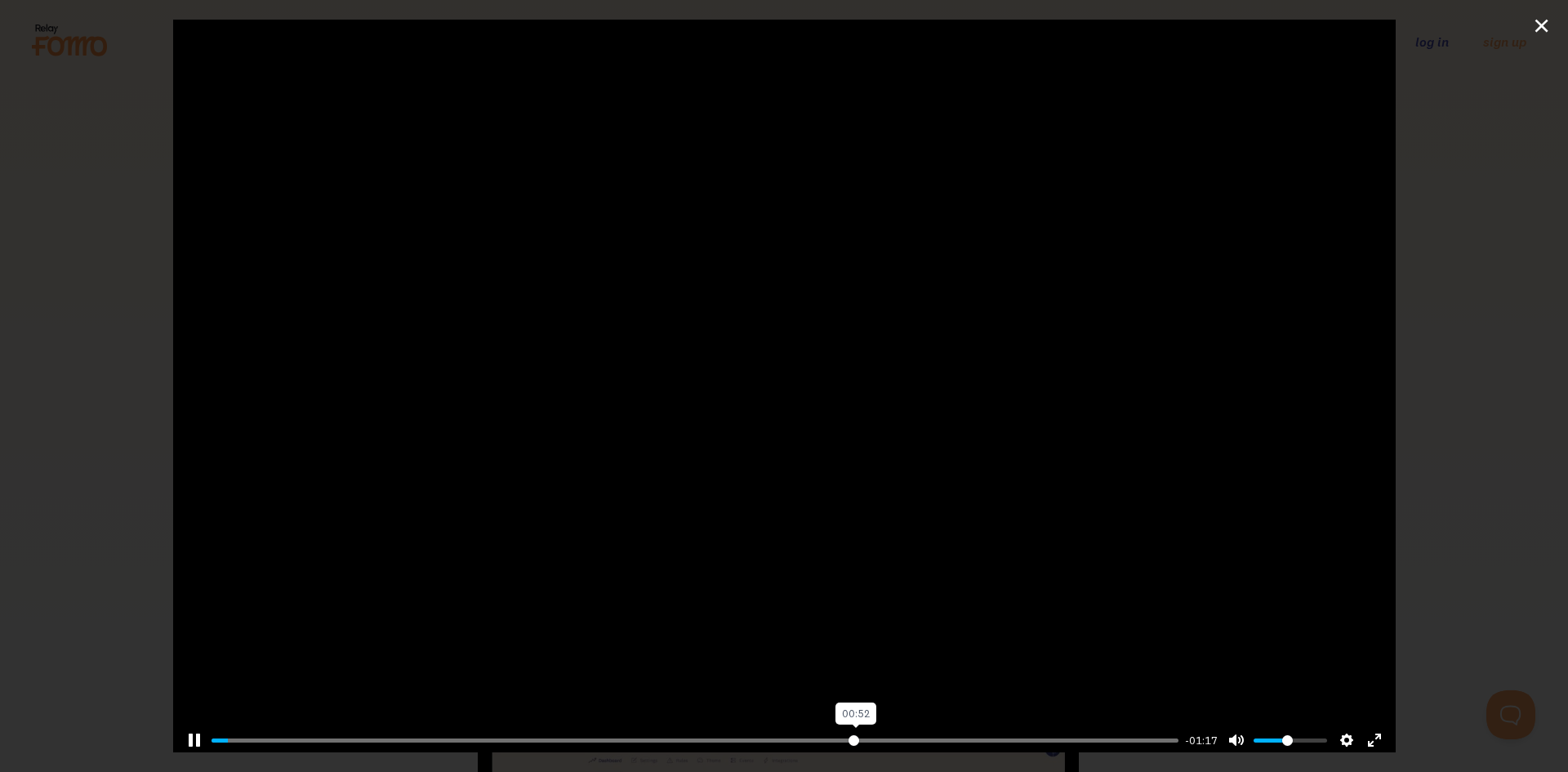
click at [845, 732] on input "Seek" at bounding box center [695, 740] width 968 height 15
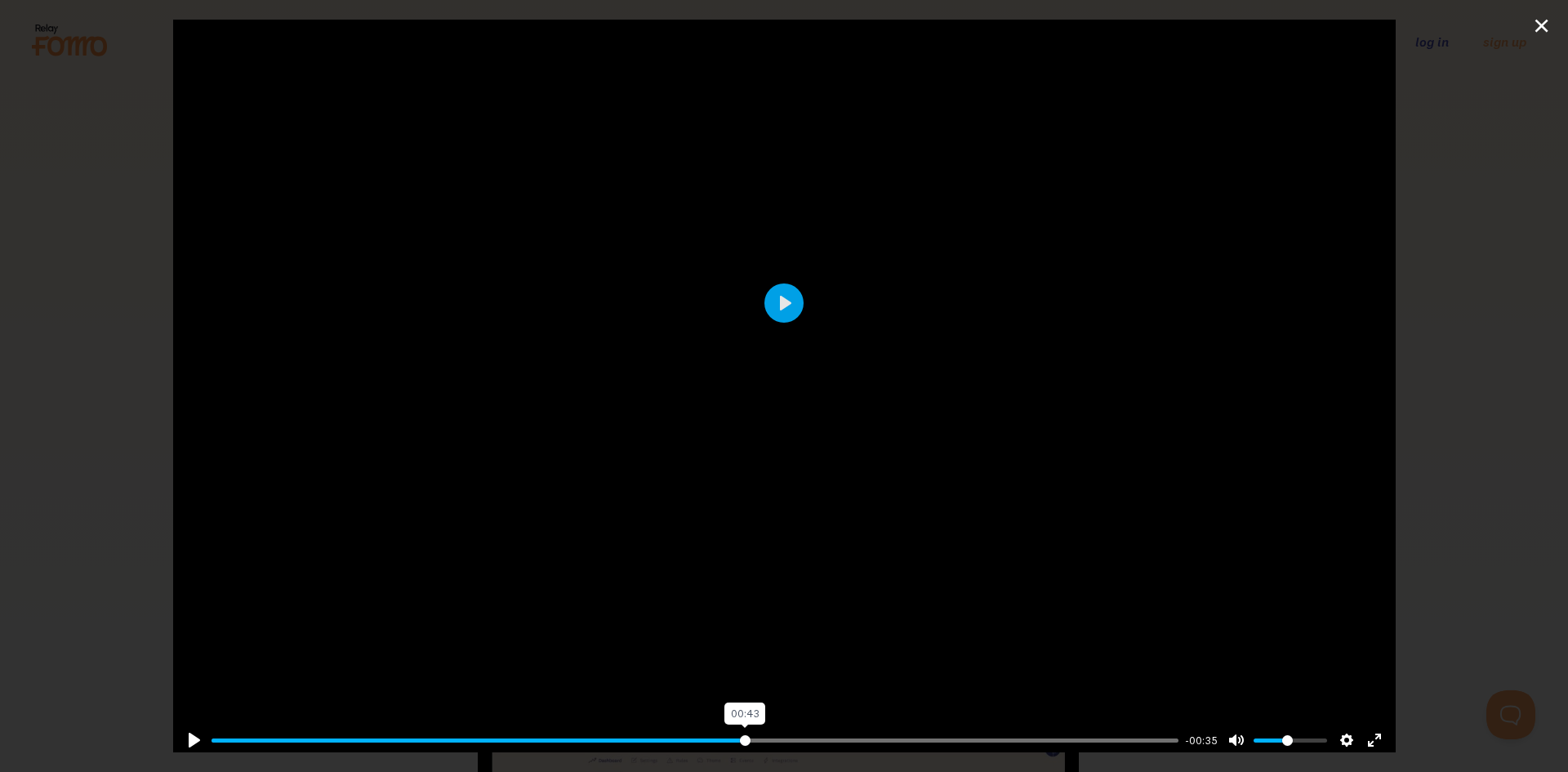
click at [738, 732] on input "Seek" at bounding box center [695, 740] width 968 height 15
click at [683, 732] on input "Seek" at bounding box center [695, 740] width 968 height 15
click at [602, 732] on input "Seek" at bounding box center [695, 740] width 968 height 15
click at [571, 732] on input "Seek" at bounding box center [695, 740] width 968 height 15
click at [534, 732] on input "Seek" at bounding box center [695, 740] width 968 height 15
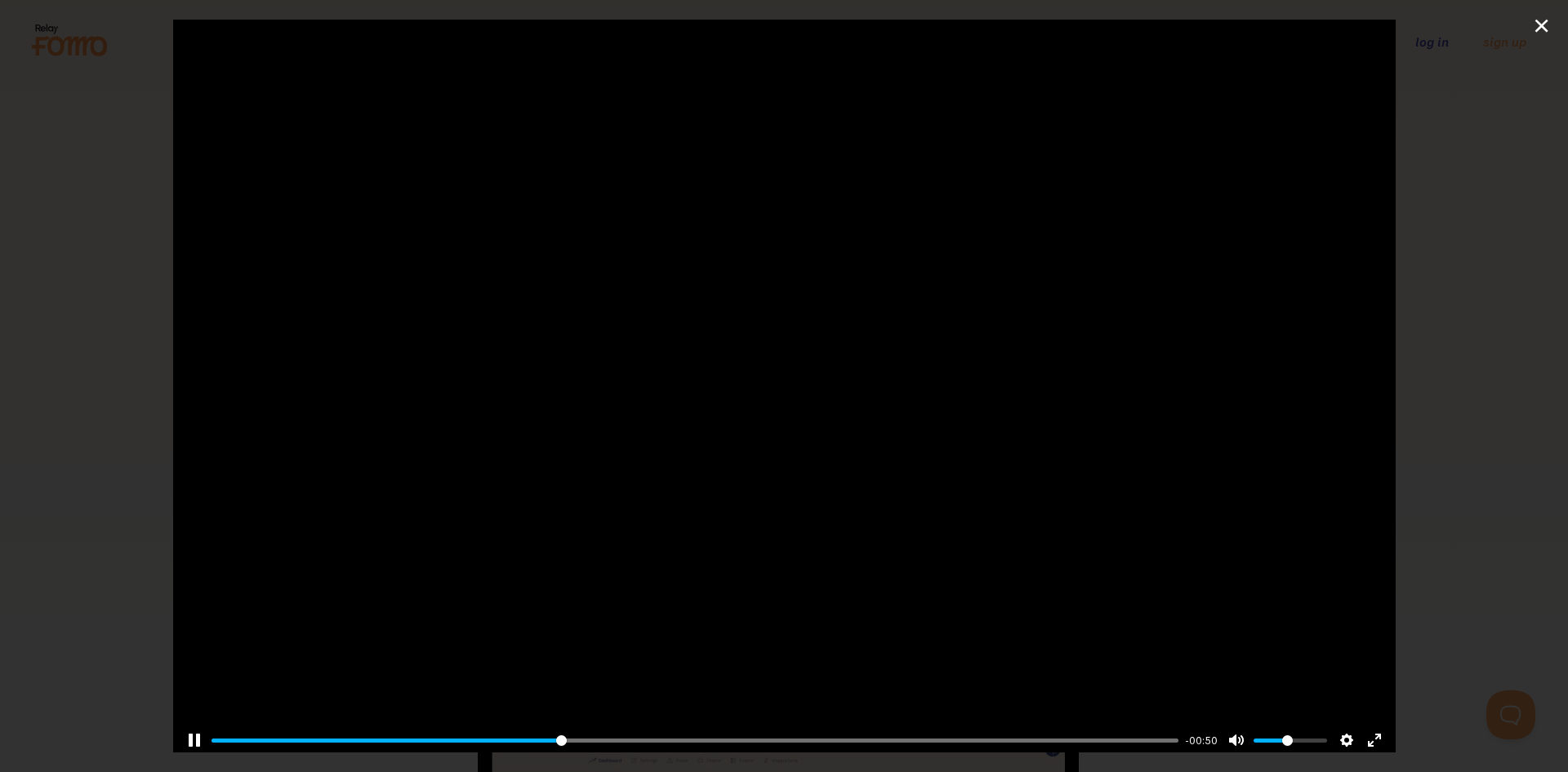
click at [584, 563] on div at bounding box center [784, 302] width 1223 height 917
click at [723, 431] on div at bounding box center [784, 302] width 1223 height 917
type input "47.67"
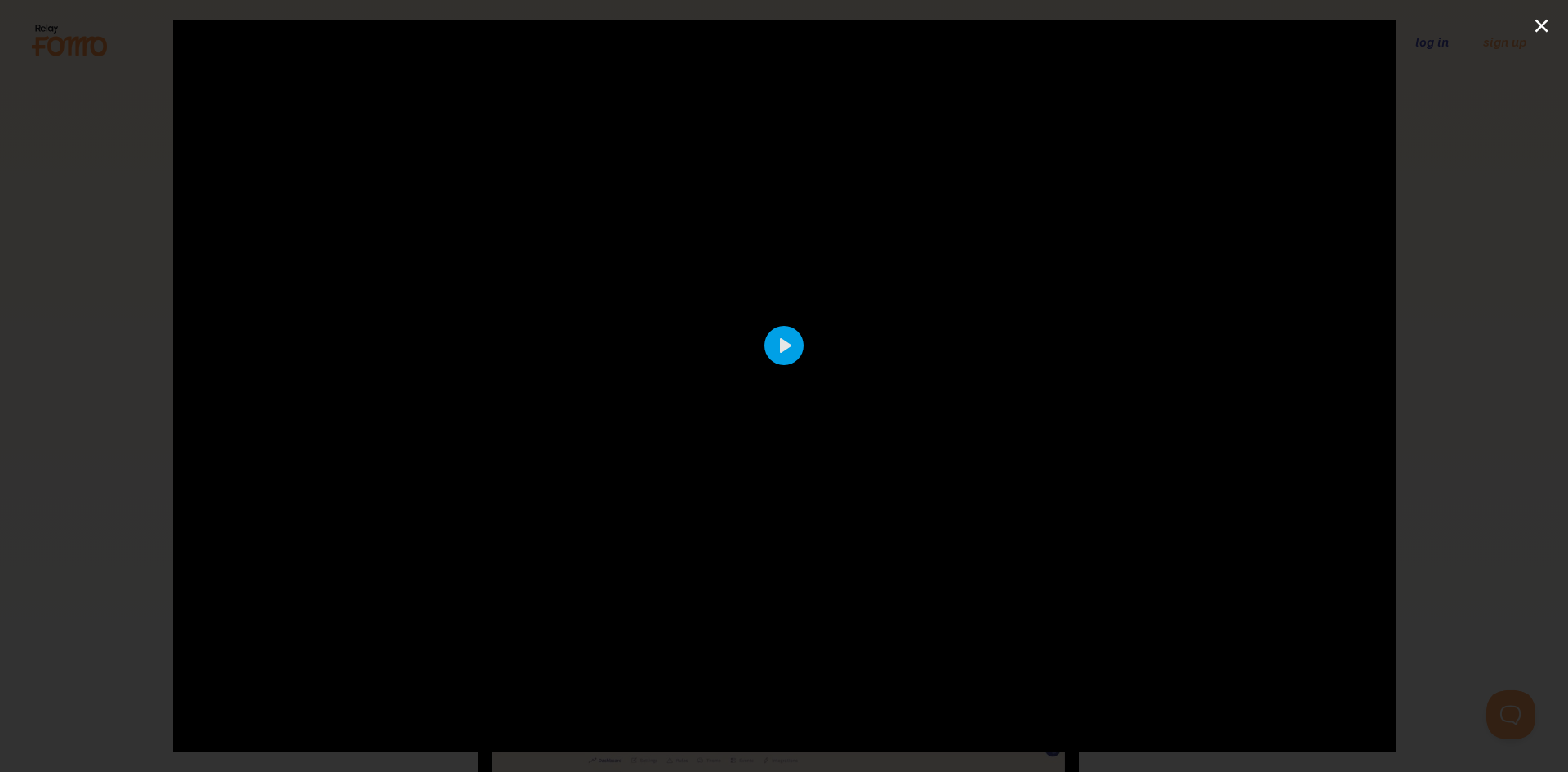
scroll to position [94, 0]
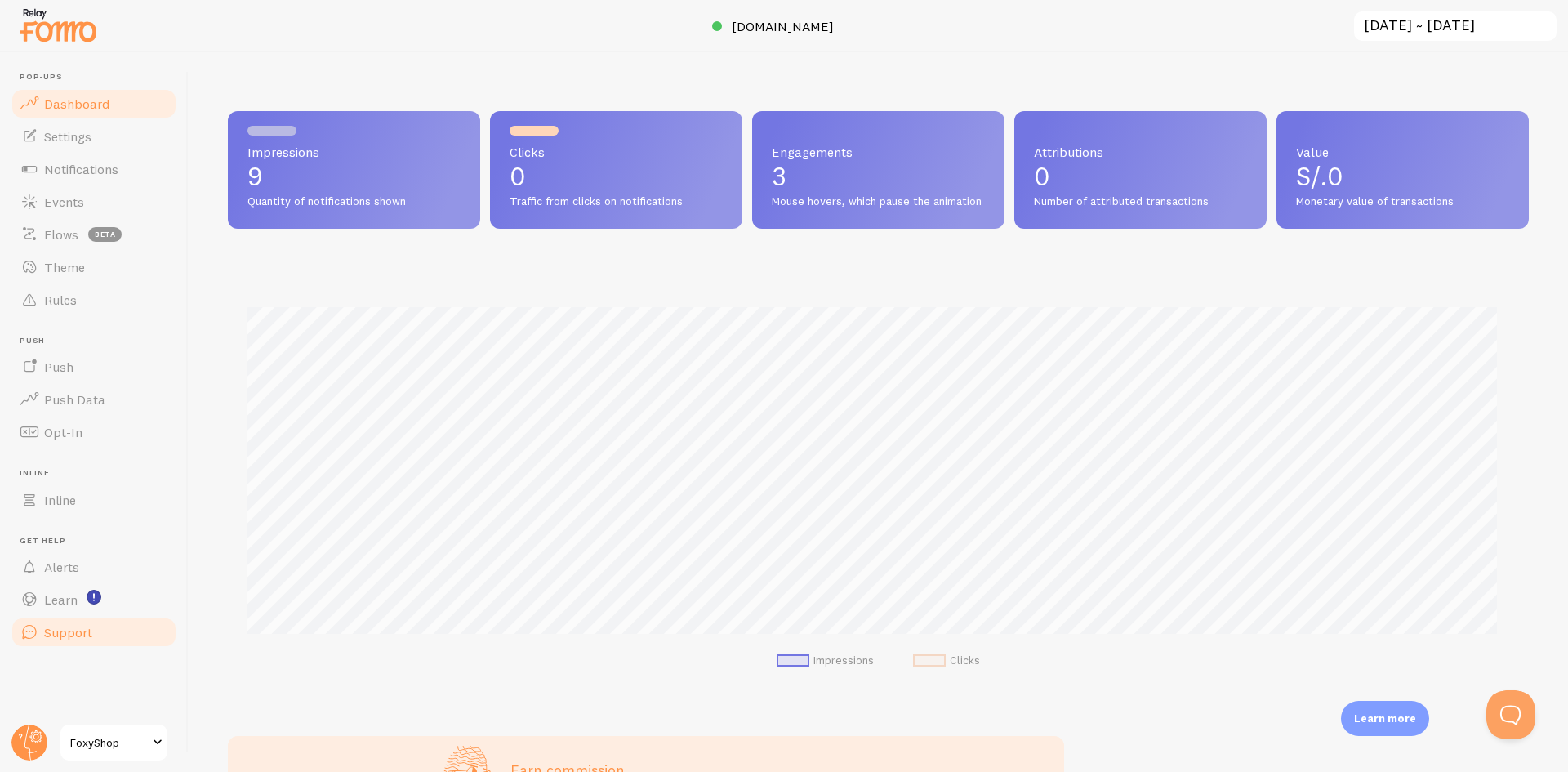
click at [111, 625] on link "Support" at bounding box center [94, 631] width 168 height 33
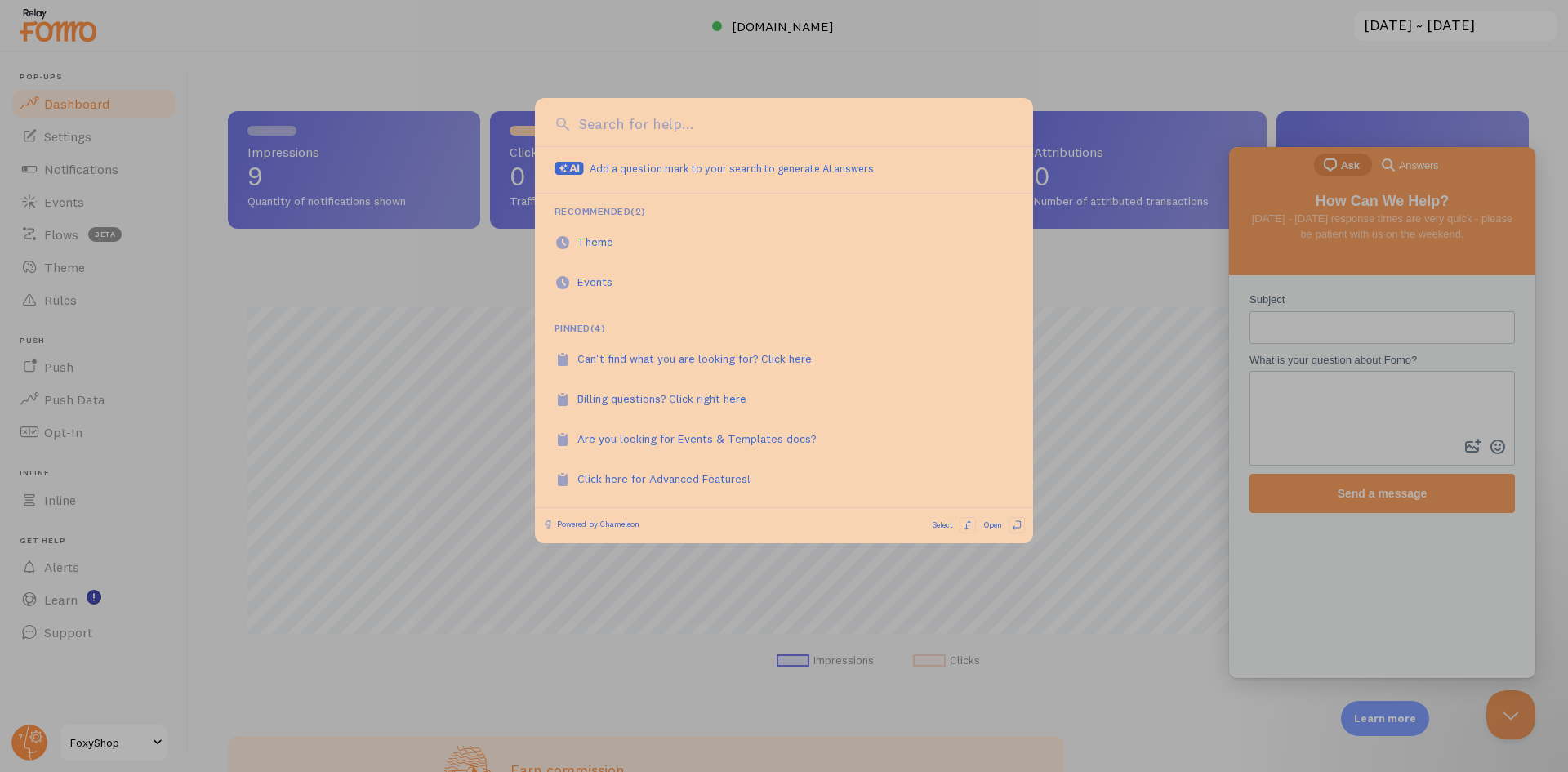
click at [1167, 77] on div at bounding box center [784, 386] width 1568 height 772
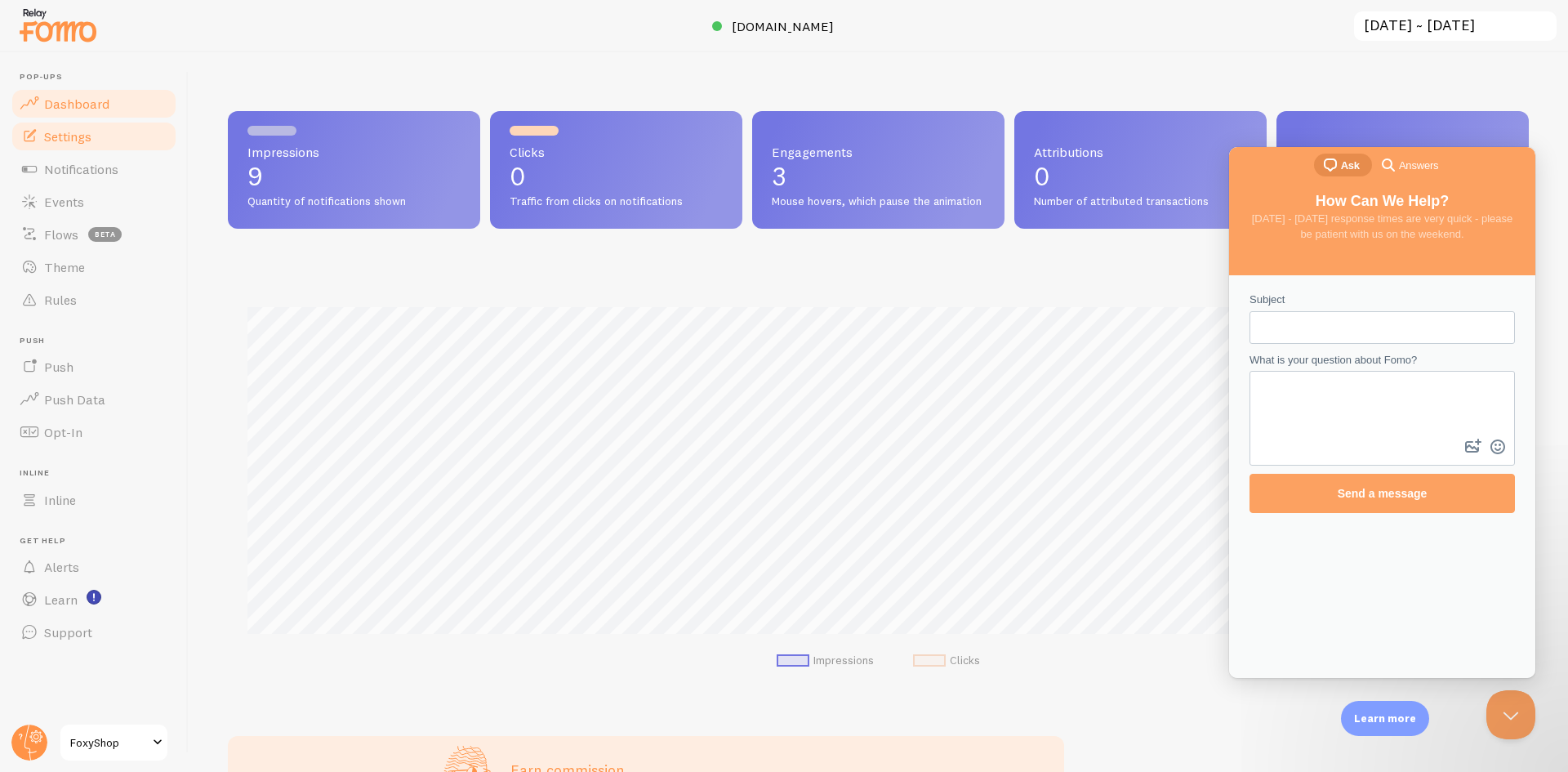
click at [89, 142] on span "Settings" at bounding box center [67, 136] width 47 height 16
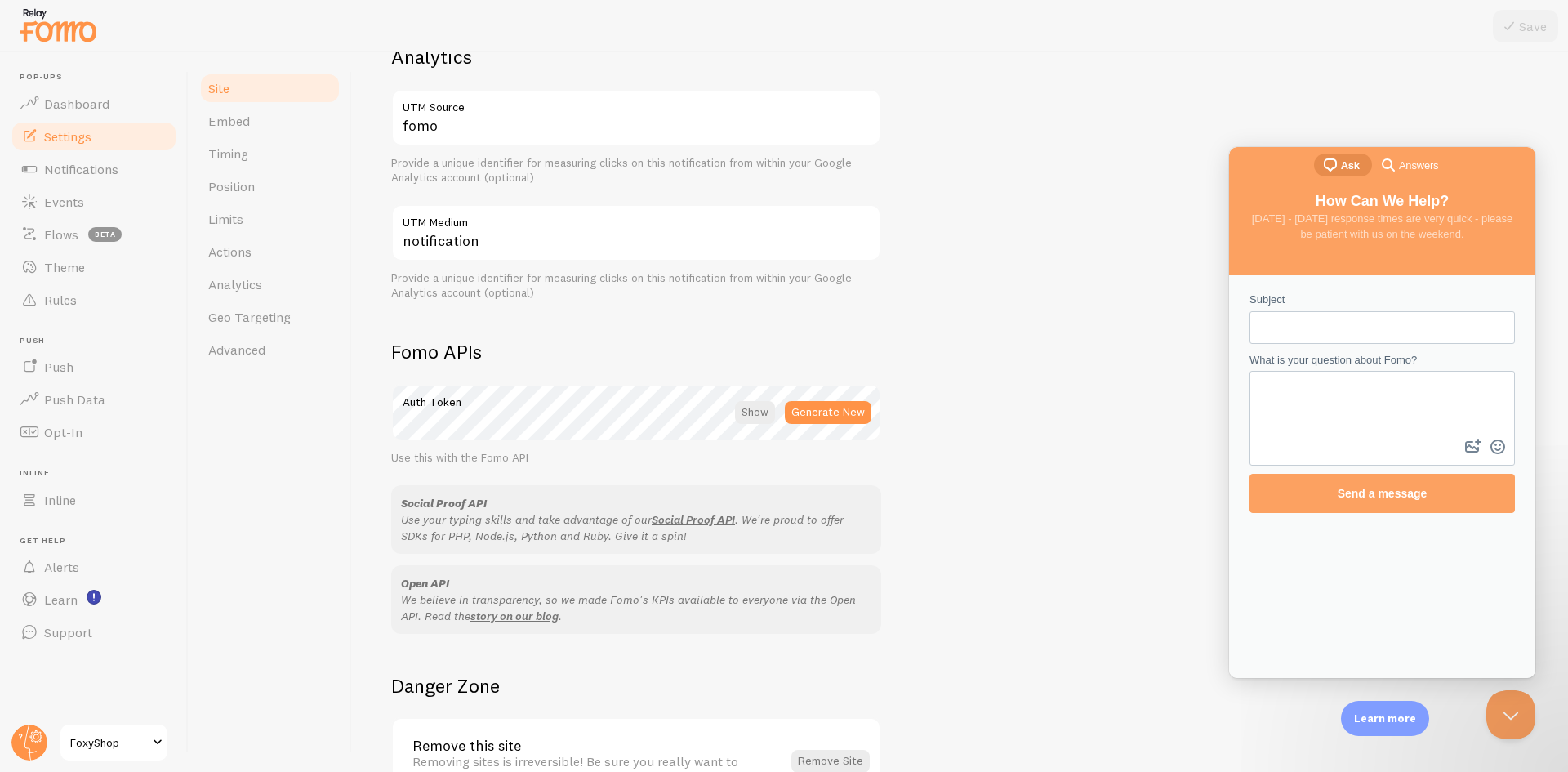
scroll to position [770, 0]
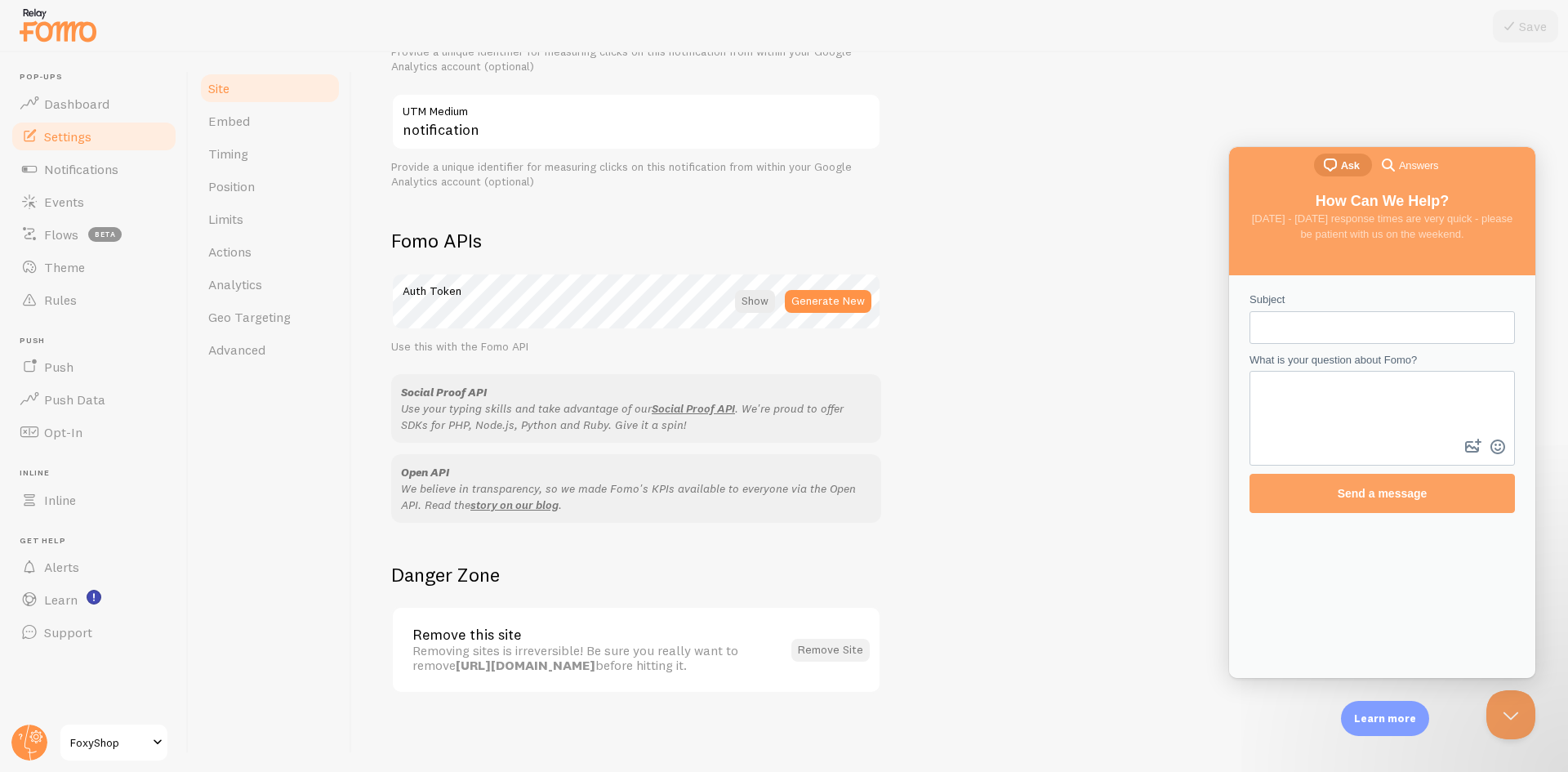
click at [835, 641] on button "Remove Site" at bounding box center [830, 650] width 78 height 23
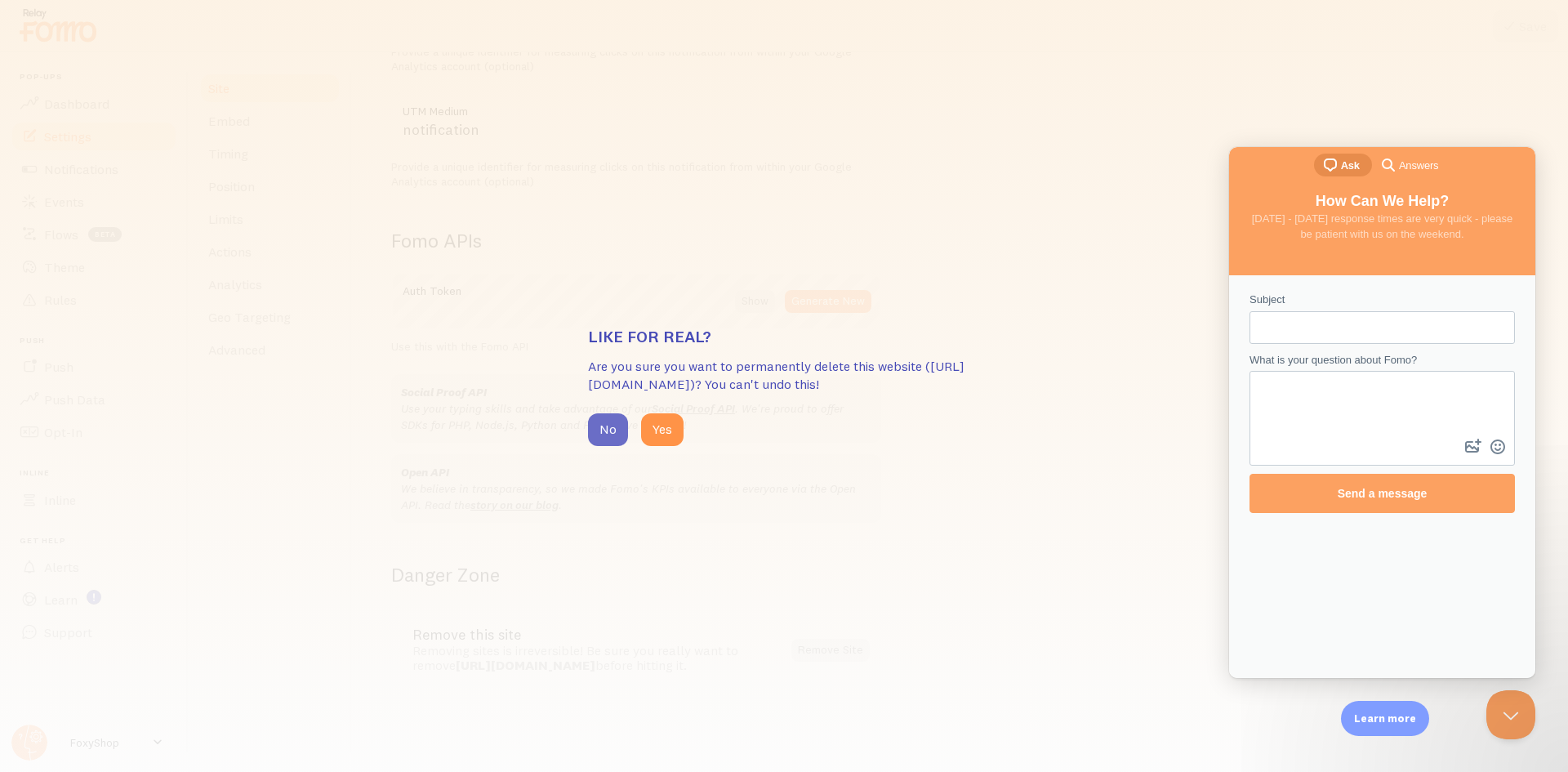
click at [603, 419] on button "No" at bounding box center [609, 429] width 40 height 33
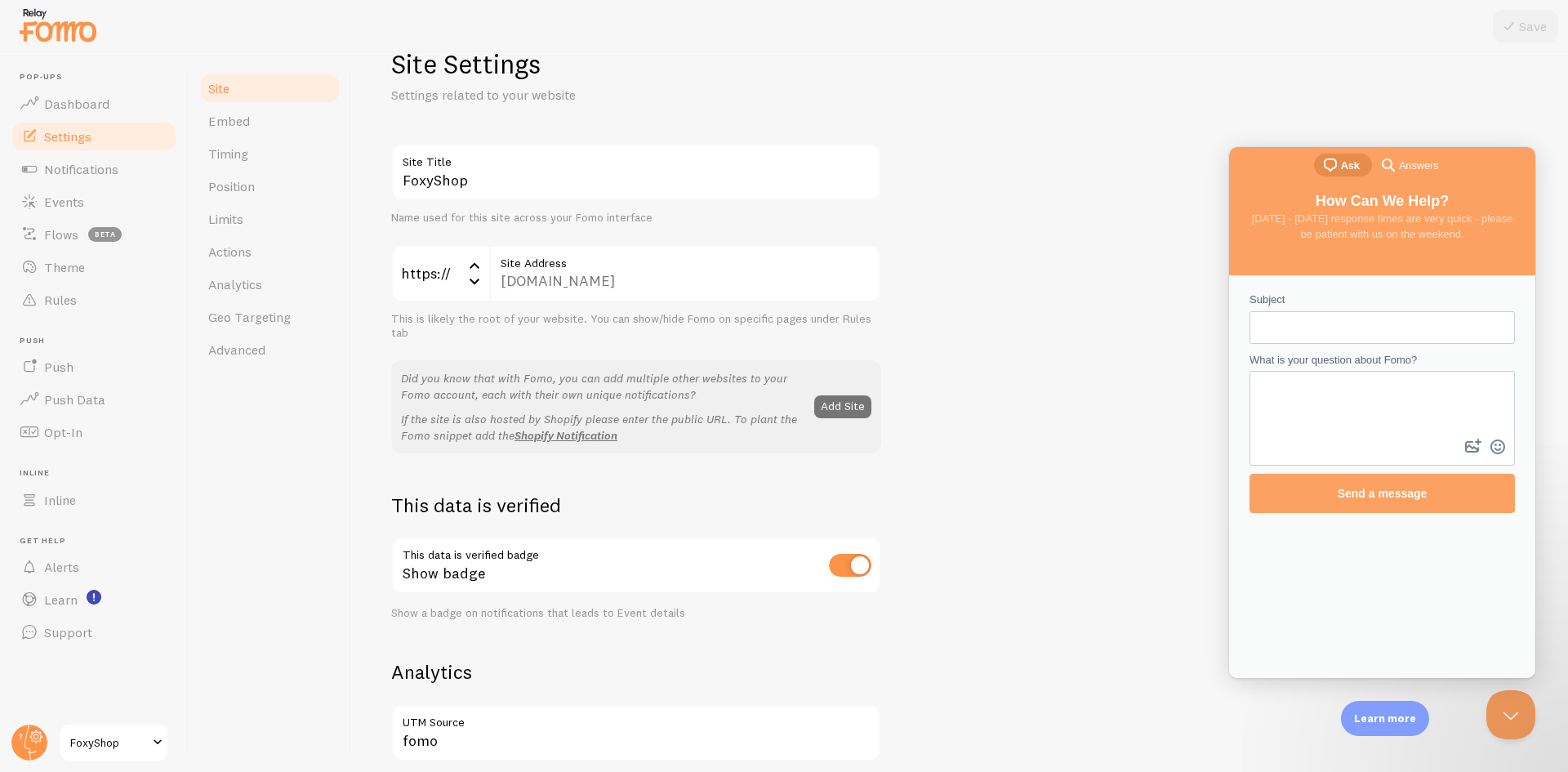
scroll to position [35, 0]
